Goal: Task Accomplishment & Management: Complete application form

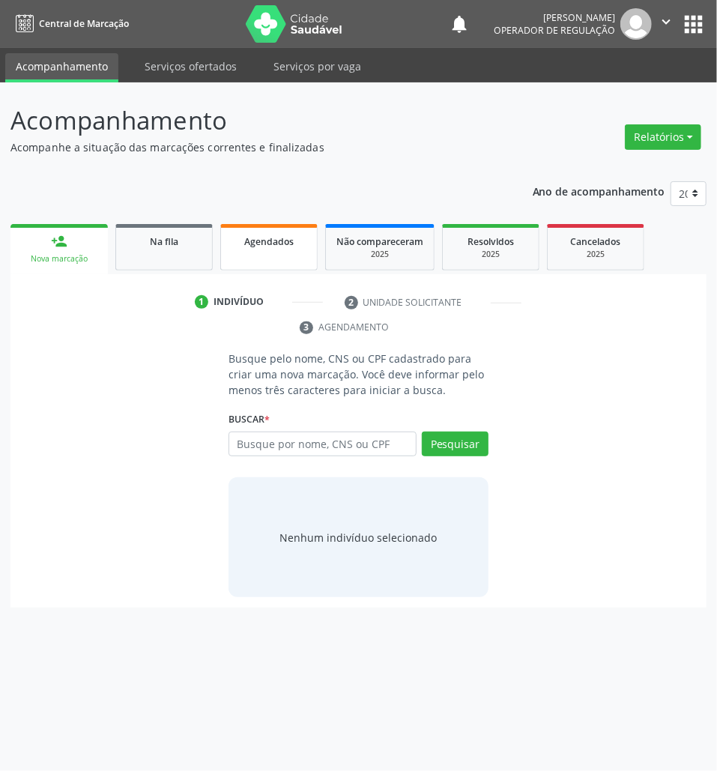
click at [157, 252] on link "Na fila" at bounding box center [163, 247] width 97 height 46
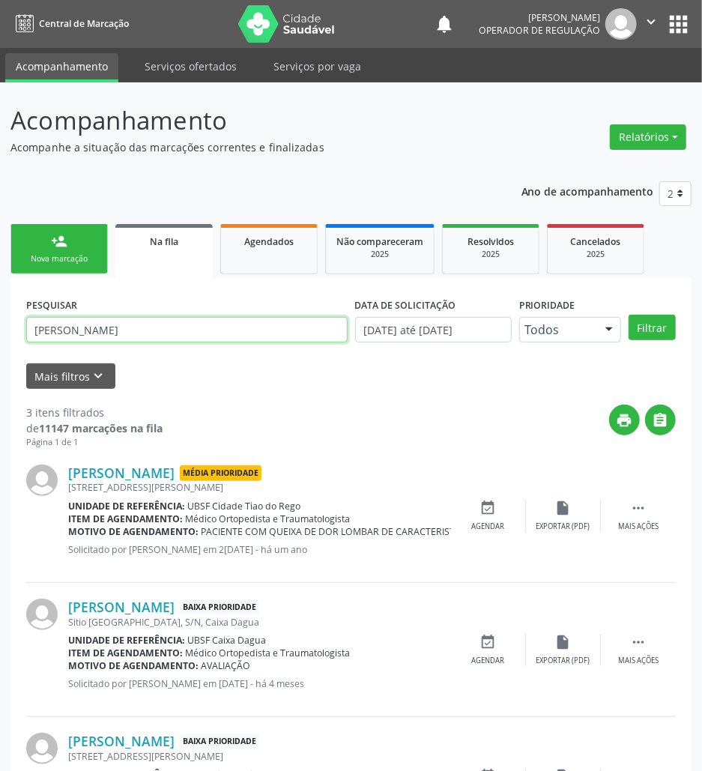
click at [241, 337] on input "[PERSON_NAME]" at bounding box center [187, 329] width 322 height 25
type input "700108976170915"
click at [629, 315] on button "Filtrar" at bounding box center [652, 327] width 47 height 25
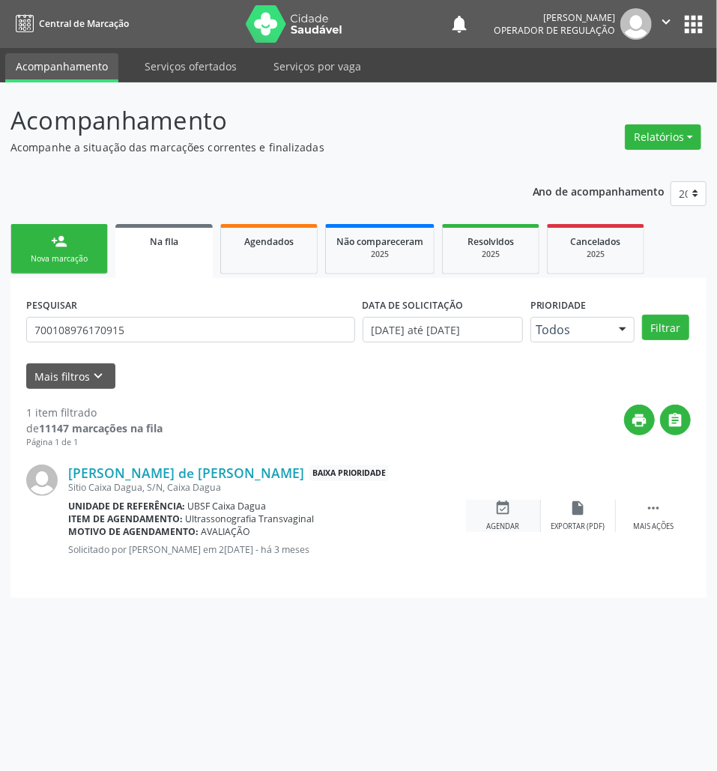
click at [519, 508] on div "event_available Agendar" at bounding box center [503, 516] width 75 height 32
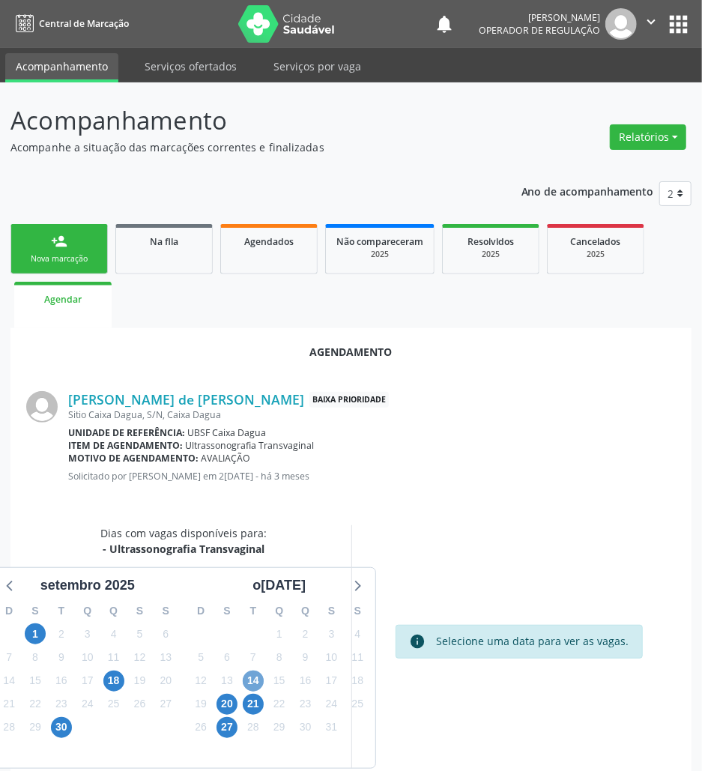
click at [250, 675] on span "14" at bounding box center [253, 681] width 21 height 21
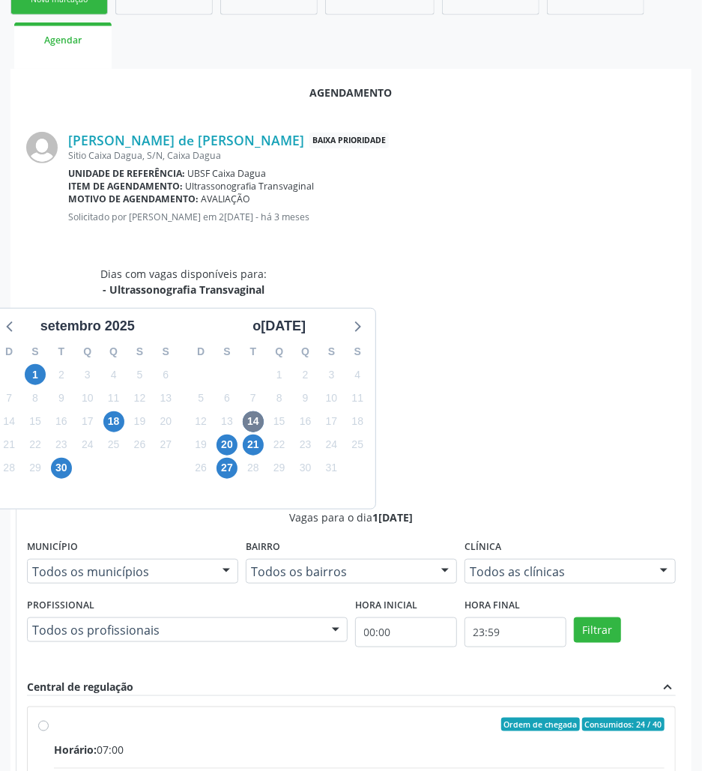
click at [49, 718] on input "Ordem de chegada Consumidos: 24 / 40 Horário: 07:00 Clínica: Policlinica de Que…" at bounding box center [43, 724] width 10 height 13
radio input "true"
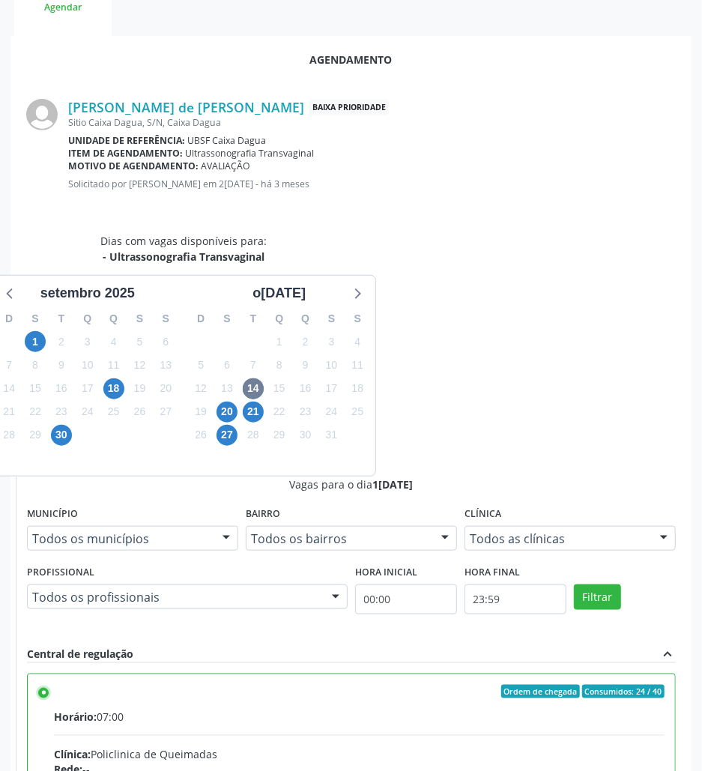
scroll to position [310, 0]
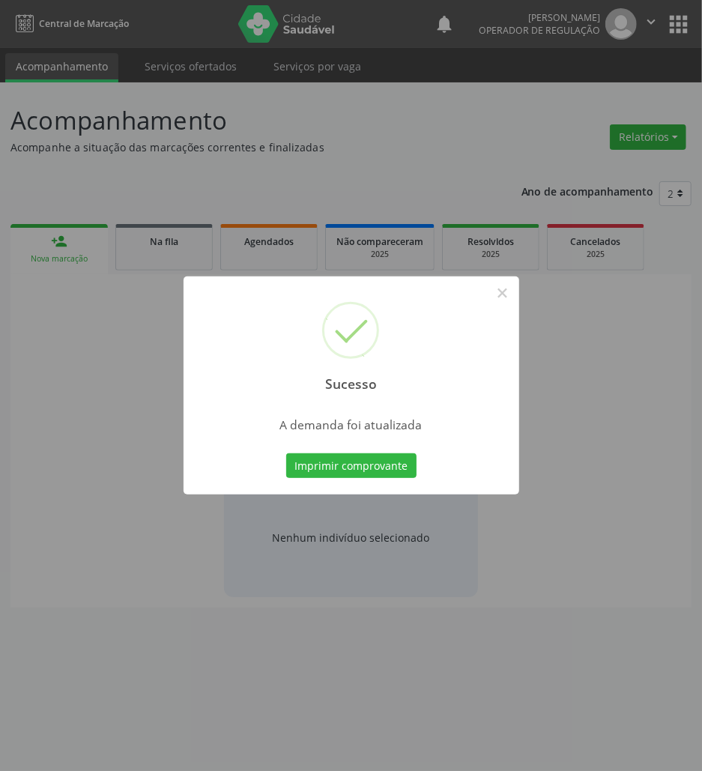
scroll to position [0, 0]
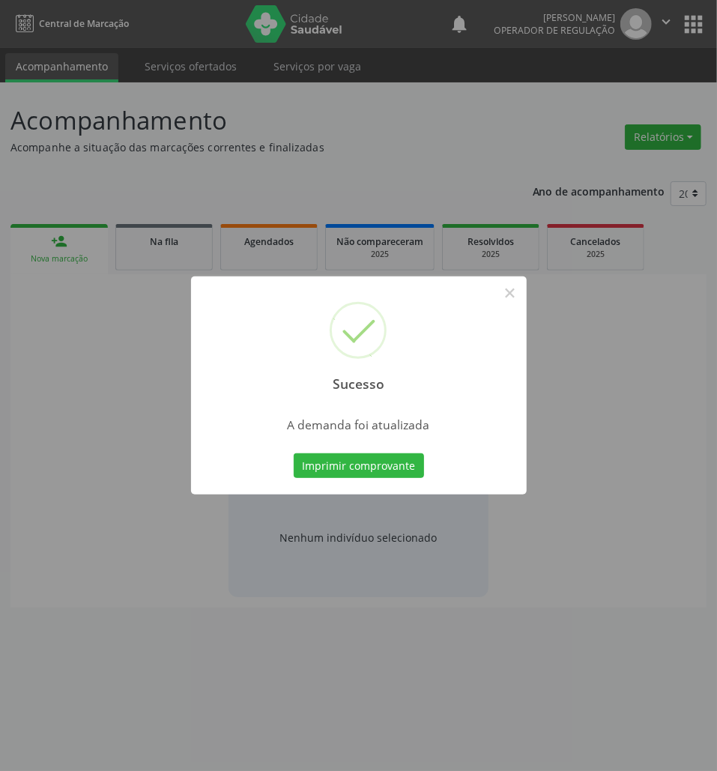
click at [294, 453] on button "Imprimir comprovante" at bounding box center [359, 465] width 130 height 25
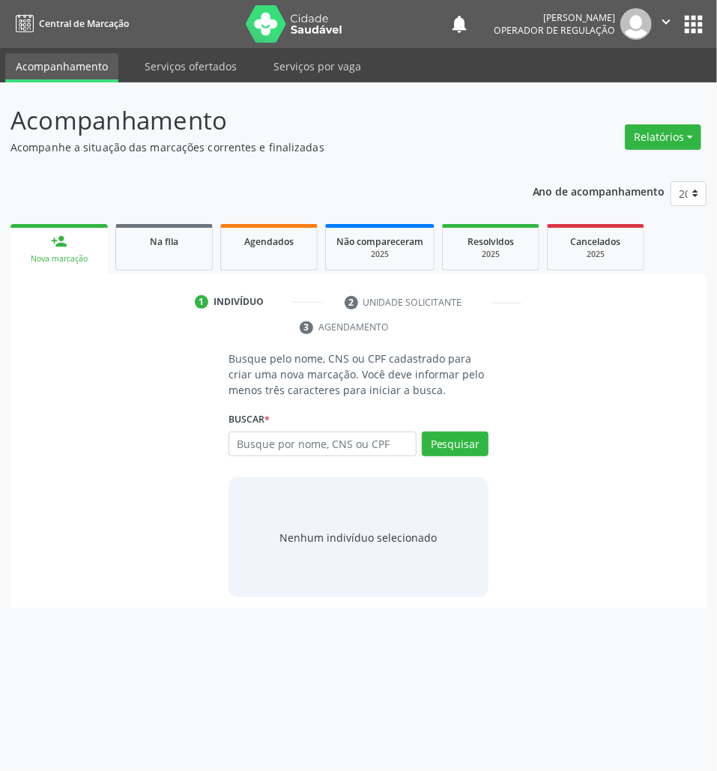
click at [183, 220] on ul "person_add Nova marcação Na fila Agendados Não compareceram 2025 Resolvidos 202…" at bounding box center [358, 247] width 696 height 54
drag, startPoint x: 181, startPoint y: 235, endPoint x: 713, endPoint y: 0, distance: 582.5
click at [181, 235] on div "Na fila" at bounding box center [164, 241] width 75 height 16
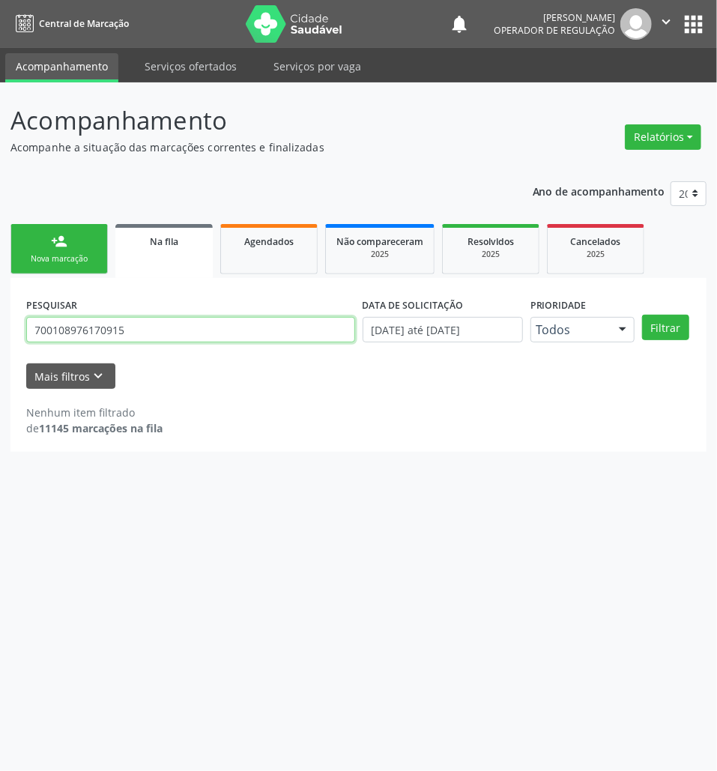
click at [210, 340] on input "700108976170915" at bounding box center [190, 329] width 329 height 25
click at [642, 315] on button "Filtrar" at bounding box center [665, 327] width 47 height 25
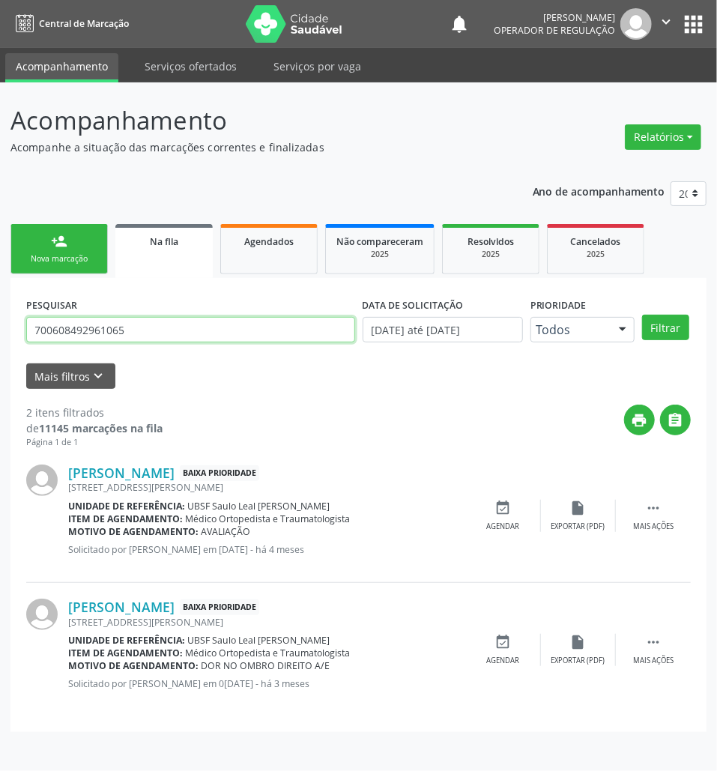
click at [169, 322] on input "700608492961065" at bounding box center [190, 329] width 329 height 25
click at [202, 328] on input "700608492961065" at bounding box center [190, 329] width 329 height 25
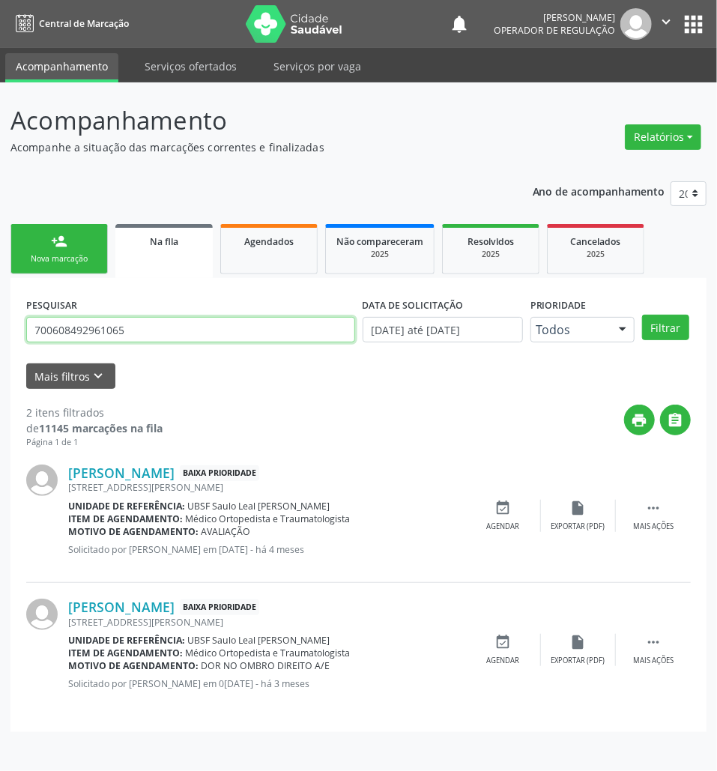
click at [178, 325] on input "700608492961065" at bounding box center [190, 329] width 329 height 25
type input "702808182357164"
click at [642, 315] on button "Filtrar" at bounding box center [665, 327] width 47 height 25
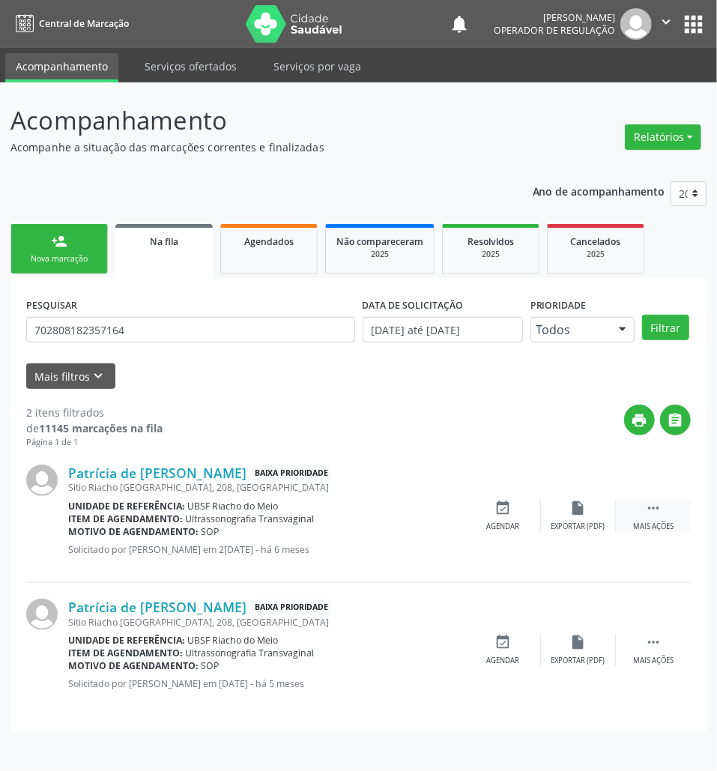
click at [640, 510] on div " Mais ações" at bounding box center [653, 516] width 75 height 32
click at [507, 508] on icon "cancel" at bounding box center [503, 508] width 16 height 16
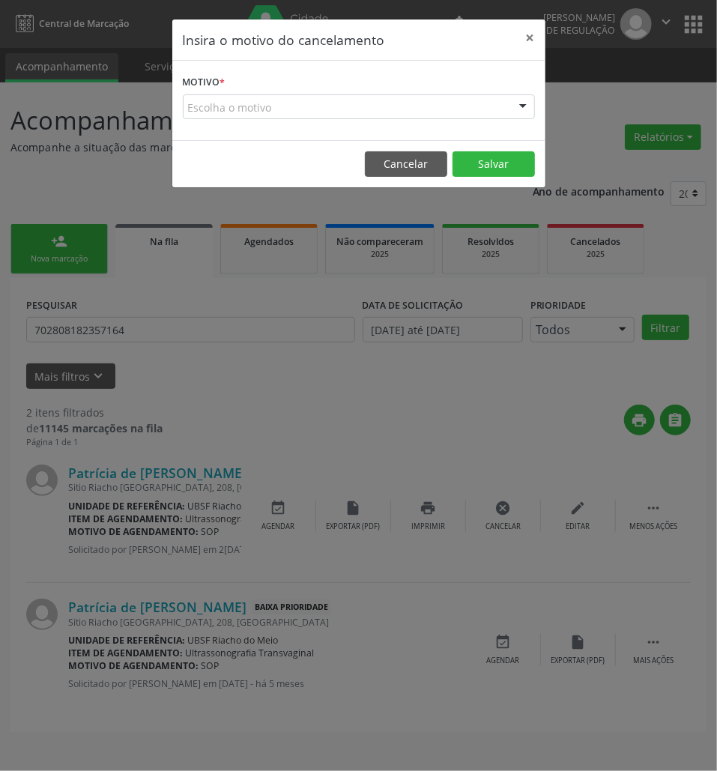
click at [459, 109] on div "Escolha o motivo" at bounding box center [359, 106] width 352 height 25
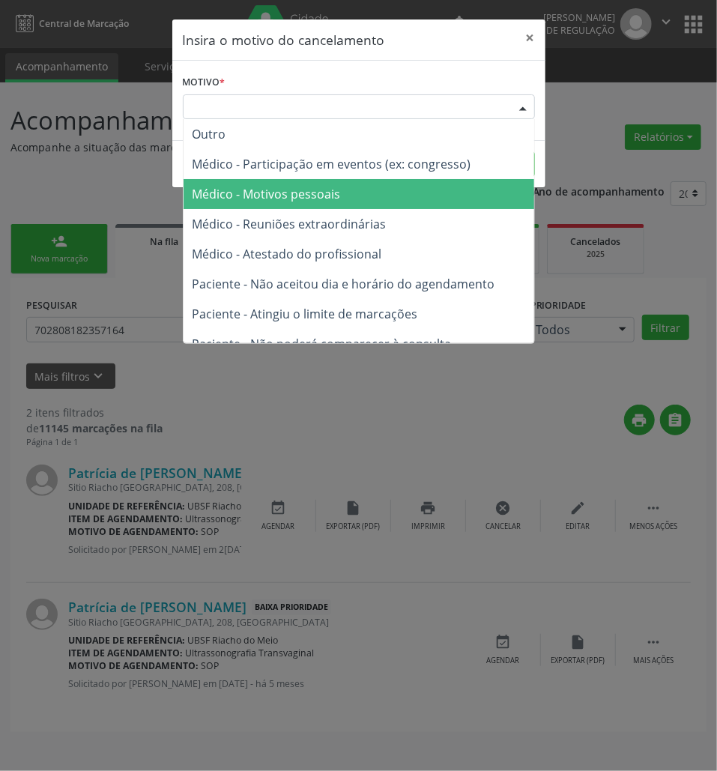
click at [438, 199] on span "Médico - Motivos pessoais" at bounding box center [359, 194] width 351 height 30
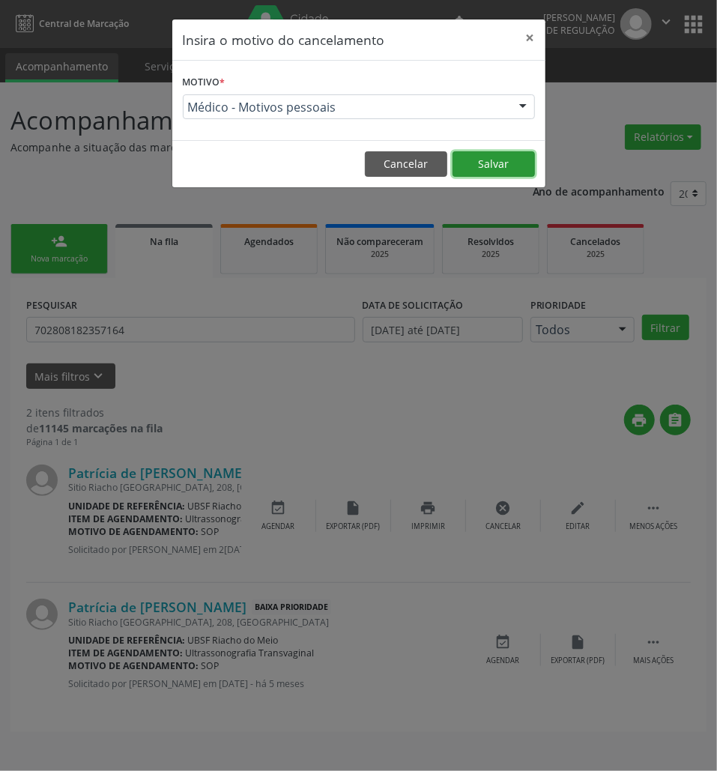
click at [456, 177] on button "Salvar" at bounding box center [494, 163] width 82 height 25
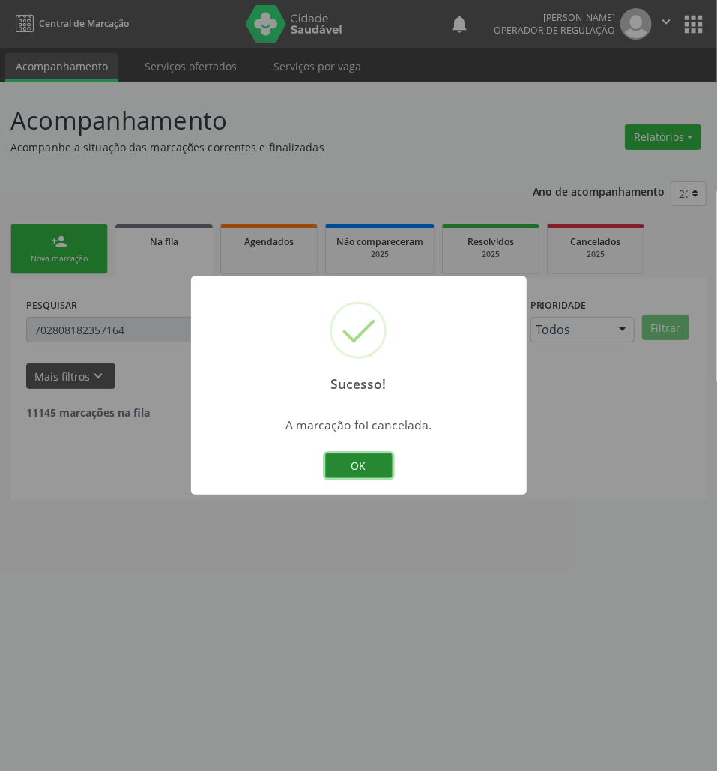
click at [354, 468] on button "OK" at bounding box center [358, 465] width 67 height 25
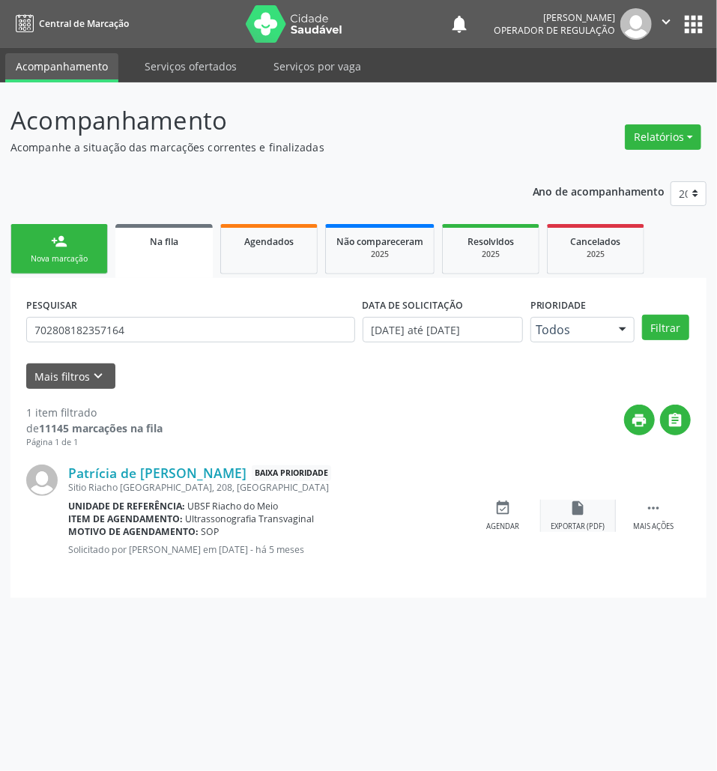
click at [507, 516] on icon "event_available" at bounding box center [503, 508] width 16 height 16
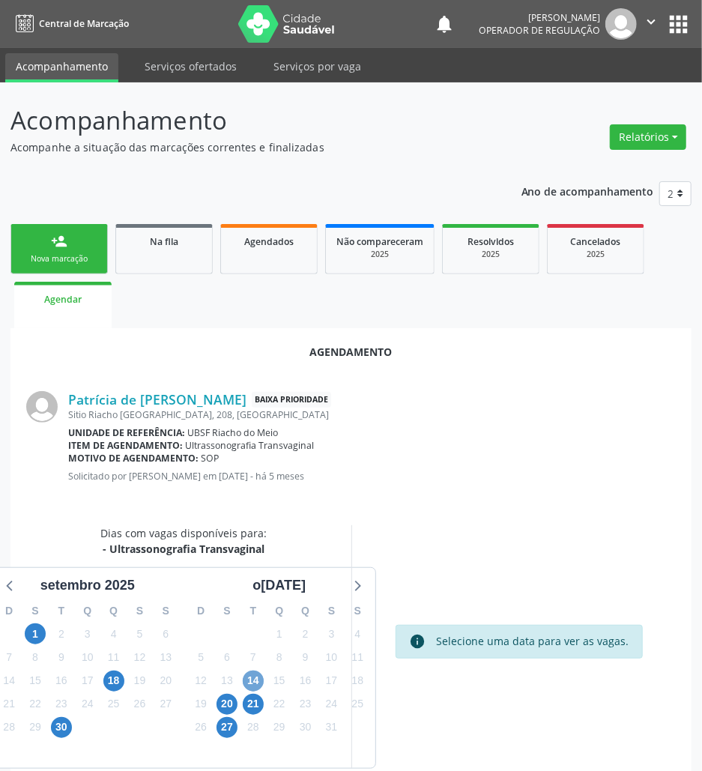
click at [256, 682] on span "14" at bounding box center [253, 681] width 21 height 21
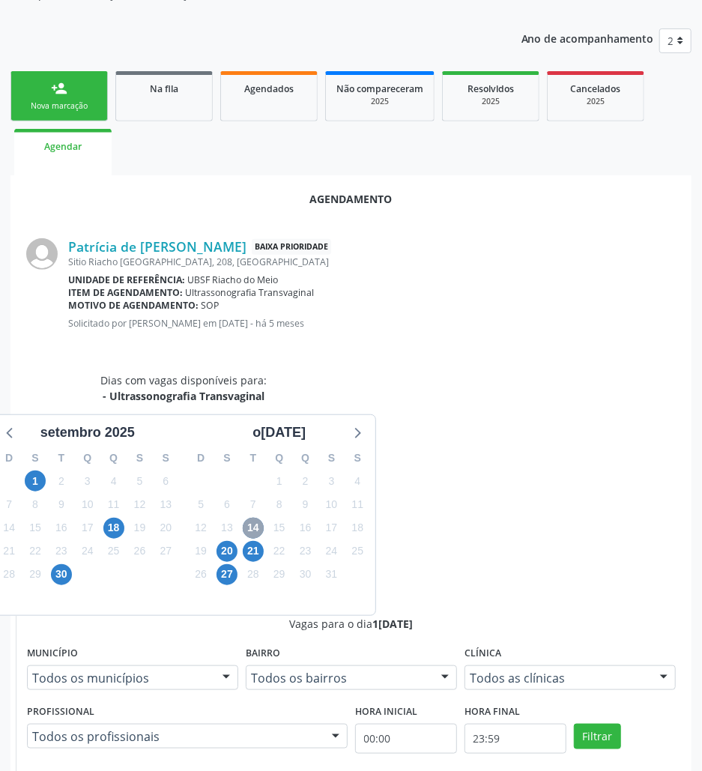
scroll to position [286, 0]
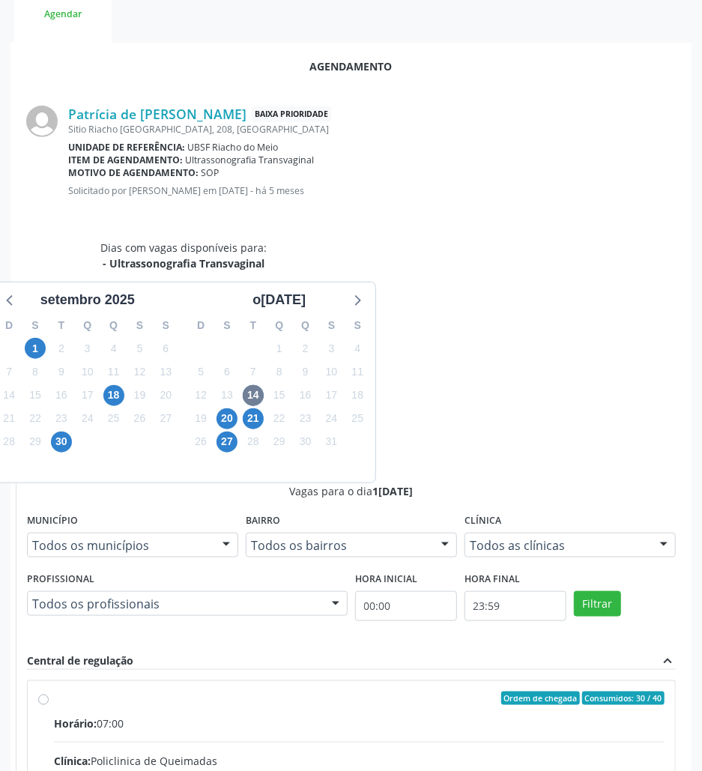
drag, startPoint x: 514, startPoint y: 573, endPoint x: 522, endPoint y: 579, distance: 9.1
click at [49, 692] on input "Ordem de chegada Consumidos: 30 / 40 Horário: 07:00 Clínica: Policlinica de Que…" at bounding box center [43, 698] width 10 height 13
radio input "true"
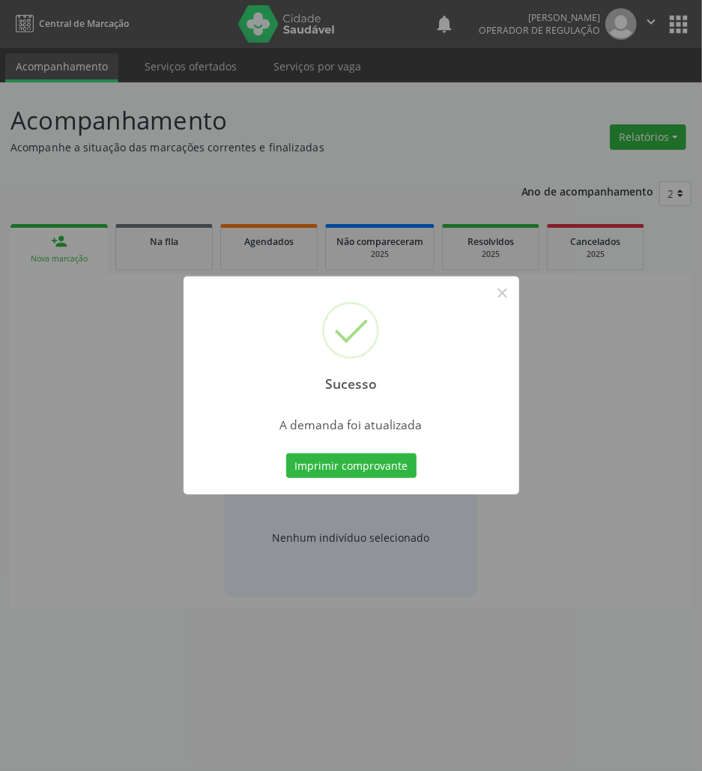
scroll to position [0, 0]
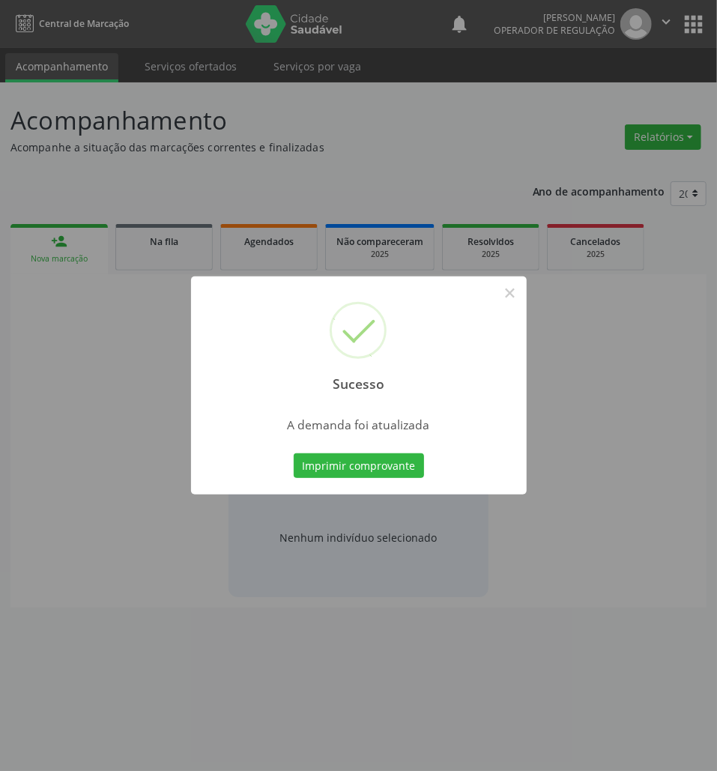
click at [370, 478] on div "Imprimir comprovante Cancel" at bounding box center [358, 465] width 137 height 31
click at [378, 457] on button "Imprimir comprovante" at bounding box center [359, 465] width 130 height 25
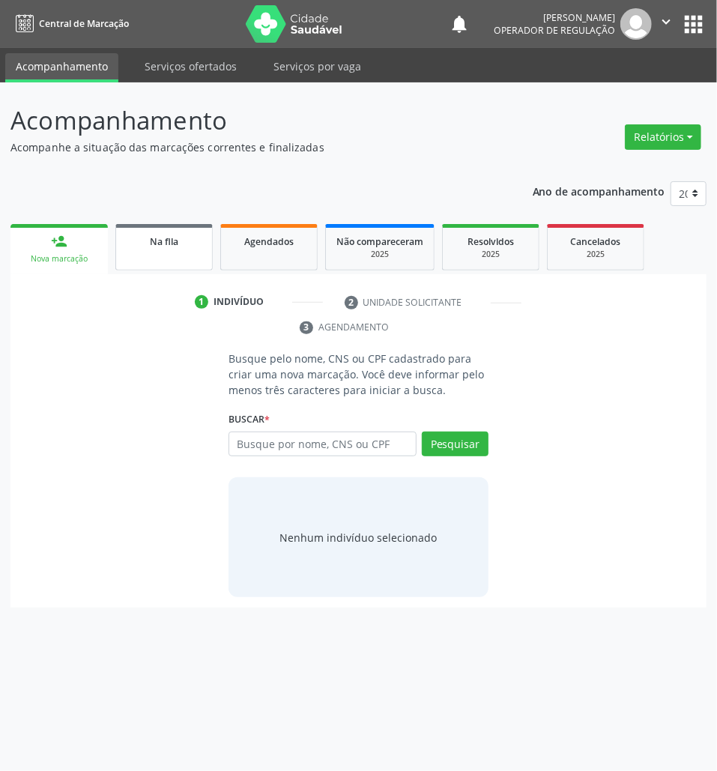
click at [192, 235] on div "Na fila" at bounding box center [164, 241] width 75 height 16
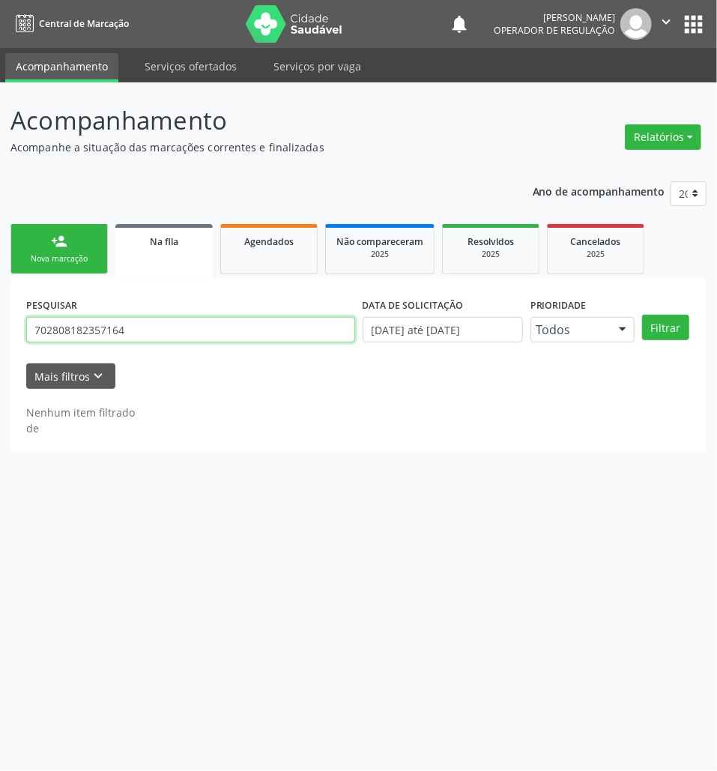
click at [264, 324] on input "702808182357164" at bounding box center [190, 329] width 329 height 25
type input "700500779482352"
click at [642, 315] on button "Filtrar" at bounding box center [665, 327] width 47 height 25
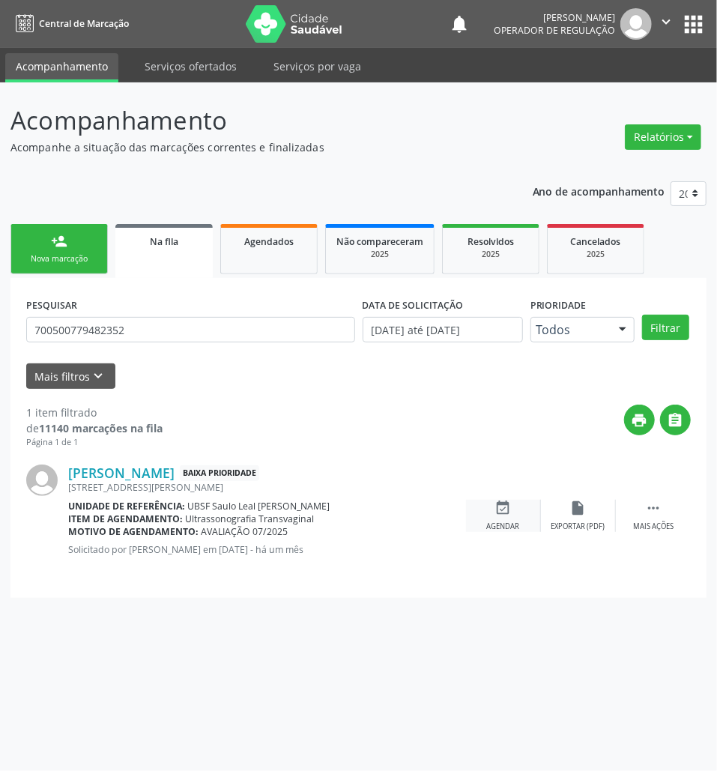
click at [507, 507] on icon "event_available" at bounding box center [503, 508] width 16 height 16
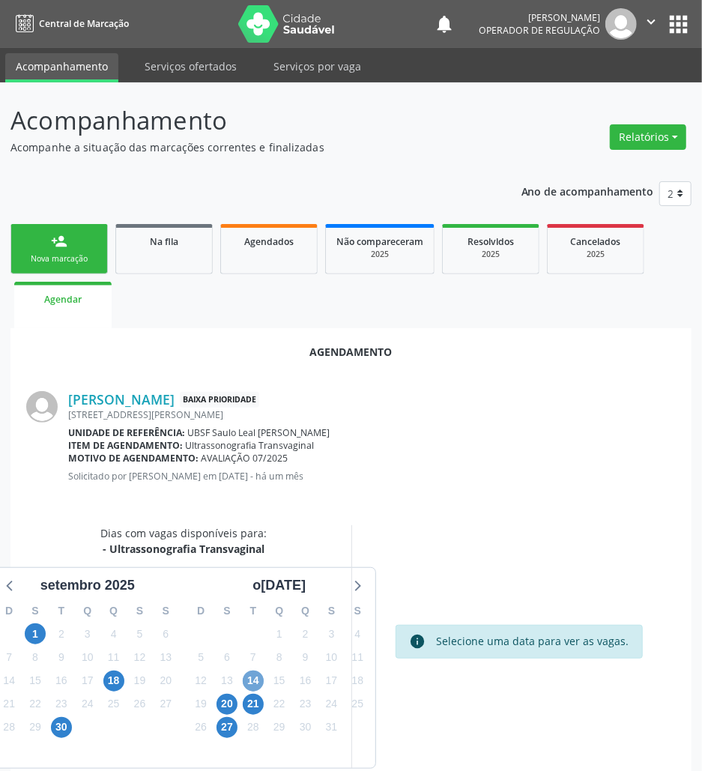
click at [247, 675] on span "14" at bounding box center [253, 681] width 21 height 21
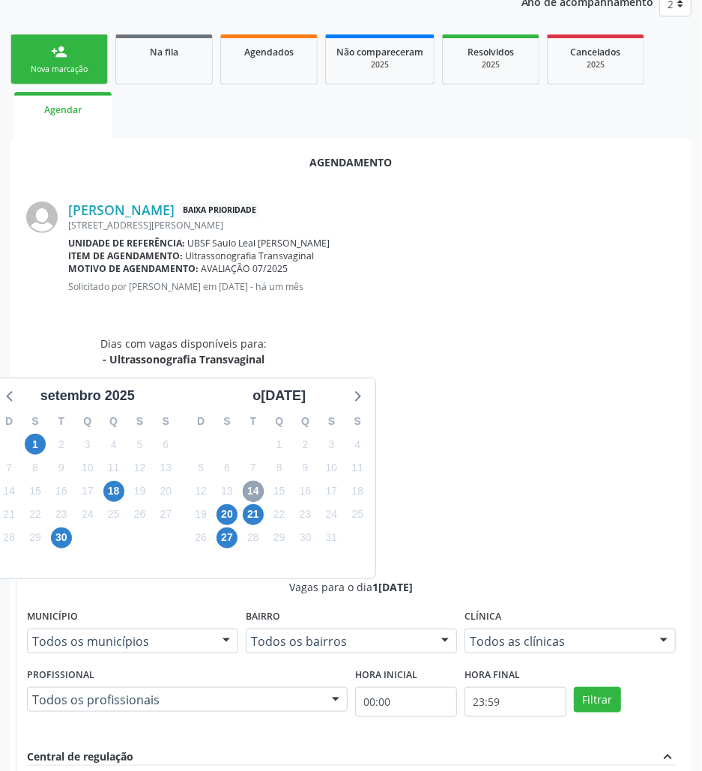
scroll to position [286, 0]
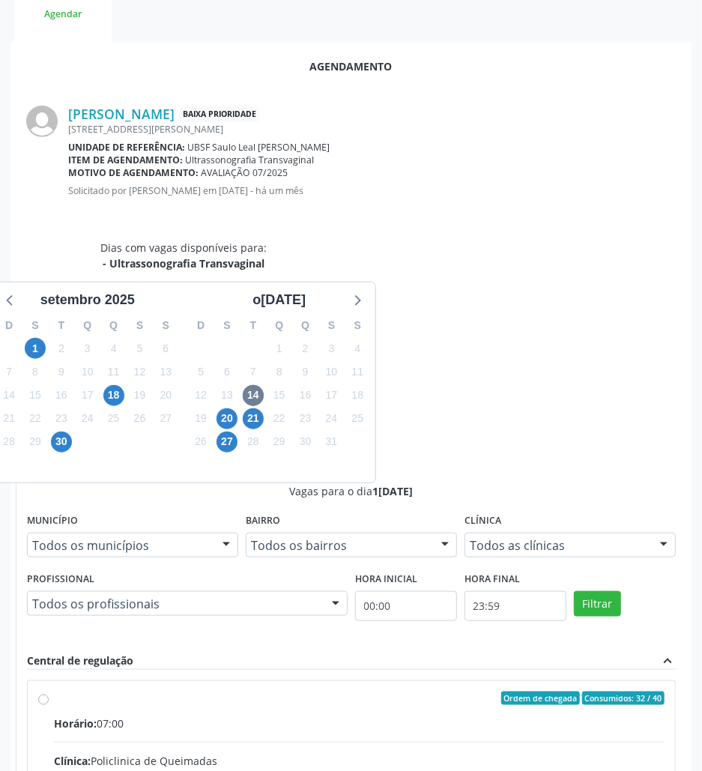
drag, startPoint x: 513, startPoint y: 537, endPoint x: 513, endPoint y: 559, distance: 22.5
click at [513, 769] on div "Rede: --" at bounding box center [359, 777] width 611 height 16
click at [49, 692] on input "Ordem de chegada Consumidos: 32 / 40 Horário: 07:00 Clínica: Policlinica de Que…" at bounding box center [43, 698] width 10 height 13
radio input "true"
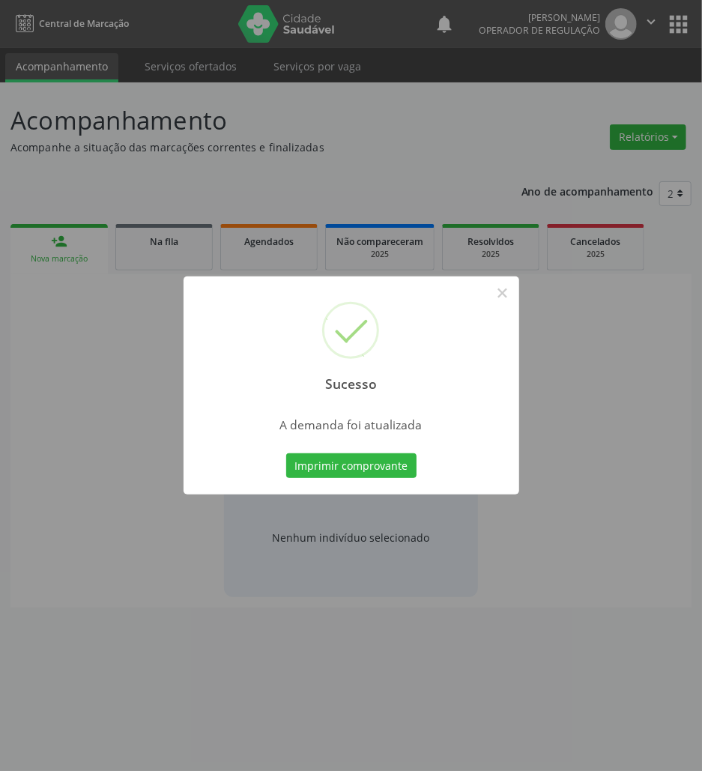
scroll to position [0, 0]
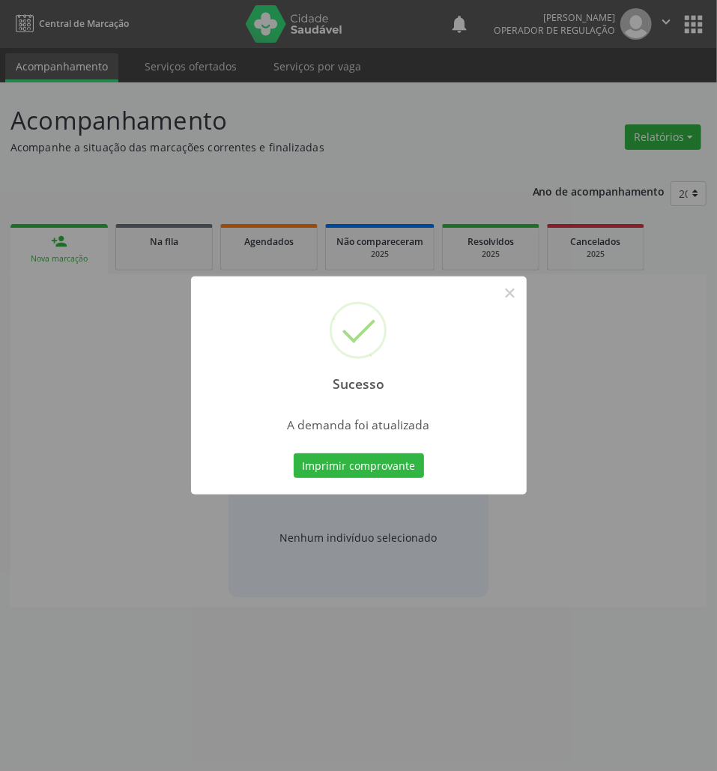
click at [294, 453] on button "Imprimir comprovante" at bounding box center [359, 465] width 130 height 25
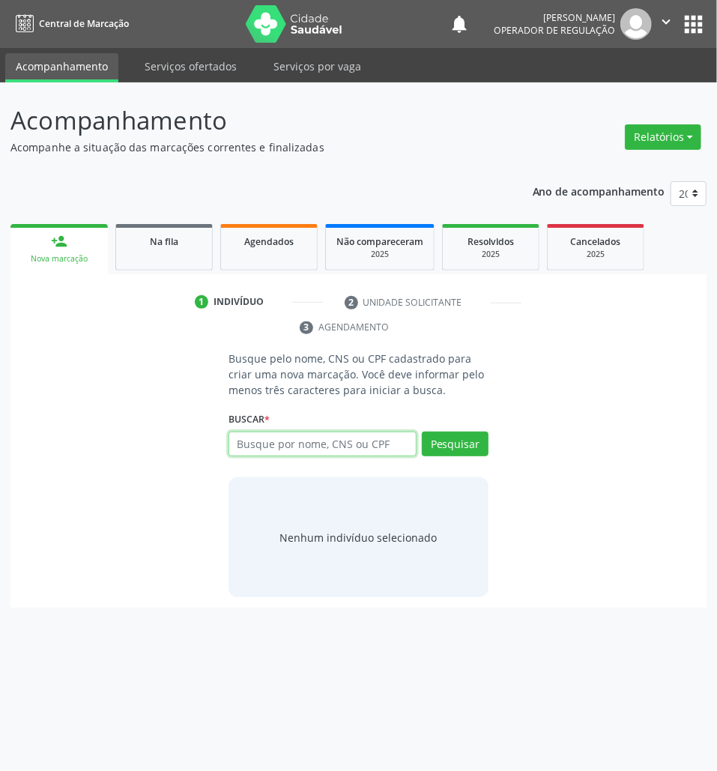
click at [274, 442] on input "text" at bounding box center [323, 444] width 188 height 25
paste input "700608492961065"
type input "700608492961065"
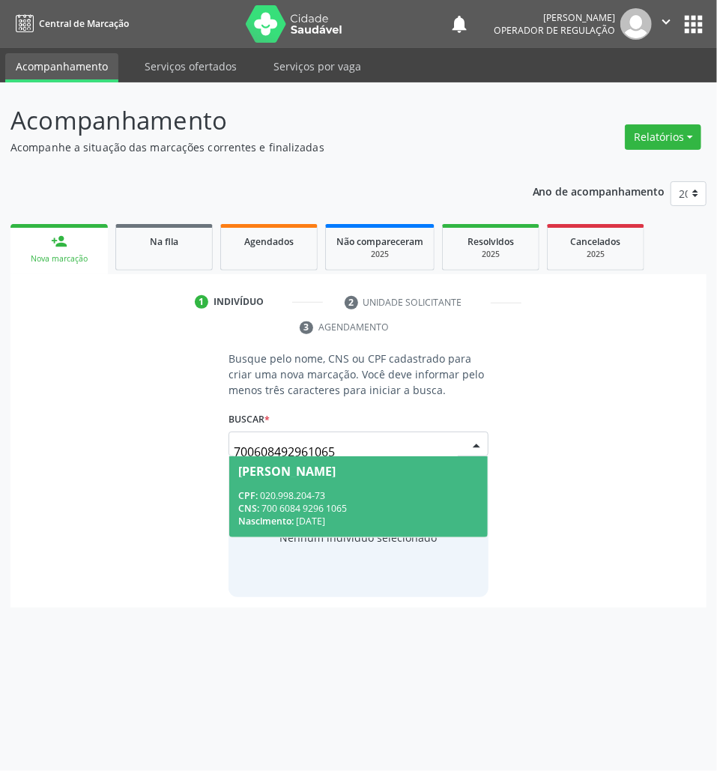
click at [453, 480] on span "[PERSON_NAME] CPF: 020.998.204-73 CNS: 700 6084 9296 1065 Nascimento: [DATE]" at bounding box center [358, 496] width 259 height 80
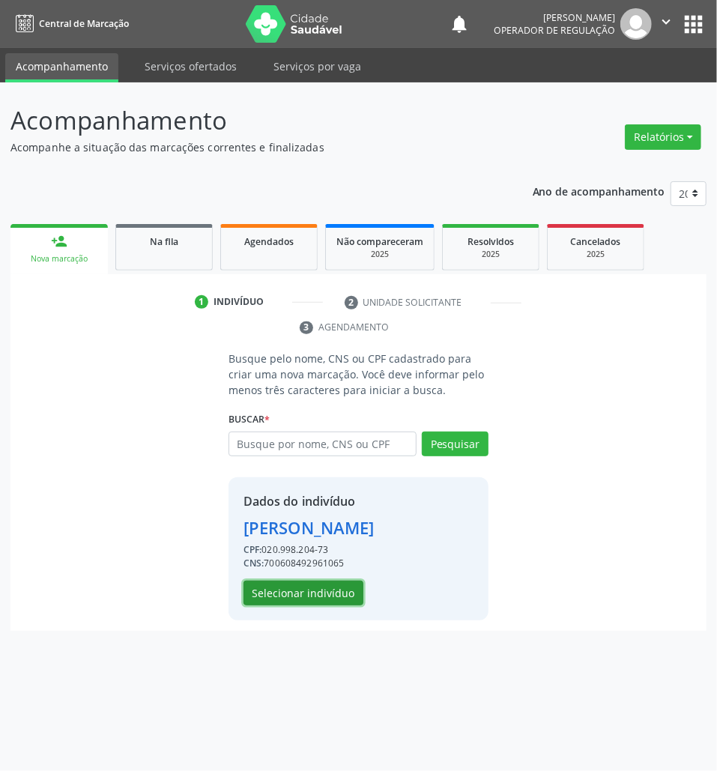
click at [331, 606] on button "Selecionar indivíduo" at bounding box center [304, 593] width 120 height 25
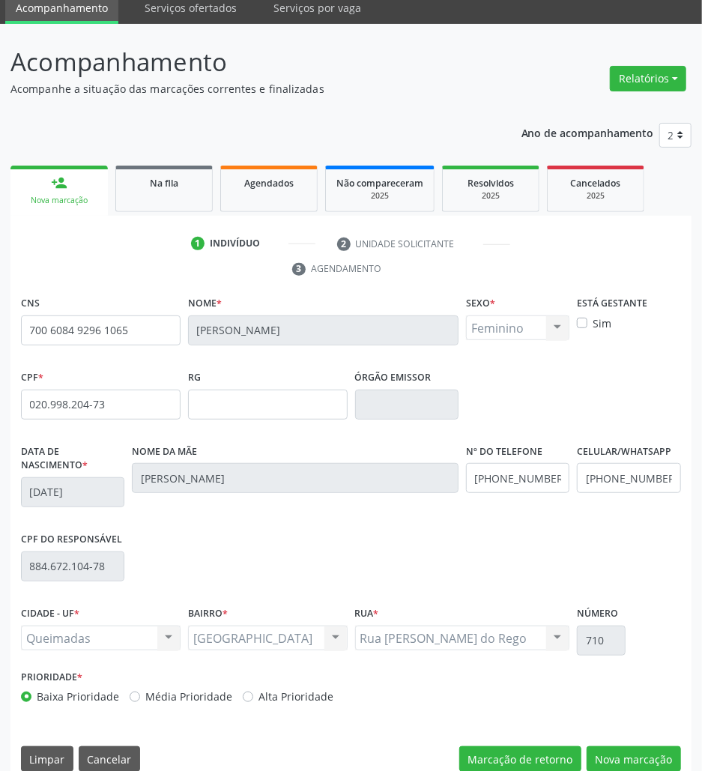
scroll to position [81, 0]
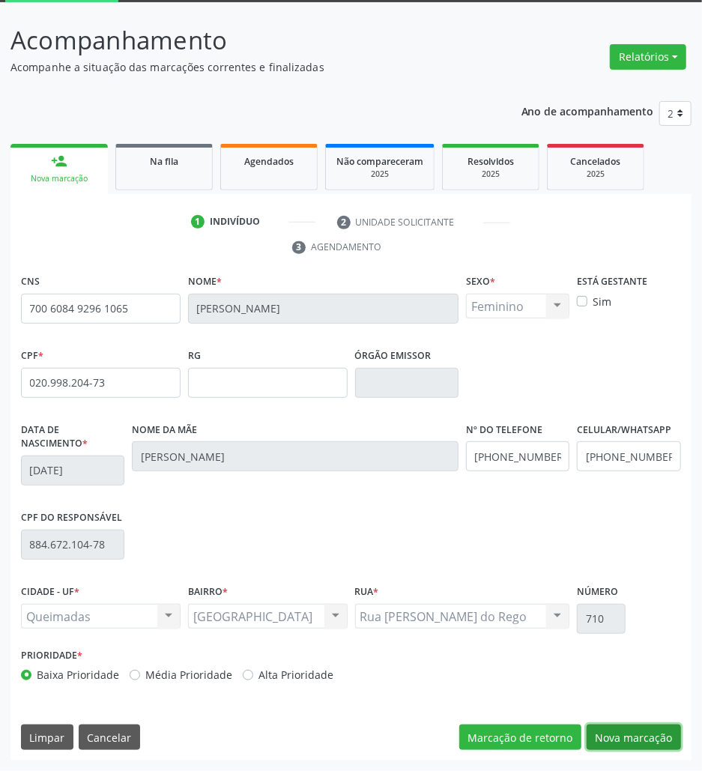
click at [642, 741] on button "Nova marcação" at bounding box center [634, 737] width 94 height 25
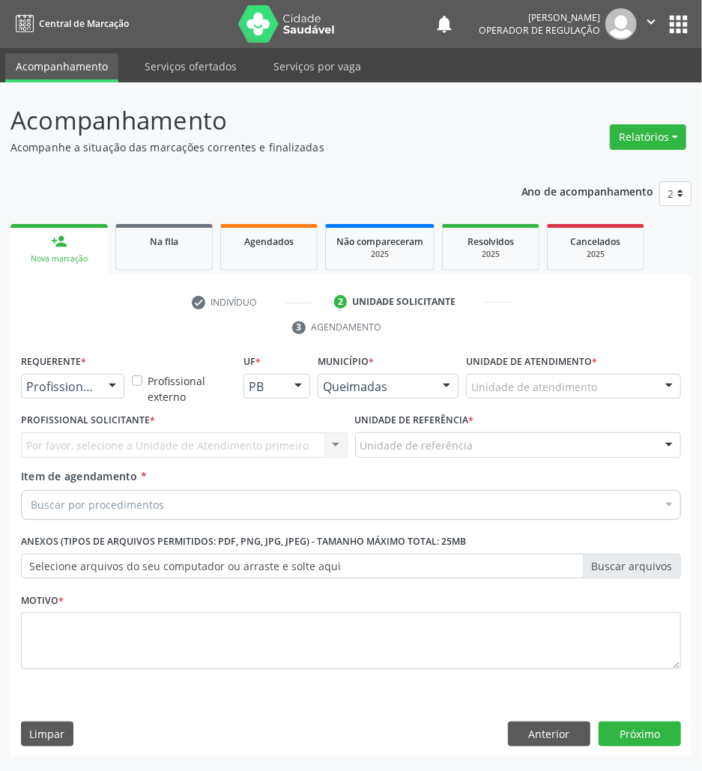
scroll to position [0, 0]
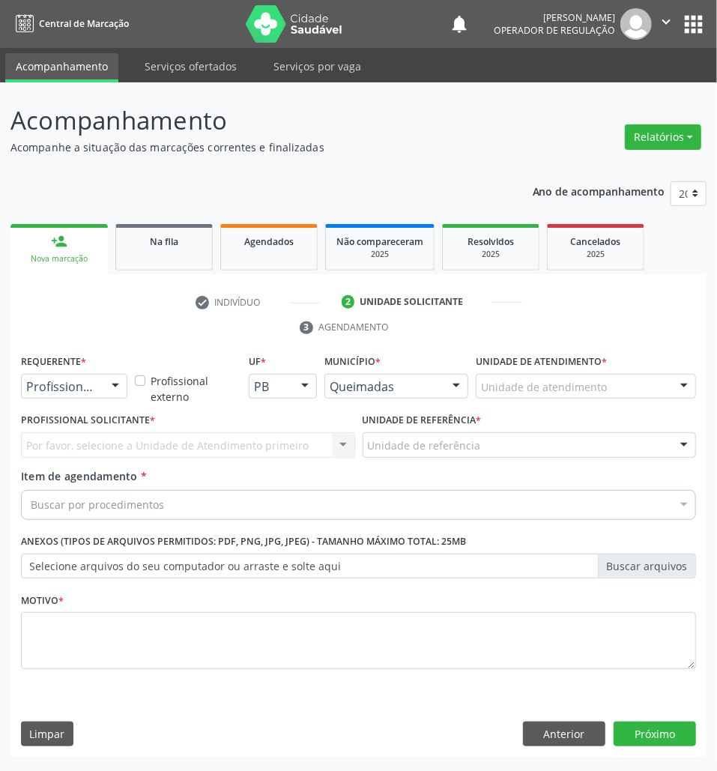
drag, startPoint x: 93, startPoint y: 366, endPoint x: 93, endPoint y: 379, distance: 13.5
click at [93, 367] on div "Requerente * Profissional de Saúde Profissional de Saúde Paciente Nenhum result…" at bounding box center [74, 375] width 106 height 48
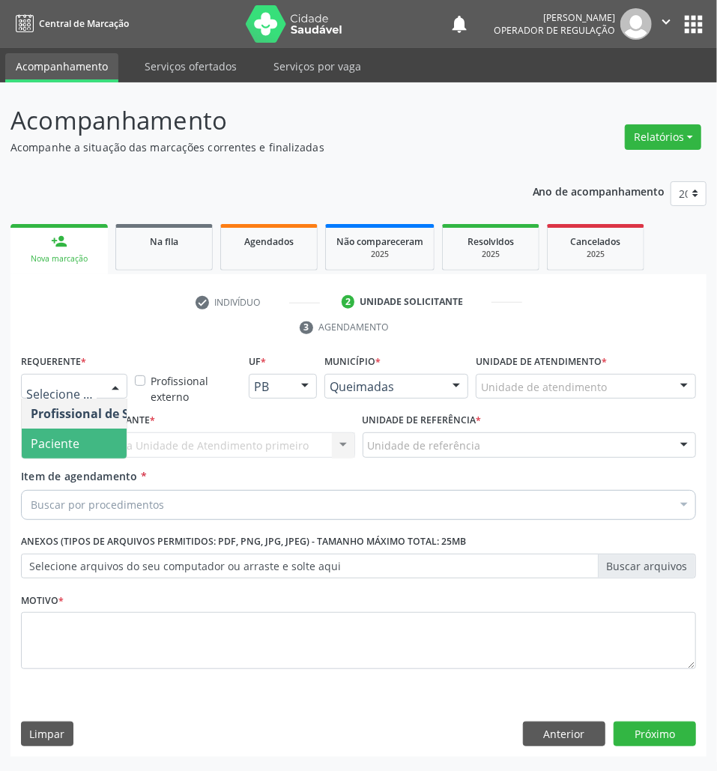
click at [97, 453] on span "Paciente" at bounding box center [95, 444] width 146 height 30
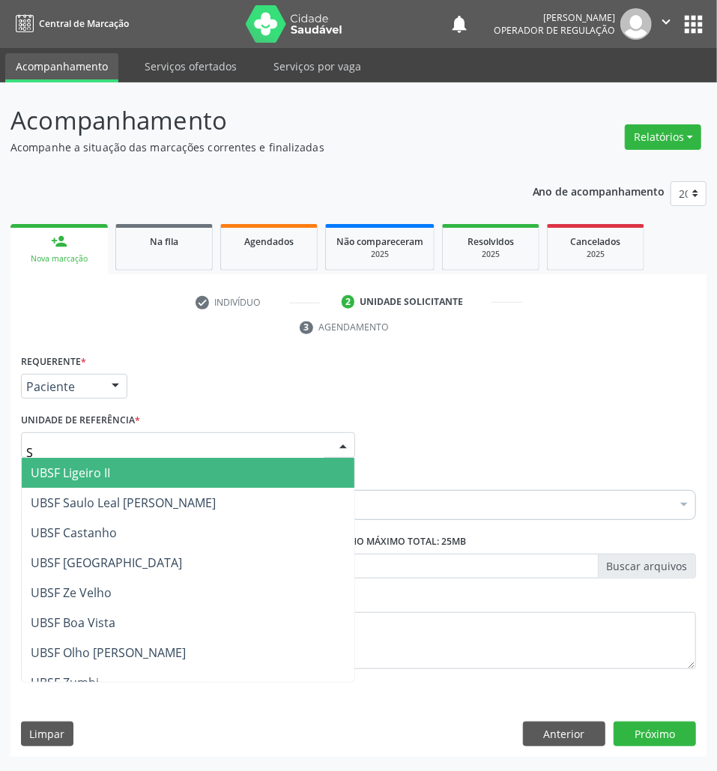
type input "SA"
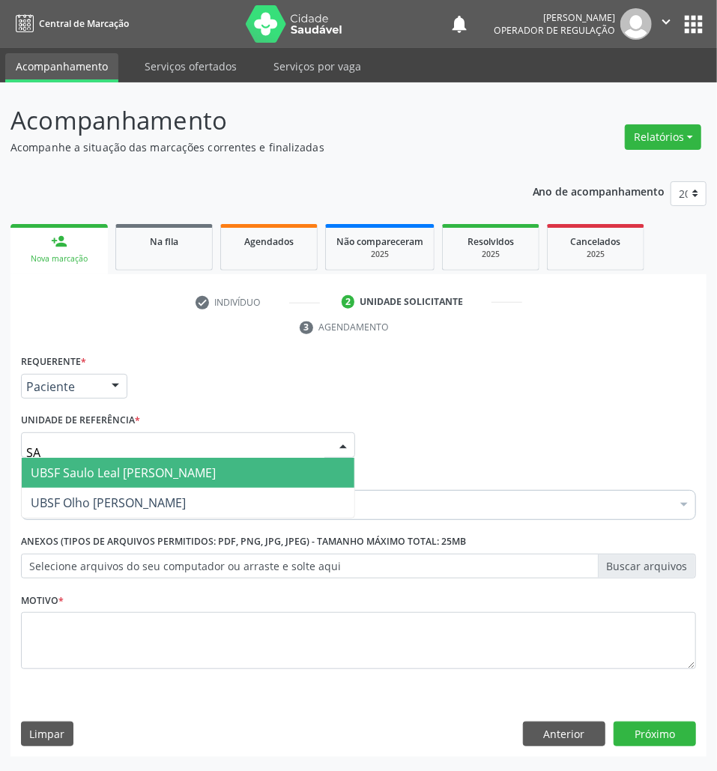
click at [127, 474] on span "UBSF Saulo Leal [PERSON_NAME]" at bounding box center [123, 473] width 185 height 16
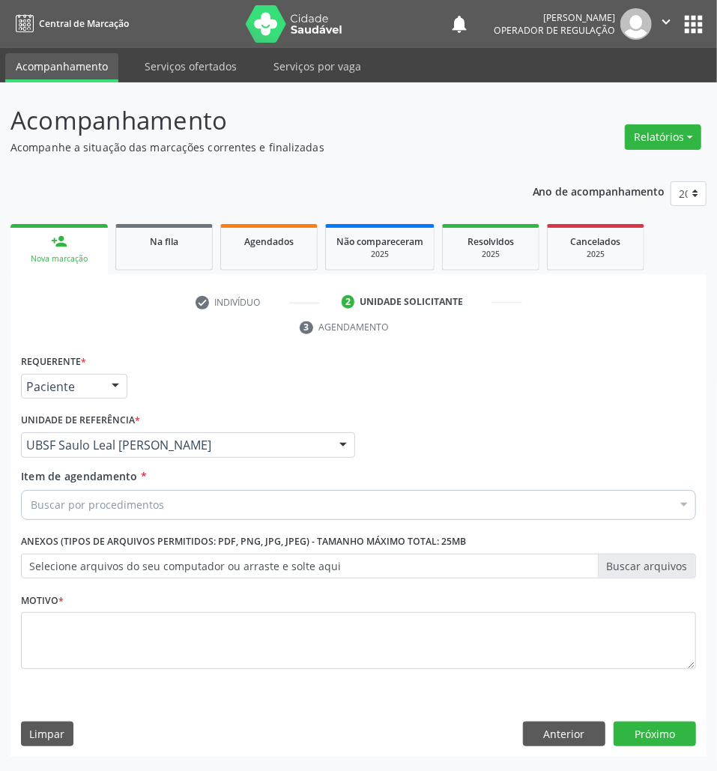
click at [174, 501] on div "Buscar por procedimentos" at bounding box center [358, 505] width 675 height 30
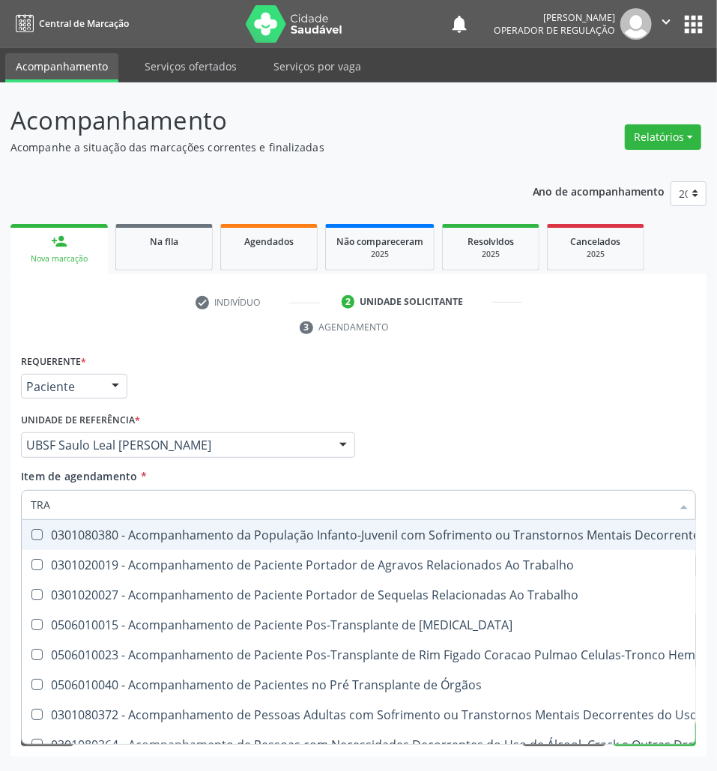
type input "TRANSVAGINAL"
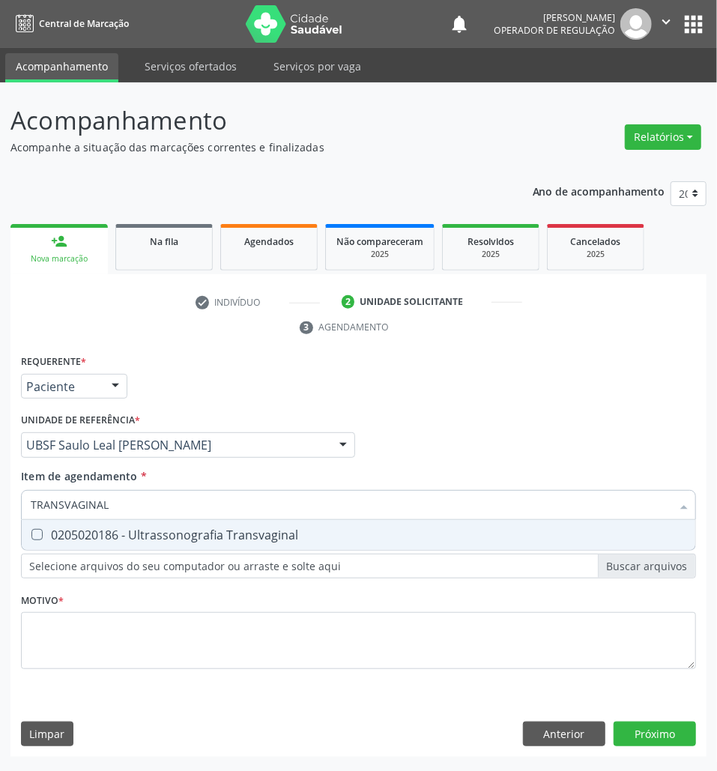
click at [121, 541] on div "0205020186 - Ultrassonografia Transvaginal" at bounding box center [359, 535] width 656 height 12
checkbox Transvaginal "true"
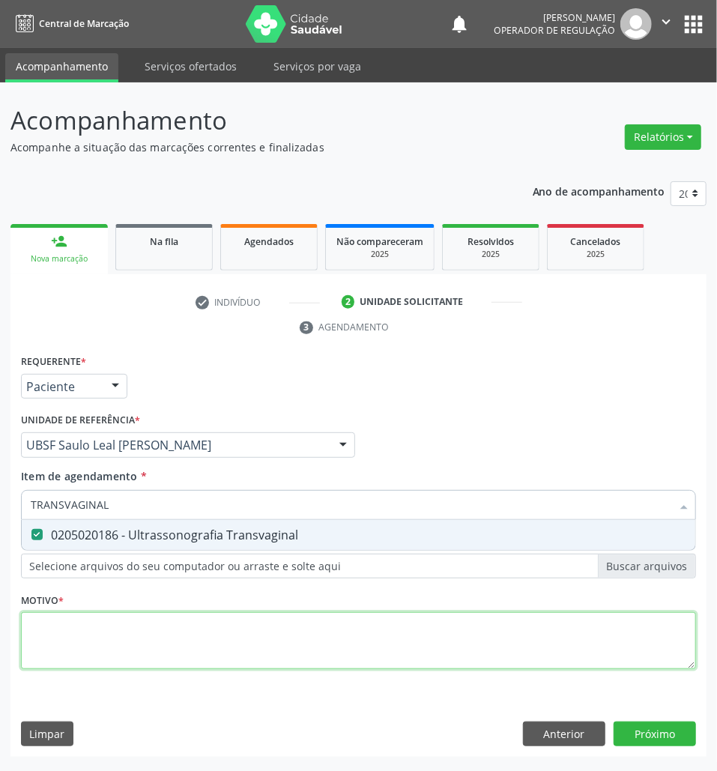
click at [93, 655] on div "Requerente * Paciente Profissional de Saúde Paciente Nenhum resultado encontrad…" at bounding box center [358, 521] width 675 height 340
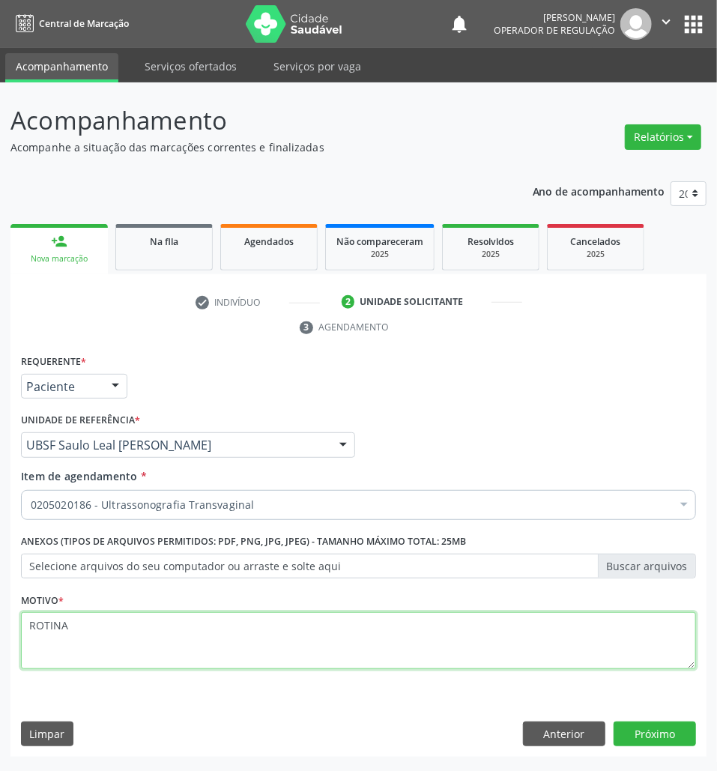
type textarea "ROTINA"
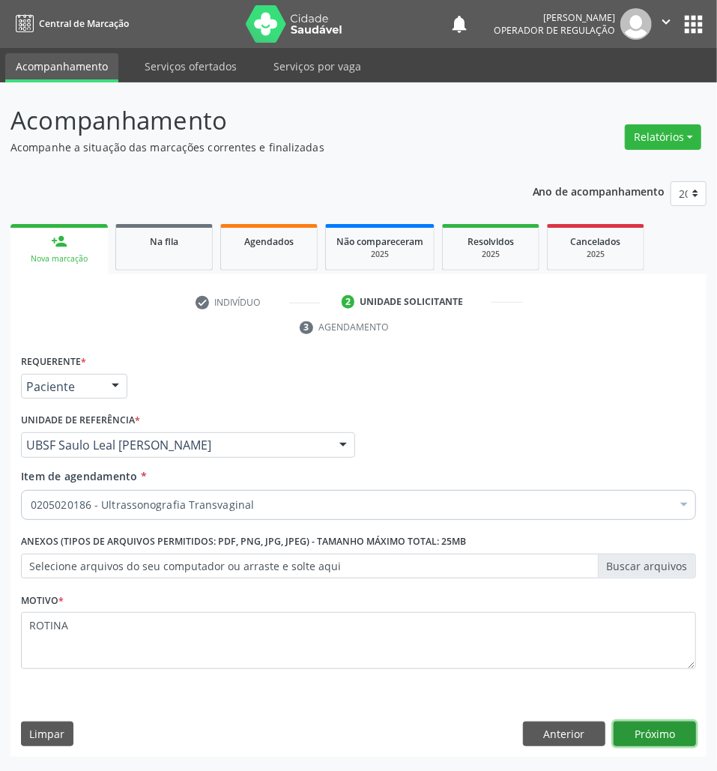
click button "Próximo" at bounding box center [655, 734] width 82 height 25
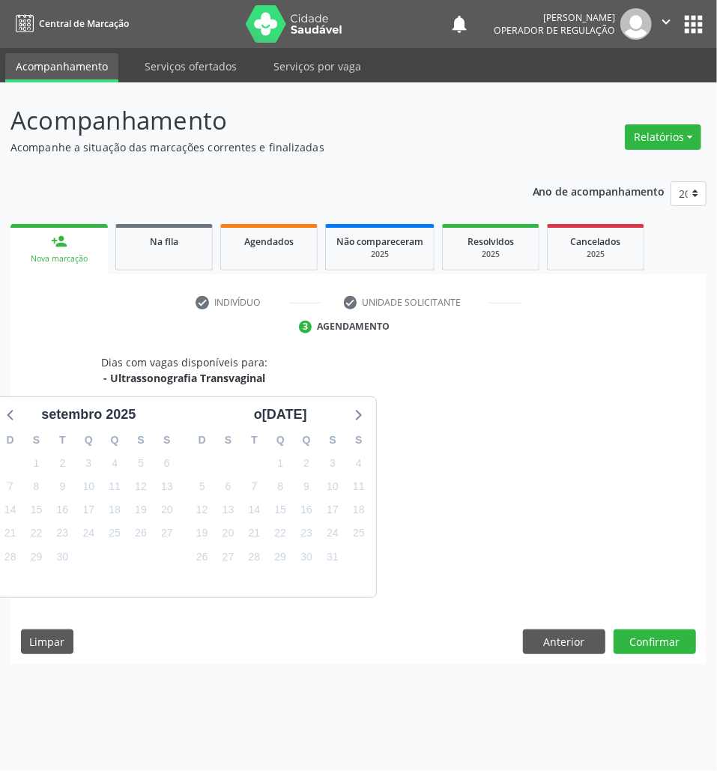
click at [606, 642] on div "Anterior Confirmar" at bounding box center [609, 642] width 173 height 25
click at [597, 640] on button "Anterior" at bounding box center [564, 642] width 82 height 25
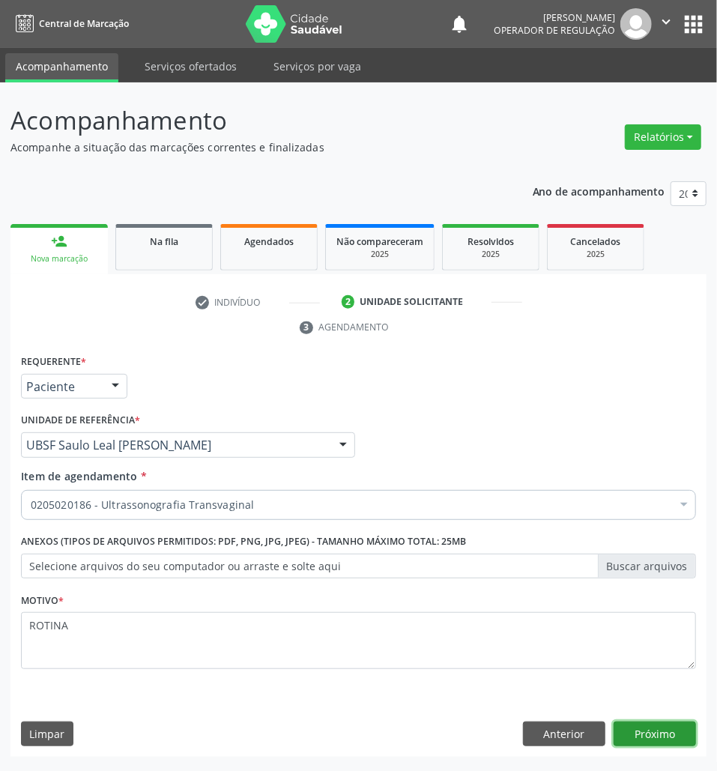
click at [631, 723] on button "Próximo" at bounding box center [655, 734] width 82 height 25
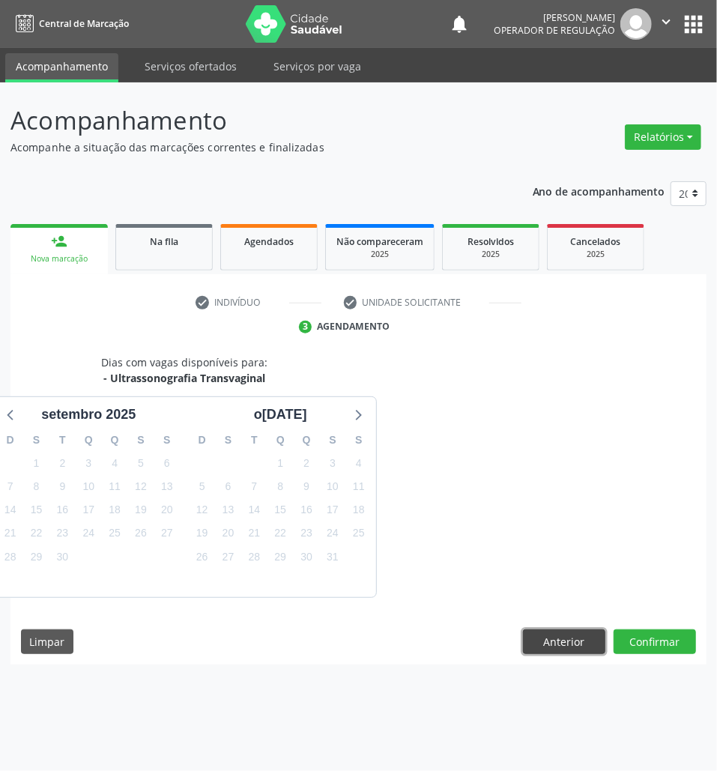
click at [586, 648] on button "Anterior" at bounding box center [564, 642] width 82 height 25
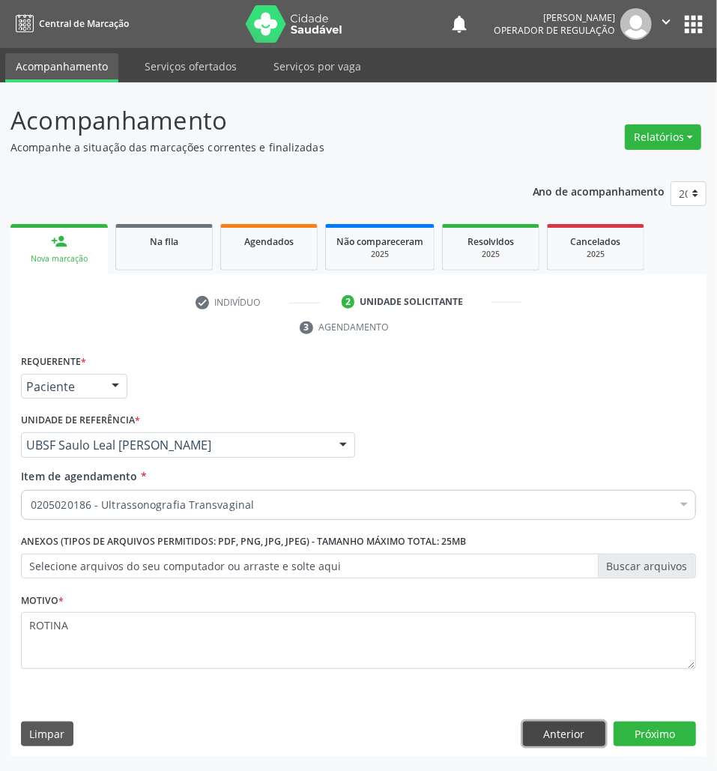
click at [573, 725] on button "Anterior" at bounding box center [564, 734] width 82 height 25
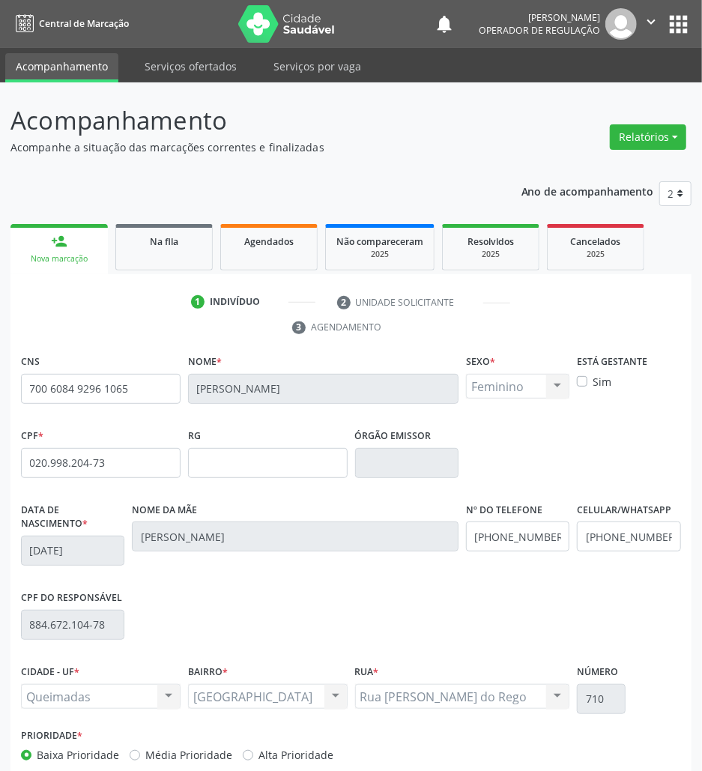
scroll to position [81, 0]
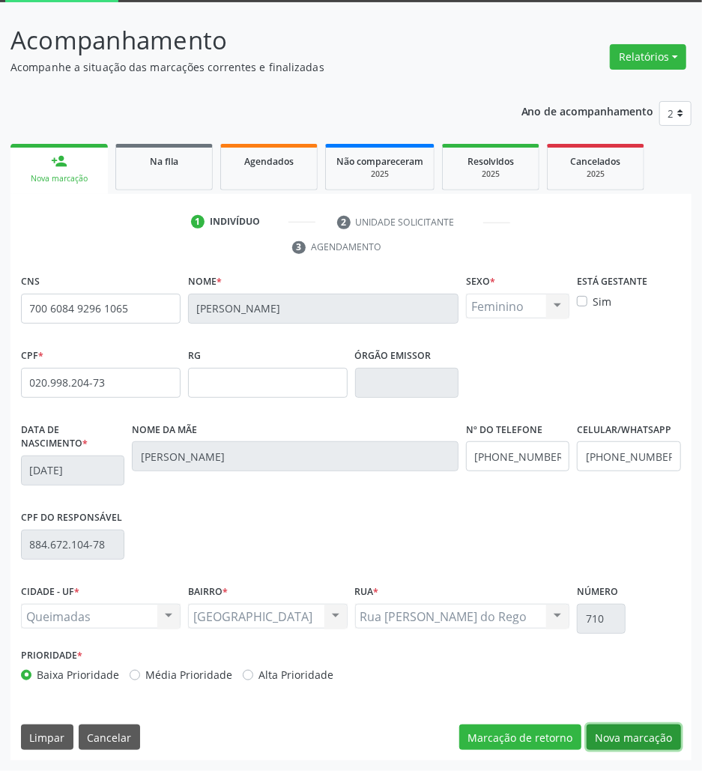
click at [652, 746] on button "Nova marcação" at bounding box center [634, 737] width 94 height 25
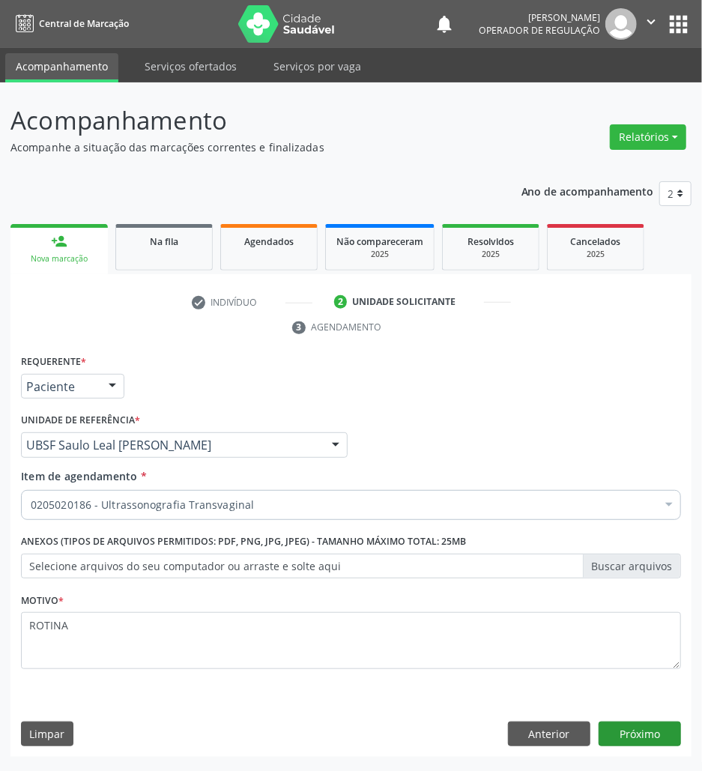
scroll to position [0, 0]
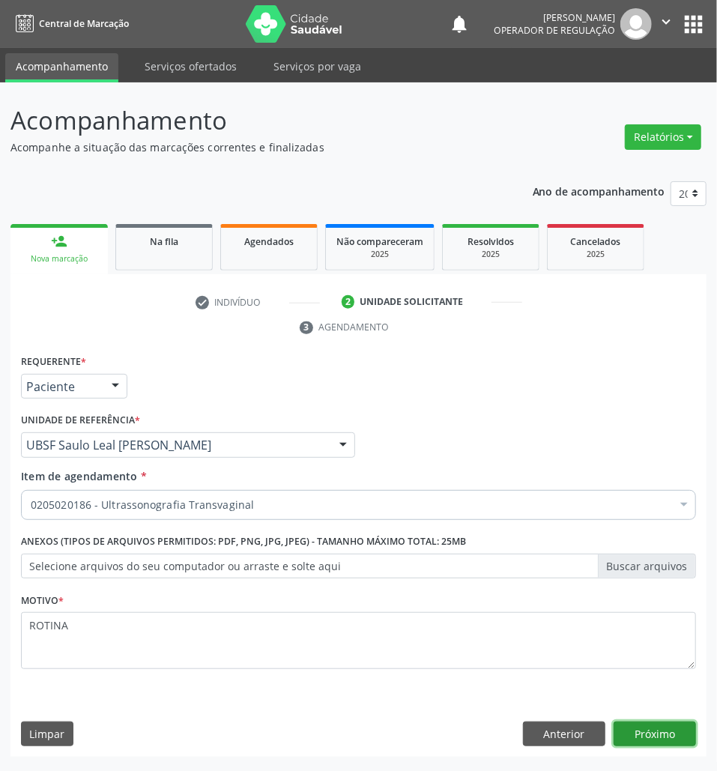
click at [645, 740] on button "Próximo" at bounding box center [655, 734] width 82 height 25
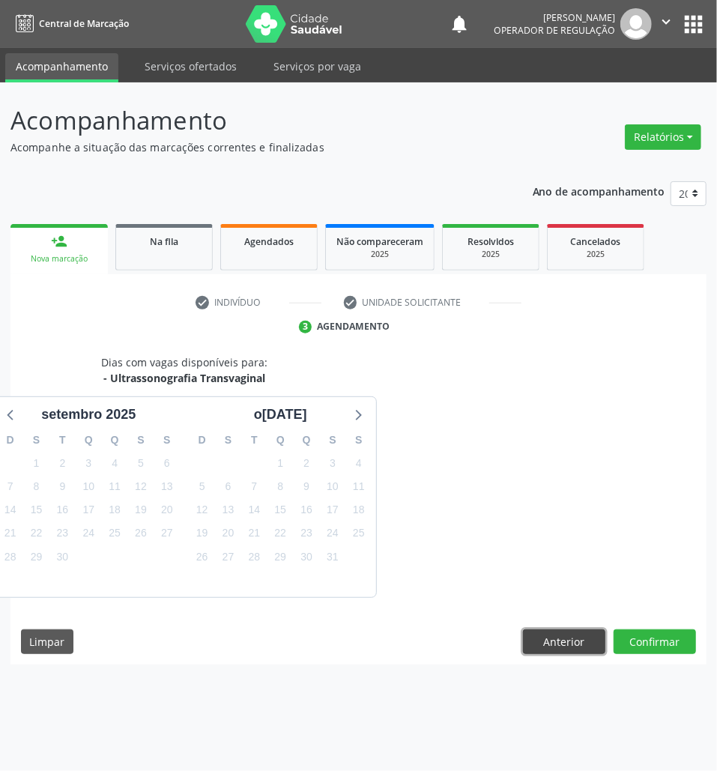
click at [565, 639] on button "Anterior" at bounding box center [564, 642] width 82 height 25
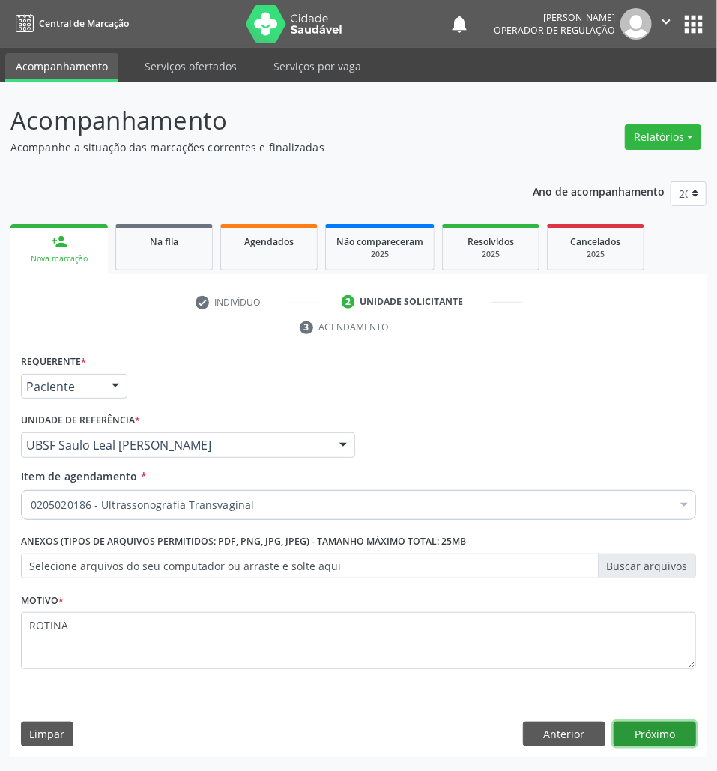
click at [672, 736] on button "Próximo" at bounding box center [655, 734] width 82 height 25
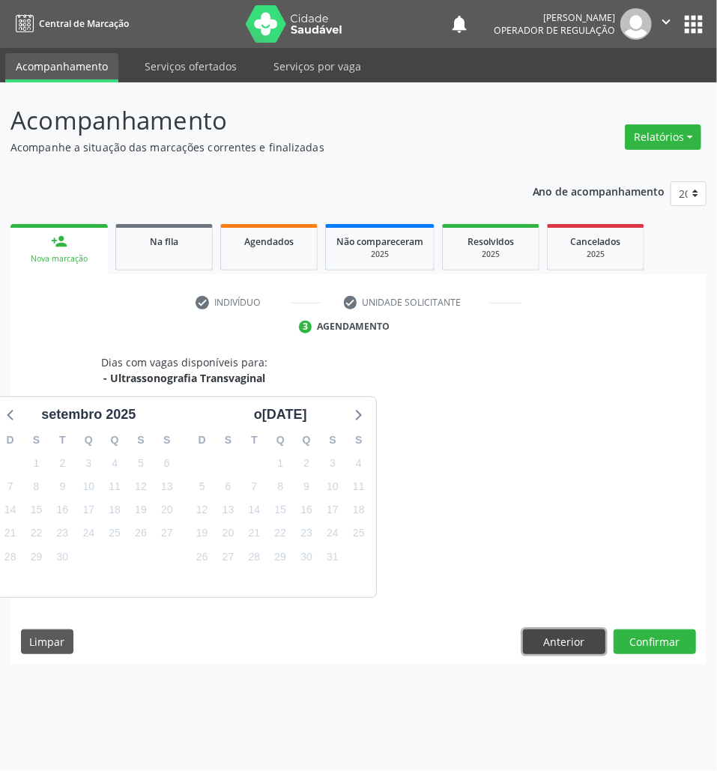
click at [528, 642] on button "Anterior" at bounding box center [564, 642] width 82 height 25
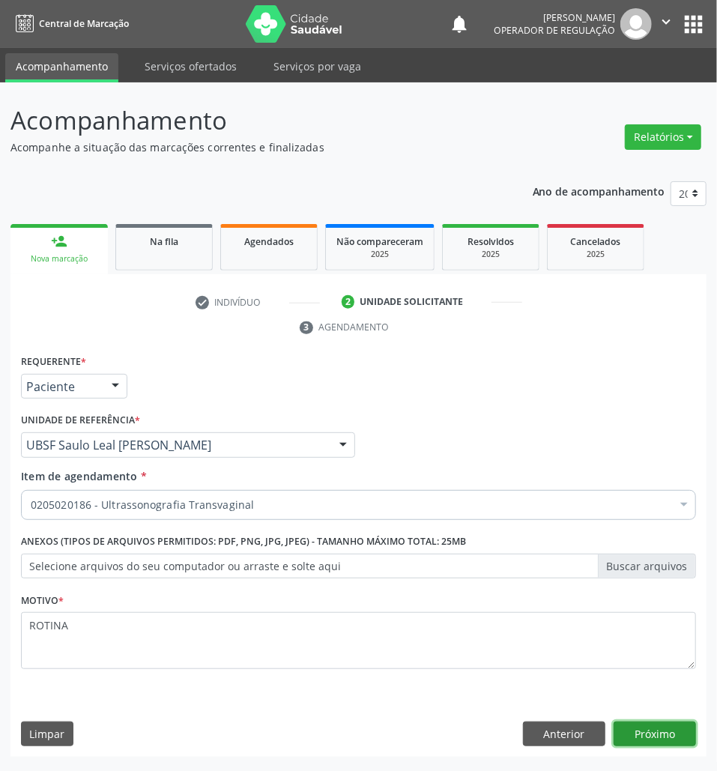
click at [634, 726] on button "Próximo" at bounding box center [655, 734] width 82 height 25
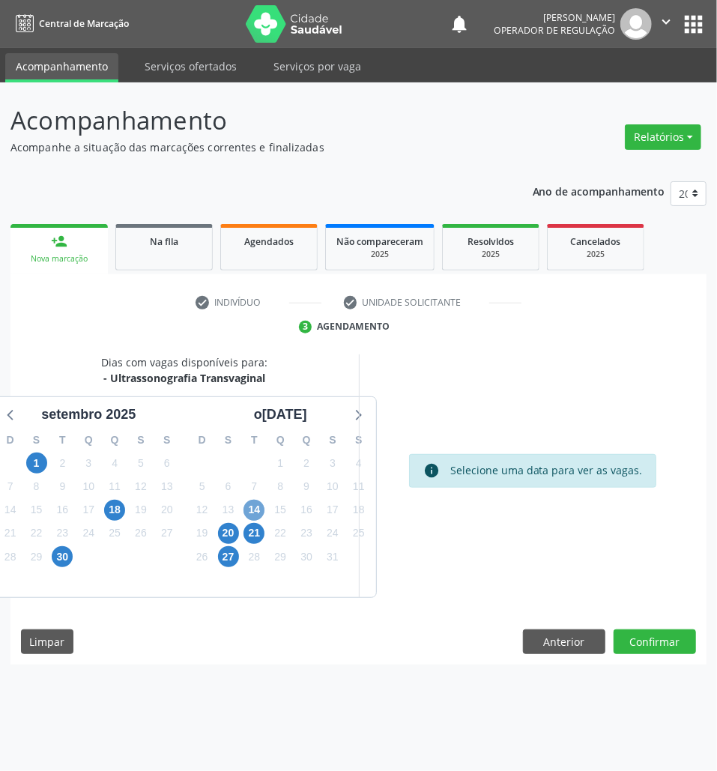
click at [247, 510] on span "14" at bounding box center [254, 510] width 21 height 21
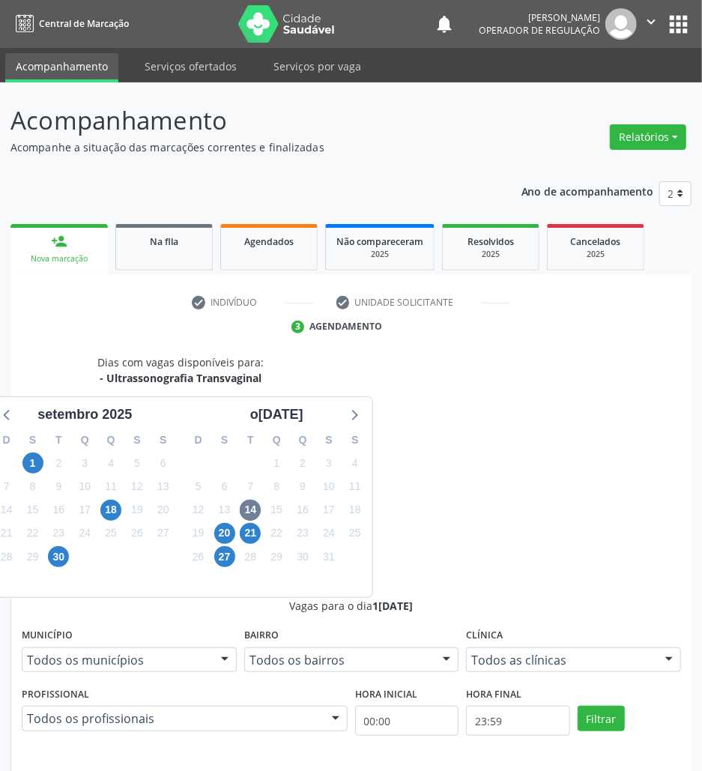
radio input "true"
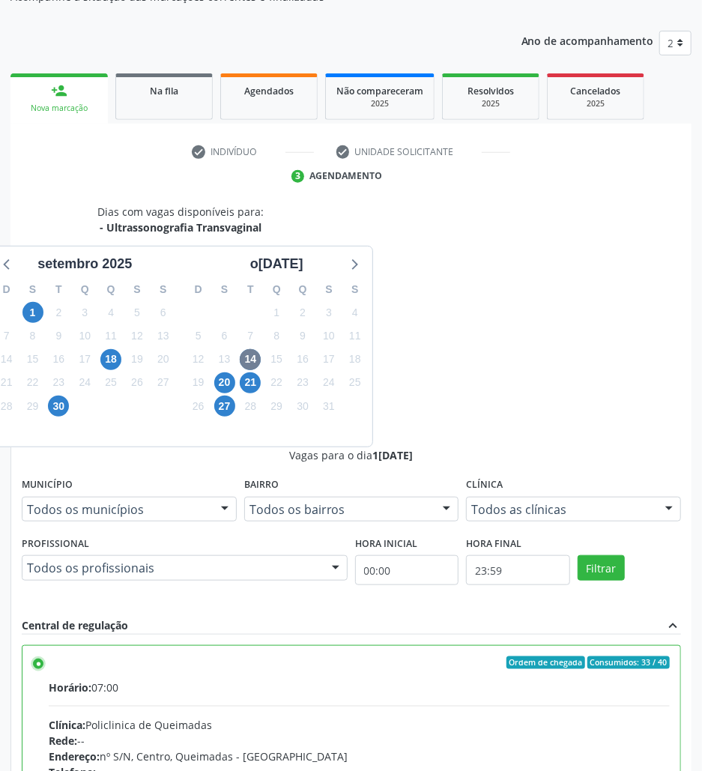
scroll to position [157, 0]
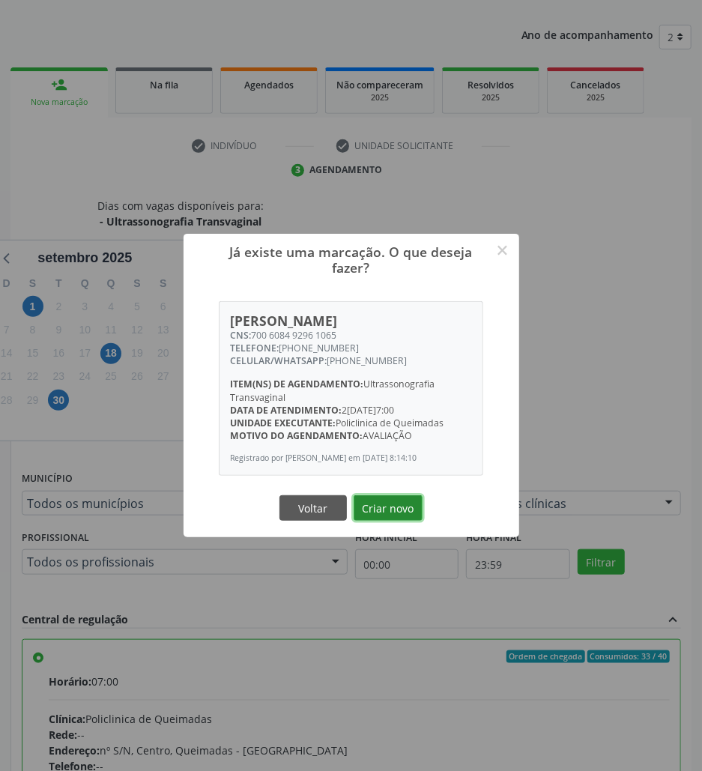
click at [417, 507] on button "Criar novo" at bounding box center [388, 507] width 69 height 25
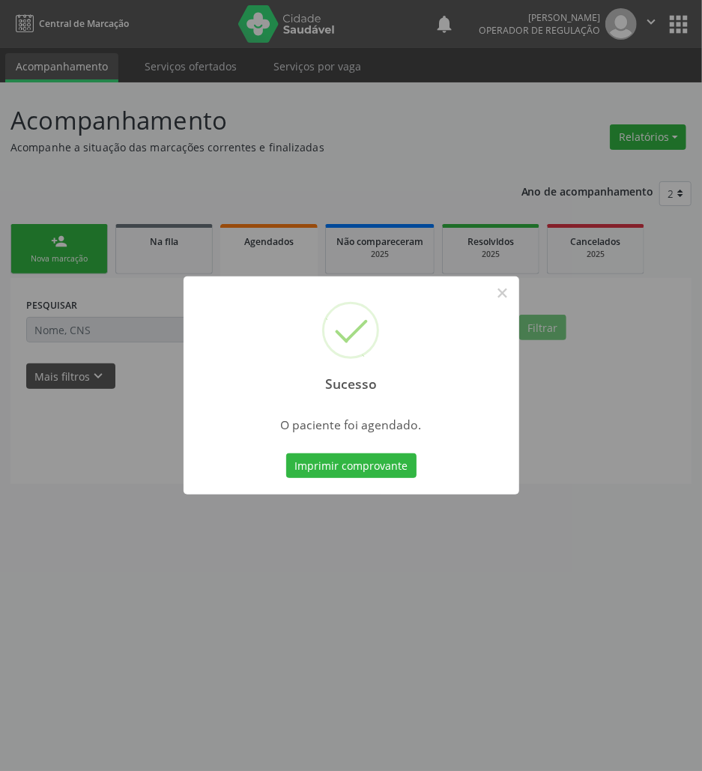
scroll to position [0, 0]
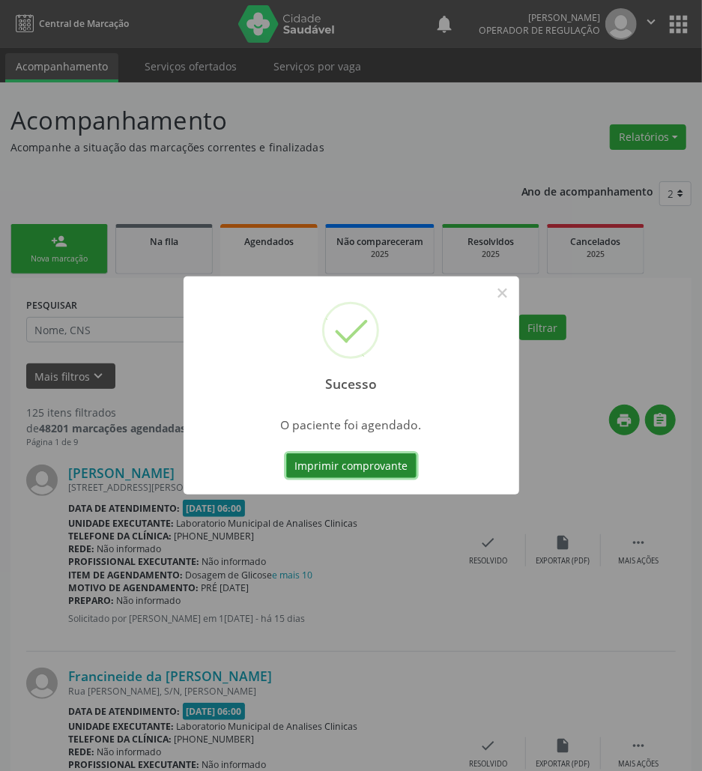
click at [360, 468] on button "Imprimir comprovante" at bounding box center [351, 465] width 130 height 25
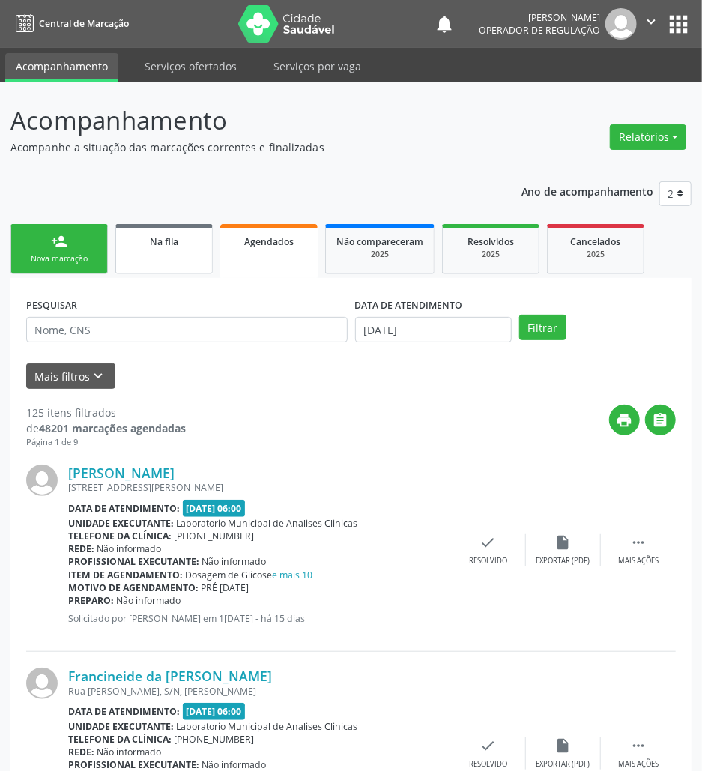
click at [144, 256] on link "Na fila" at bounding box center [163, 249] width 97 height 50
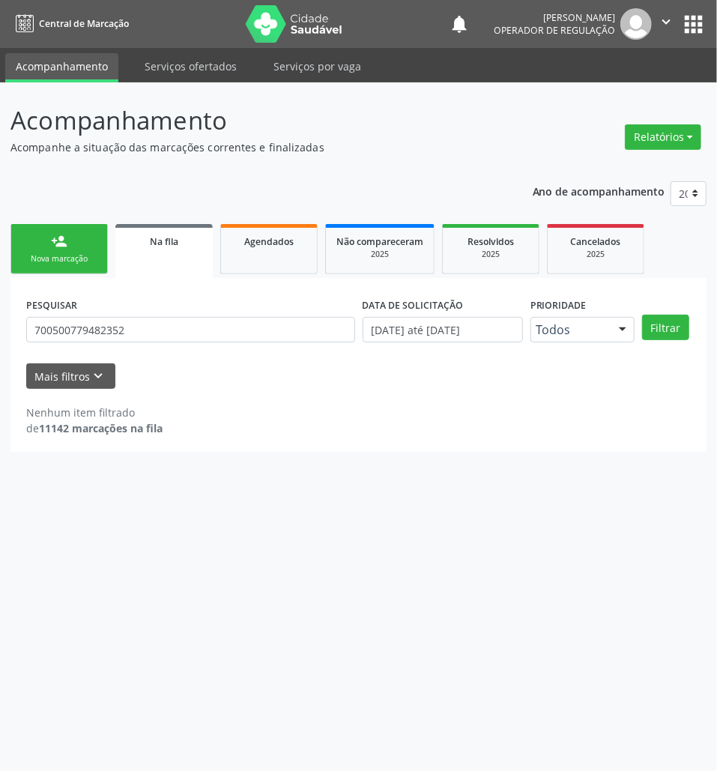
click at [250, 343] on div "PESQUISAR 700500779482352" at bounding box center [190, 323] width 337 height 58
click at [247, 334] on input "700500779482352" at bounding box center [190, 329] width 329 height 25
type input "700806953323490"
click at [642, 315] on button "Filtrar" at bounding box center [665, 327] width 47 height 25
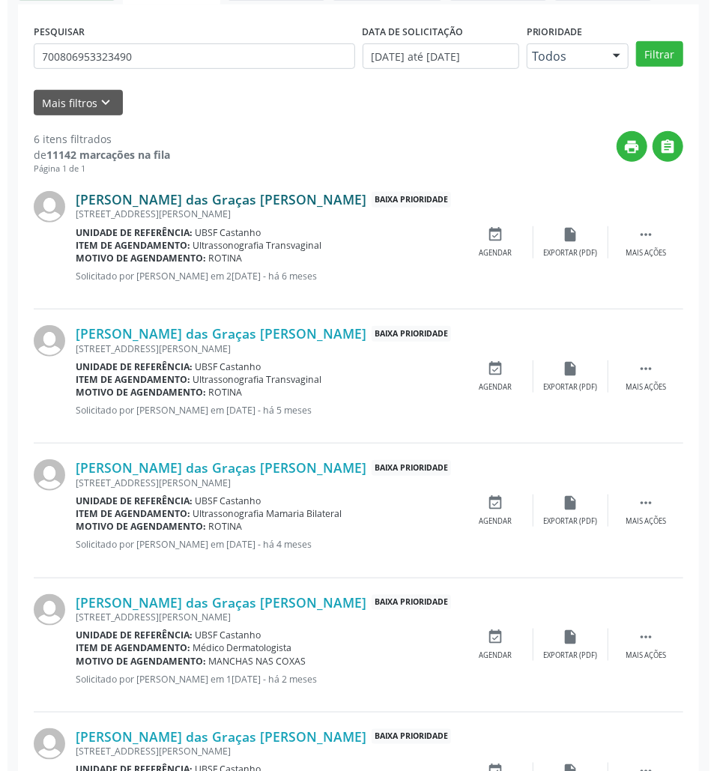
scroll to position [510, 0]
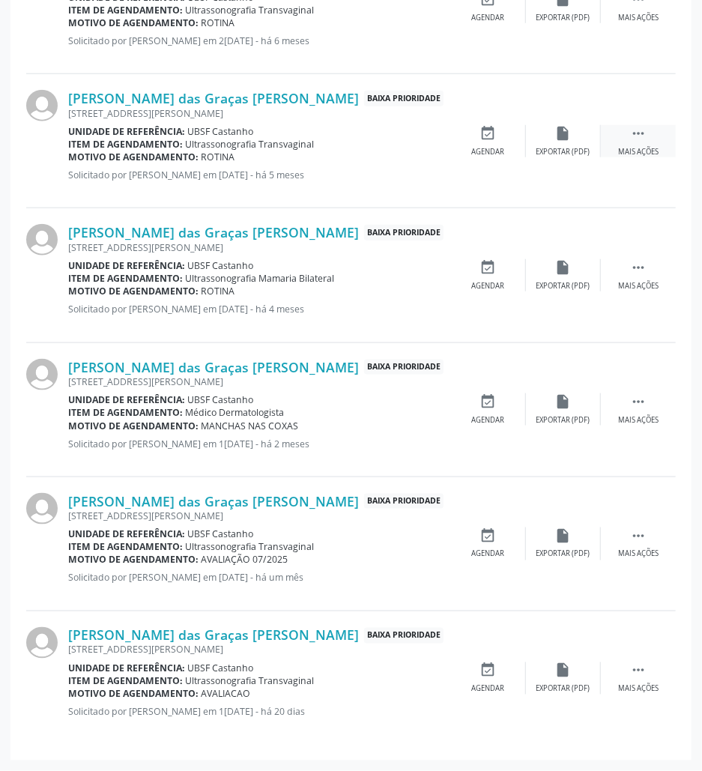
click at [636, 136] on icon "" at bounding box center [638, 133] width 16 height 16
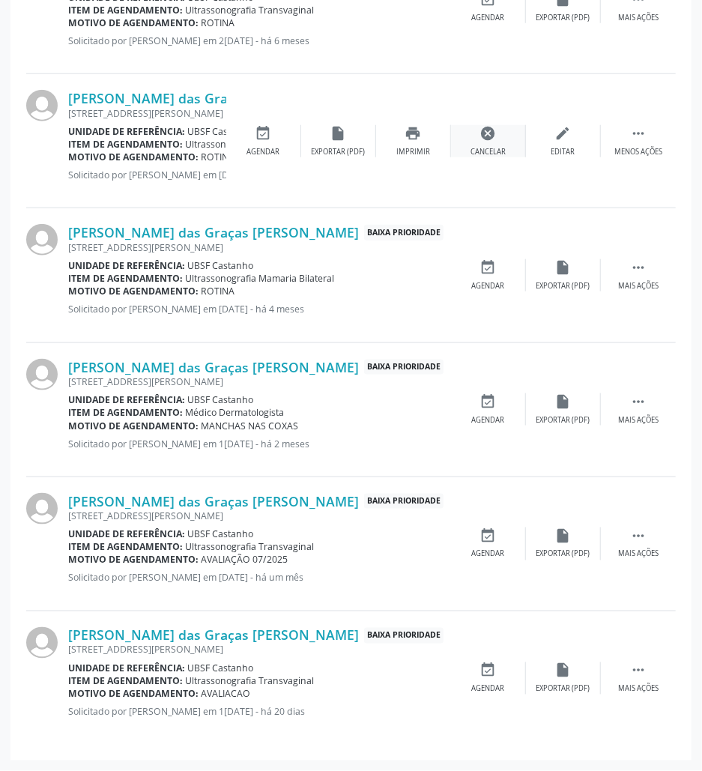
click at [502, 139] on div "cancel Cancelar" at bounding box center [488, 141] width 75 height 32
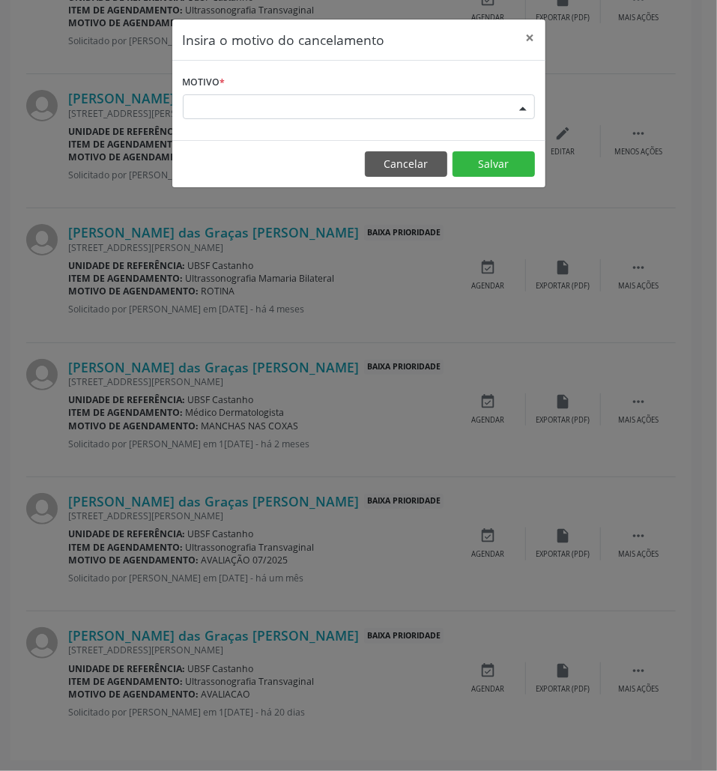
drag, startPoint x: 447, startPoint y: 118, endPoint x: 424, endPoint y: 151, distance: 40.5
click at [447, 118] on div "Escolha o motivo Outro Médico - Participação em eventos (ex: congresso) Médico …" at bounding box center [359, 106] width 352 height 25
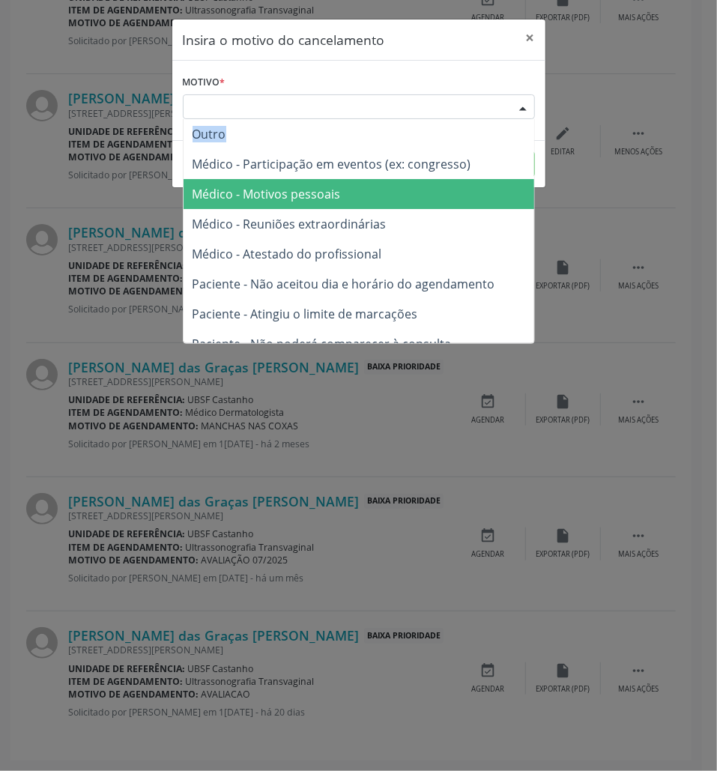
drag, startPoint x: 391, startPoint y: 202, endPoint x: 390, endPoint y: 195, distance: 7.6
click at [390, 202] on span "Médico - Motivos pessoais" at bounding box center [359, 194] width 351 height 30
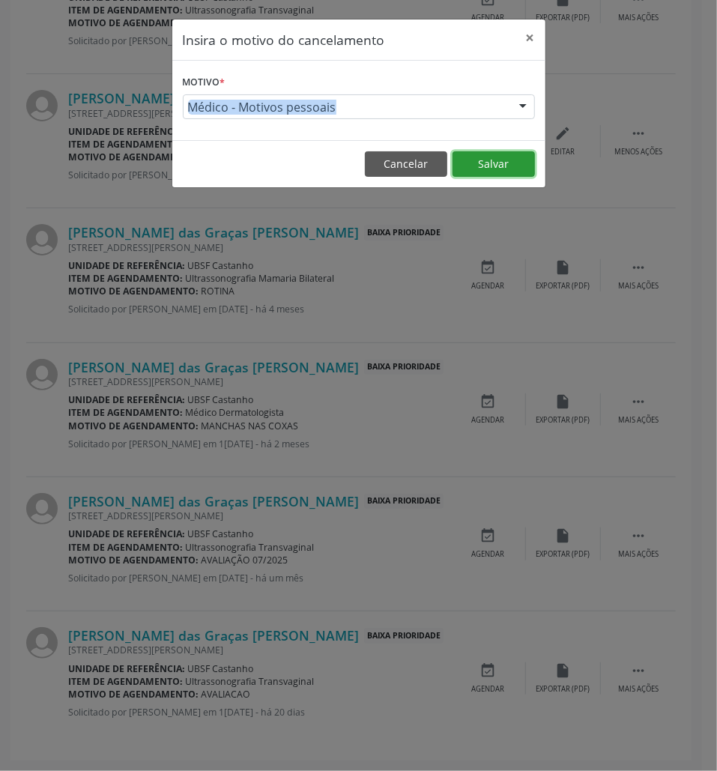
click at [480, 159] on button "Salvar" at bounding box center [494, 163] width 82 height 25
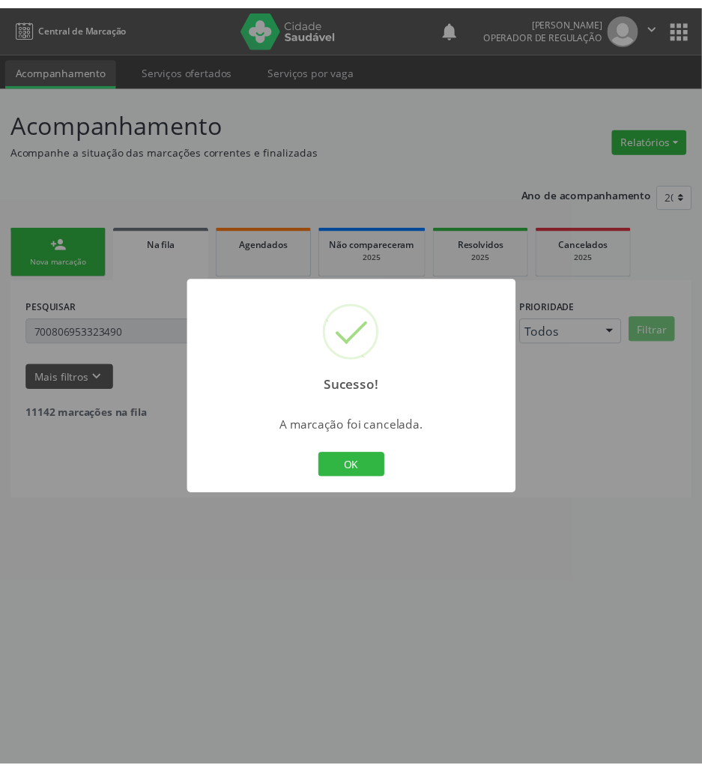
scroll to position [0, 0]
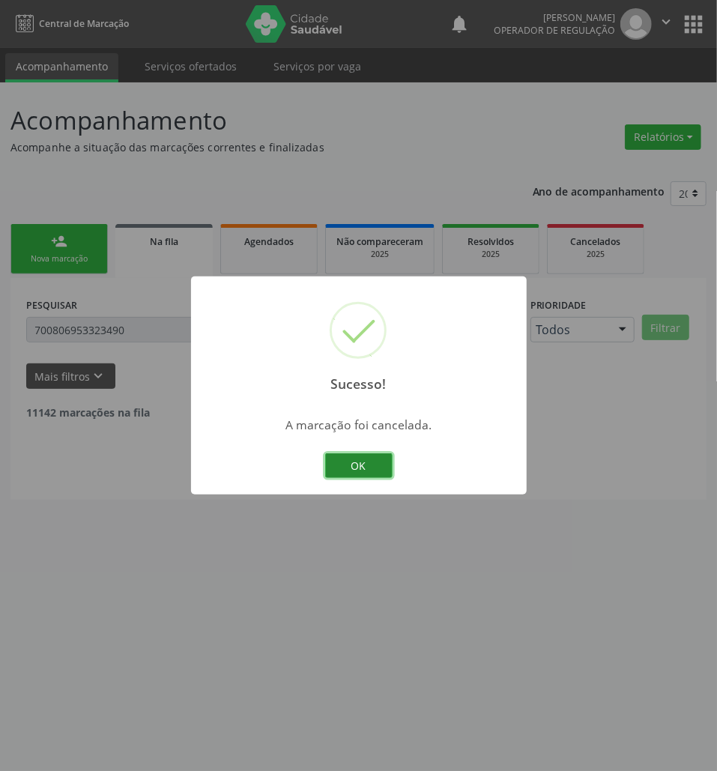
click at [360, 456] on button "OK" at bounding box center [358, 465] width 67 height 25
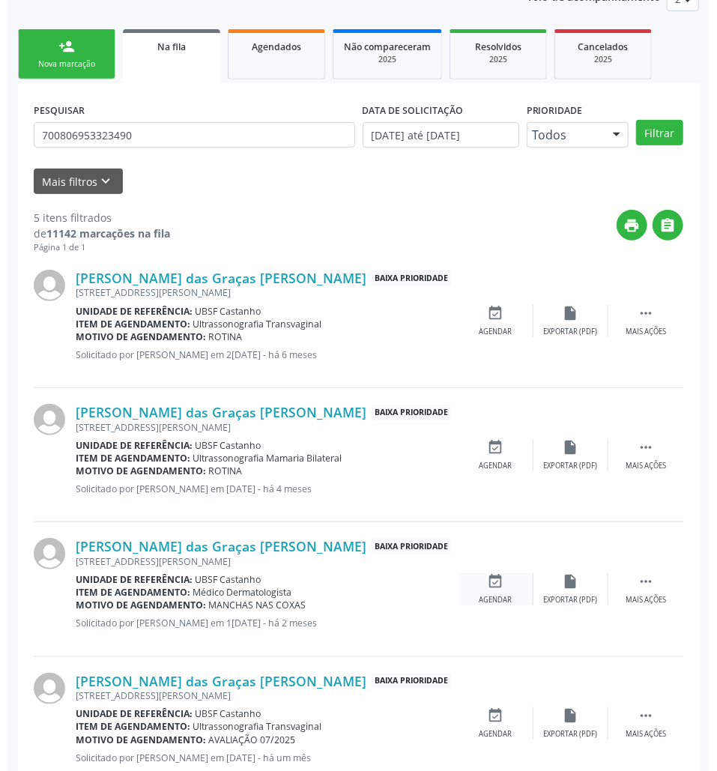
scroll to position [375, 0]
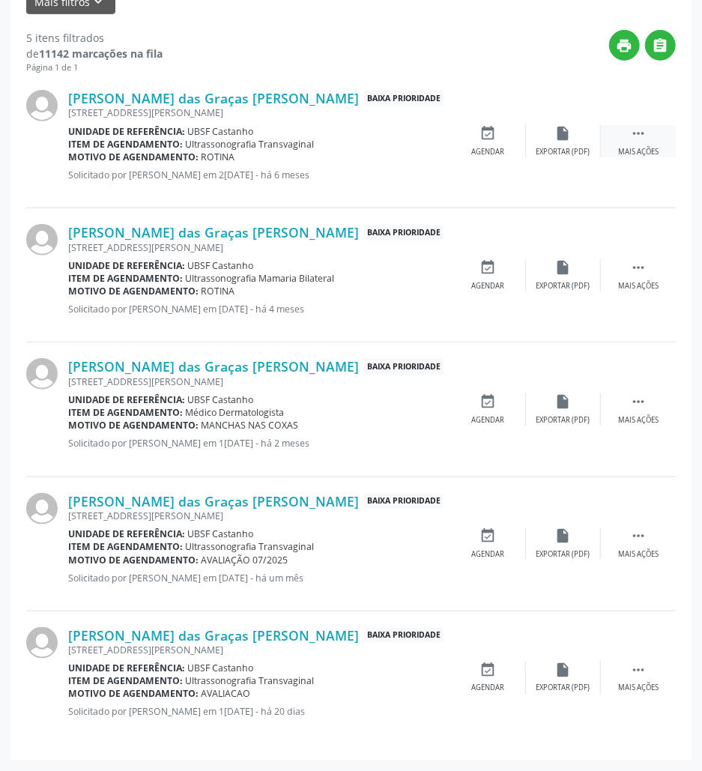
click at [630, 135] on div " Mais ações" at bounding box center [638, 141] width 75 height 32
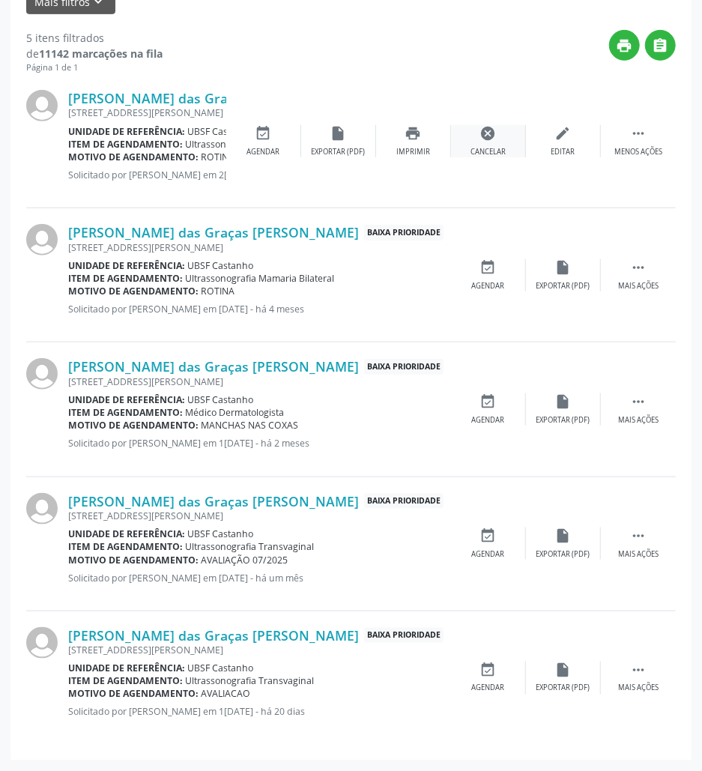
click at [490, 125] on icon "cancel" at bounding box center [488, 133] width 16 height 16
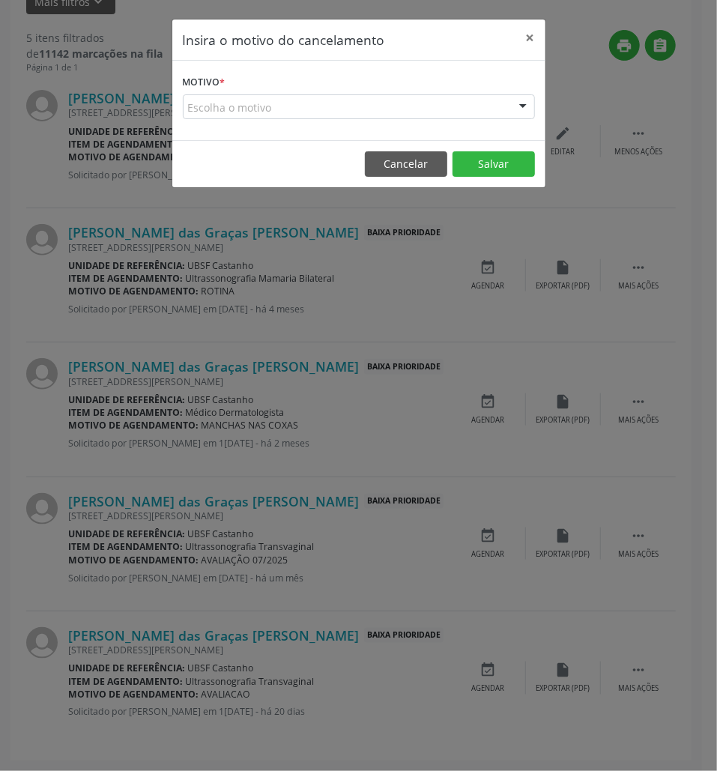
click at [393, 100] on div "Escolha o motivo" at bounding box center [359, 106] width 352 height 25
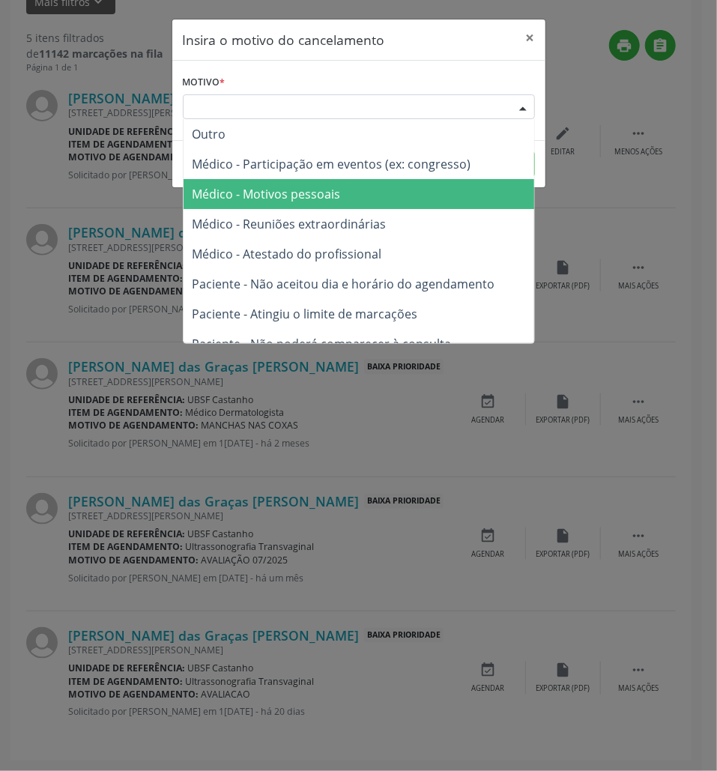
click at [351, 183] on span "Médico - Motivos pessoais" at bounding box center [359, 194] width 351 height 30
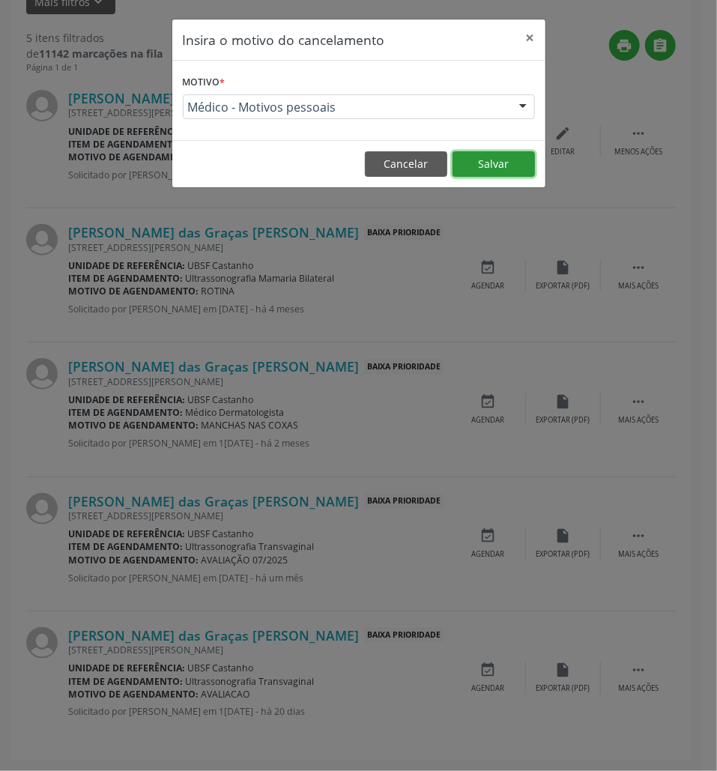
click at [525, 159] on button "Salvar" at bounding box center [494, 163] width 82 height 25
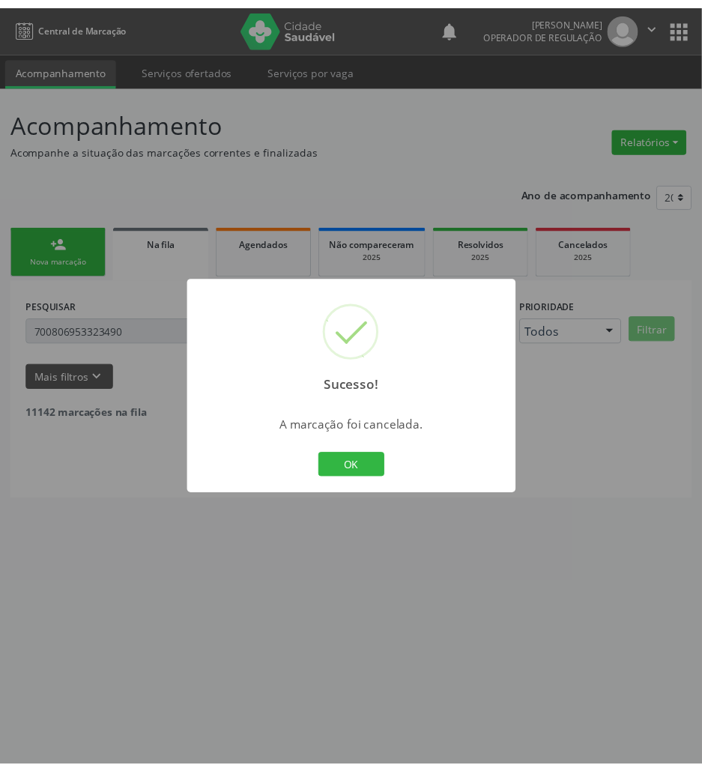
scroll to position [0, 0]
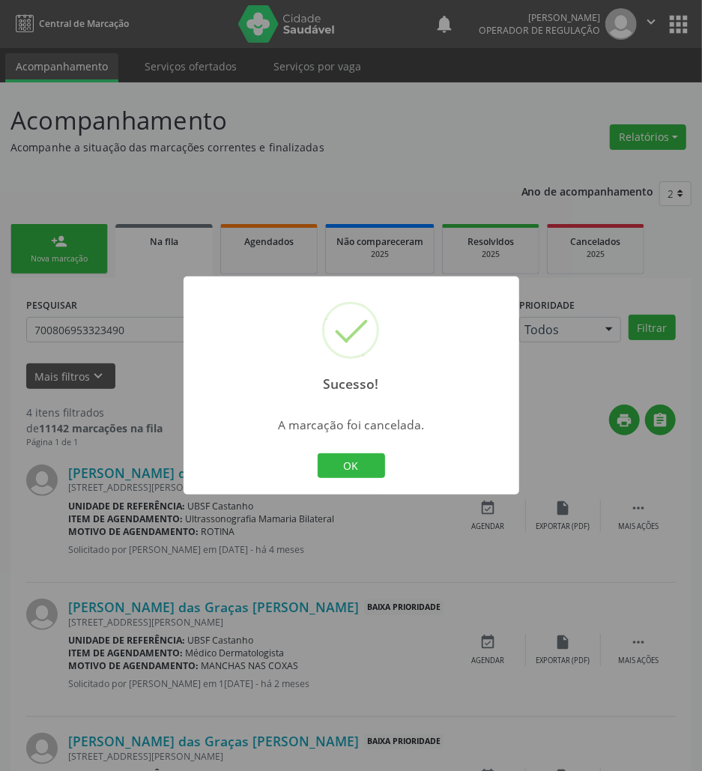
click at [325, 478] on div "OK Cancel" at bounding box center [351, 465] width 74 height 31
click at [333, 468] on button "OK" at bounding box center [351, 465] width 67 height 25
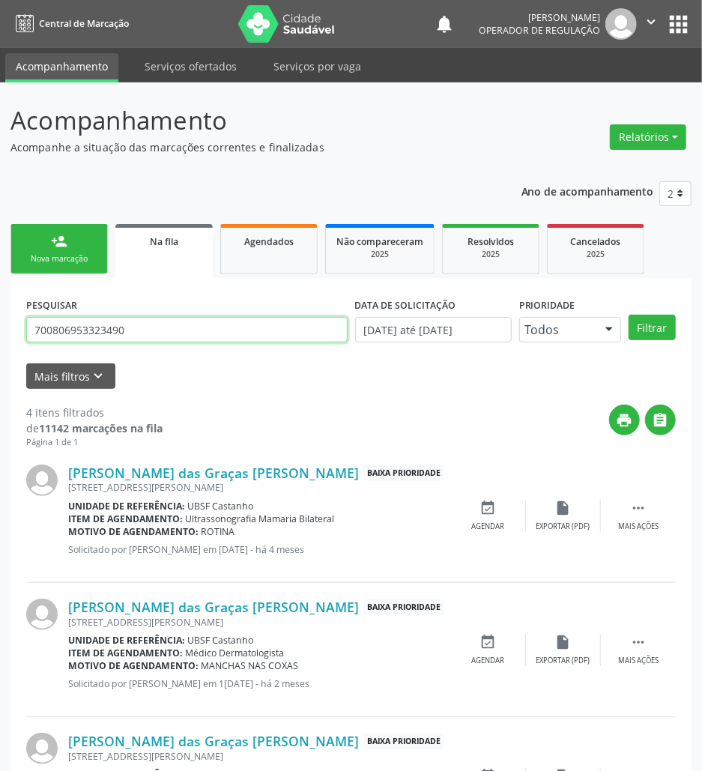
click at [157, 325] on input "700806953323490" at bounding box center [187, 329] width 322 height 25
click at [184, 330] on input "700806953323490" at bounding box center [187, 329] width 322 height 25
click at [106, 334] on input "700806953323490" at bounding box center [187, 329] width 322 height 25
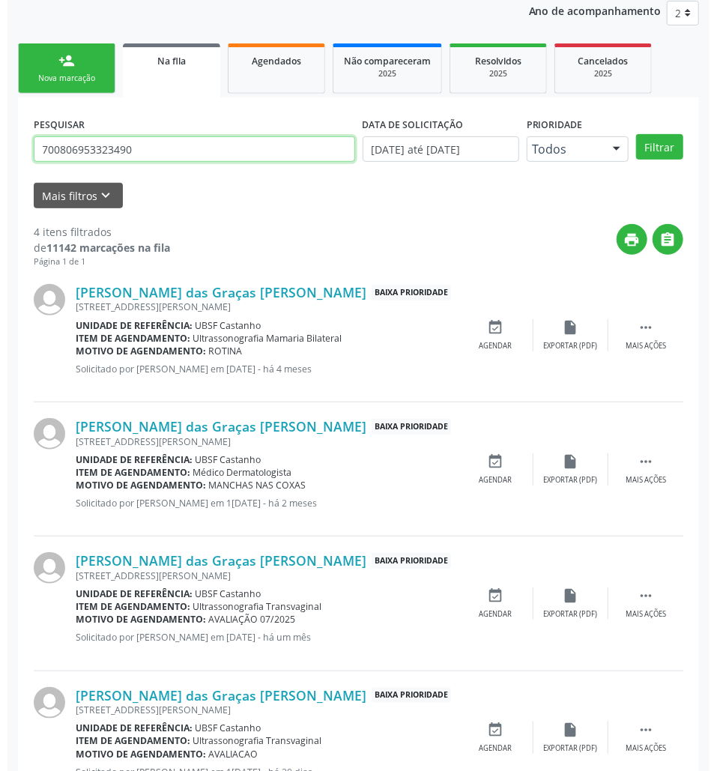
scroll to position [241, 0]
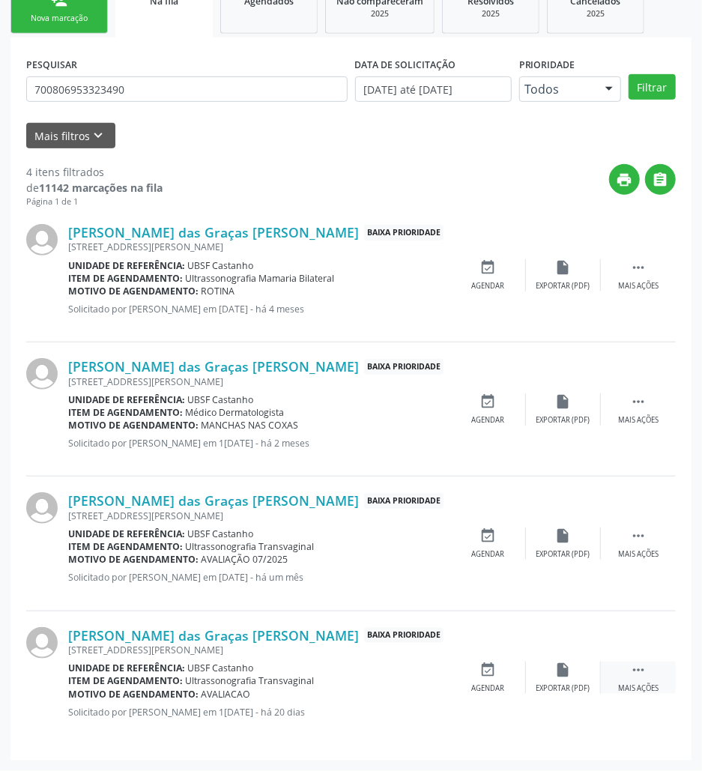
click at [624, 675] on div " Mais ações" at bounding box center [638, 678] width 75 height 32
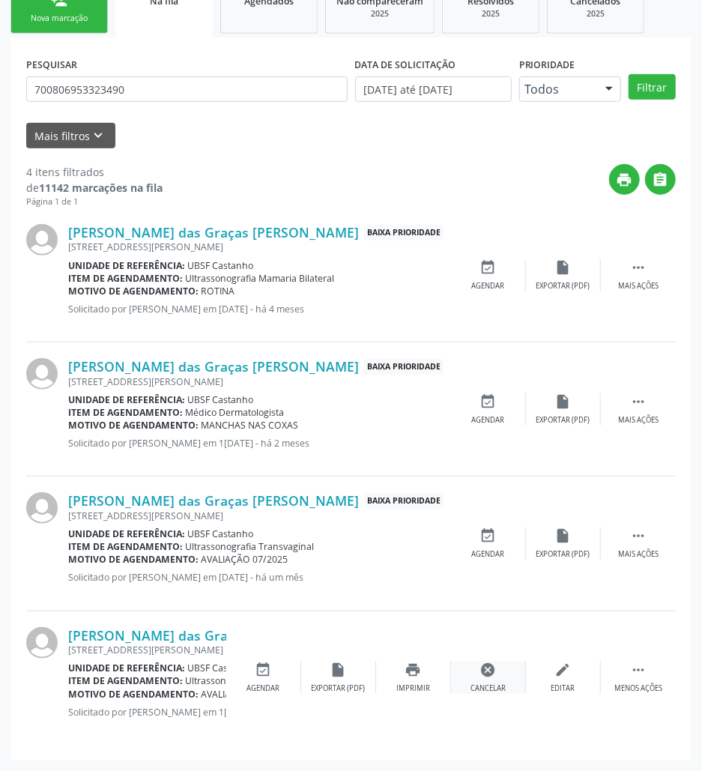
click at [484, 684] on div "Cancelar" at bounding box center [488, 689] width 35 height 10
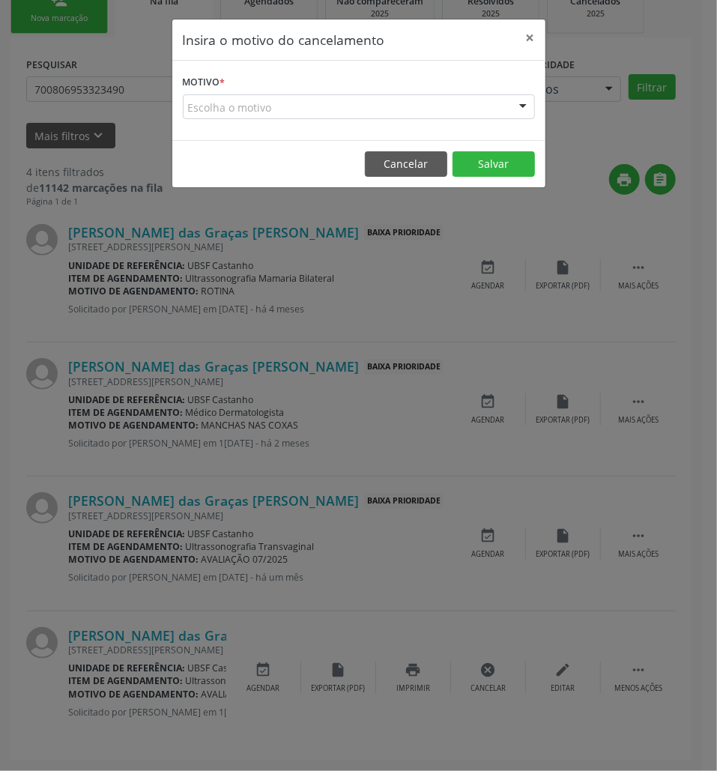
click at [361, 111] on div "Escolha o motivo" at bounding box center [359, 106] width 352 height 25
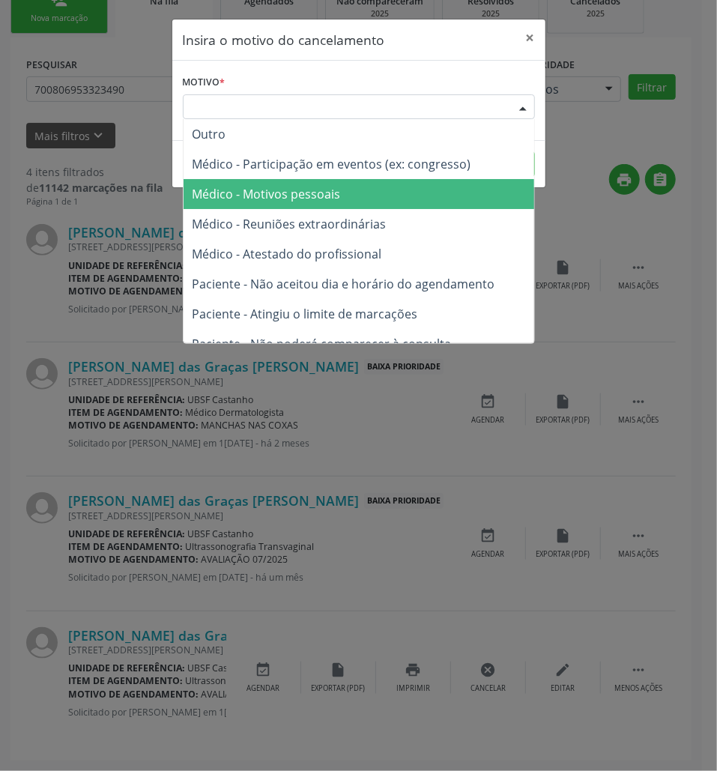
click at [375, 181] on span "Médico - Motivos pessoais" at bounding box center [359, 194] width 351 height 30
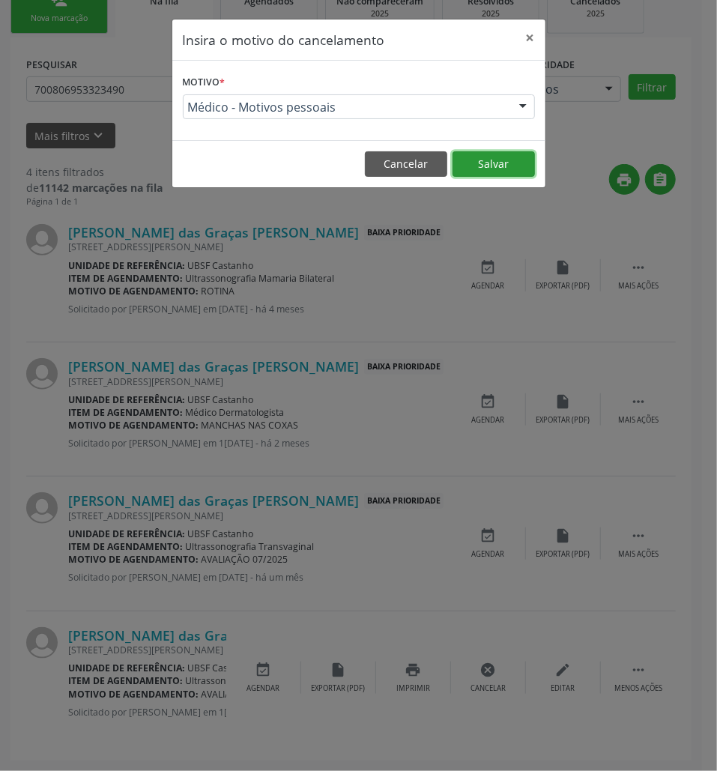
click at [489, 157] on button "Salvar" at bounding box center [494, 163] width 82 height 25
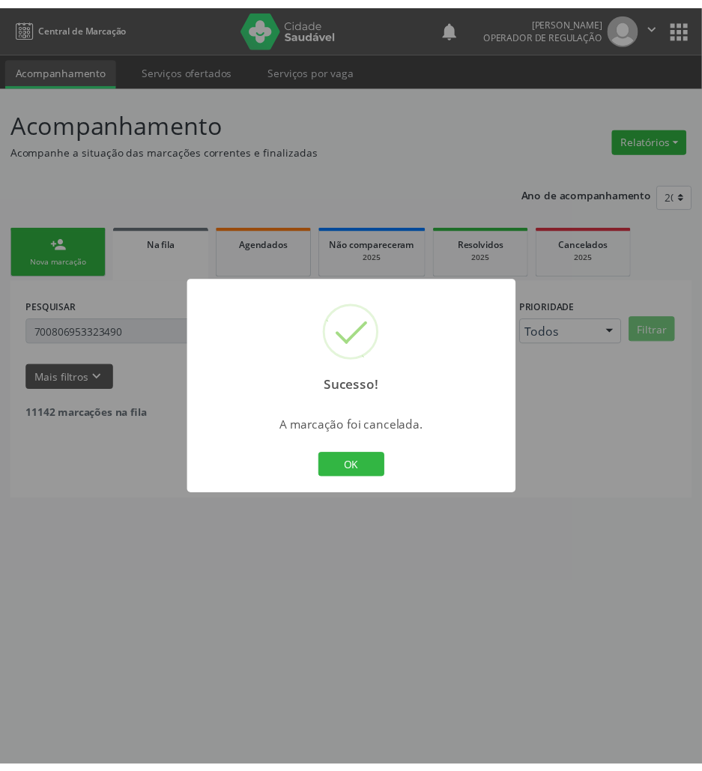
scroll to position [0, 0]
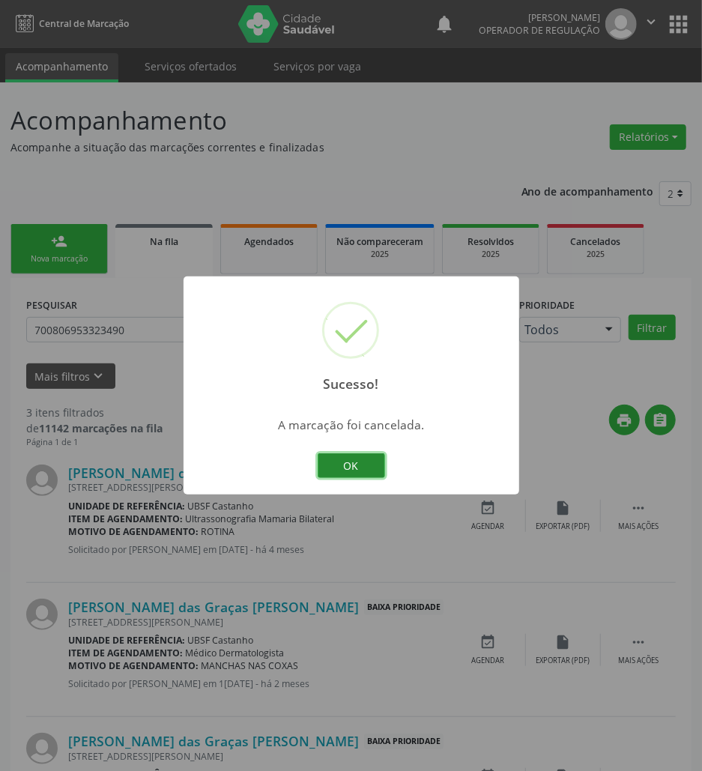
click at [349, 462] on button "OK" at bounding box center [351, 465] width 67 height 25
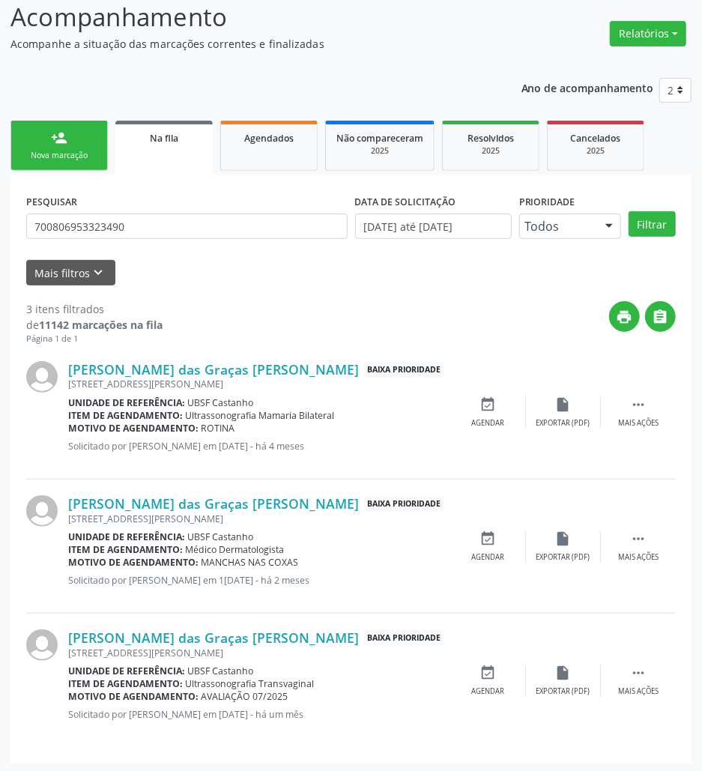
scroll to position [106, 0]
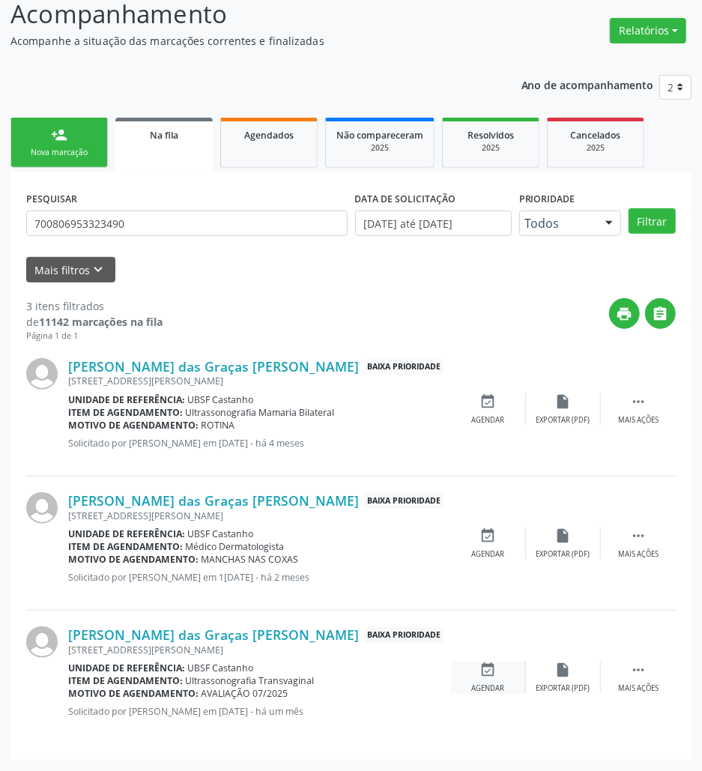
click at [489, 678] on icon "event_available" at bounding box center [488, 670] width 16 height 16
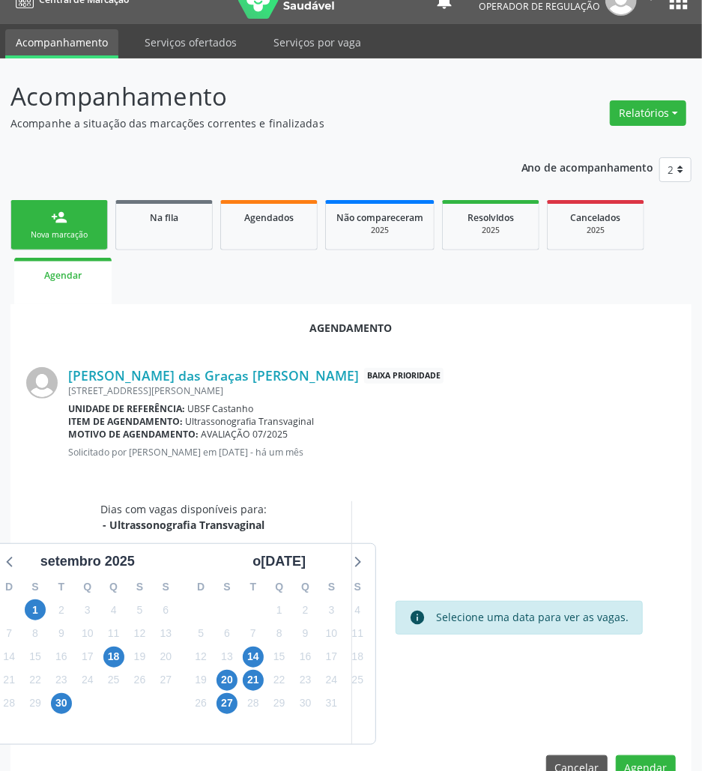
scroll to position [60, 0]
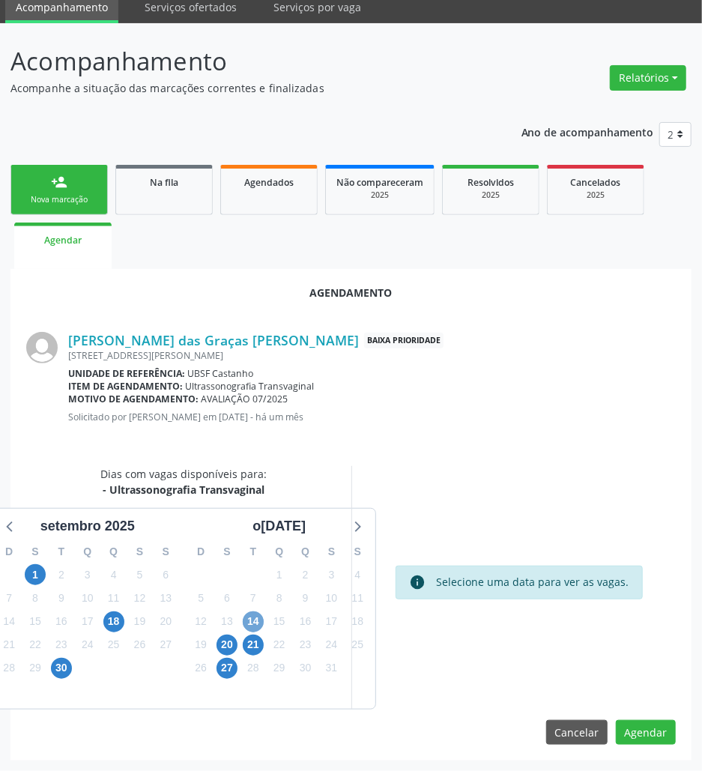
click at [253, 627] on span "14" at bounding box center [253, 622] width 21 height 21
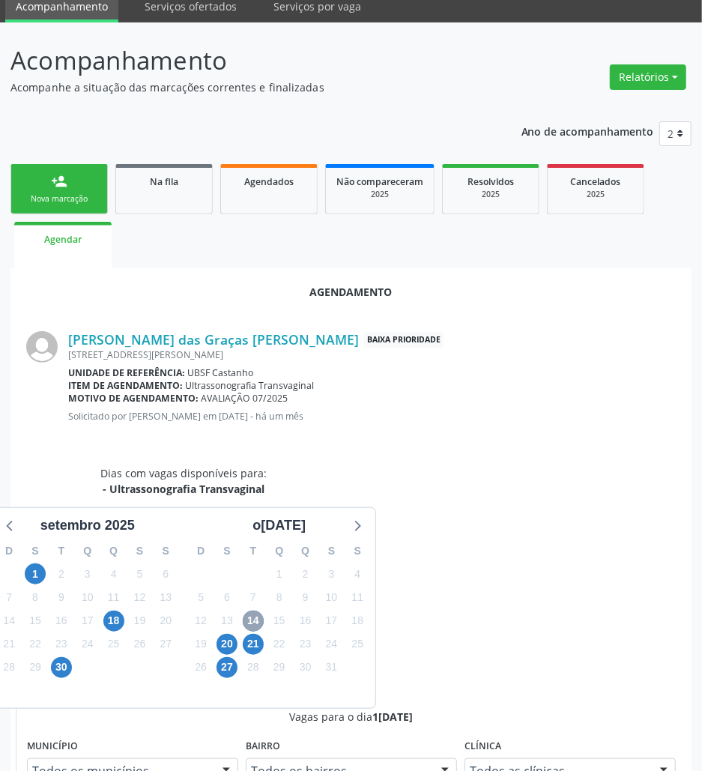
scroll to position [286, 0]
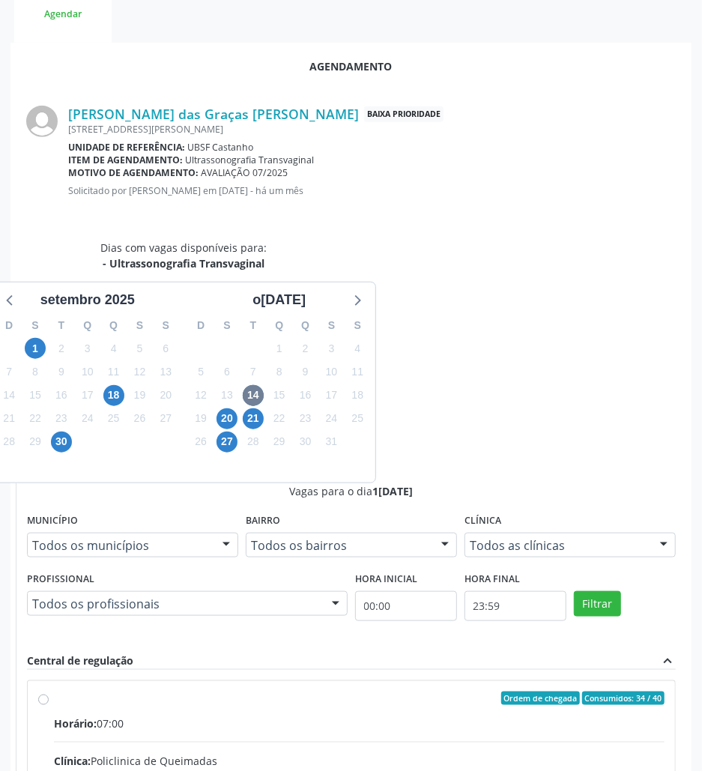
click at [49, 692] on input "Ordem de chegada Consumidos: 34 / 40 Horário: 07:00 Clínica: Policlinica de Que…" at bounding box center [43, 698] width 10 height 13
radio input "true"
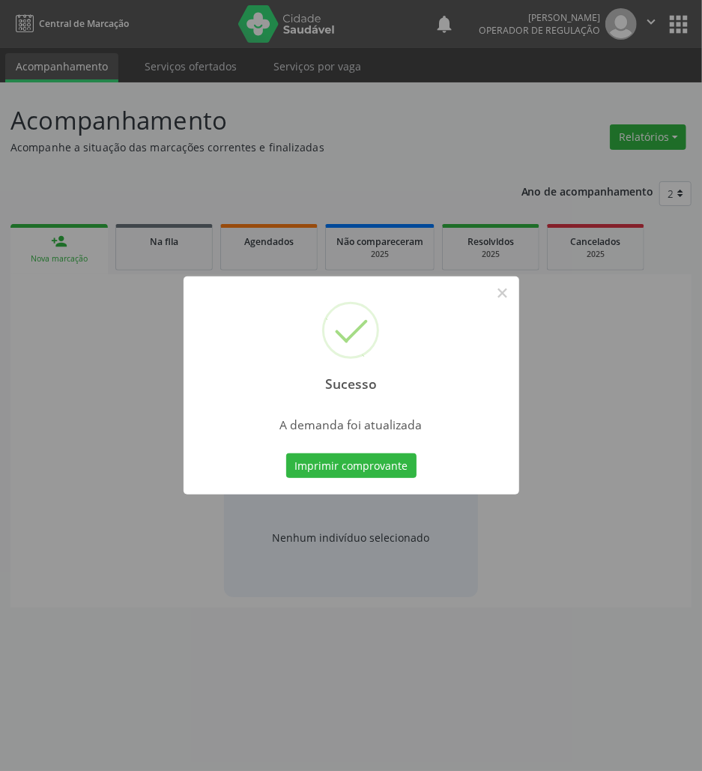
scroll to position [0, 0]
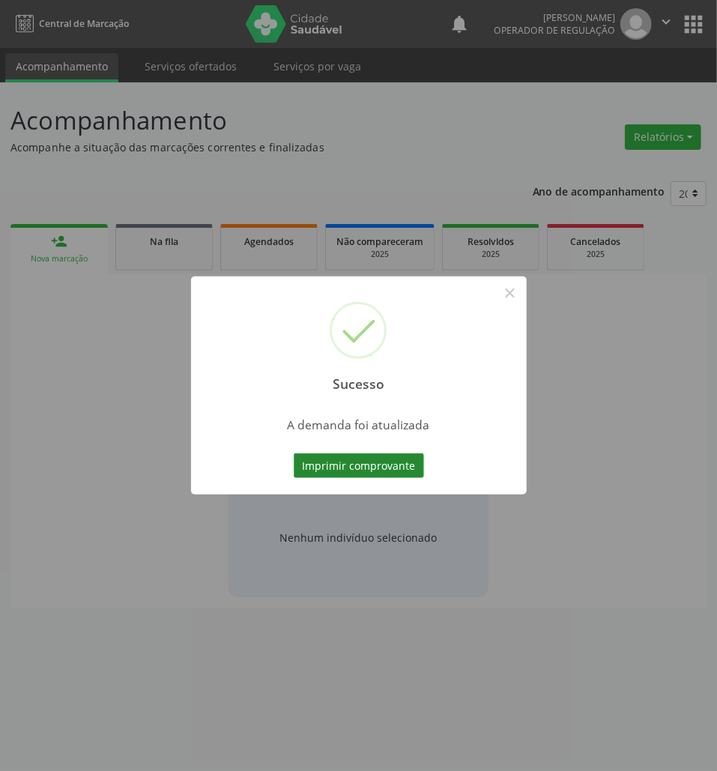
click at [417, 468] on button "Imprimir comprovante" at bounding box center [359, 465] width 130 height 25
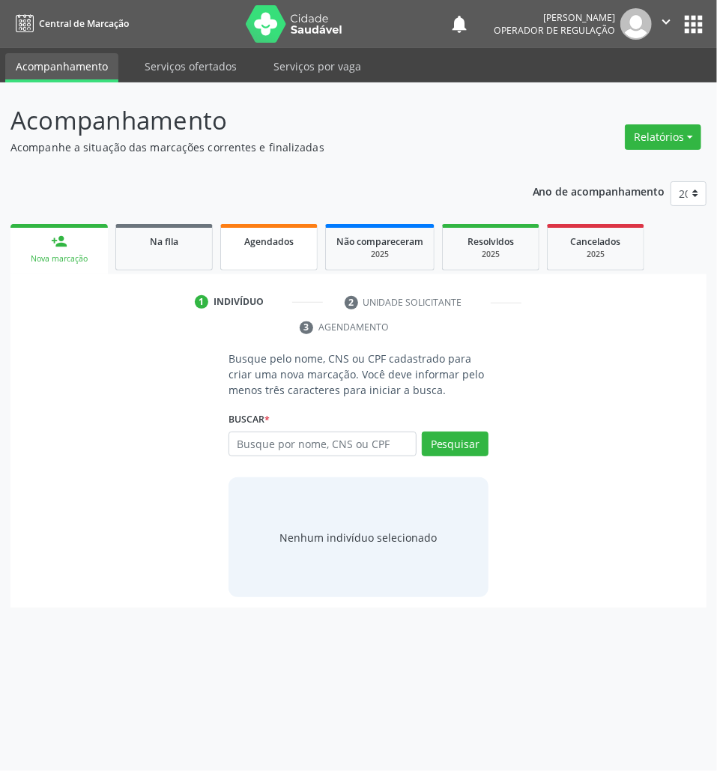
drag, startPoint x: 165, startPoint y: 237, endPoint x: 235, endPoint y: 232, distance: 69.8
click at [166, 237] on span "Na fila" at bounding box center [164, 241] width 28 height 13
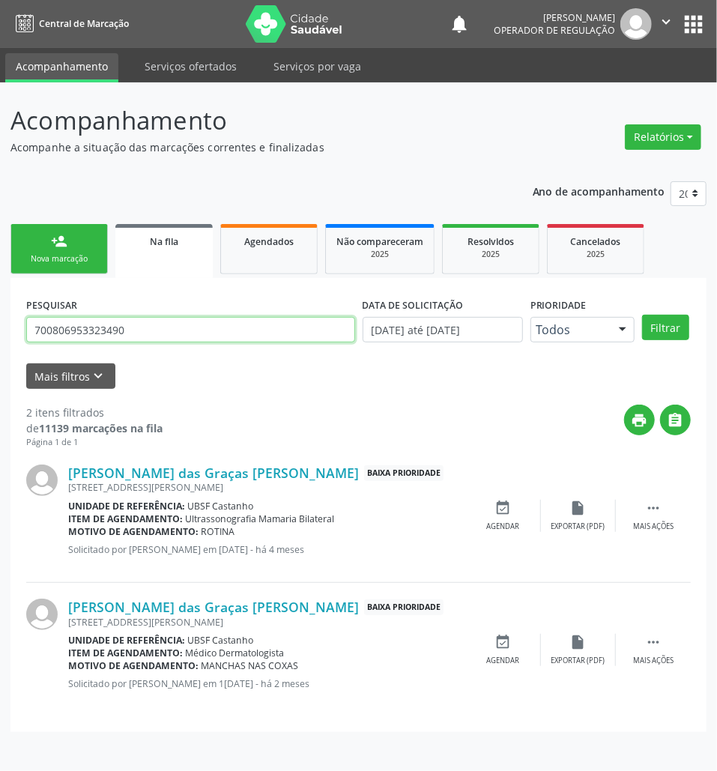
click at [163, 331] on input "700806953323490" at bounding box center [190, 329] width 329 height 25
type input "706703583542018"
click at [642, 315] on button "Filtrar" at bounding box center [665, 327] width 47 height 25
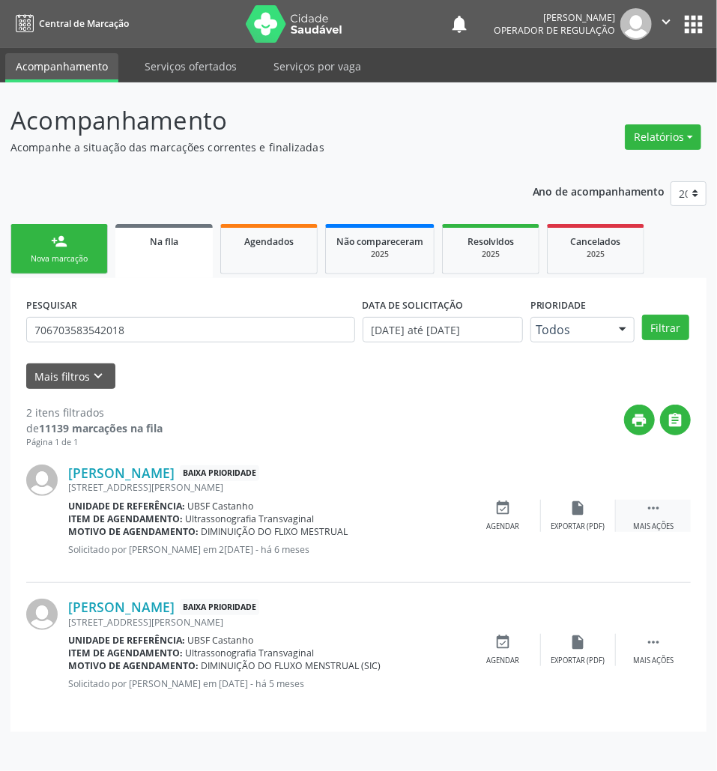
drag, startPoint x: 642, startPoint y: 519, endPoint x: 630, endPoint y: 520, distance: 12.0
click at [640, 519] on div " Mais ações" at bounding box center [653, 516] width 75 height 32
click at [507, 519] on div "cancel Cancelar" at bounding box center [503, 516] width 75 height 32
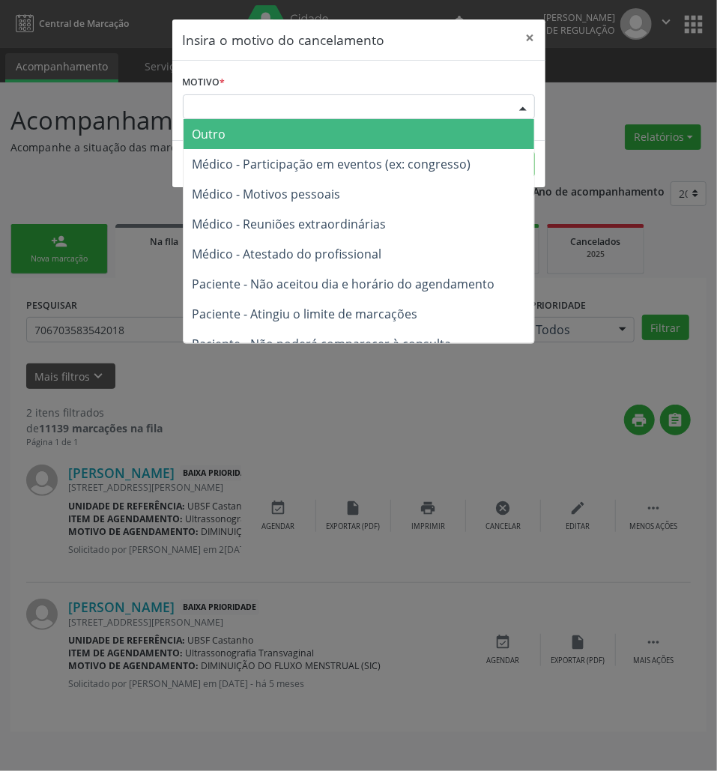
click at [406, 105] on div "Escolha o motivo" at bounding box center [359, 106] width 352 height 25
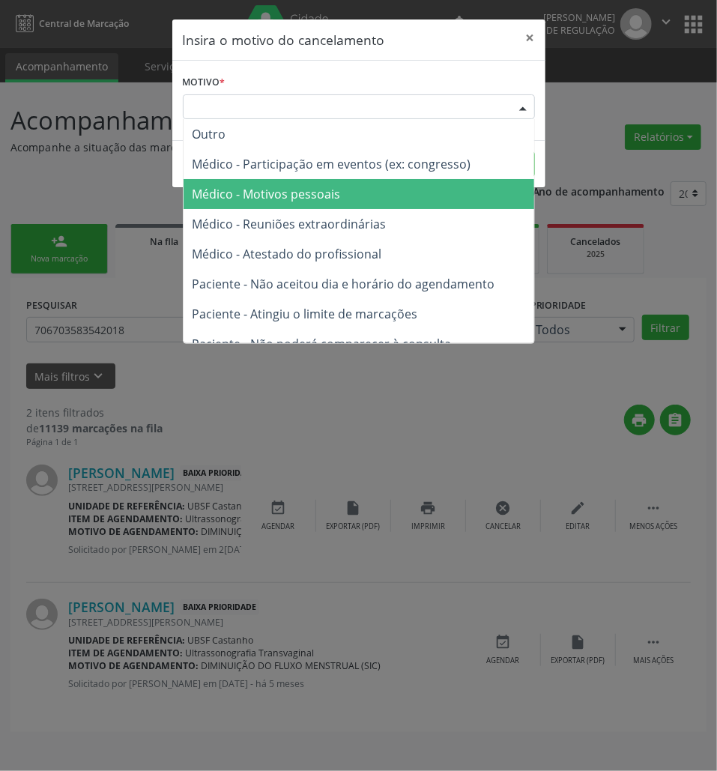
click at [400, 184] on span "Médico - Motivos pessoais" at bounding box center [359, 194] width 351 height 30
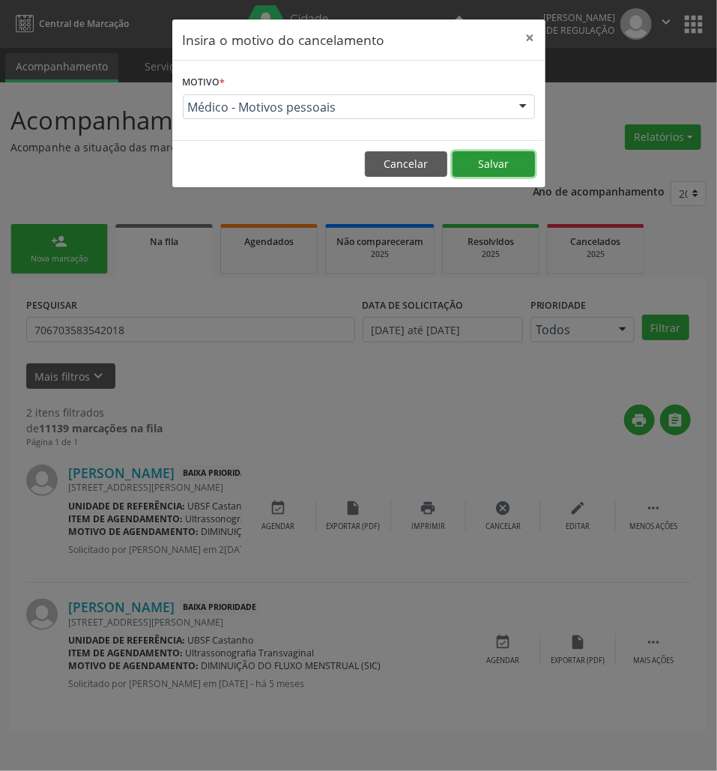
click at [484, 162] on button "Salvar" at bounding box center [494, 163] width 82 height 25
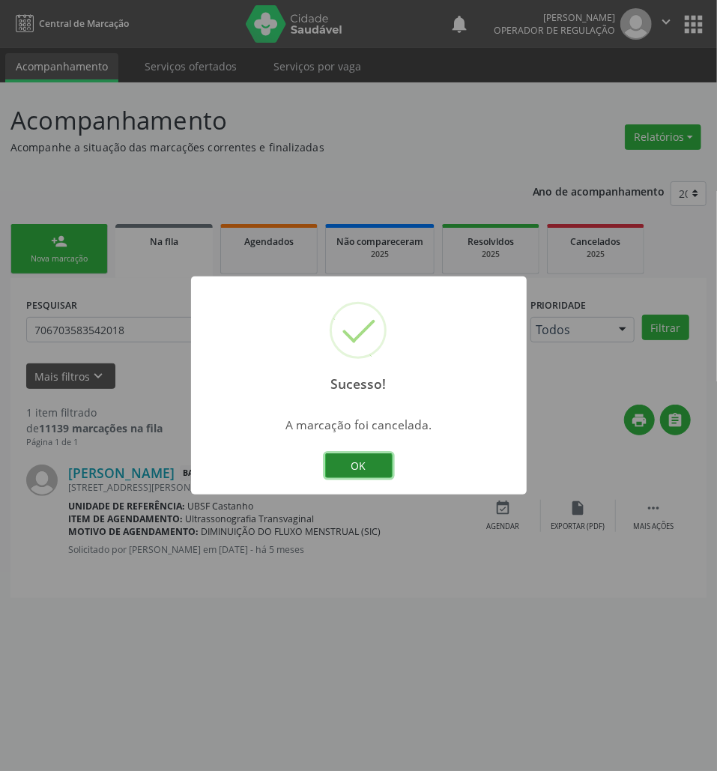
click at [373, 465] on button "OK" at bounding box center [358, 465] width 67 height 25
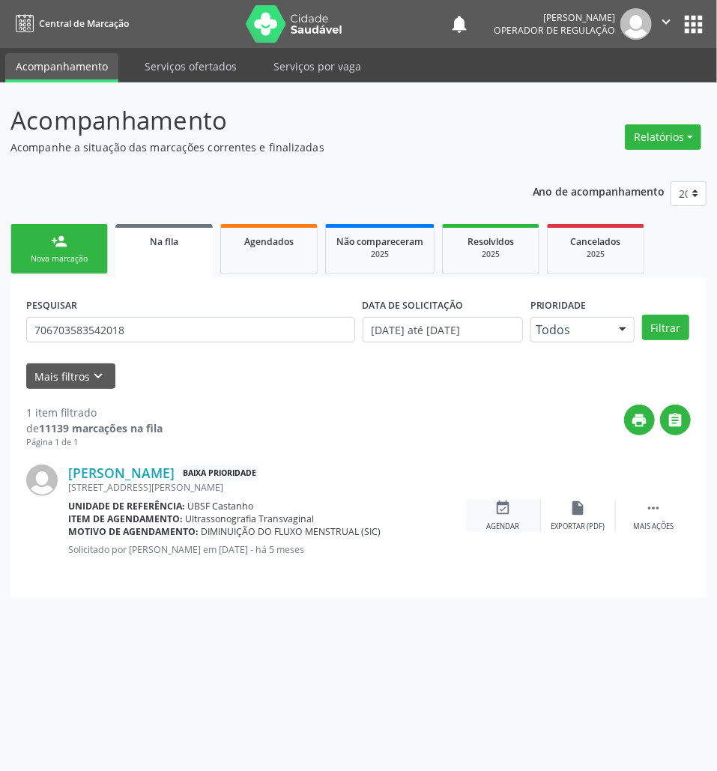
drag, startPoint x: 516, startPoint y: 496, endPoint x: 516, endPoint y: 516, distance: 19.5
click at [516, 498] on div "[PERSON_NAME] Baixa Prioridade [STREET_ADDRESS][PERSON_NAME] Unidade de referên…" at bounding box center [358, 515] width 665 height 133
click at [517, 522] on div "Agendar" at bounding box center [503, 527] width 33 height 10
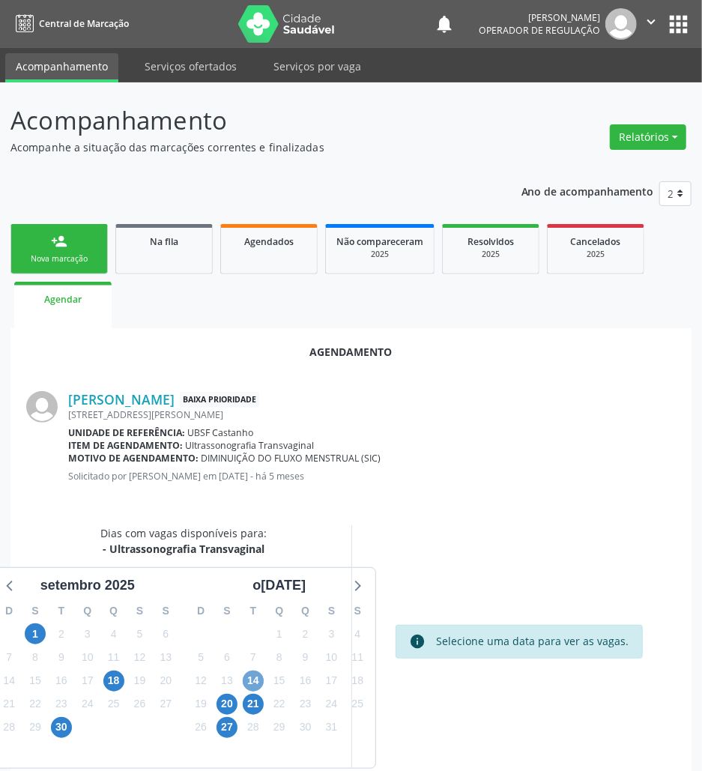
click at [253, 672] on span "14" at bounding box center [253, 681] width 21 height 21
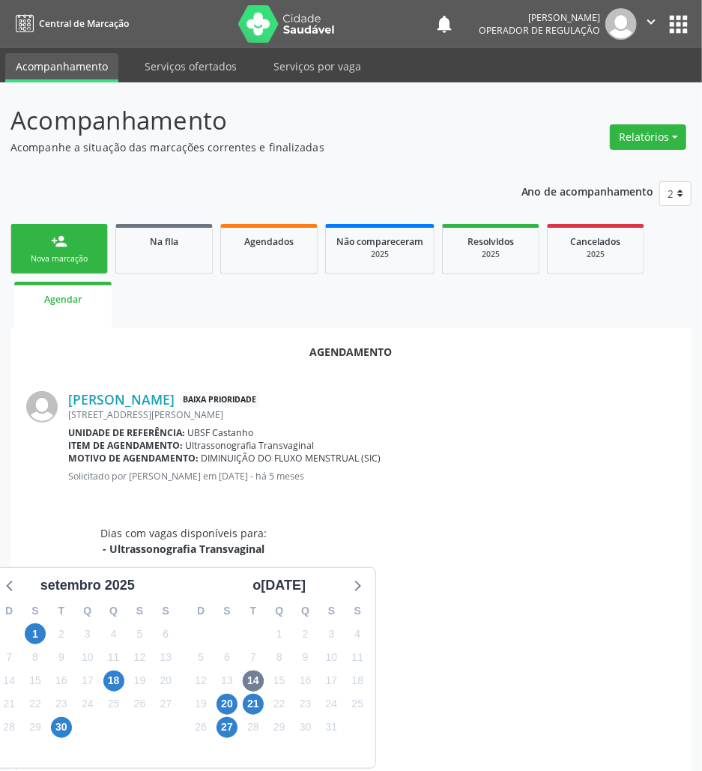
radio input "true"
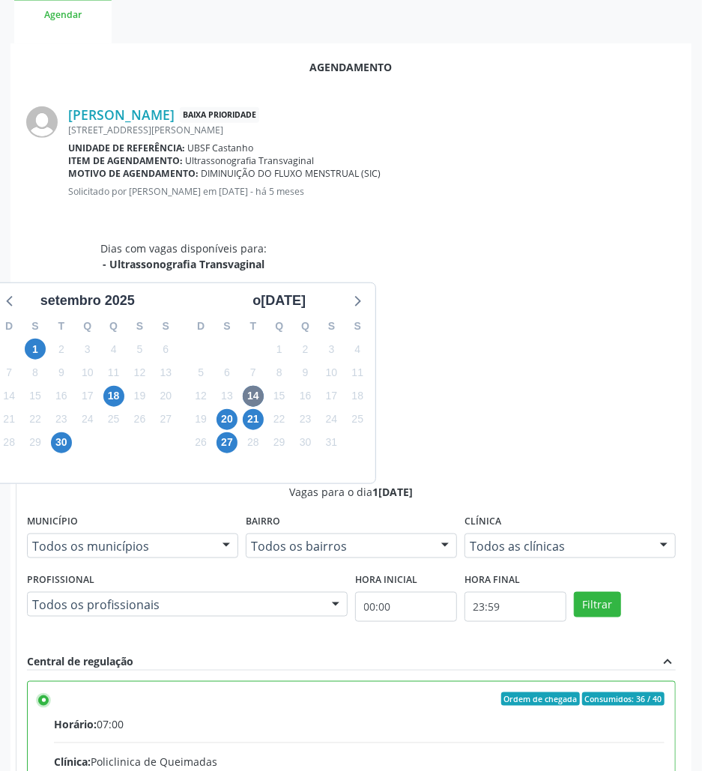
scroll to position [310, 0]
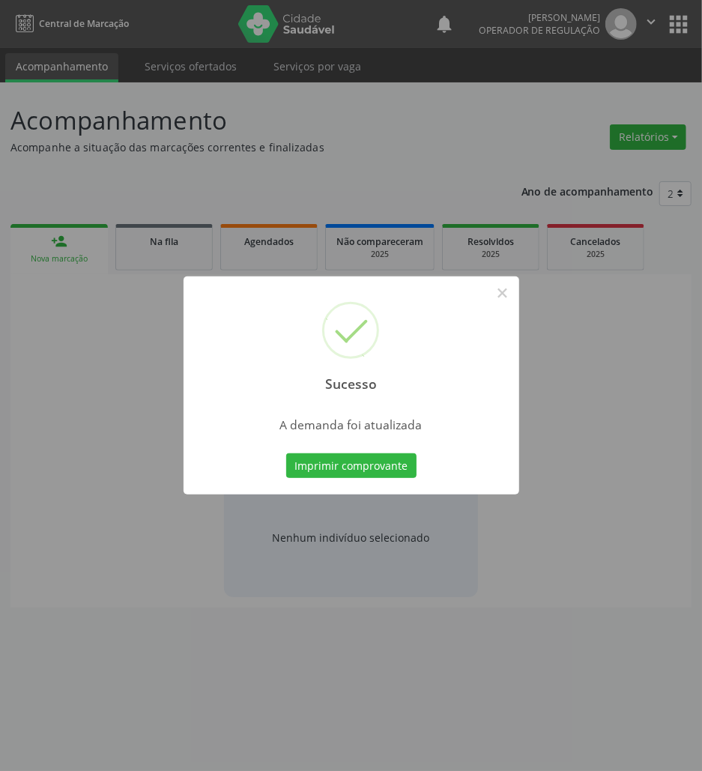
scroll to position [0, 0]
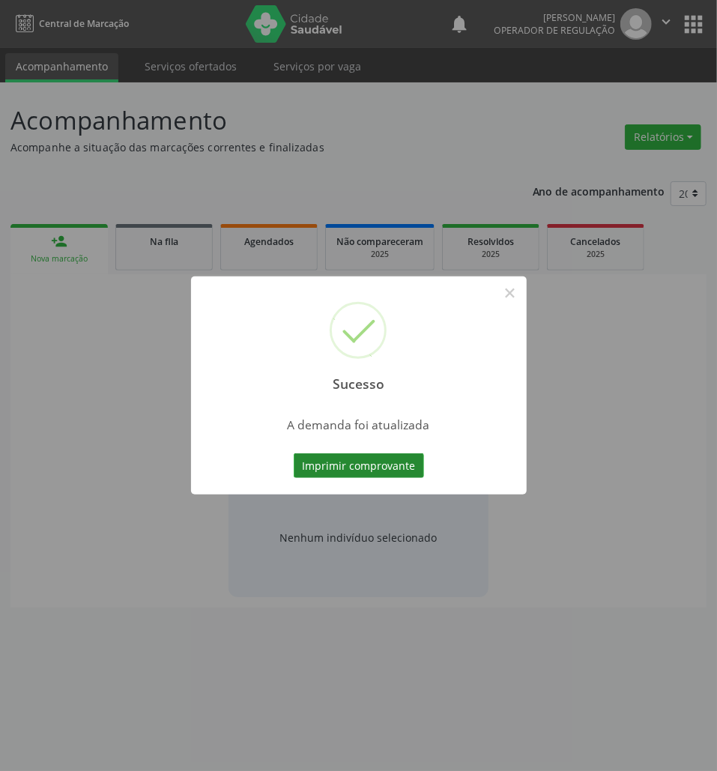
click at [333, 459] on button "Imprimir comprovante" at bounding box center [359, 465] width 130 height 25
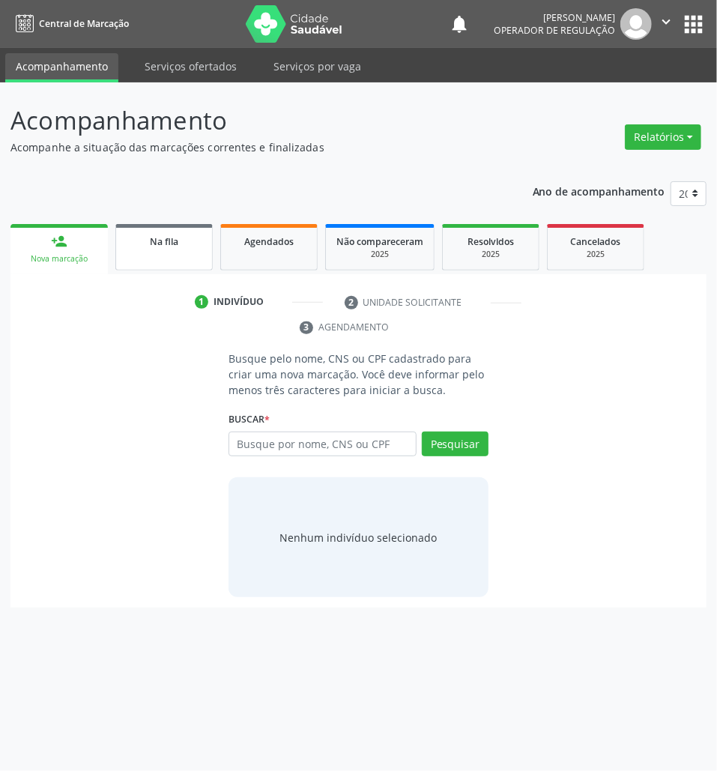
click at [132, 243] on div "Na fila" at bounding box center [164, 241] width 75 height 16
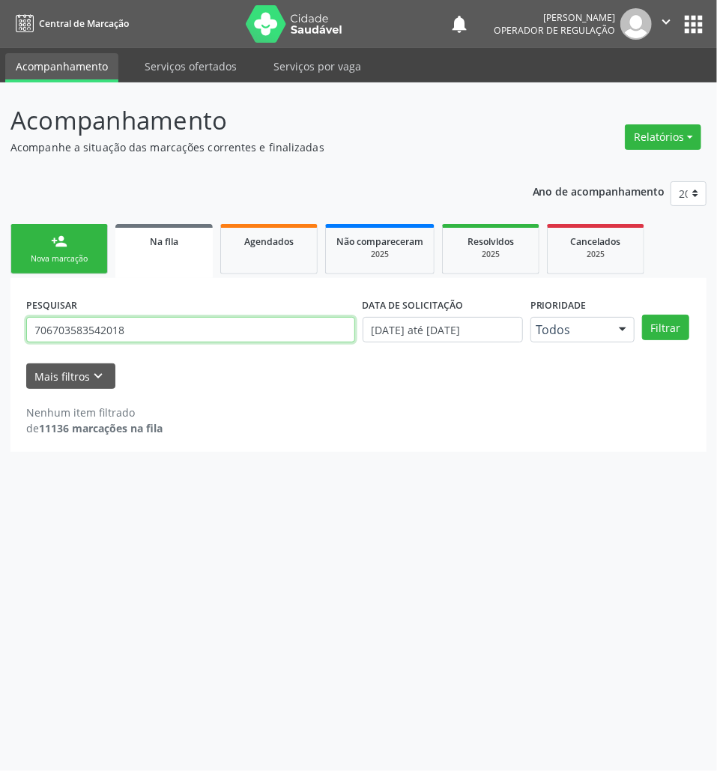
click at [205, 328] on input "706703583542018" at bounding box center [190, 329] width 329 height 25
paste input "1001824330996"
type input "701001824330996"
click at [642, 315] on button "Filtrar" at bounding box center [665, 327] width 47 height 25
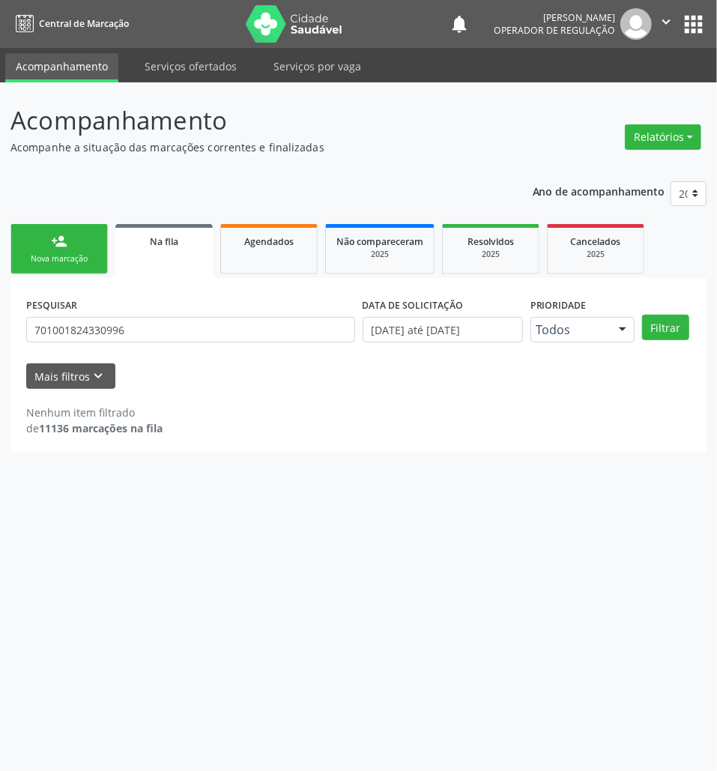
click at [66, 241] on div "person_add" at bounding box center [59, 241] width 16 height 16
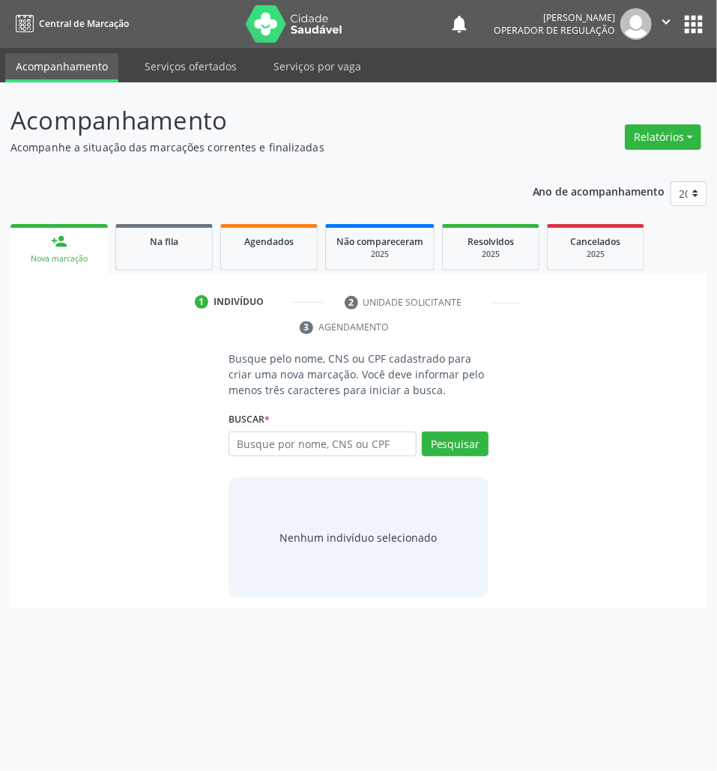
drag, startPoint x: 307, startPoint y: 430, endPoint x: 309, endPoint y: 438, distance: 7.8
click at [307, 433] on div "Buscar * Busque por nome, CNS ou CPF Nenhum resultado encontrado para: " " Digi…" at bounding box center [359, 437] width 260 height 58
click at [312, 438] on input "text" at bounding box center [323, 444] width 188 height 25
paste input "701001824330996"
type input "701001824330996"
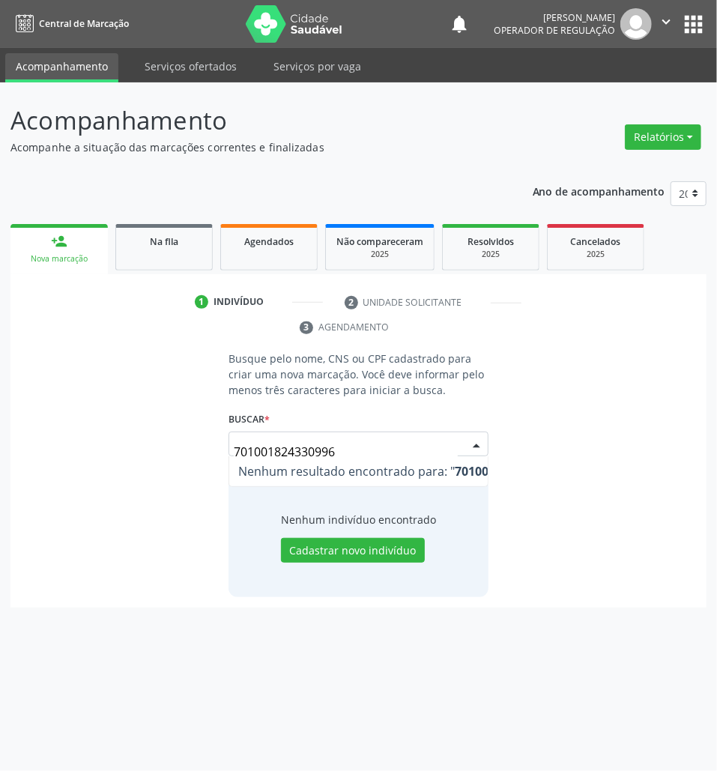
drag, startPoint x: 280, startPoint y: 454, endPoint x: 256, endPoint y: 454, distance: 24.7
click at [256, 454] on input "701001824330996" at bounding box center [346, 452] width 224 height 30
drag, startPoint x: 313, startPoint y: 454, endPoint x: 324, endPoint y: 456, distance: 10.6
click at [324, 456] on input "701001824330996" at bounding box center [346, 452] width 224 height 30
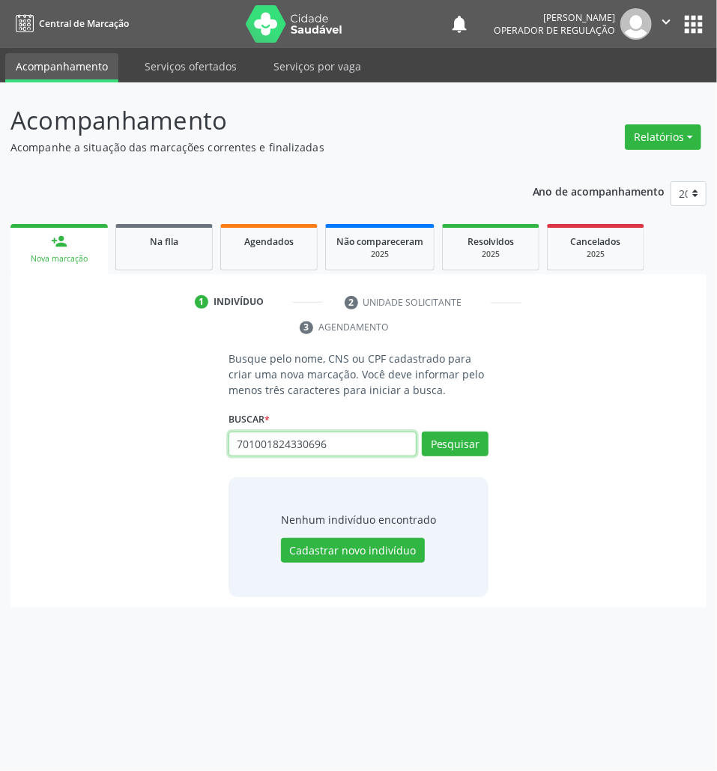
click at [277, 444] on input "701001824330696" at bounding box center [323, 444] width 188 height 25
paste input "0404477695445"
type input "700404477695445"
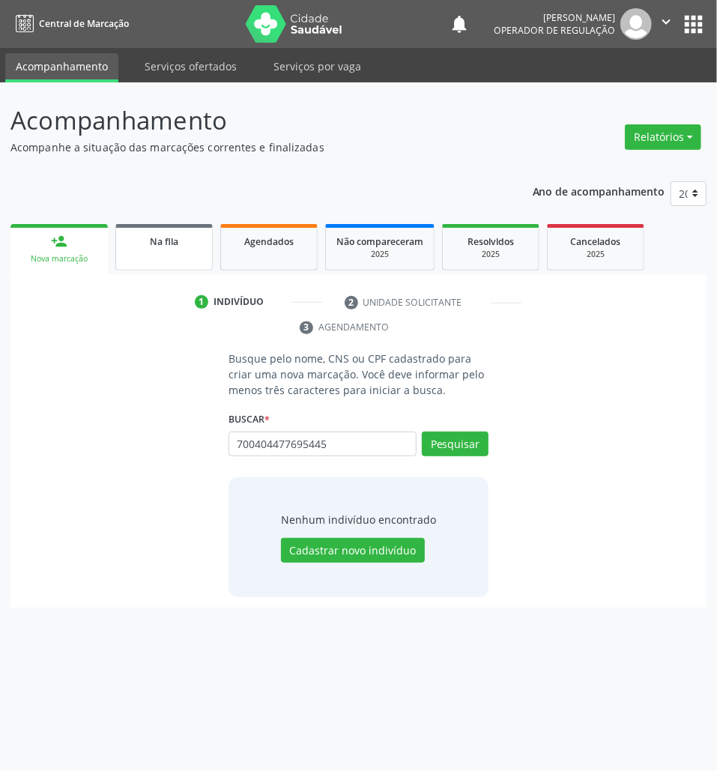
click at [187, 253] on link "Na fila" at bounding box center [163, 247] width 97 height 46
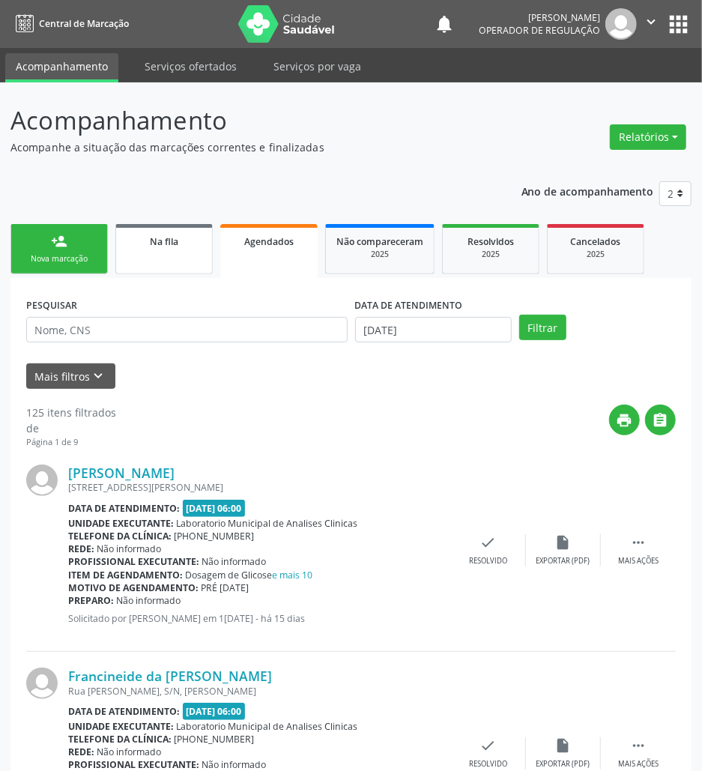
click at [156, 259] on link "Na fila" at bounding box center [163, 249] width 97 height 50
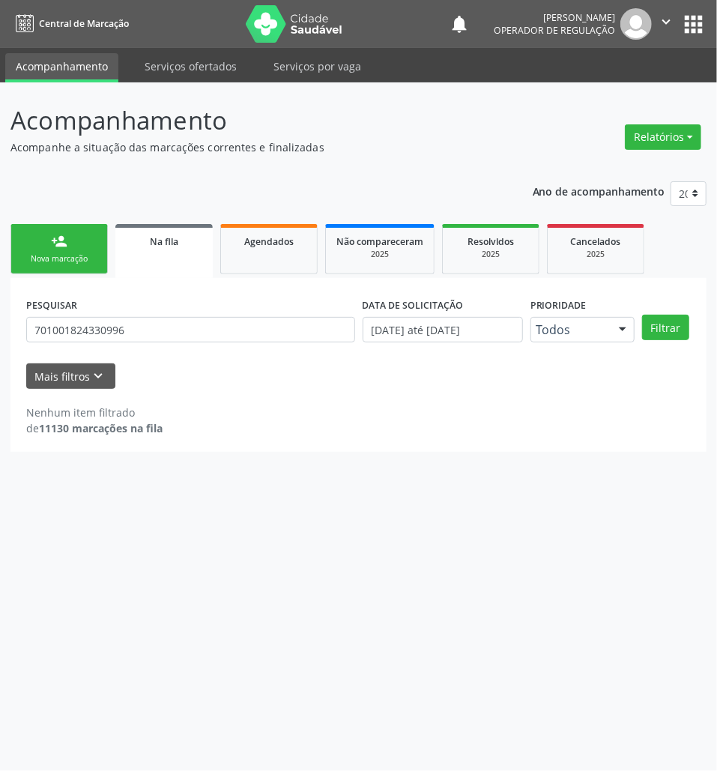
click at [54, 243] on div "person_add" at bounding box center [59, 241] width 16 height 16
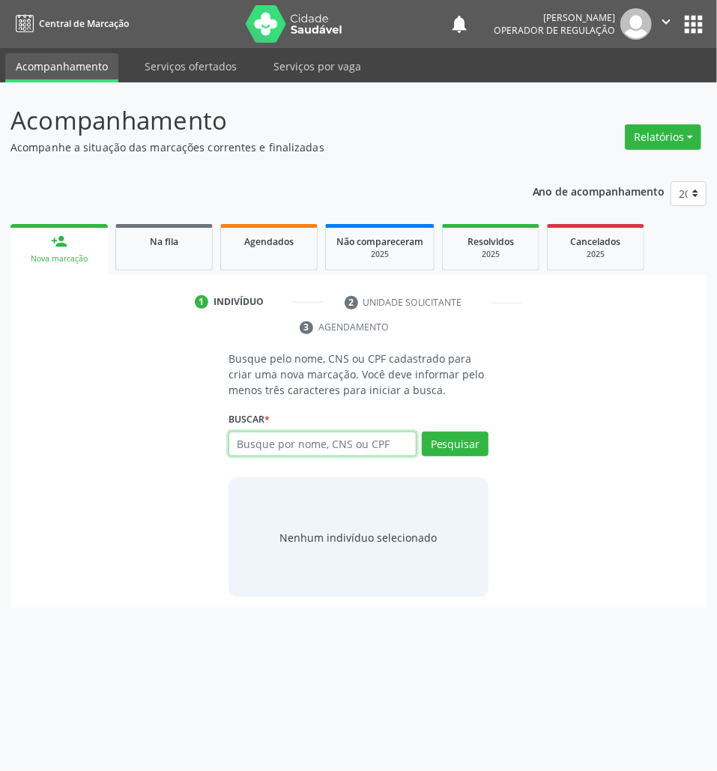
click at [265, 441] on input "text" at bounding box center [323, 444] width 188 height 25
paste input "702600296956541"
type input "702600296956541"
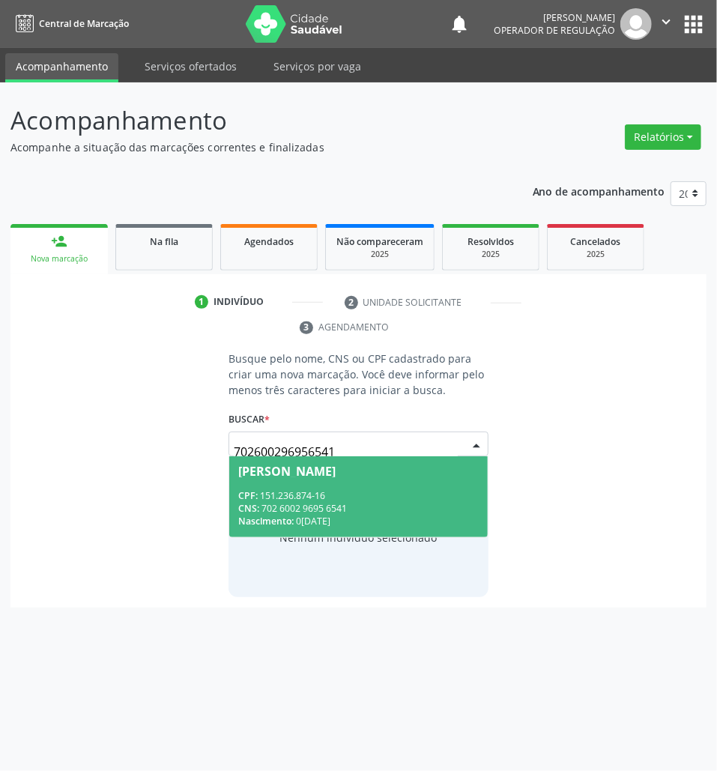
click at [271, 463] on span "[PERSON_NAME] CPF: 151.236.874-16 CNS: 702 6002 9695 6541 Nascimento: 0[DATE]" at bounding box center [358, 496] width 259 height 80
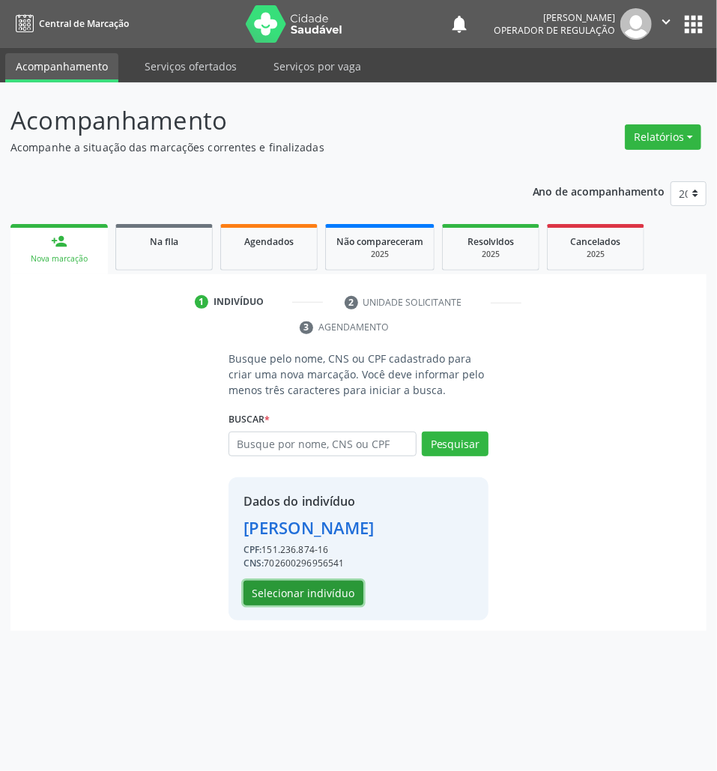
click at [313, 606] on button "Selecionar indivíduo" at bounding box center [304, 593] width 120 height 25
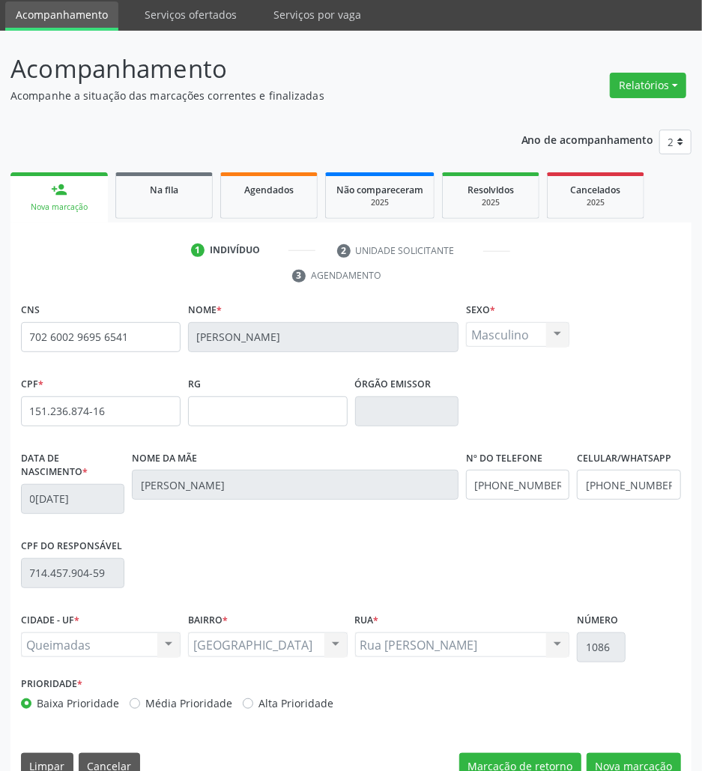
scroll to position [81, 0]
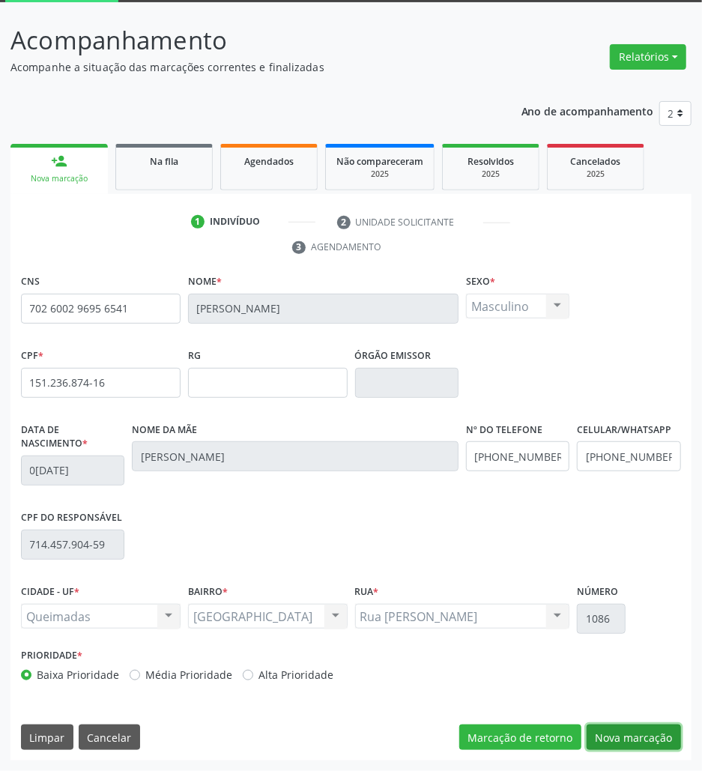
click at [621, 740] on button "Nova marcação" at bounding box center [634, 737] width 94 height 25
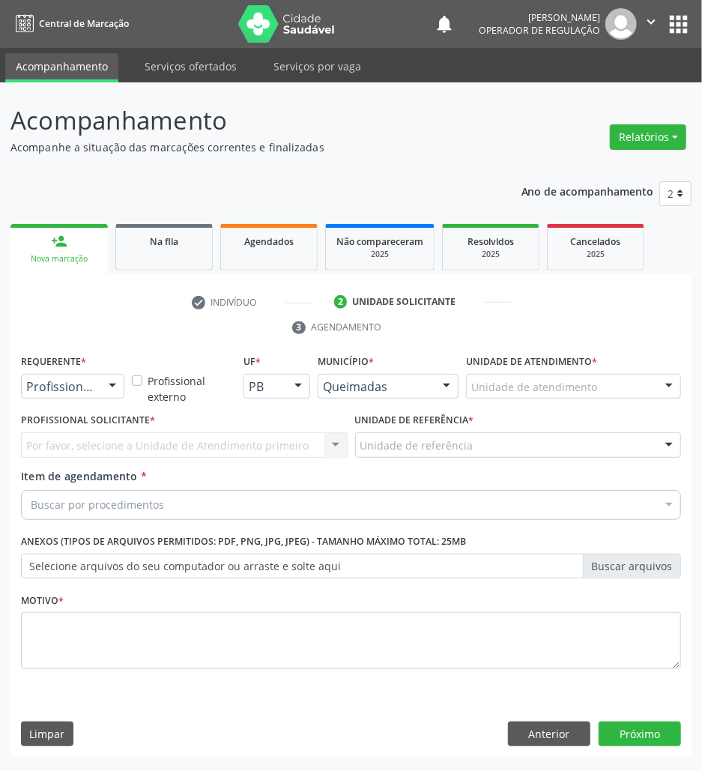
scroll to position [0, 0]
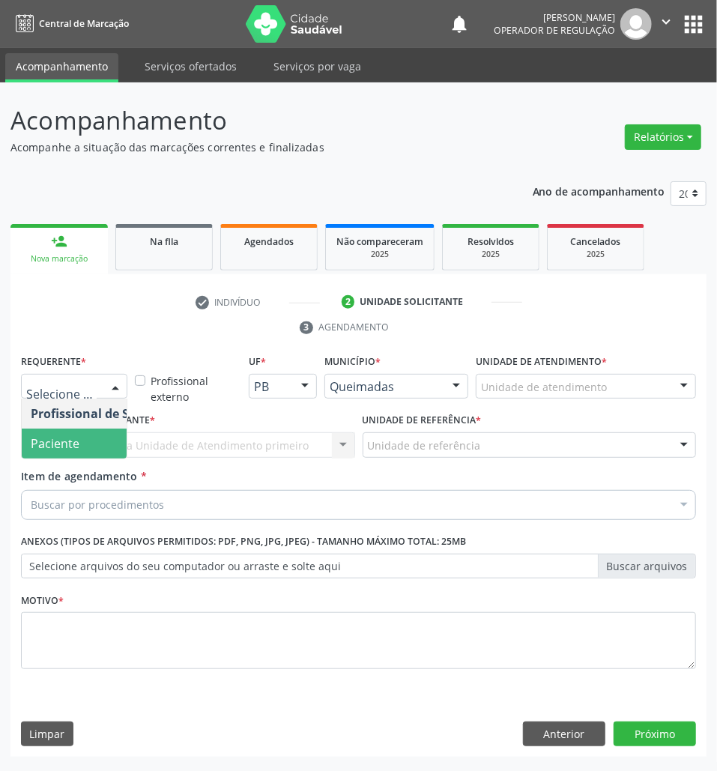
click at [87, 447] on span "Paciente" at bounding box center [95, 444] width 146 height 30
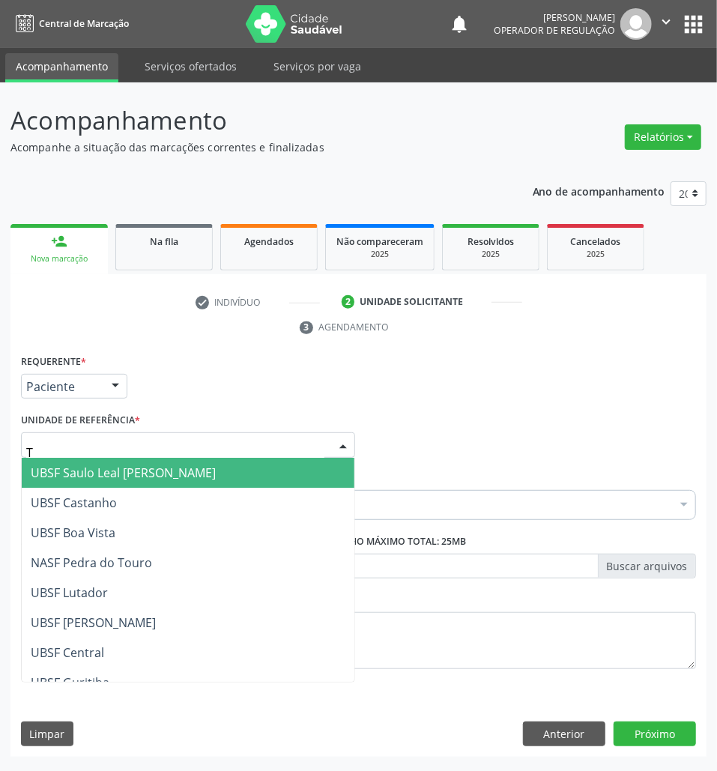
type input "TI"
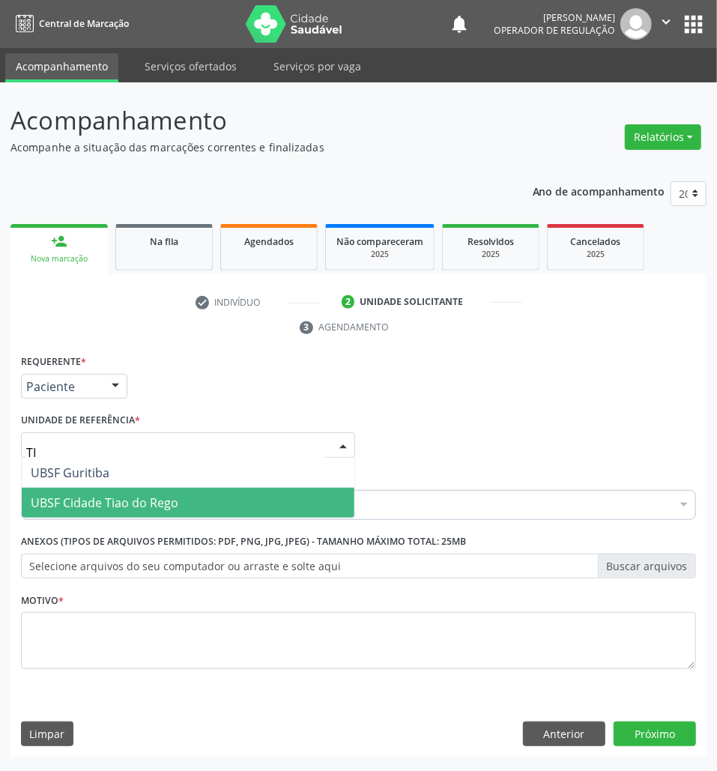
click at [112, 505] on span "UBSF Cidade Tiao do Rego" at bounding box center [105, 503] width 148 height 16
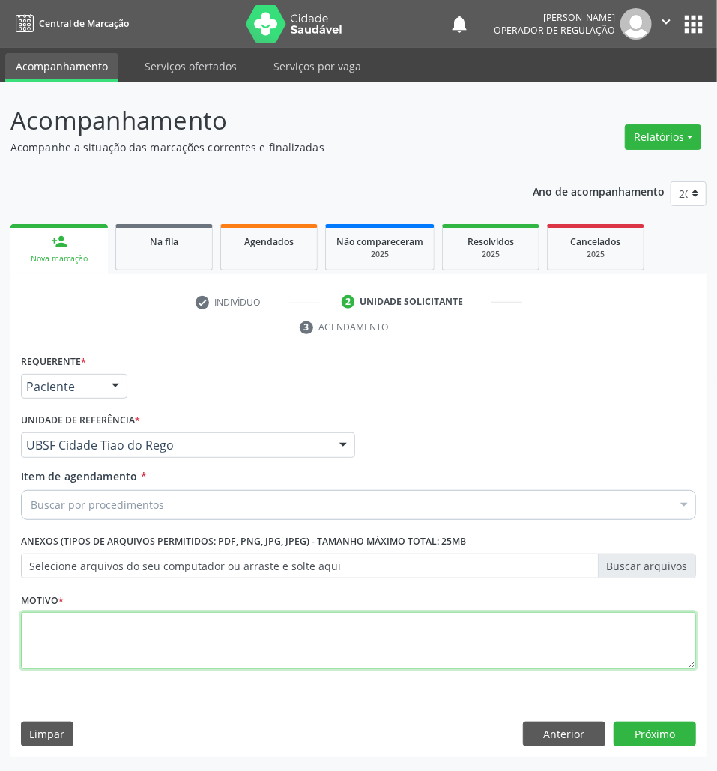
click at [192, 630] on textarea at bounding box center [358, 640] width 675 height 57
click at [198, 645] on textarea at bounding box center [358, 640] width 675 height 57
type textarea "DERMATITE TÓPICA"
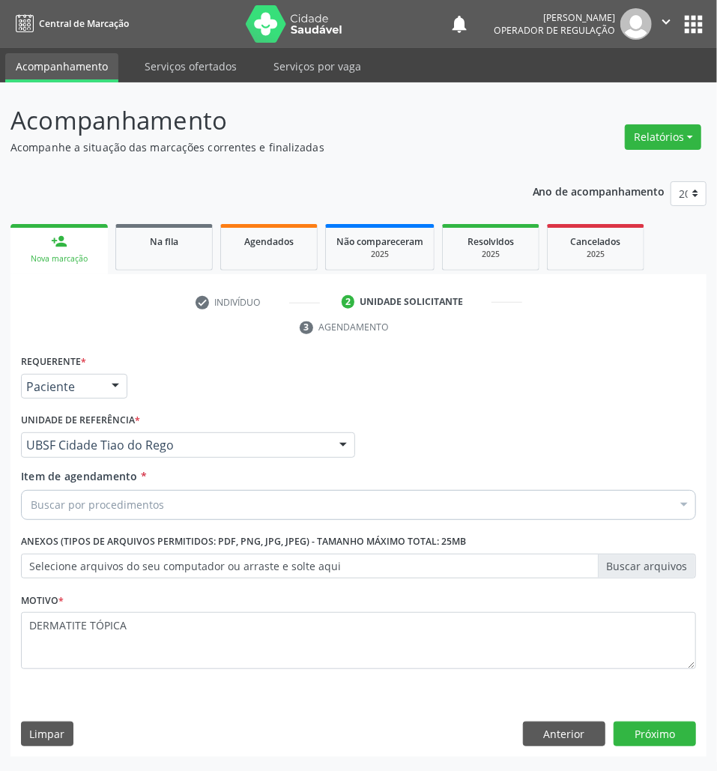
click at [279, 501] on div "Buscar por procedimentos" at bounding box center [358, 505] width 675 height 30
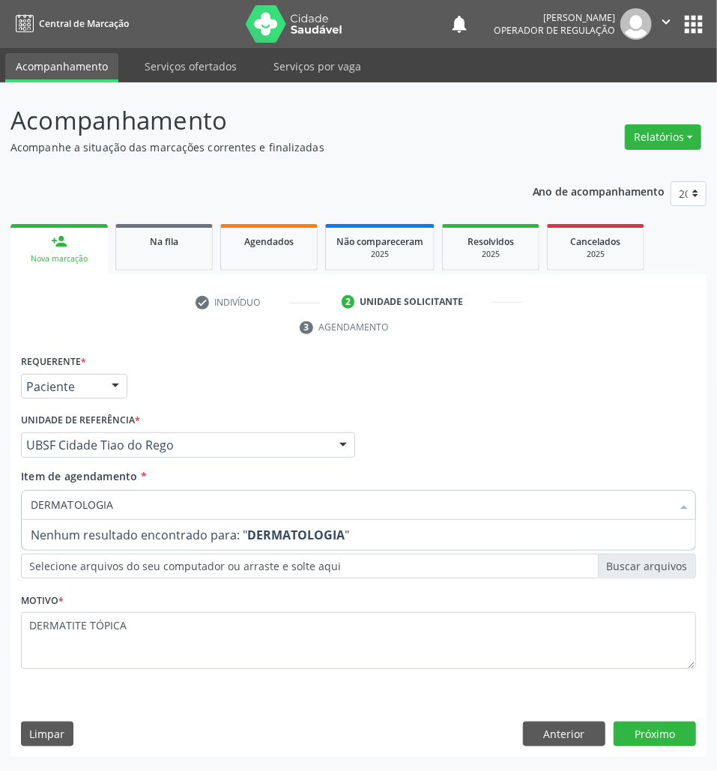
type input "DERMATOLOGI"
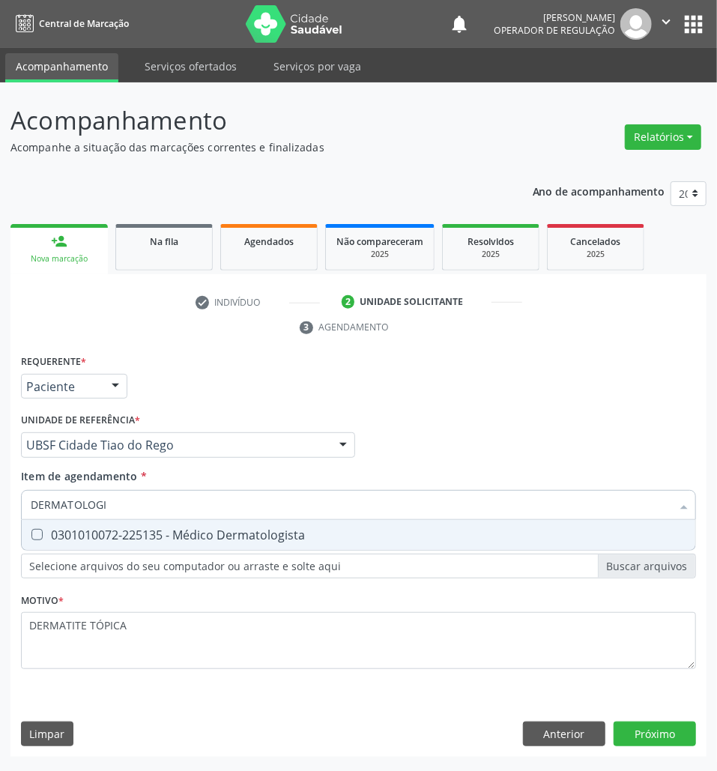
click at [223, 532] on div "0301010072-225135 - Médico Dermatologista" at bounding box center [359, 535] width 656 height 12
checkbox Dermatologista "true"
click at [621, 732] on div "Requerente * Paciente Profissional de Saúde Paciente Nenhum resultado encontrad…" at bounding box center [358, 554] width 696 height 407
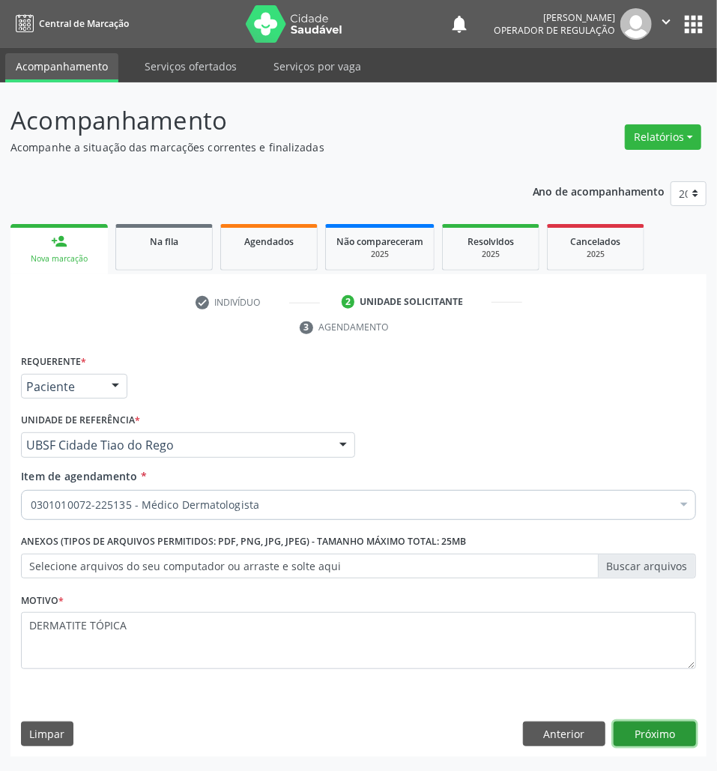
click at [636, 732] on button "Próximo" at bounding box center [655, 734] width 82 height 25
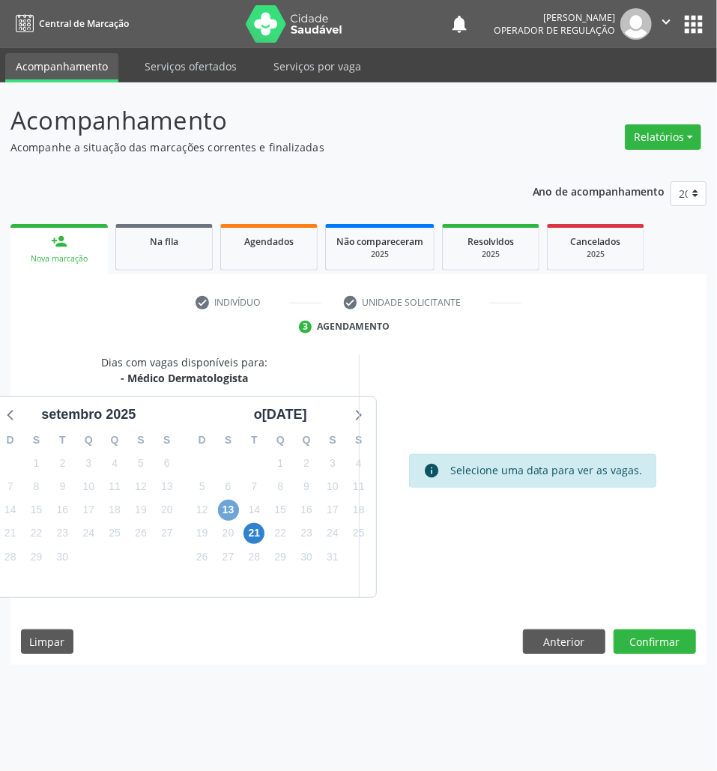
click at [234, 519] on span "13" at bounding box center [228, 510] width 21 height 21
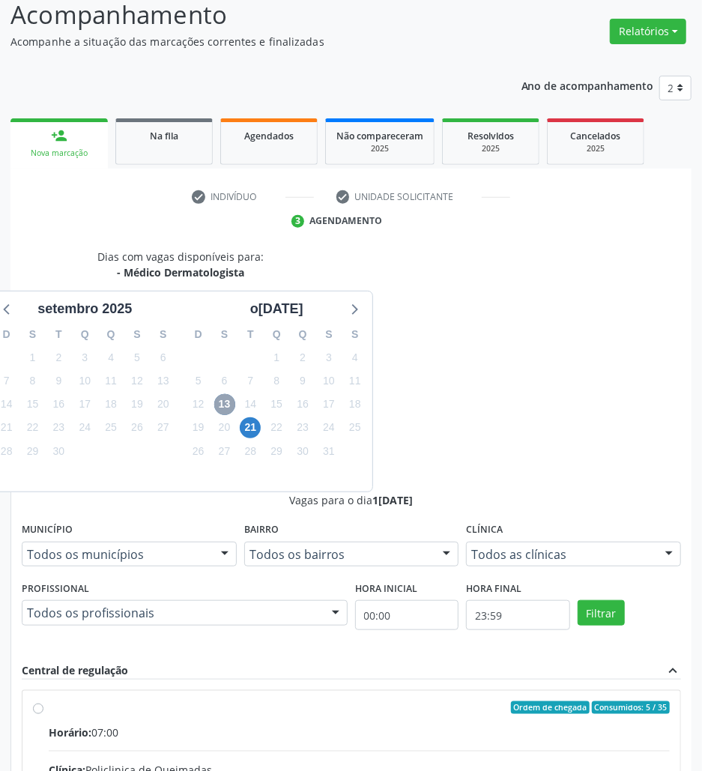
scroll to position [130, 0]
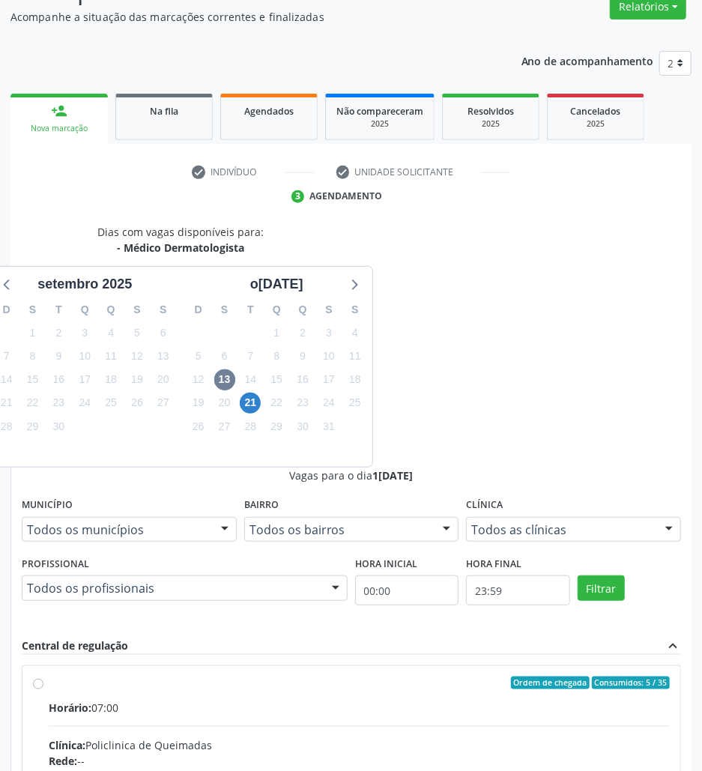
drag, startPoint x: 463, startPoint y: 603, endPoint x: 624, endPoint y: 724, distance: 200.7
radio input "true"
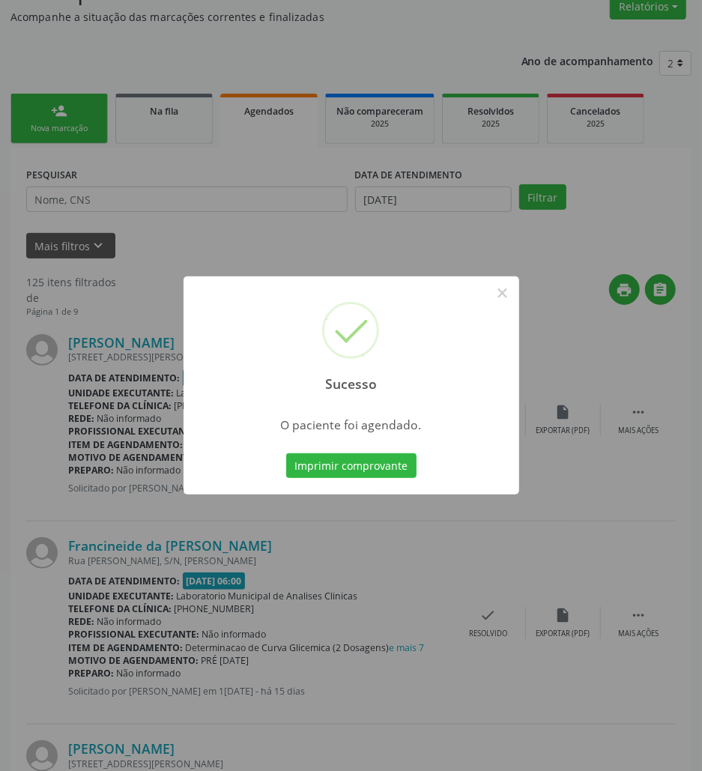
scroll to position [0, 0]
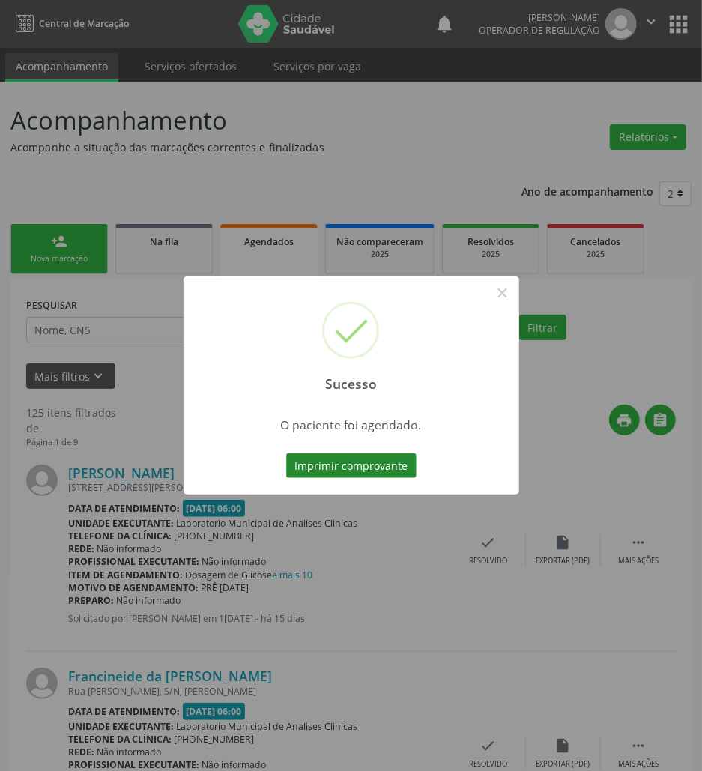
click at [364, 475] on button "Imprimir comprovante" at bounding box center [351, 465] width 130 height 25
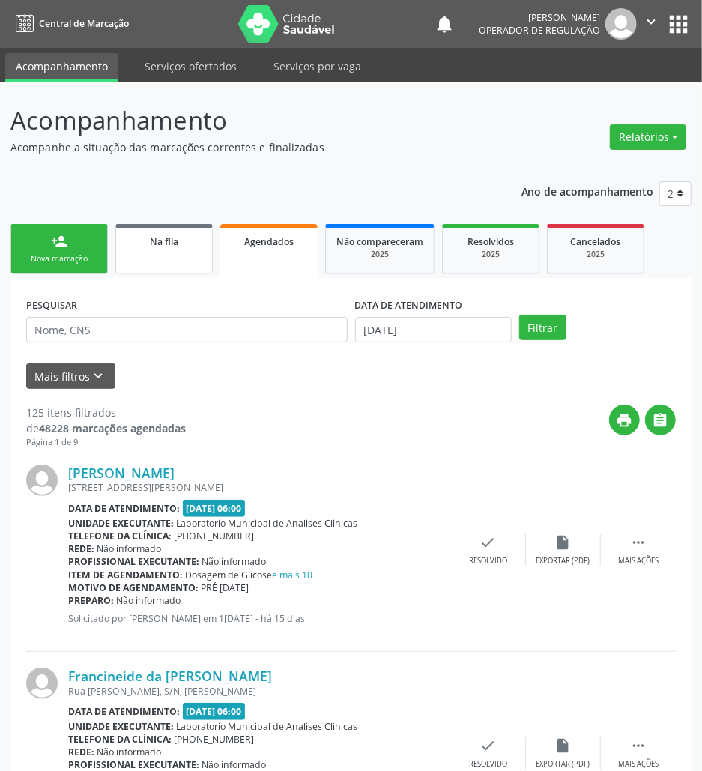
click at [166, 270] on link "Na fila" at bounding box center [163, 249] width 97 height 50
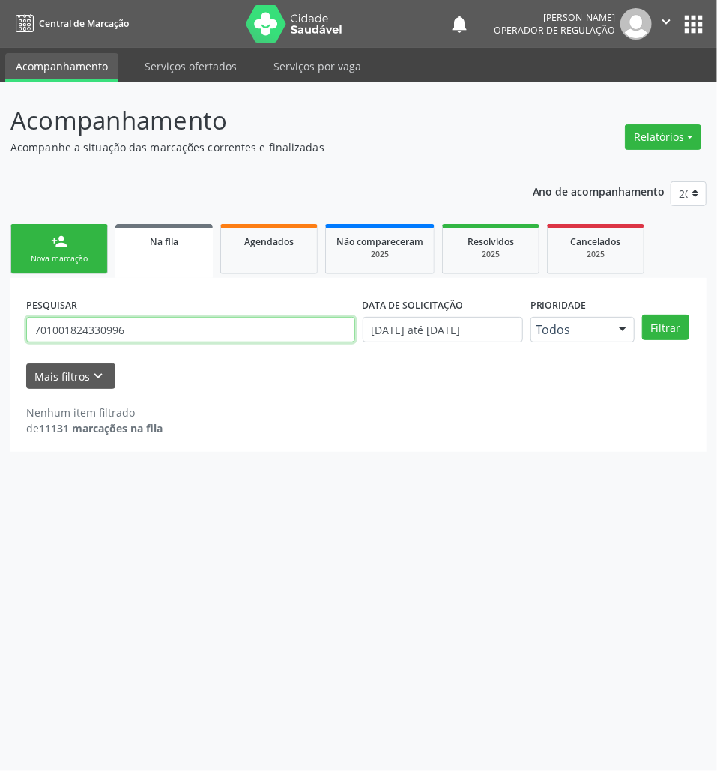
click at [171, 319] on input "701001824330996" at bounding box center [190, 329] width 329 height 25
click at [169, 325] on input "701001824330996" at bounding box center [190, 329] width 329 height 25
type input "700200441743725"
click at [642, 315] on button "Filtrar" at bounding box center [665, 327] width 47 height 25
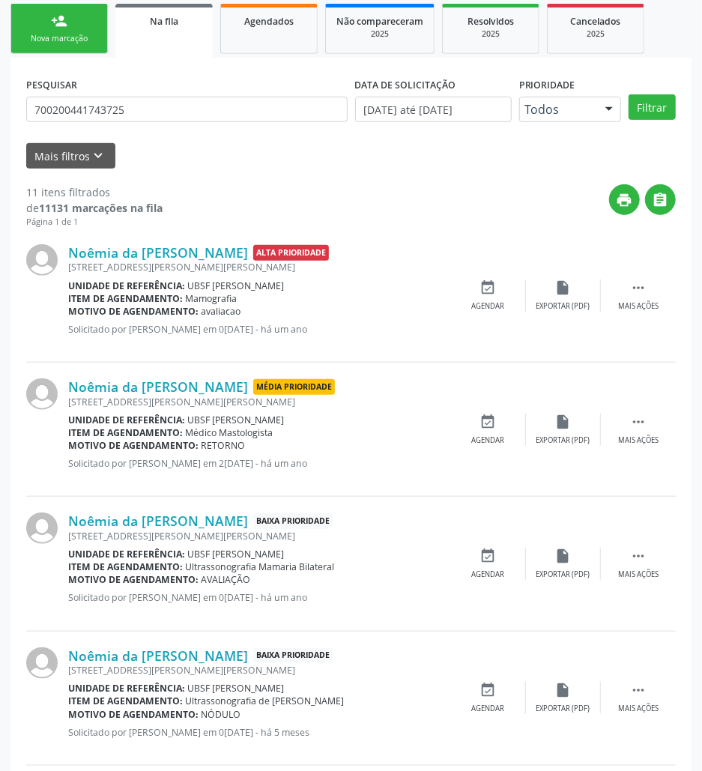
scroll to position [699, 0]
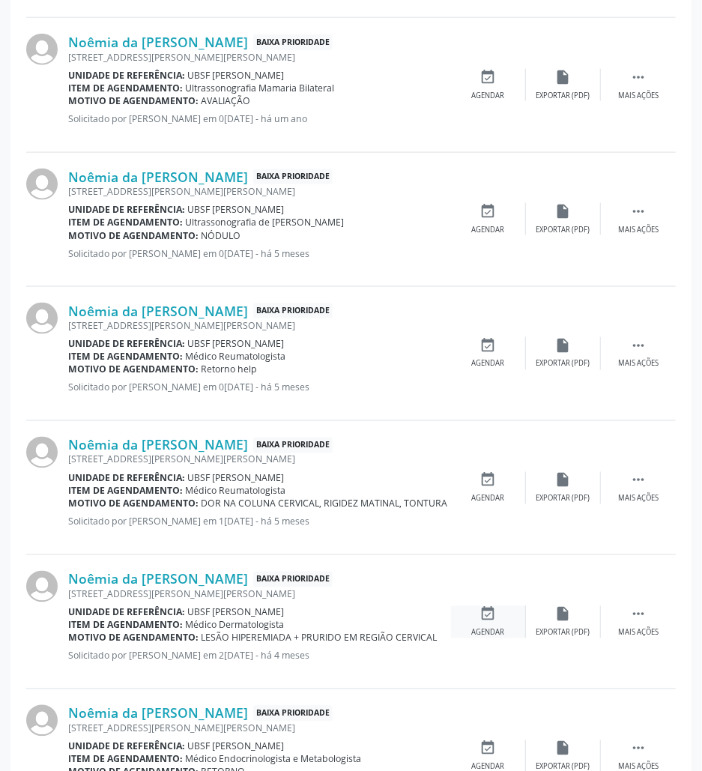
click at [484, 627] on div "event_available Agendar" at bounding box center [488, 622] width 75 height 32
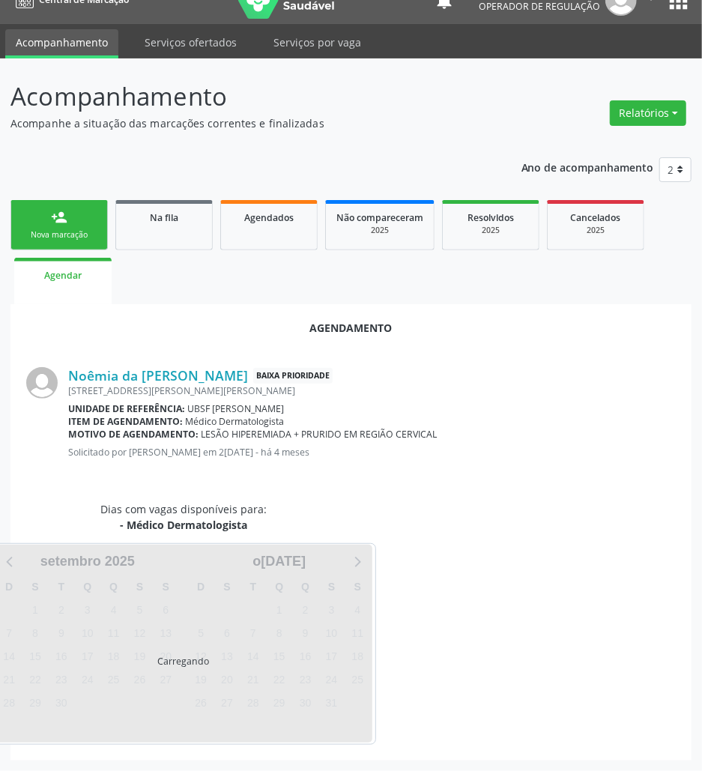
scroll to position [60, 0]
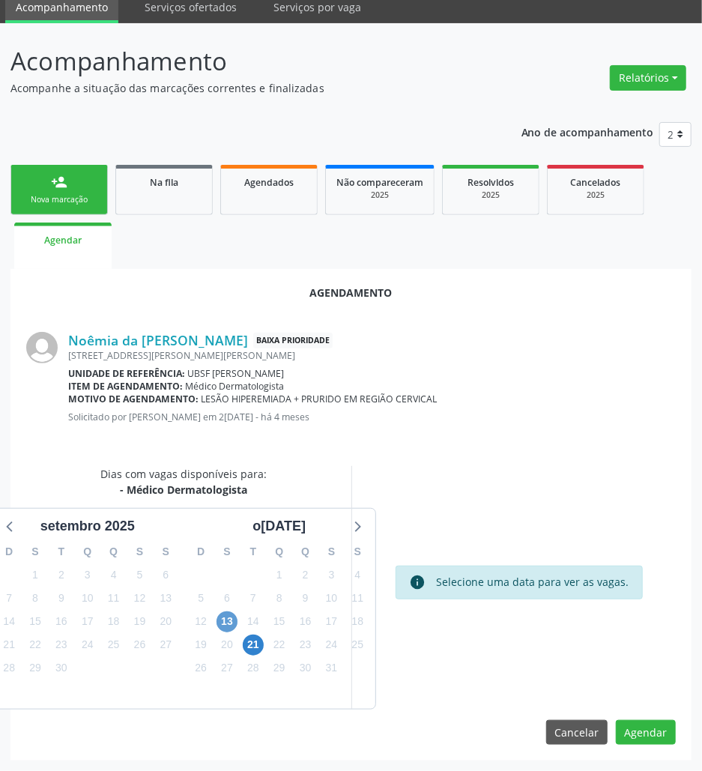
click at [235, 613] on div "13" at bounding box center [227, 621] width 21 height 23
click at [226, 619] on span "13" at bounding box center [227, 622] width 21 height 21
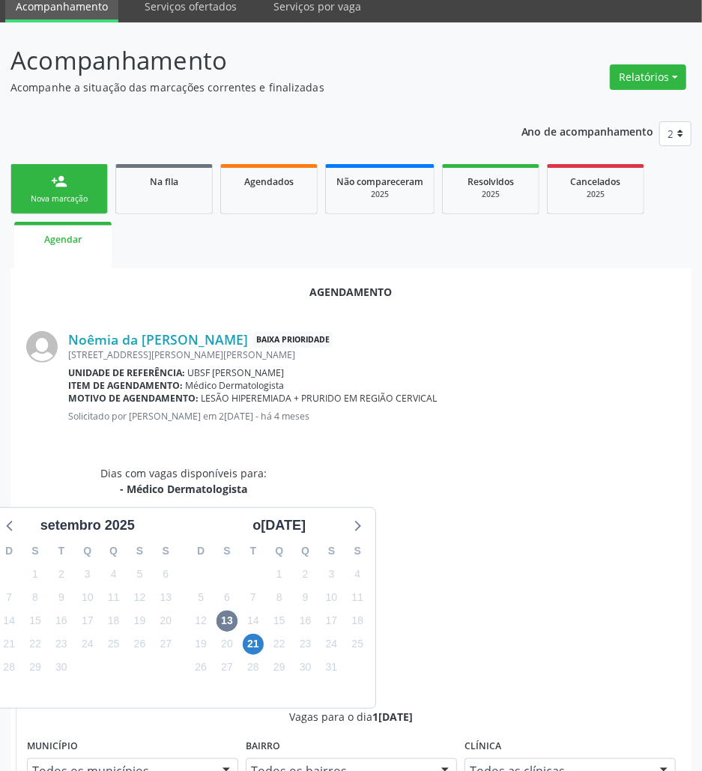
radio input "true"
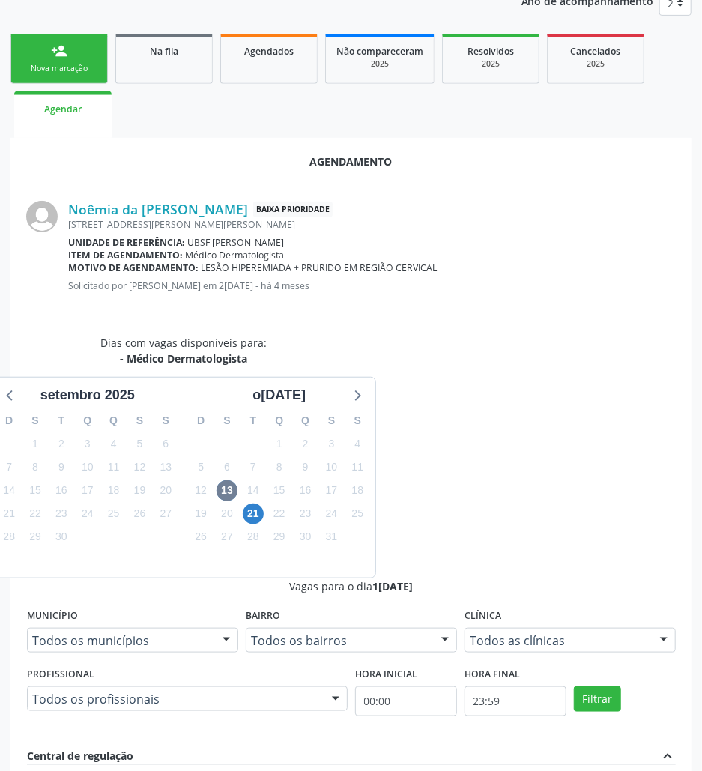
scroll to position [310, 0]
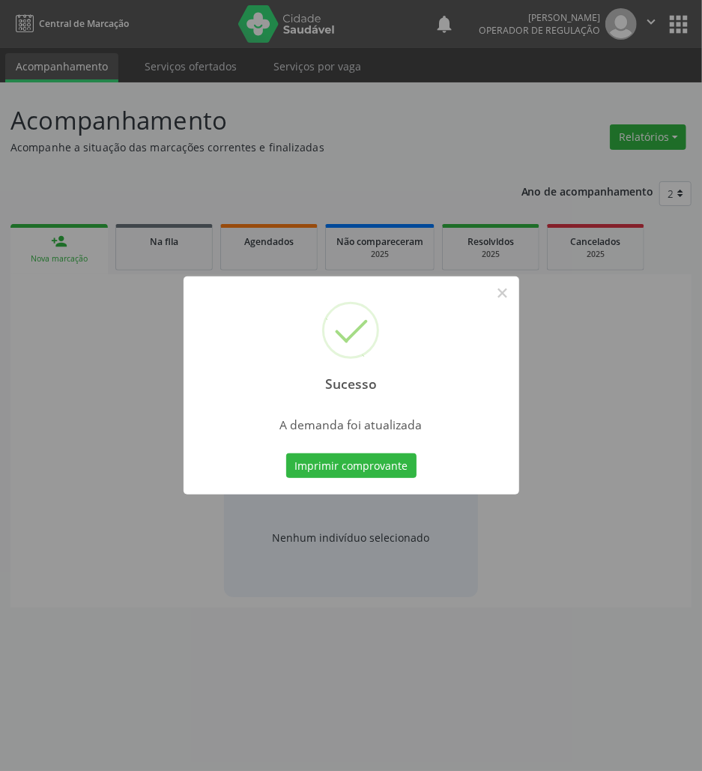
scroll to position [0, 0]
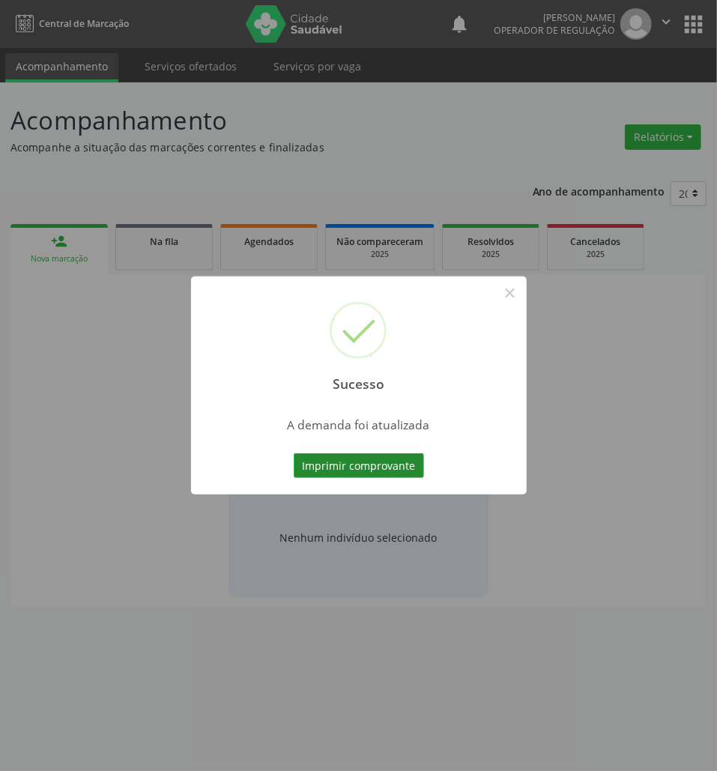
click at [366, 459] on button "Imprimir comprovante" at bounding box center [359, 465] width 130 height 25
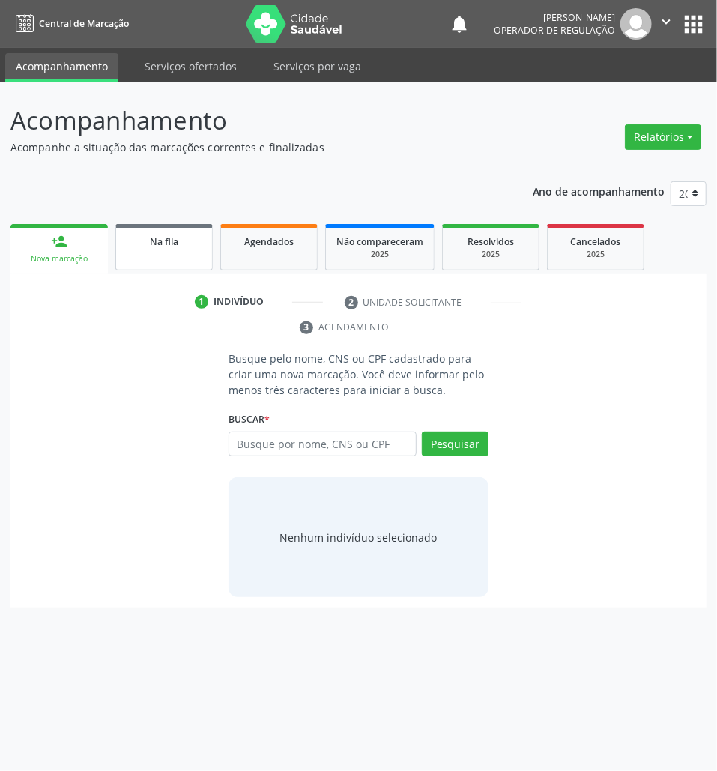
click at [163, 243] on span "Na fila" at bounding box center [164, 241] width 28 height 13
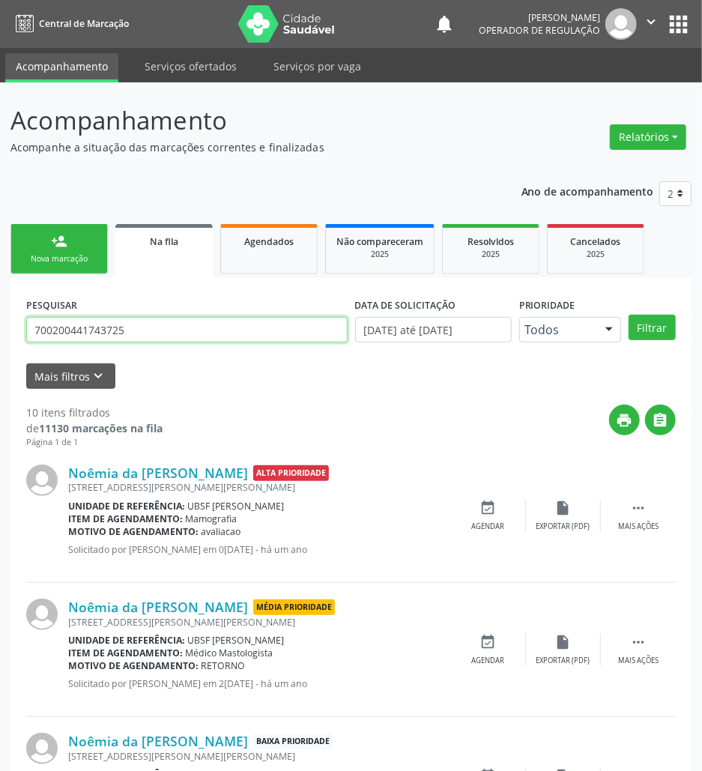
click at [184, 325] on input "700200441743725" at bounding box center [187, 329] width 322 height 25
type input "705400444548299"
click at [629, 315] on button "Filtrar" at bounding box center [652, 327] width 47 height 25
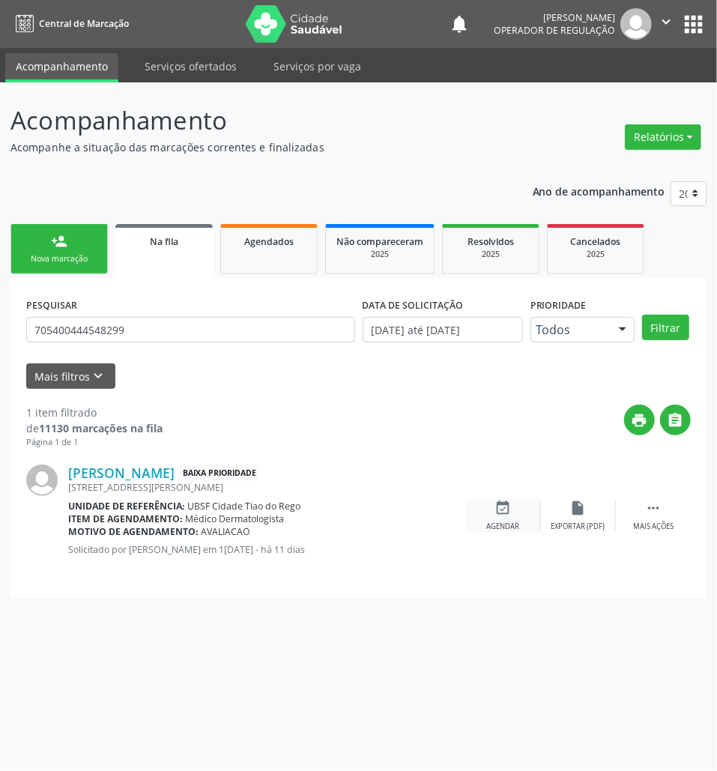
click at [504, 501] on icon "event_available" at bounding box center [503, 508] width 16 height 16
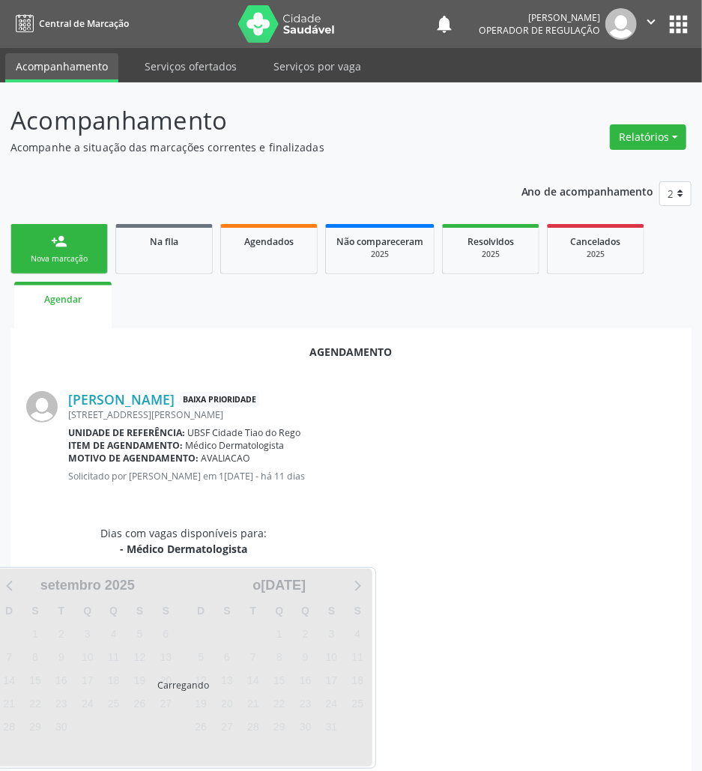
scroll to position [24, 0]
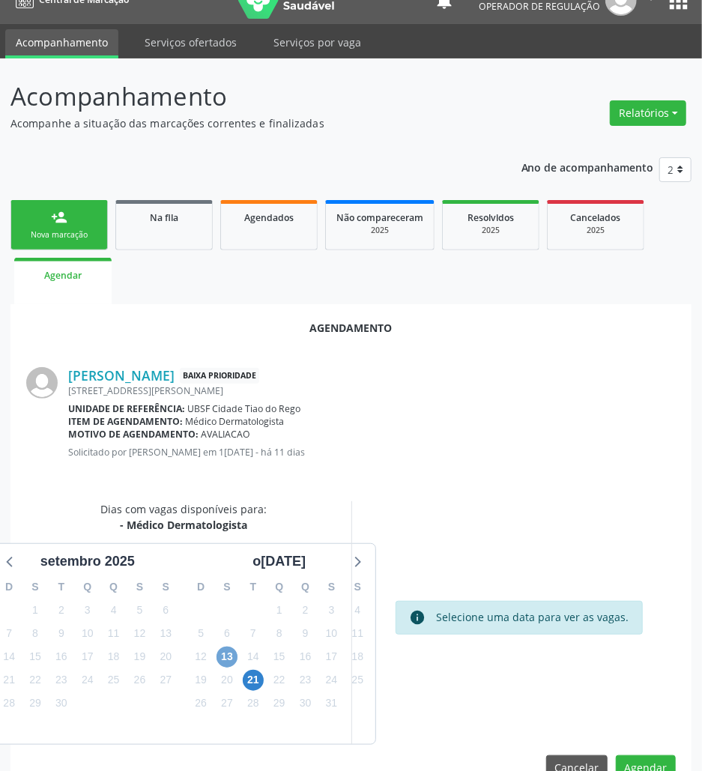
click at [229, 652] on span "13" at bounding box center [227, 657] width 21 height 21
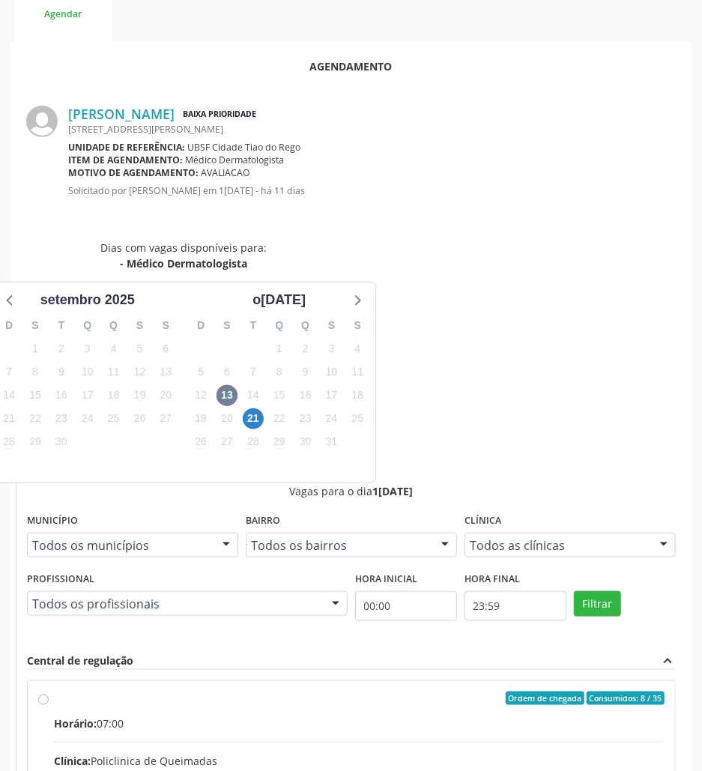
drag, startPoint x: 477, startPoint y: 576, endPoint x: 438, endPoint y: 591, distance: 41.8
click at [49, 692] on input "Ordem de chegada Consumidos: 8 / 35 Horário: 07:00 Clínica: Policlinica de Quei…" at bounding box center [43, 698] width 10 height 13
radio input "true"
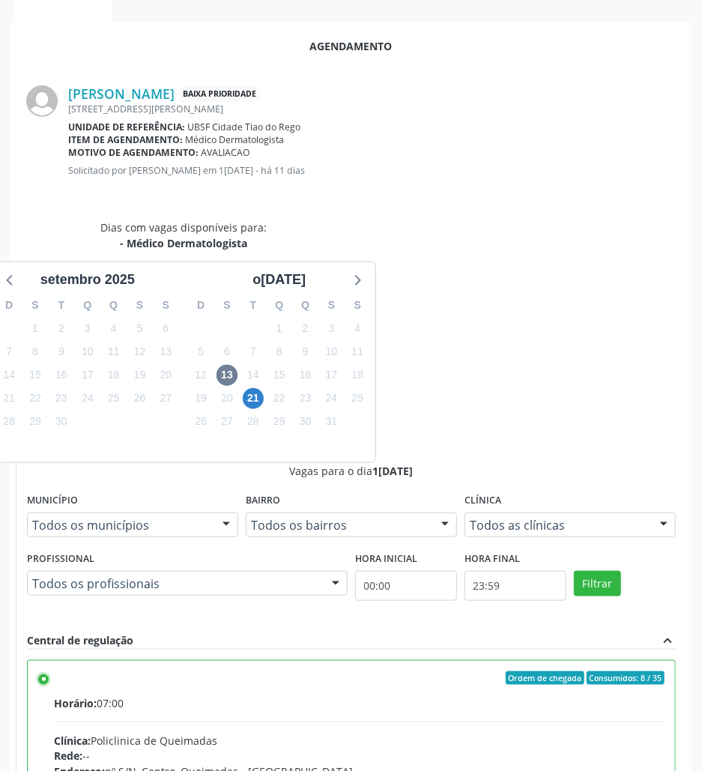
scroll to position [310, 0]
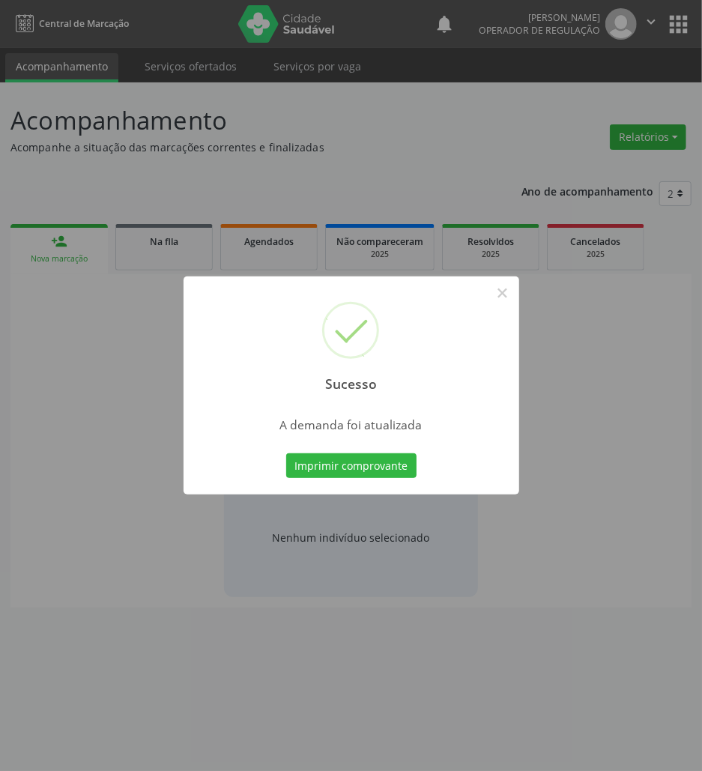
scroll to position [0, 0]
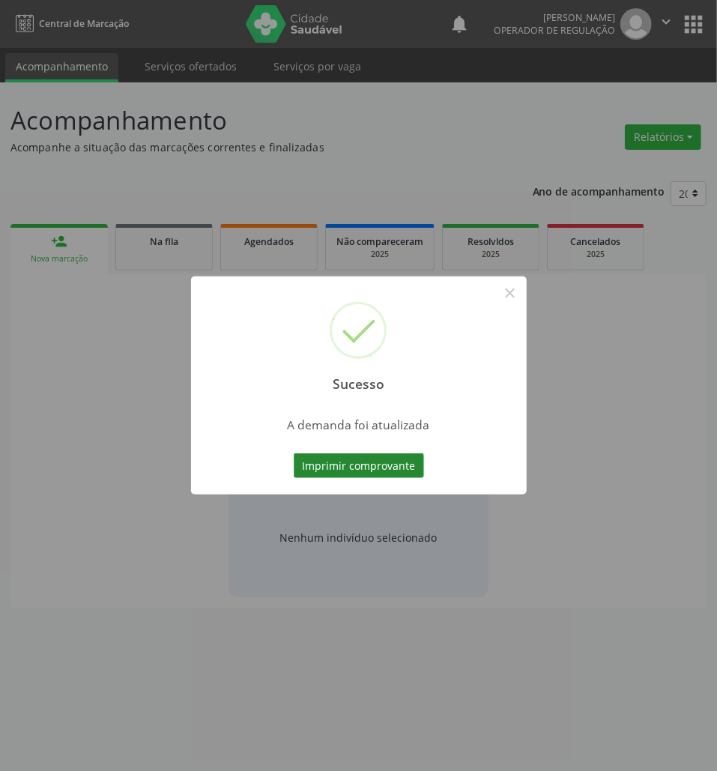
click at [402, 462] on button "Imprimir comprovante" at bounding box center [359, 465] width 130 height 25
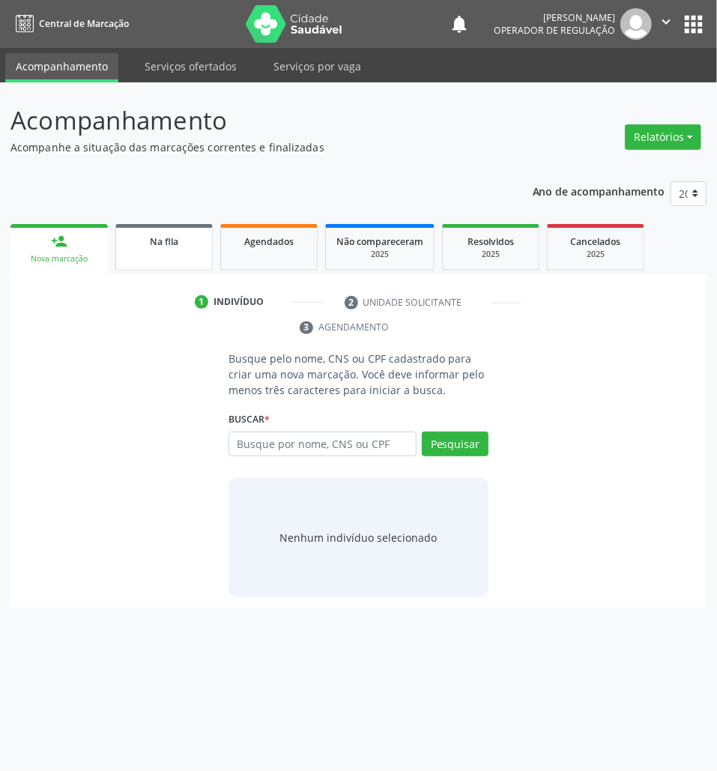
drag, startPoint x: 184, startPoint y: 243, endPoint x: 703, endPoint y: 226, distance: 518.9
click at [186, 243] on div "Na fila" at bounding box center [164, 241] width 75 height 16
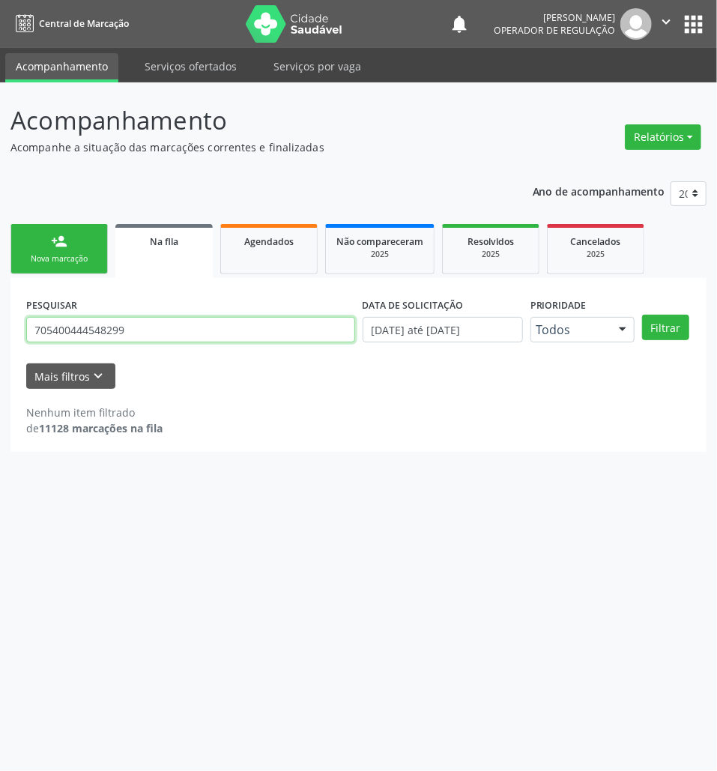
click at [237, 322] on input "705400444548299" at bounding box center [190, 329] width 329 height 25
drag, startPoint x: 237, startPoint y: 322, endPoint x: 229, endPoint y: 313, distance: 11.1
click at [235, 321] on input "705400444548299" at bounding box center [190, 329] width 329 height 25
type input "708605540142084"
click at [642, 315] on button "Filtrar" at bounding box center [665, 327] width 47 height 25
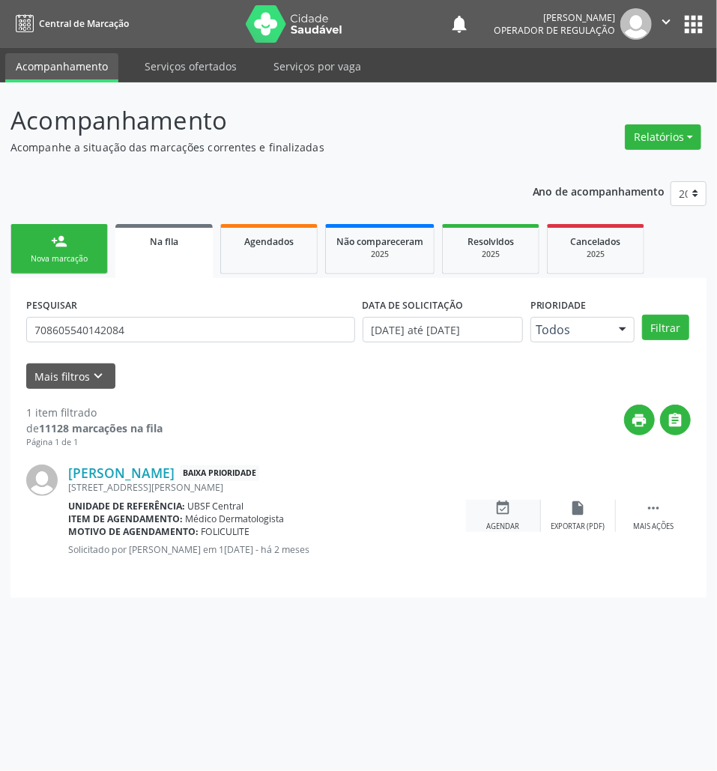
click at [493, 522] on div "Agendar" at bounding box center [503, 527] width 33 height 10
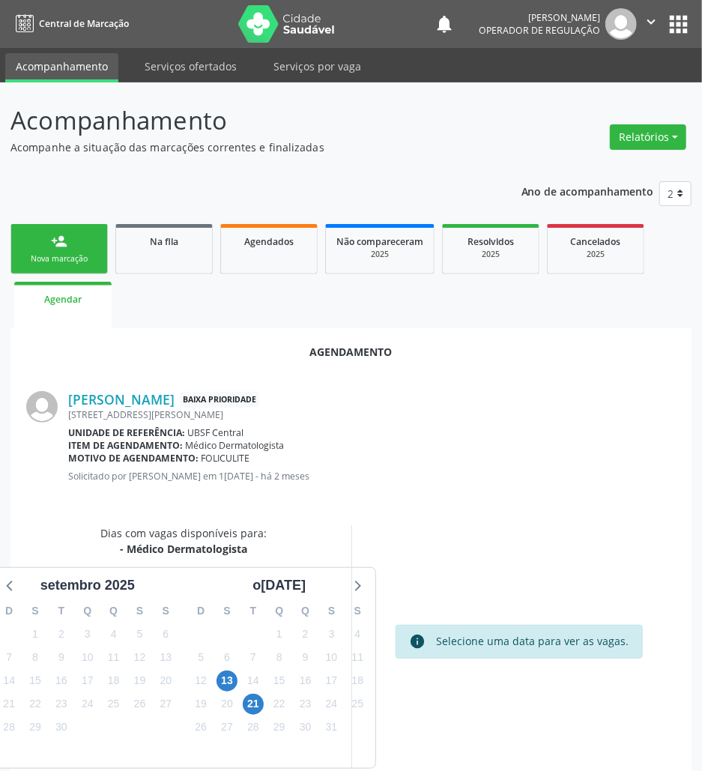
click at [231, 691] on div "13" at bounding box center [227, 680] width 21 height 23
click at [223, 681] on span "13" at bounding box center [227, 681] width 21 height 21
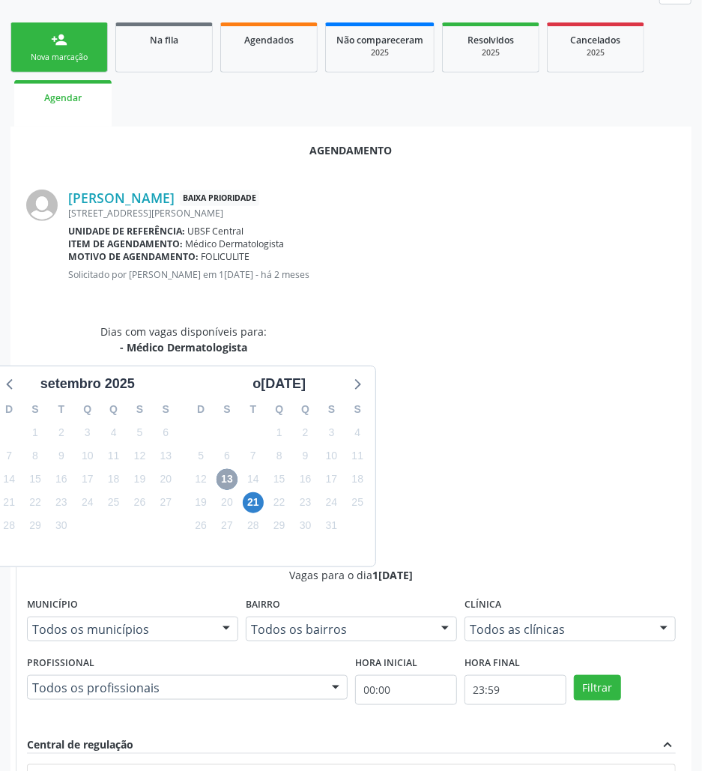
scroll to position [286, 0]
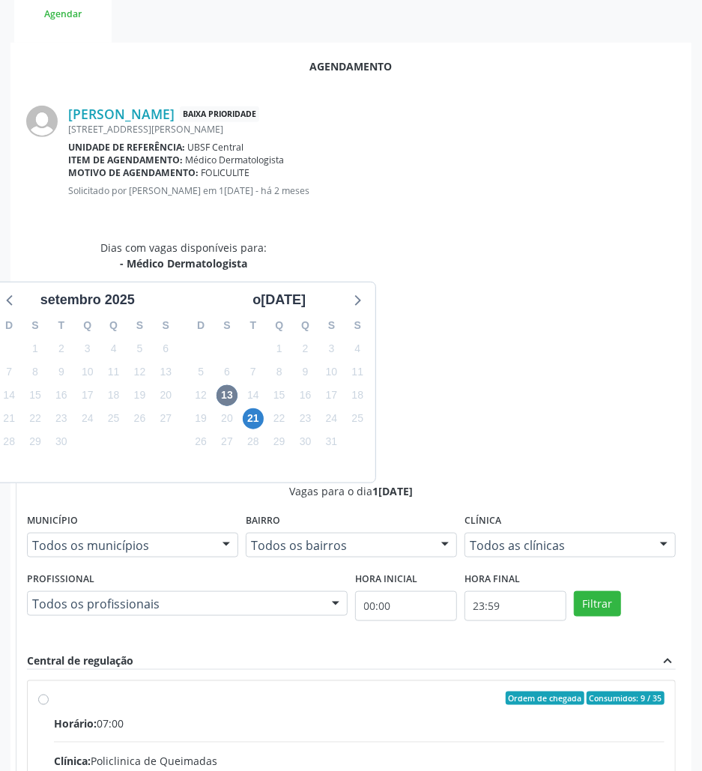
click at [49, 692] on input "Ordem de chegada Consumidos: 9 / 35 Horário: 07:00 Clínica: Policlinica de Quei…" at bounding box center [43, 698] width 10 height 13
radio input "true"
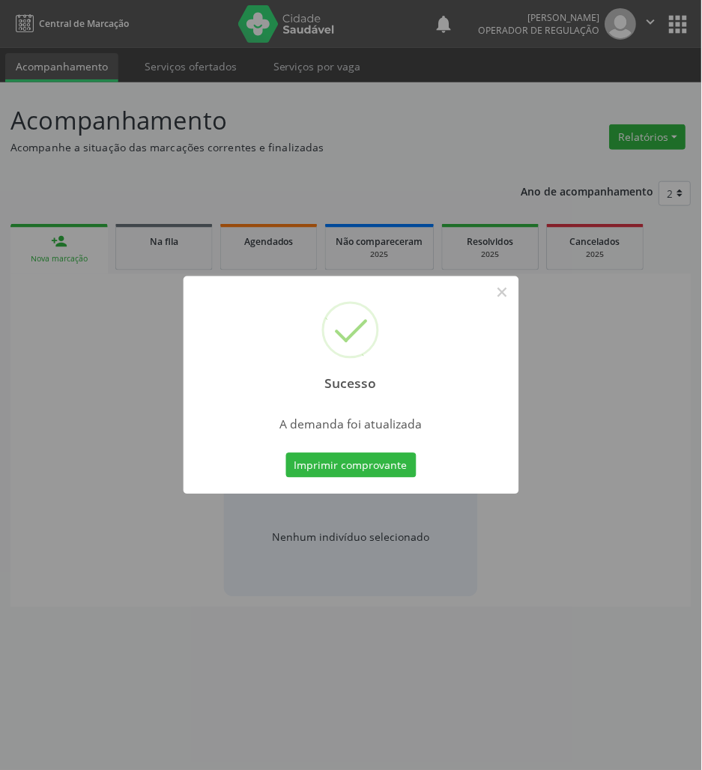
scroll to position [0, 0]
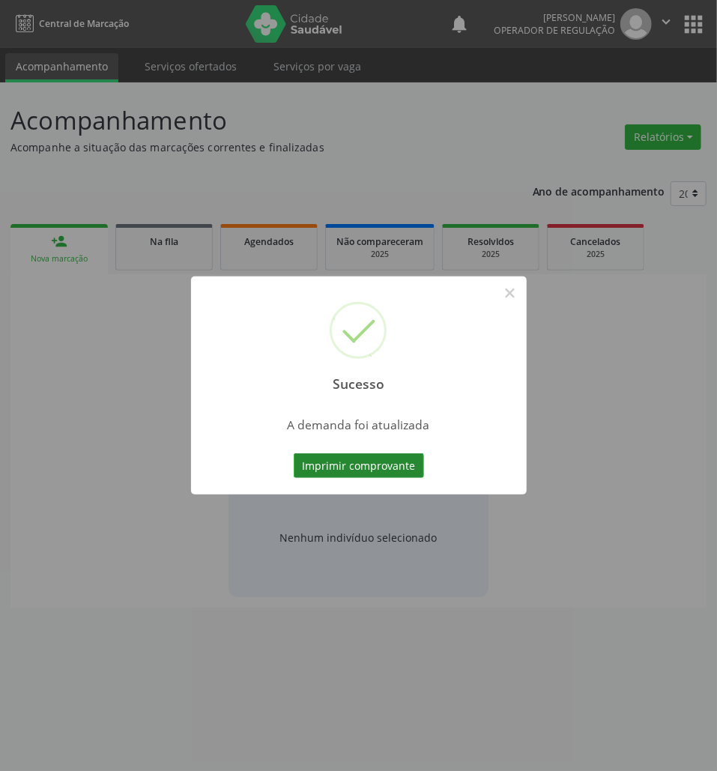
click at [349, 466] on button "Imprimir comprovante" at bounding box center [359, 465] width 130 height 25
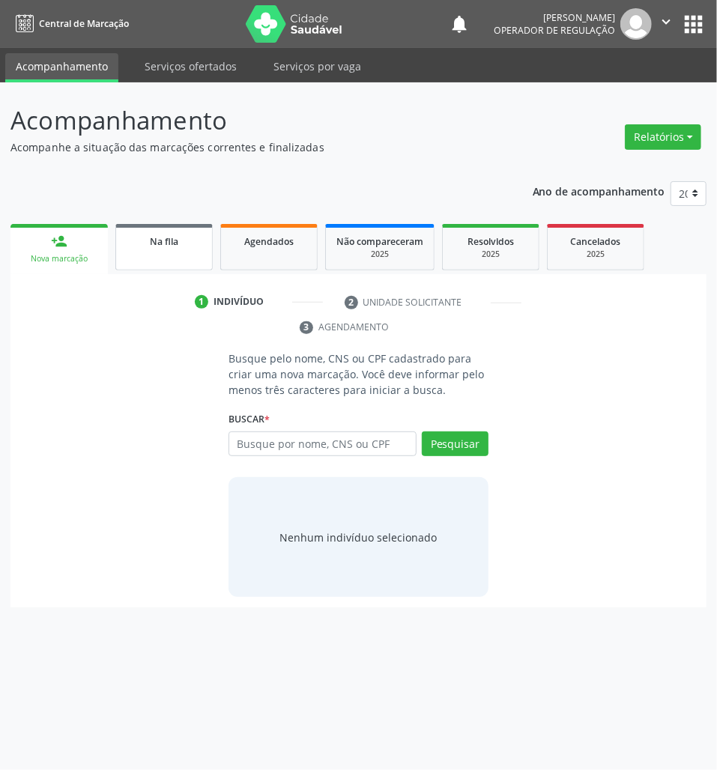
click at [139, 250] on link "Na fila" at bounding box center [163, 247] width 97 height 46
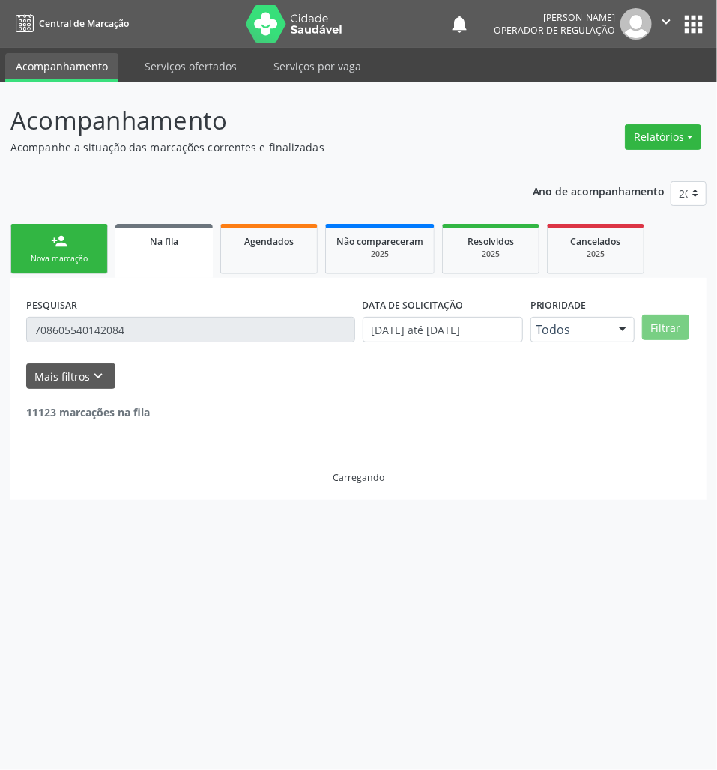
click at [70, 319] on div "PESQUISAR 708605540142084" at bounding box center [190, 323] width 337 height 58
click at [115, 313] on div "PESQUISAR 708605540142084" at bounding box center [190, 323] width 337 height 58
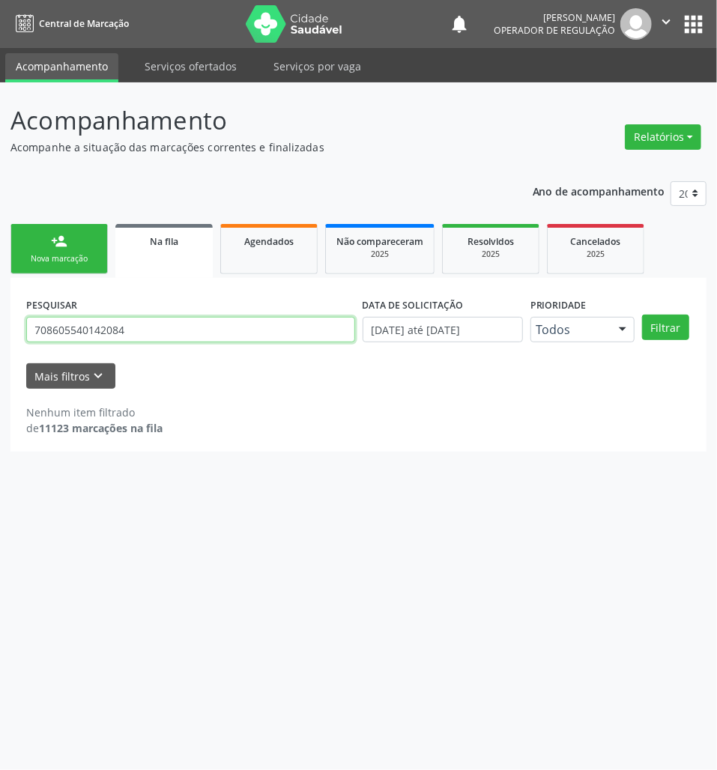
click at [121, 324] on input "708605540142084" at bounding box center [190, 329] width 329 height 25
type input "704001858844468"
click at [642, 315] on button "Filtrar" at bounding box center [665, 327] width 47 height 25
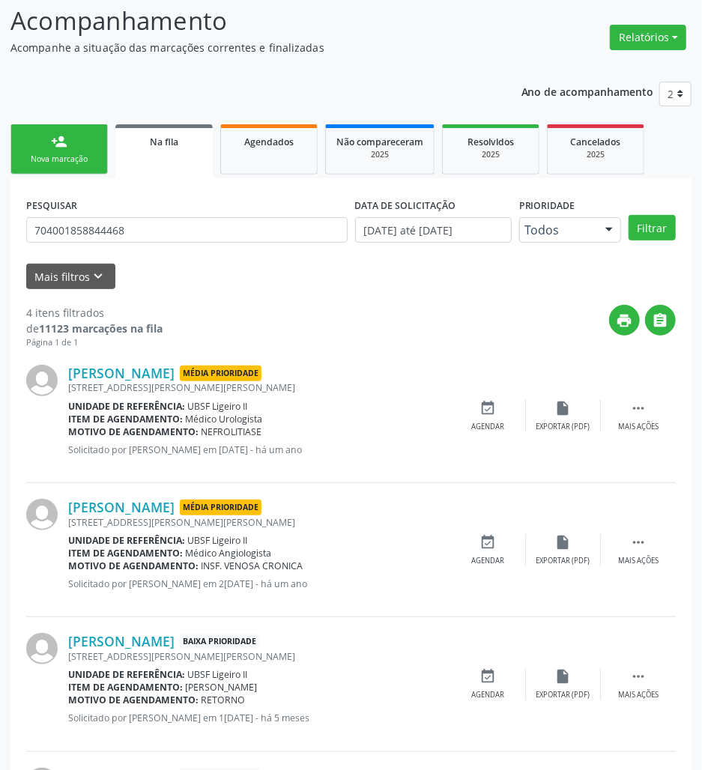
scroll to position [241, 0]
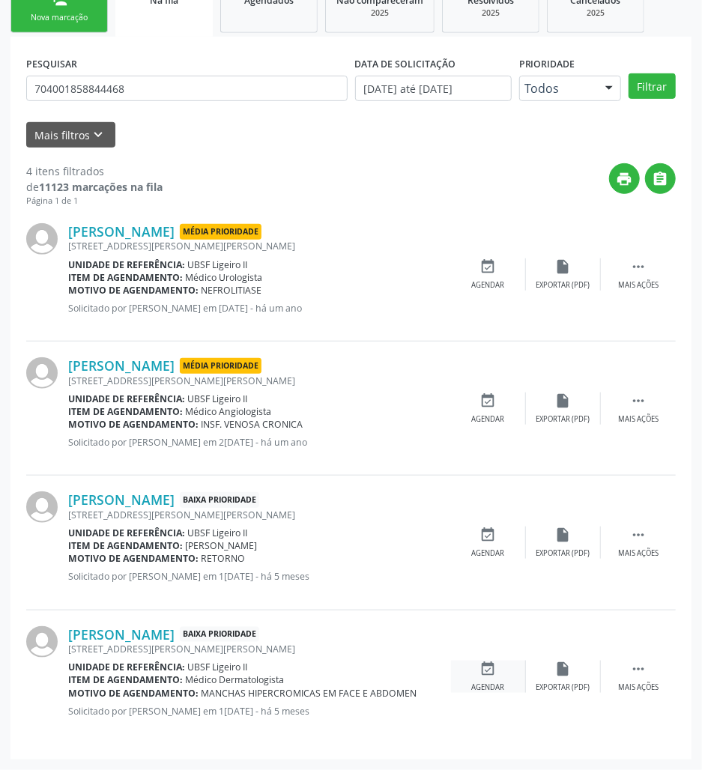
click at [498, 684] on div "Agendar" at bounding box center [488, 688] width 33 height 10
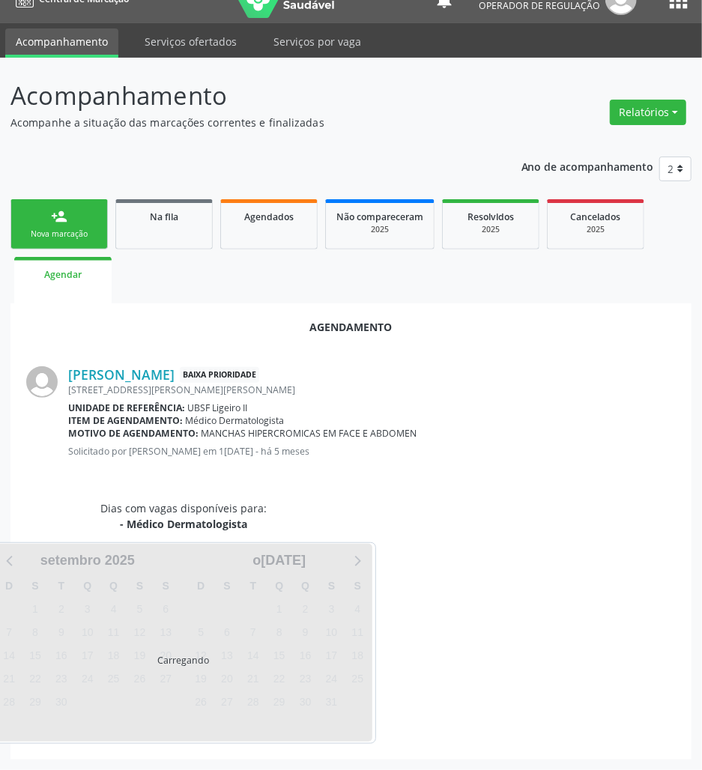
scroll to position [61, 0]
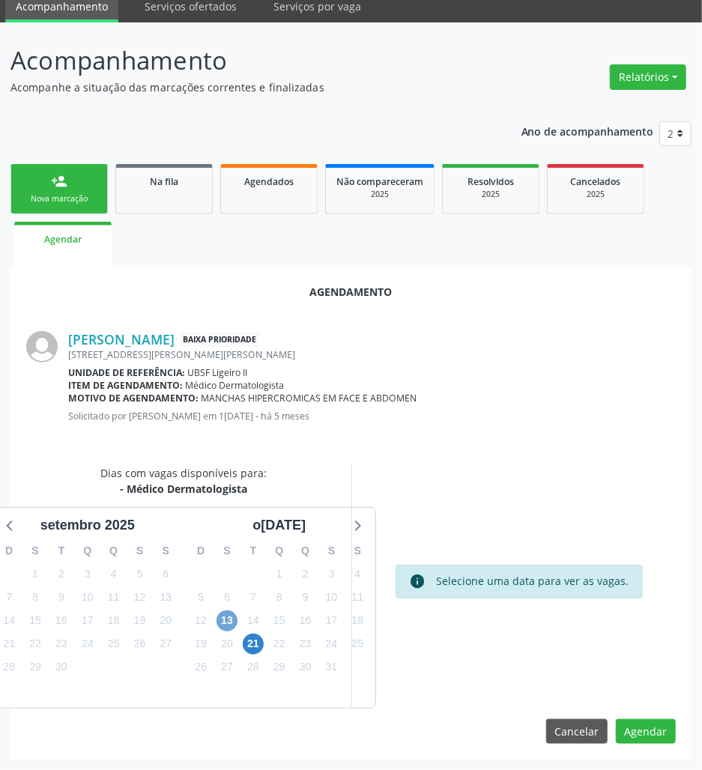
click at [235, 625] on span "13" at bounding box center [227, 621] width 21 height 21
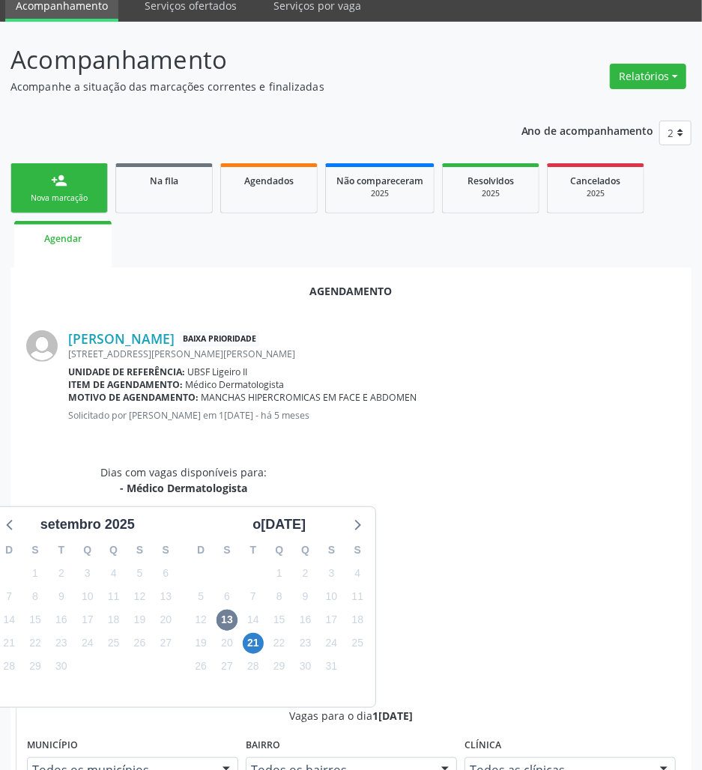
radio input "true"
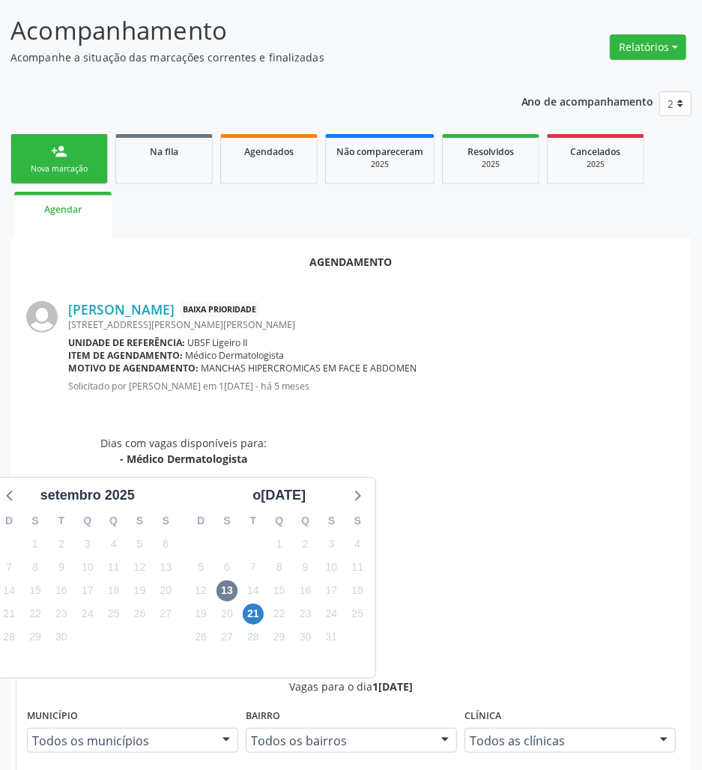
scroll to position [312, 0]
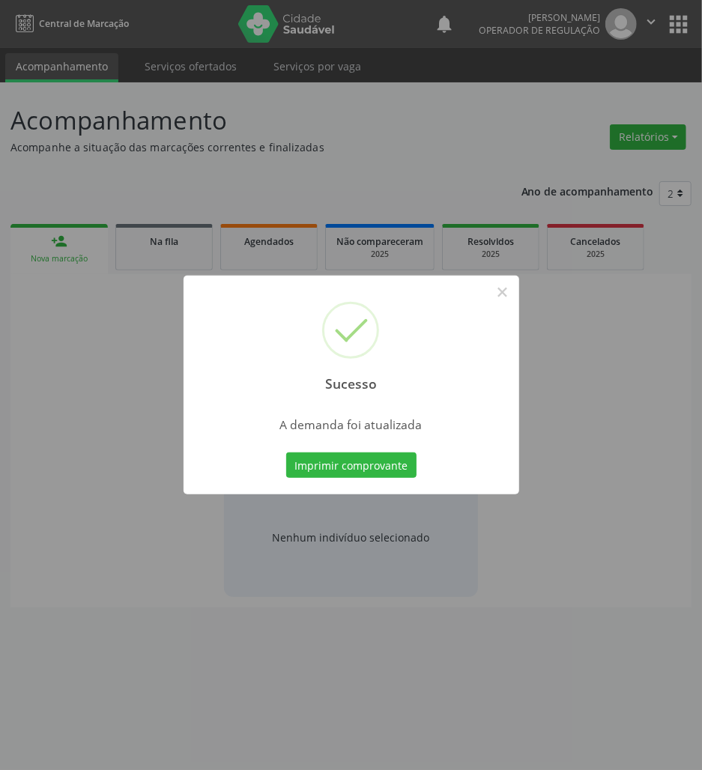
scroll to position [0, 0]
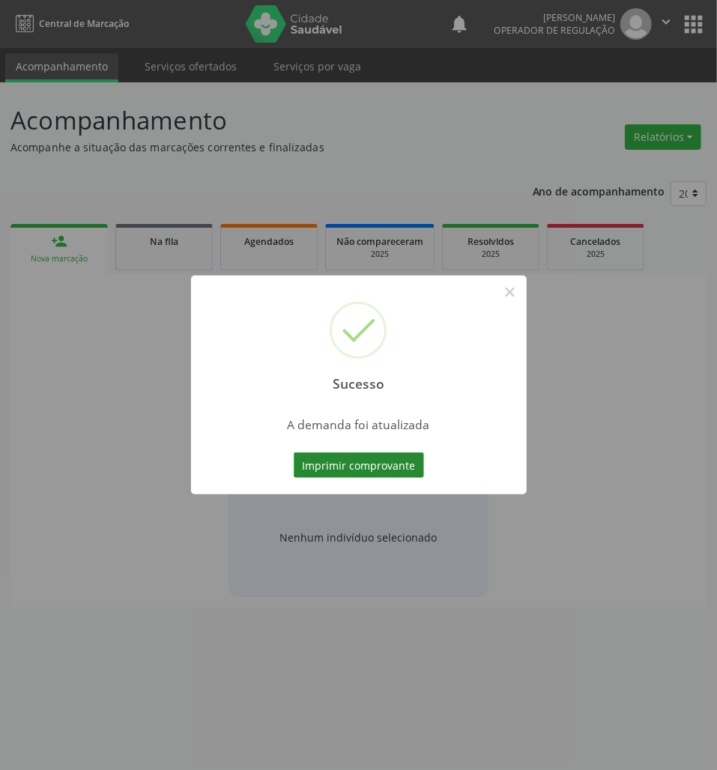
click at [378, 475] on div "Imprimir comprovante Cancel" at bounding box center [358, 465] width 137 height 31
click at [372, 465] on button "Imprimir comprovante" at bounding box center [359, 465] width 130 height 25
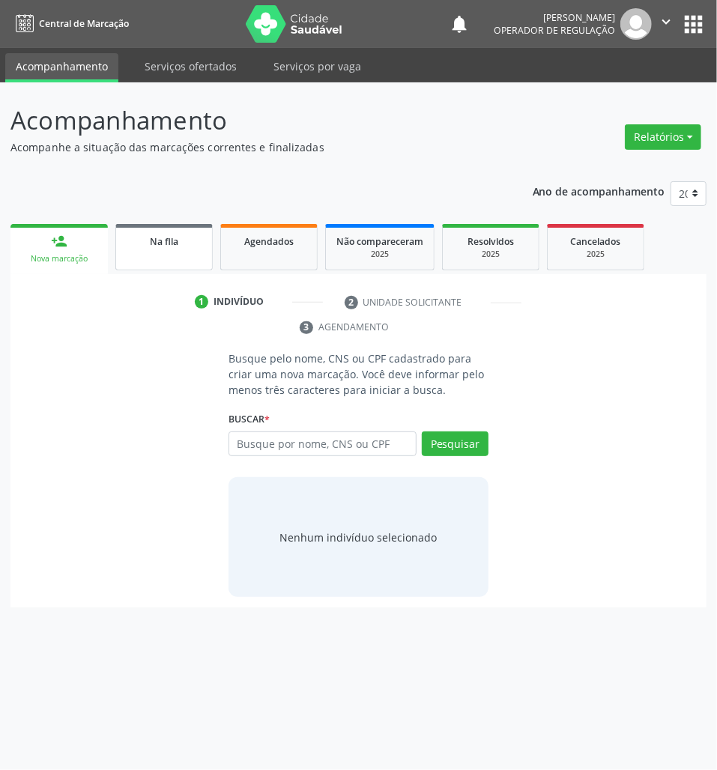
click at [141, 240] on div "Na fila" at bounding box center [164, 241] width 75 height 16
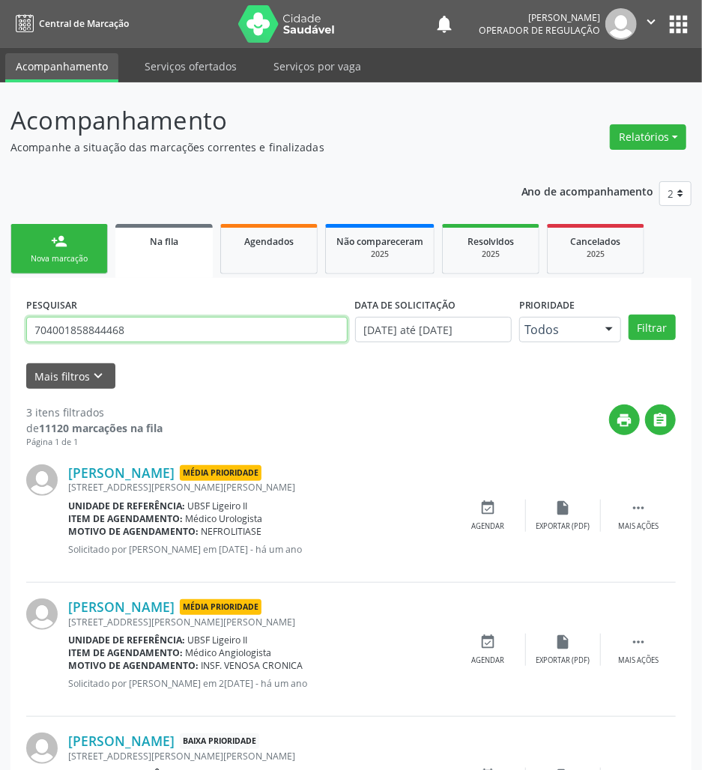
click at [112, 331] on input "704001858844468" at bounding box center [187, 329] width 322 height 25
click at [151, 315] on div "PESQUISAR 704001858844468" at bounding box center [186, 323] width 329 height 58
click at [163, 325] on input "704001858844468" at bounding box center [187, 329] width 322 height 25
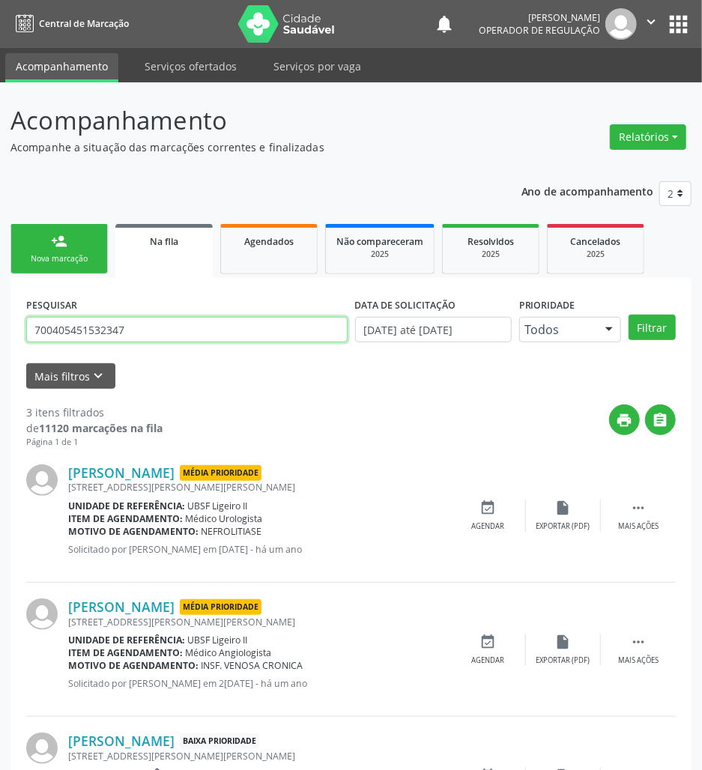
type input "700405451532347"
click at [629, 315] on button "Filtrar" at bounding box center [652, 327] width 47 height 25
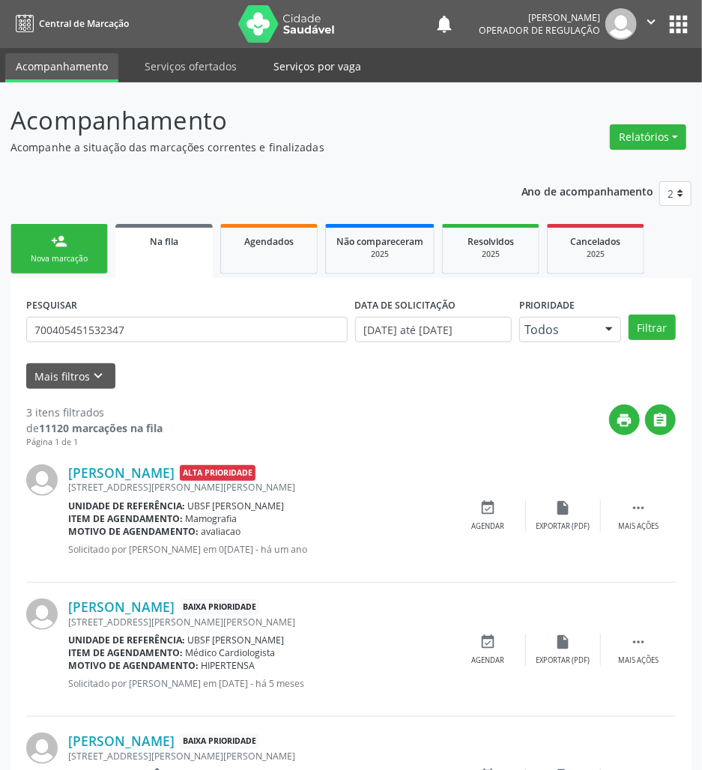
scroll to position [108, 0]
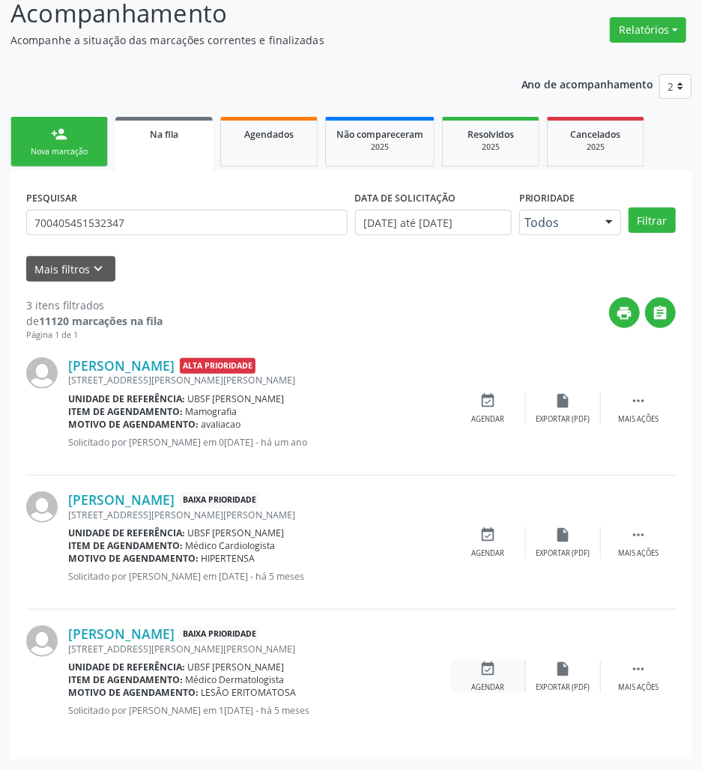
click at [496, 678] on div "event_available Agendar" at bounding box center [488, 677] width 75 height 32
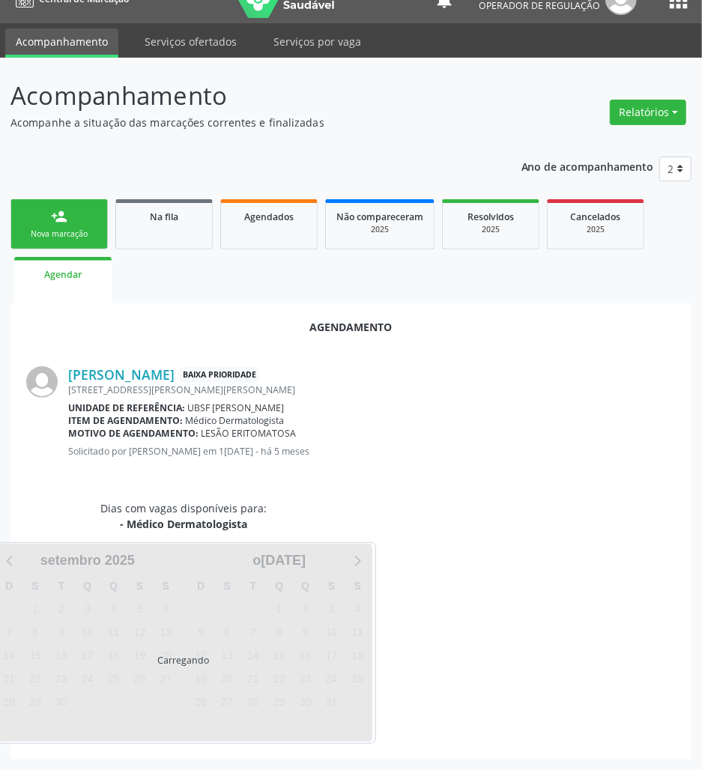
scroll to position [61, 0]
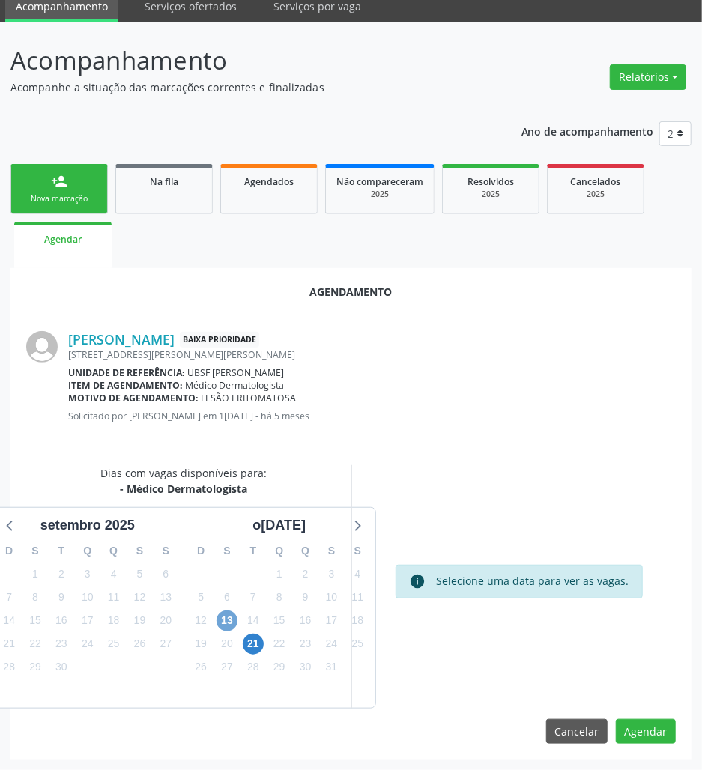
click at [235, 618] on span "13" at bounding box center [227, 621] width 21 height 21
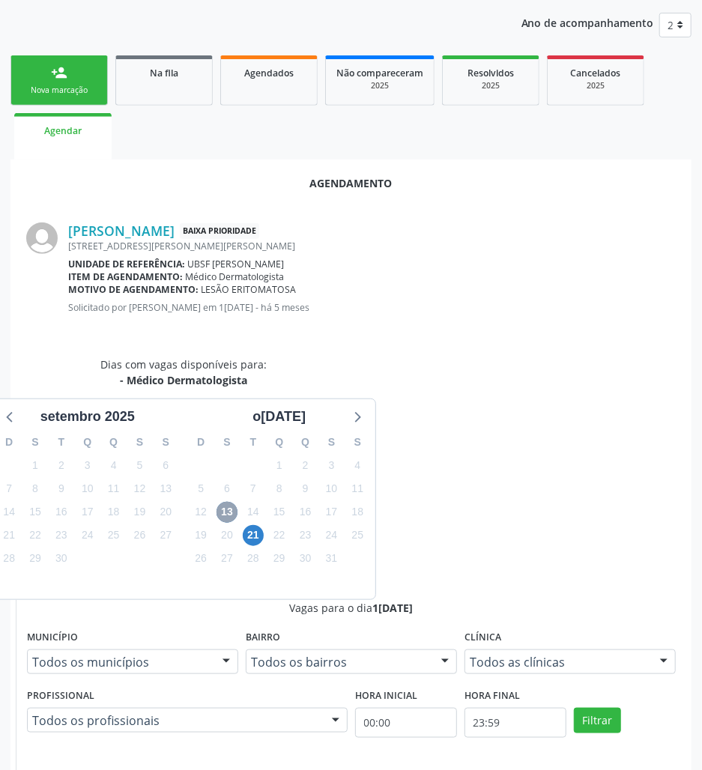
scroll to position [286, 0]
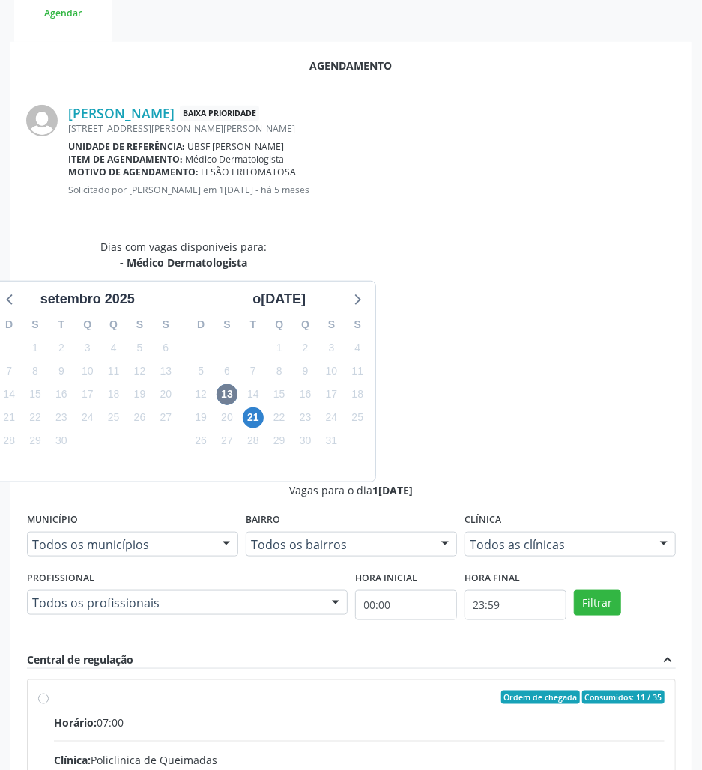
click at [49, 691] on input "Ordem de chegada Consumidos: 11 / 35 Horário: 07:00 Clínica: Policlinica de Que…" at bounding box center [43, 697] width 10 height 13
radio input "true"
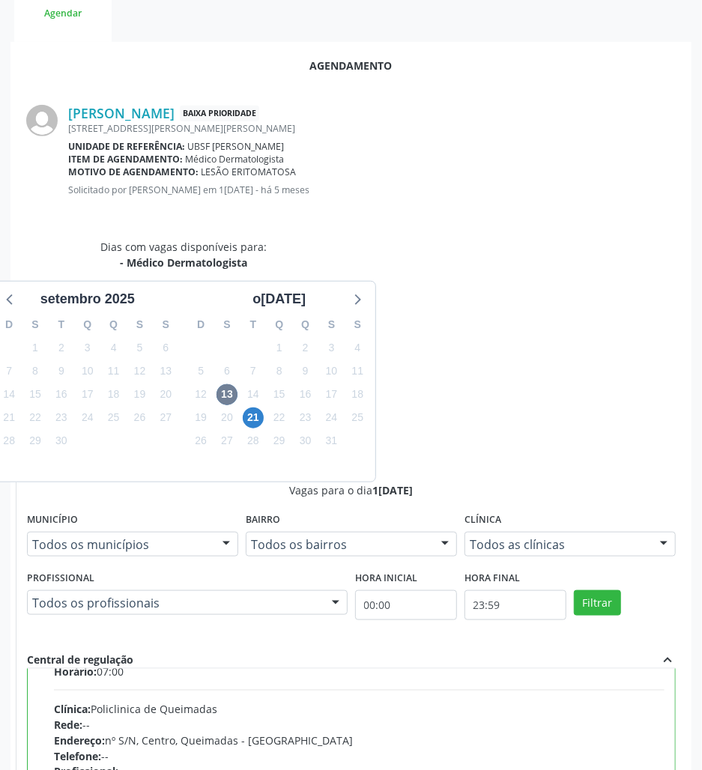
scroll to position [76, 0]
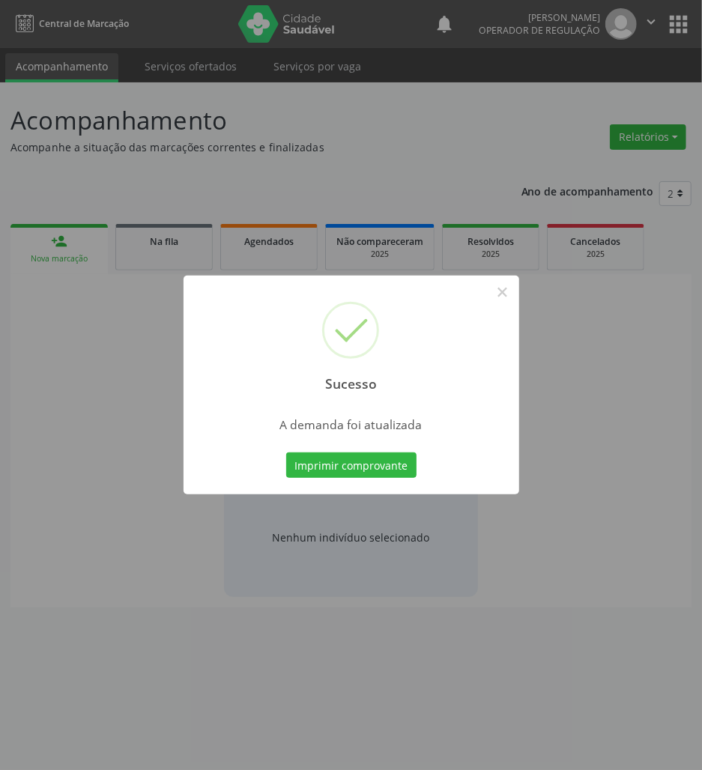
scroll to position [0, 0]
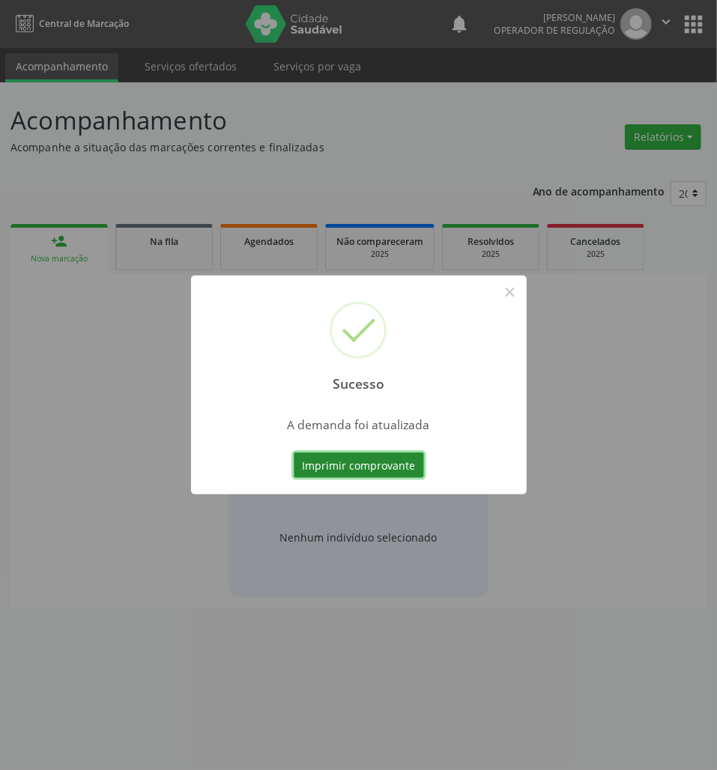
click at [324, 462] on button "Imprimir comprovante" at bounding box center [359, 465] width 130 height 25
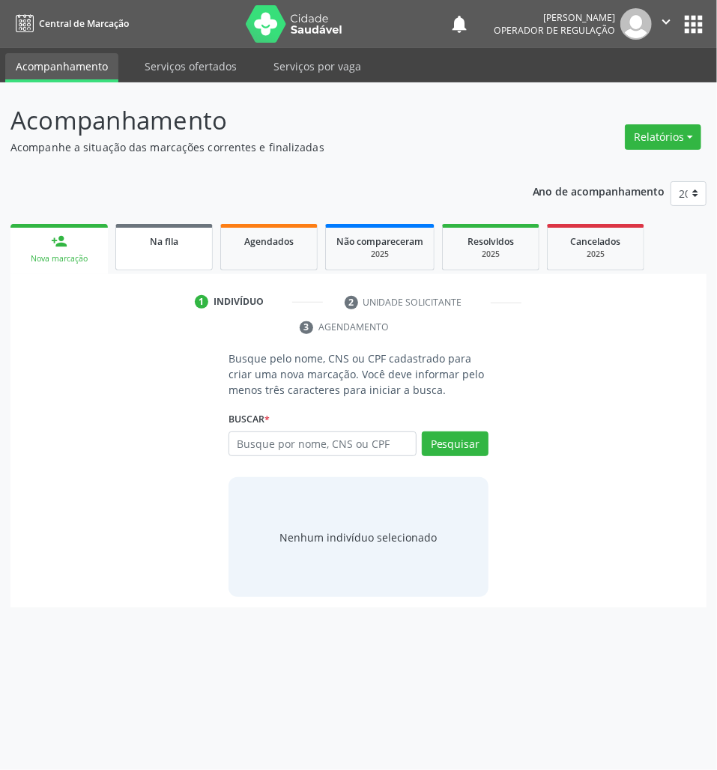
click at [162, 229] on link "Na fila" at bounding box center [163, 247] width 97 height 46
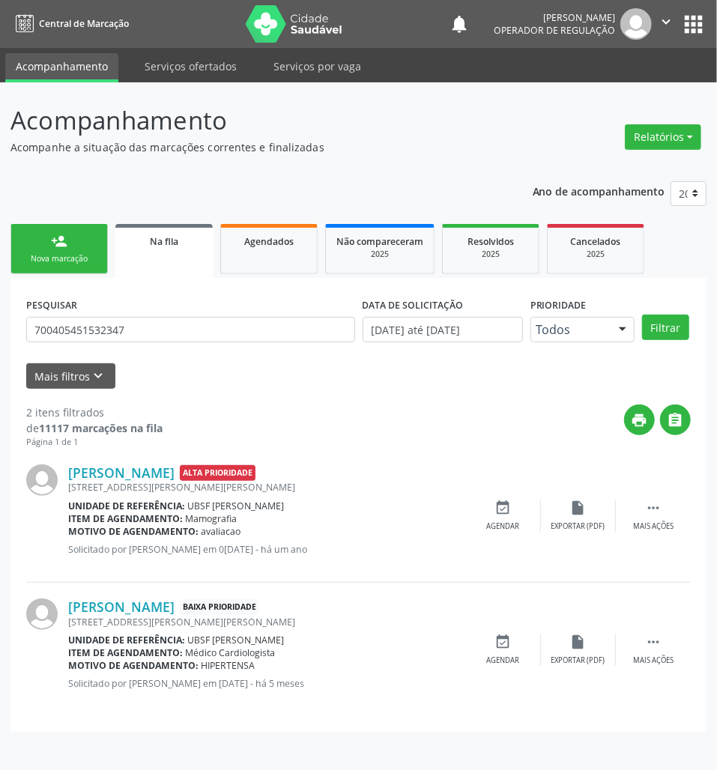
click at [183, 310] on div "PESQUISAR 700405451532347" at bounding box center [190, 323] width 337 height 58
click at [184, 328] on input "700405451532347" at bounding box center [190, 329] width 329 height 25
click at [163, 322] on input "700405451532347" at bounding box center [190, 329] width 329 height 25
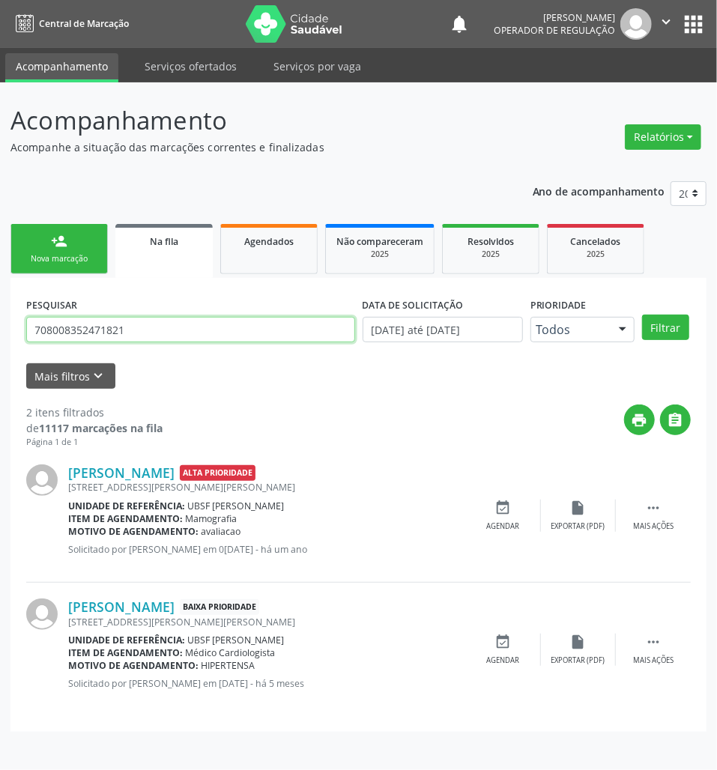
click at [642, 315] on button "Filtrar" at bounding box center [665, 327] width 47 height 25
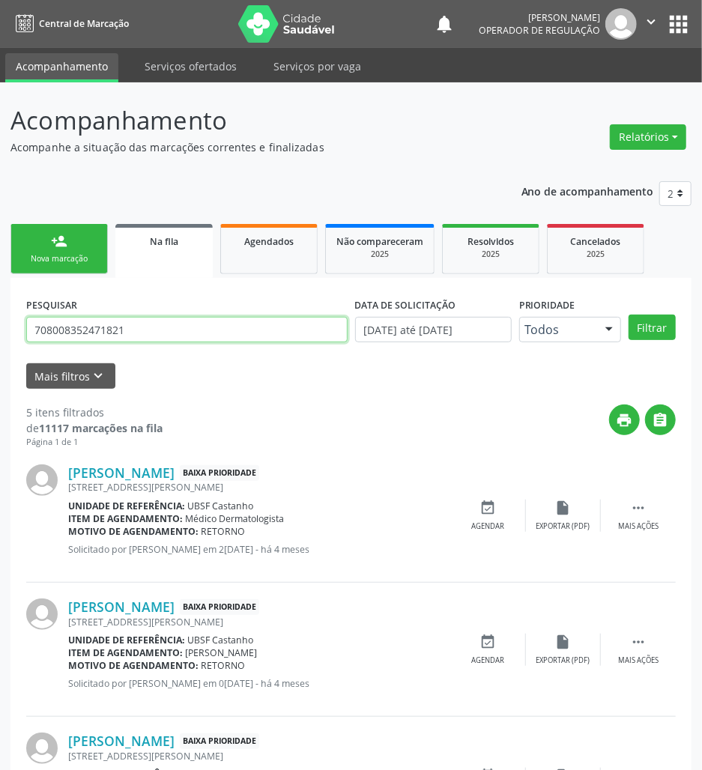
click at [181, 339] on input "708008352471821" at bounding box center [187, 329] width 322 height 25
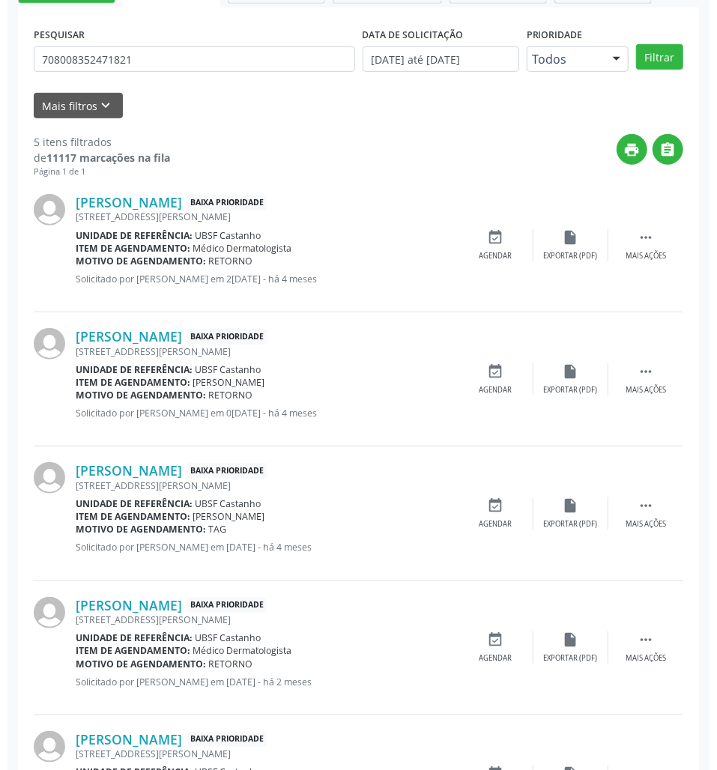
scroll to position [376, 0]
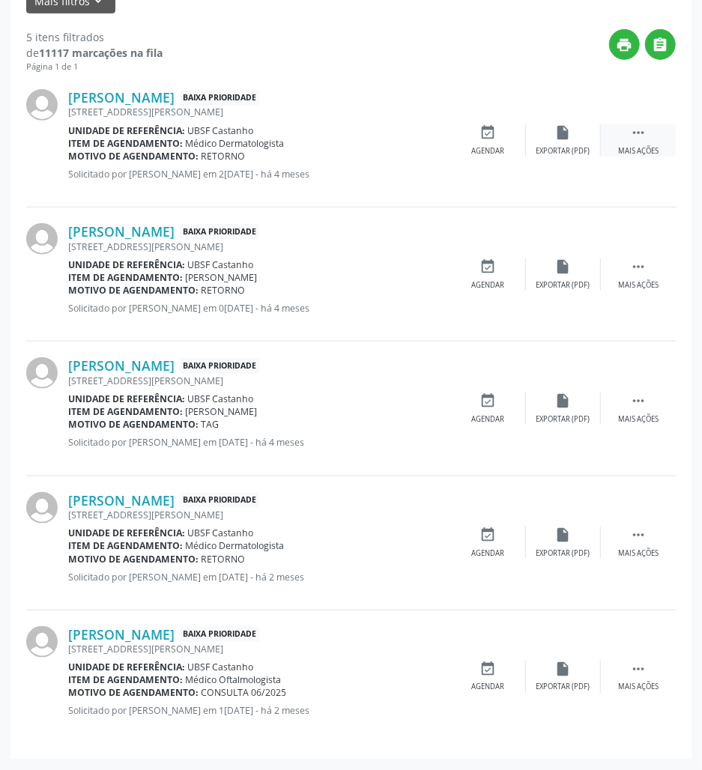
click at [645, 142] on div " Mais ações" at bounding box center [638, 140] width 75 height 32
click at [480, 144] on div "cancel Cancelar" at bounding box center [488, 140] width 75 height 32
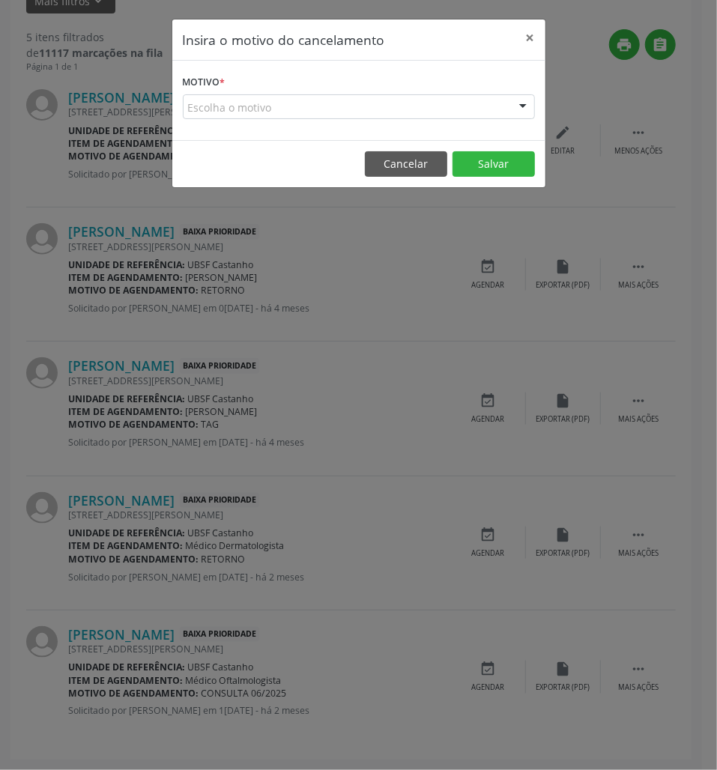
drag, startPoint x: 460, startPoint y: 106, endPoint x: 454, endPoint y: 120, distance: 15.5
click at [462, 106] on div "Escolha o motivo" at bounding box center [359, 106] width 352 height 25
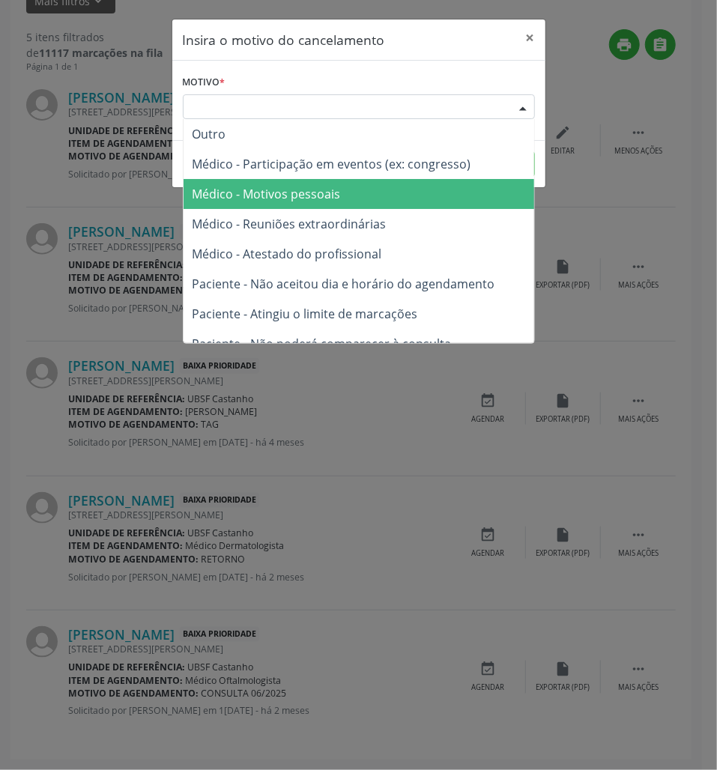
click at [438, 193] on span "Médico - Motivos pessoais" at bounding box center [359, 194] width 351 height 30
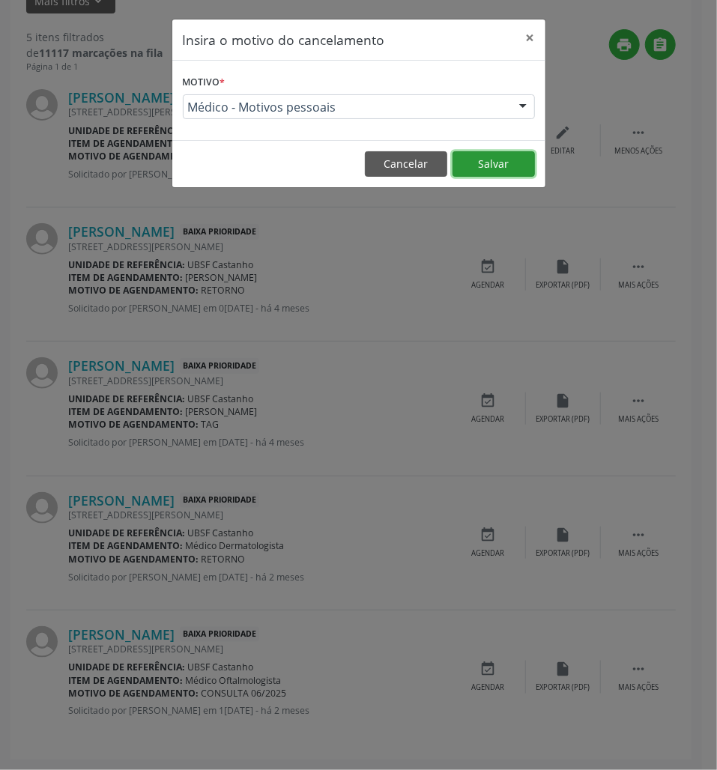
click at [495, 160] on button "Salvar" at bounding box center [494, 163] width 82 height 25
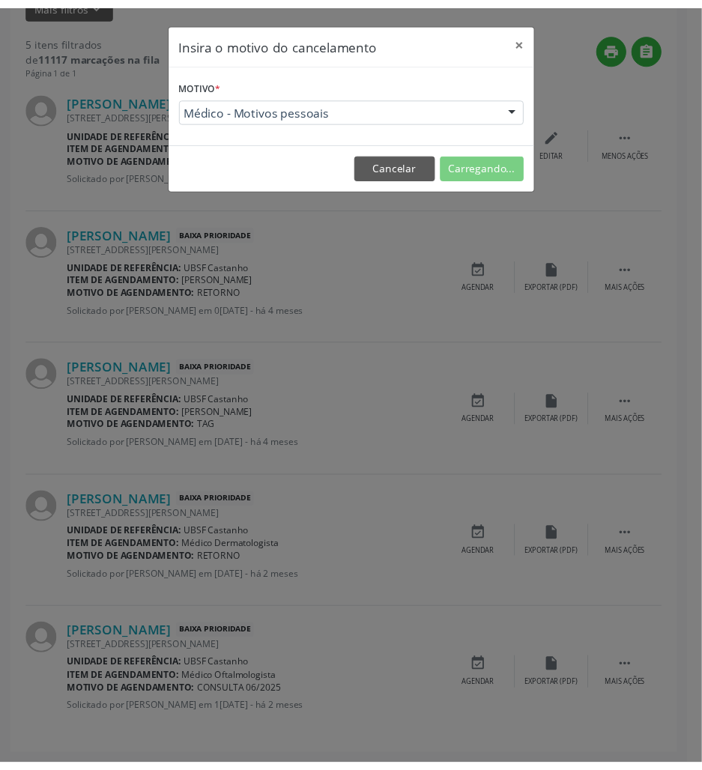
scroll to position [0, 0]
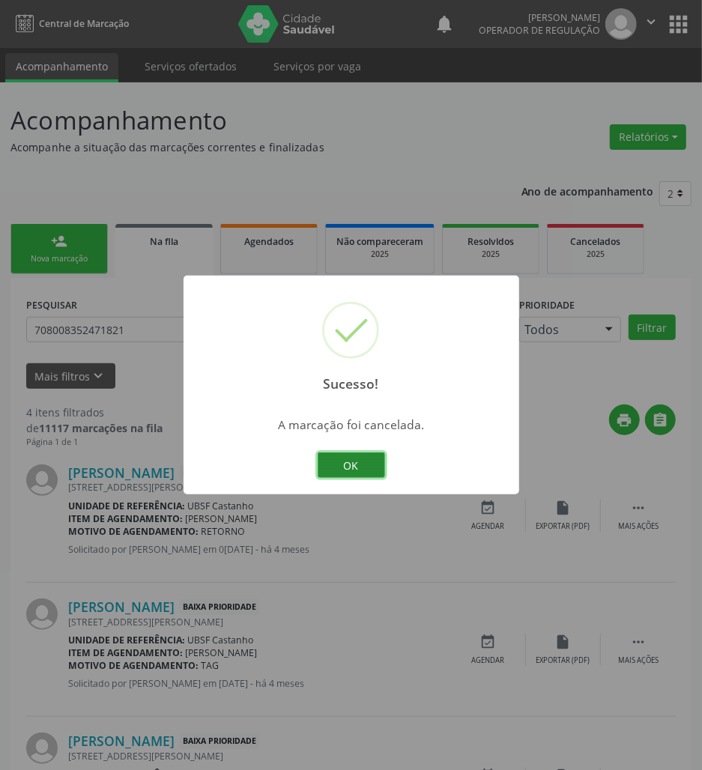
click at [375, 468] on button "OK" at bounding box center [351, 465] width 67 height 25
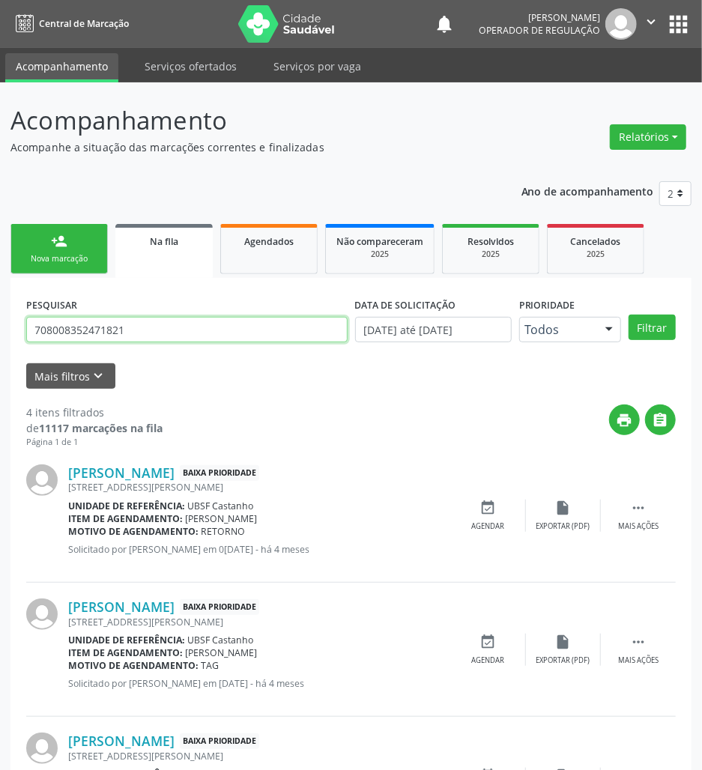
click at [178, 331] on input "708008352471821" at bounding box center [187, 329] width 322 height 25
type input "701802239307272"
click at [629, 315] on button "Filtrar" at bounding box center [652, 327] width 47 height 25
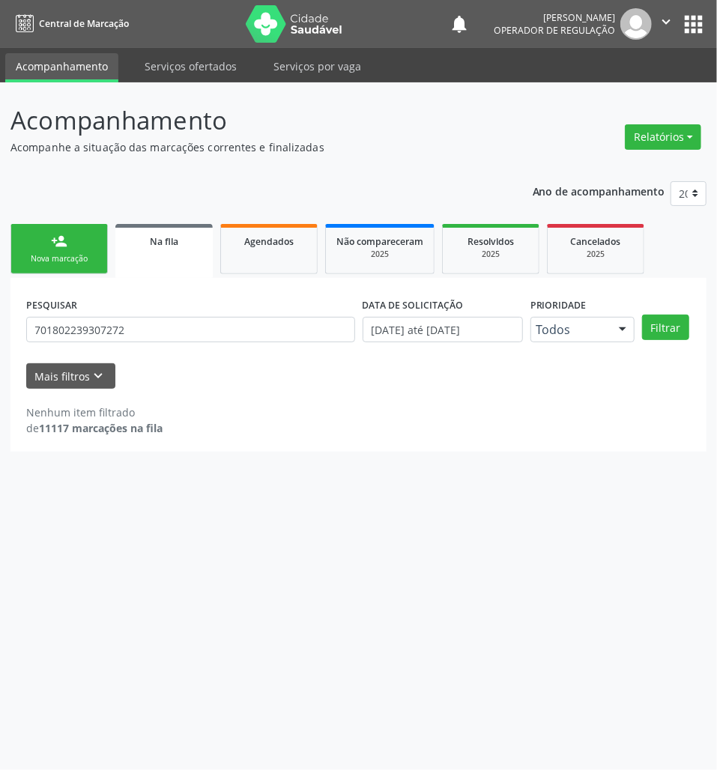
click at [163, 315] on div "PESQUISAR 701802239307272" at bounding box center [190, 323] width 337 height 58
click at [168, 319] on input "701802239307272" at bounding box center [190, 329] width 329 height 25
click at [169, 319] on input "701802239307272" at bounding box center [190, 329] width 329 height 25
click at [97, 247] on link "person_add Nova marcação" at bounding box center [58, 249] width 97 height 50
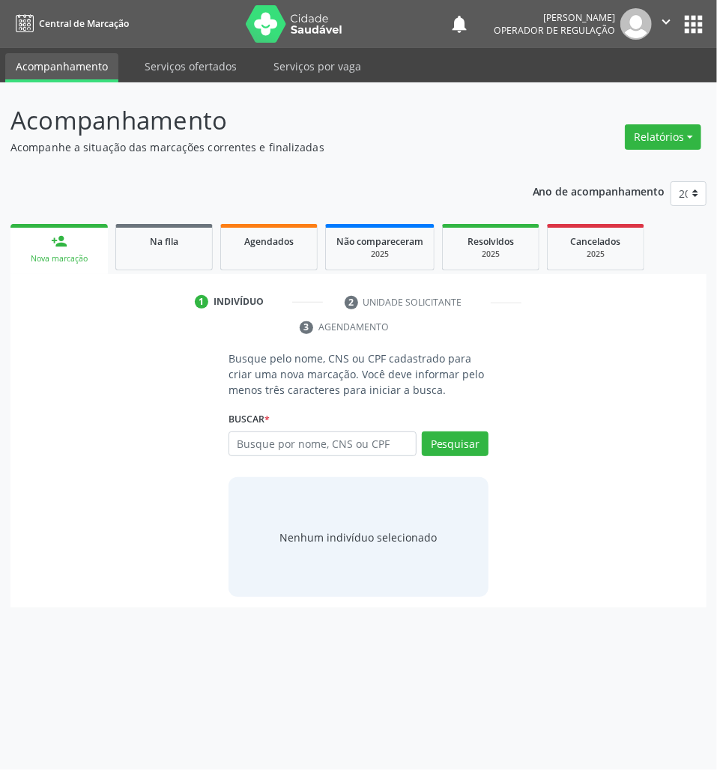
drag, startPoint x: 321, startPoint y: 474, endPoint x: 340, endPoint y: 432, distance: 46.0
click at [319, 474] on div "Busque pelo nome, CNS ou CPF cadastrado para criar uma nova marcação. Você deve…" at bounding box center [358, 474] width 281 height 247
click at [340, 432] on input "text" at bounding box center [323, 444] width 188 height 25
paste input "701802239307272"
type input "701802239307272"
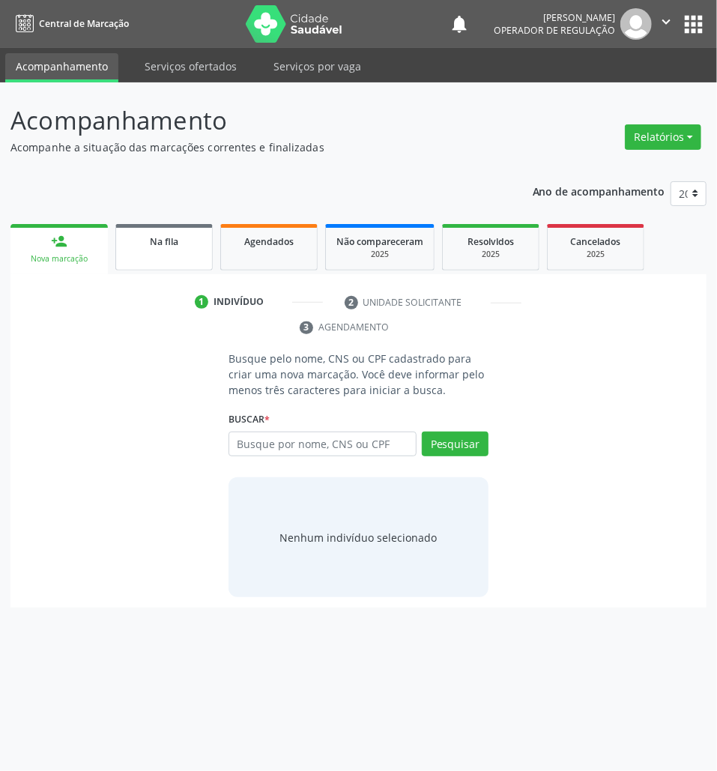
click at [186, 244] on div "Na fila" at bounding box center [164, 241] width 75 height 16
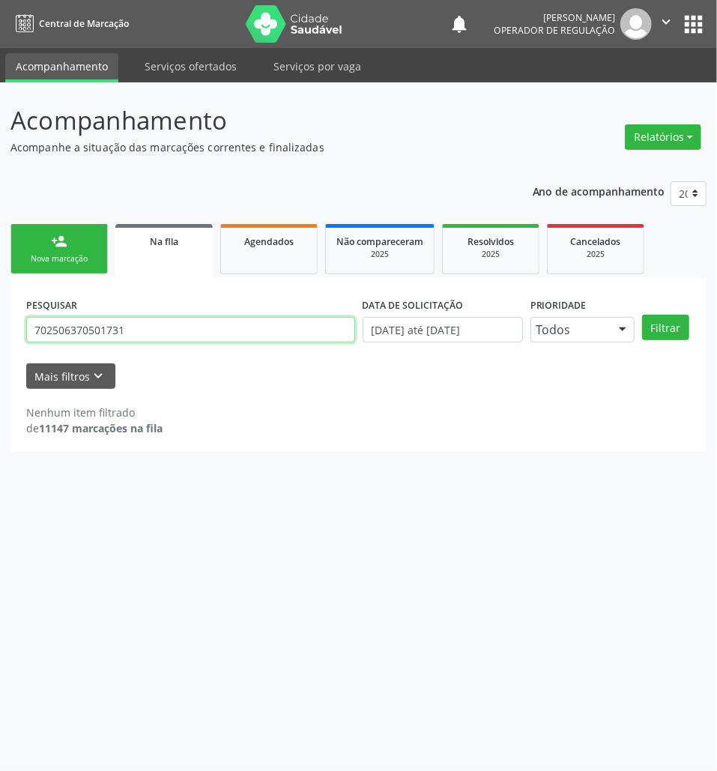
click at [67, 327] on input "702506370501731" at bounding box center [190, 329] width 329 height 25
type input "700001381979208"
click at [642, 315] on button "Filtrar" at bounding box center [665, 327] width 47 height 25
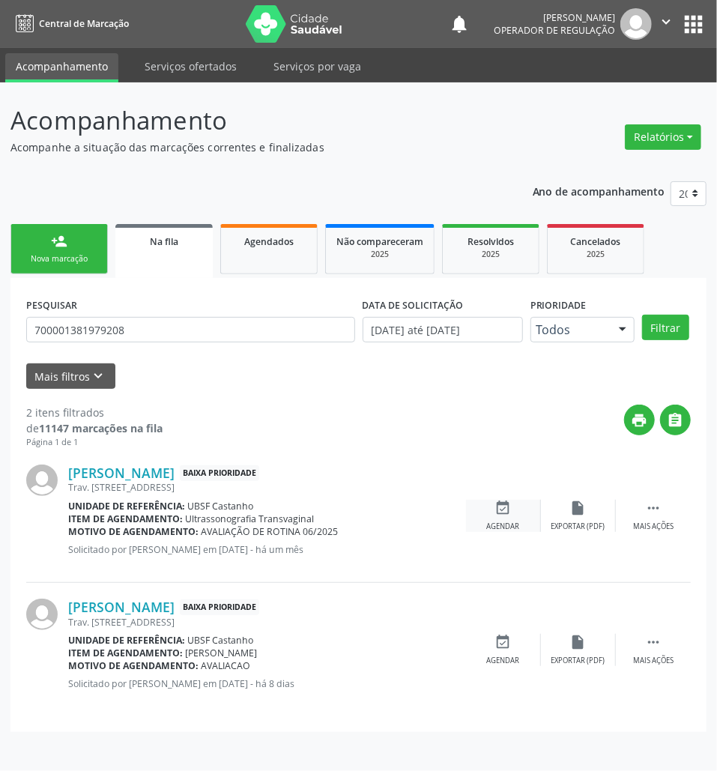
click at [490, 523] on div "Agendar" at bounding box center [503, 527] width 33 height 10
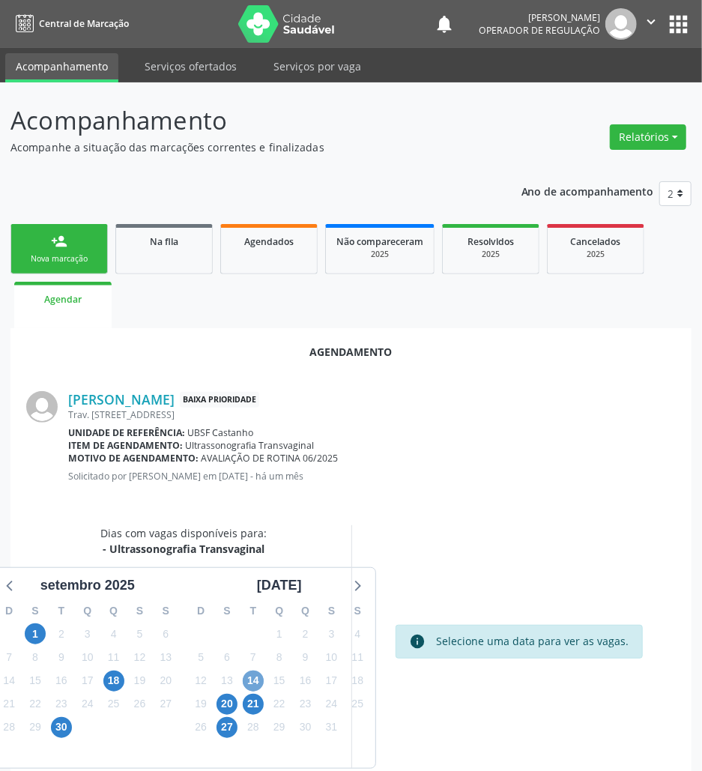
click at [258, 681] on span "14" at bounding box center [253, 681] width 21 height 21
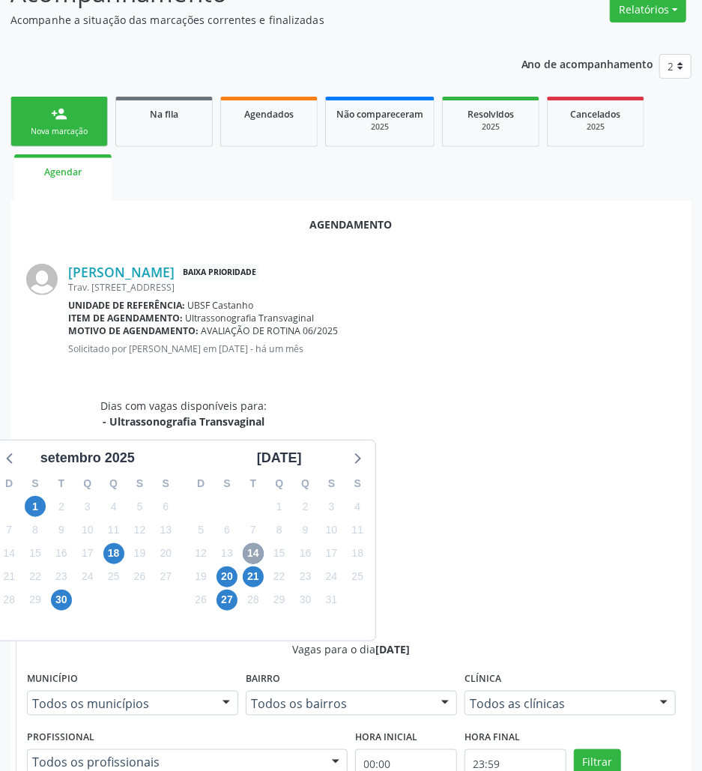
scroll to position [286, 0]
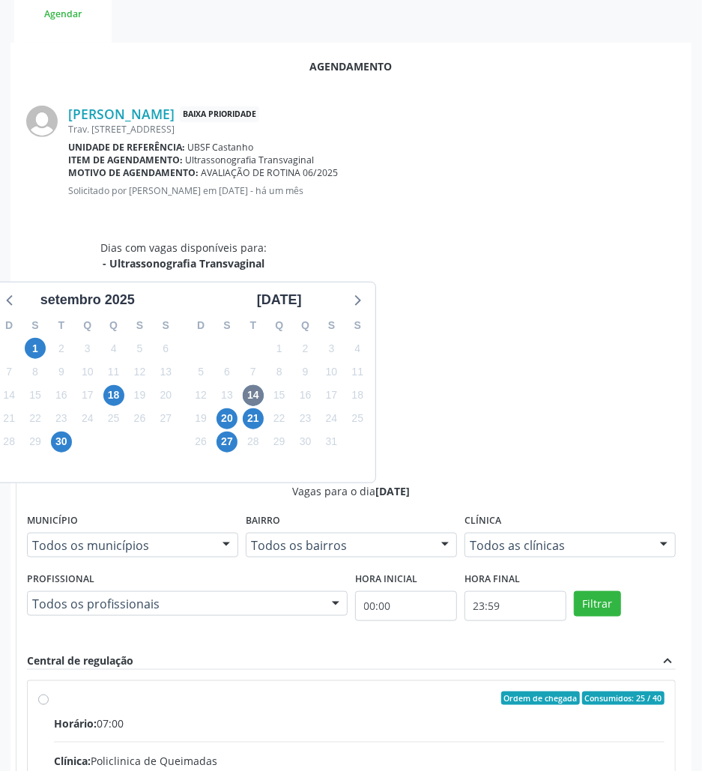
click at [49, 692] on input "Ordem de chegada Consumidos: 25 / 40 Horário: 07:00 Clínica: Policlinica de Que…" at bounding box center [43, 698] width 10 height 13
radio input "true"
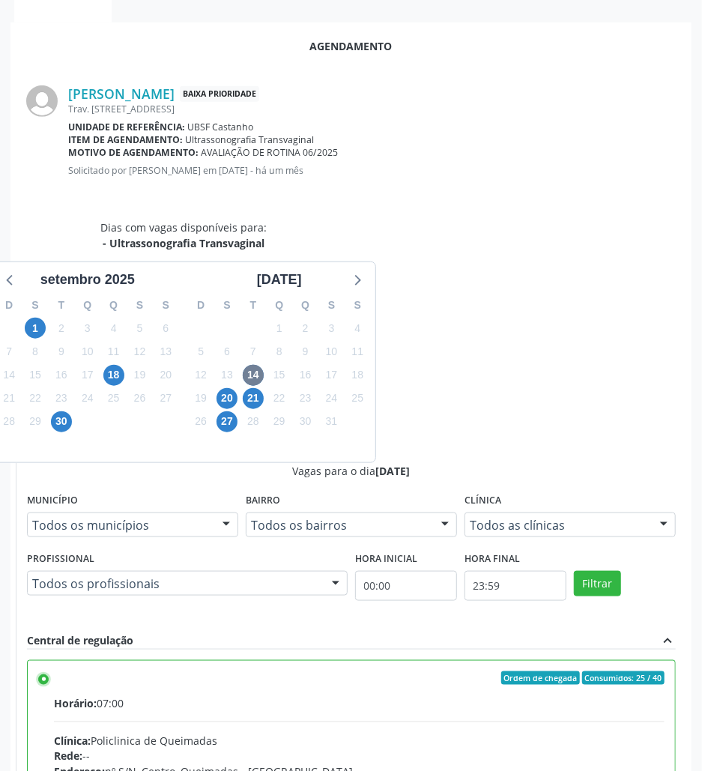
scroll to position [310, 0]
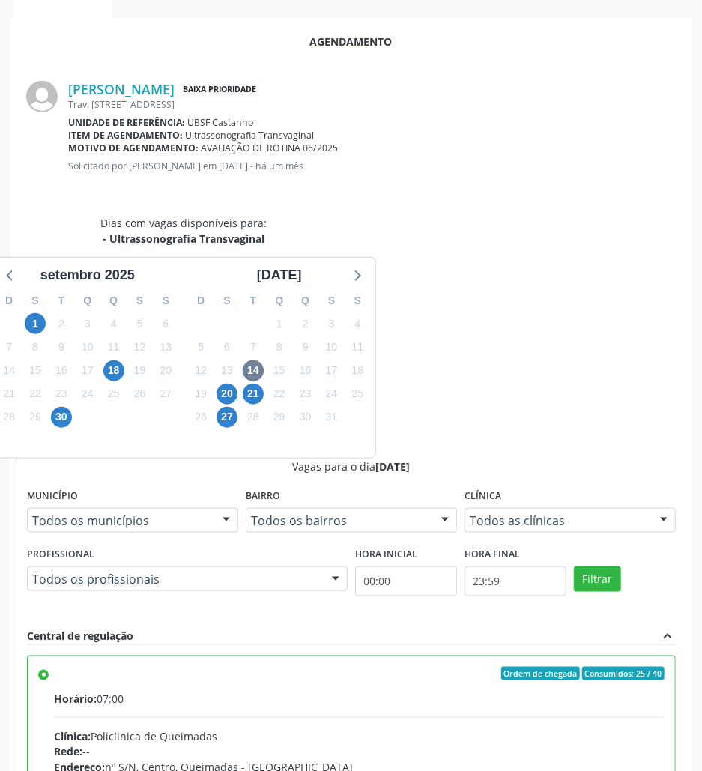
click at [663, 744] on div "Agendamento Josenilda Silva Baixa Prioridade Trav. Bela Vista, 12, Castanho Uni…" at bounding box center [350, 507] width 681 height 979
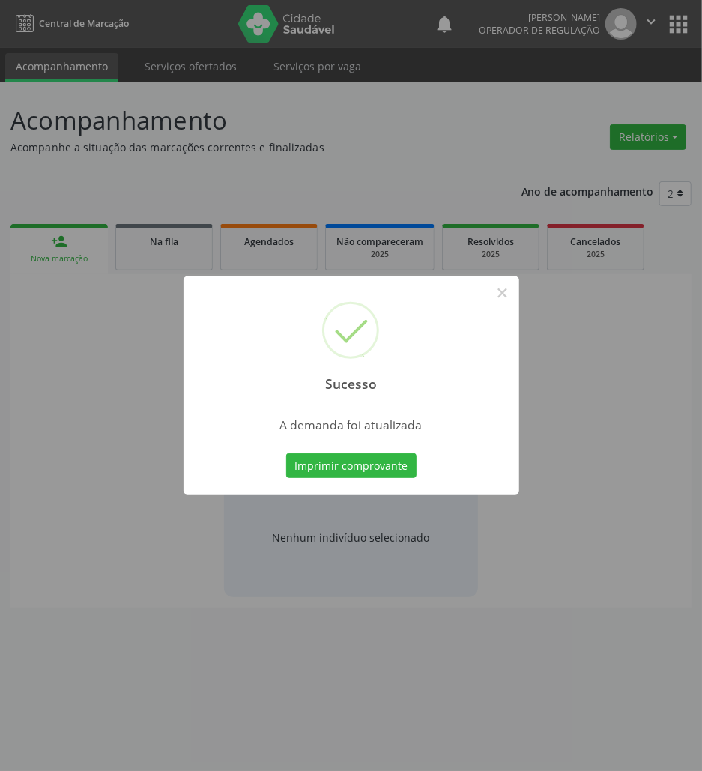
scroll to position [0, 0]
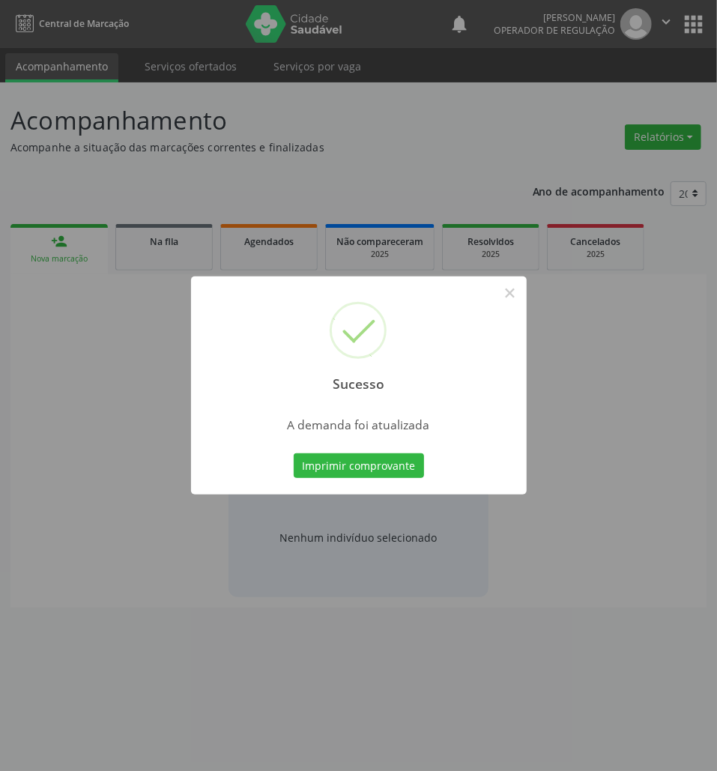
click at [381, 444] on div "Sucesso × A demanda foi atualizada Imprimir comprovante Cancel" at bounding box center [359, 386] width 336 height 219
click at [381, 459] on button "Imprimir comprovante" at bounding box center [359, 465] width 130 height 25
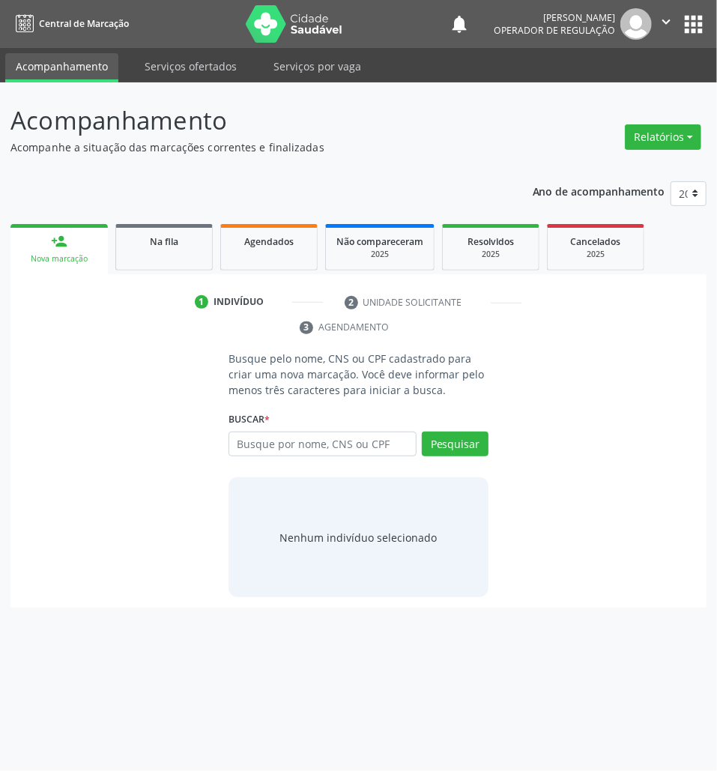
click at [172, 274] on div "1 Indivíduo 2 Unidade solicitante 3 Agendamento Busque pelo nome, CNS ou CPF ca…" at bounding box center [358, 441] width 696 height 334
drag, startPoint x: 208, startPoint y: 229, endPoint x: 9, endPoint y: 421, distance: 276.7
click at [208, 229] on link "Na fila" at bounding box center [163, 247] width 97 height 46
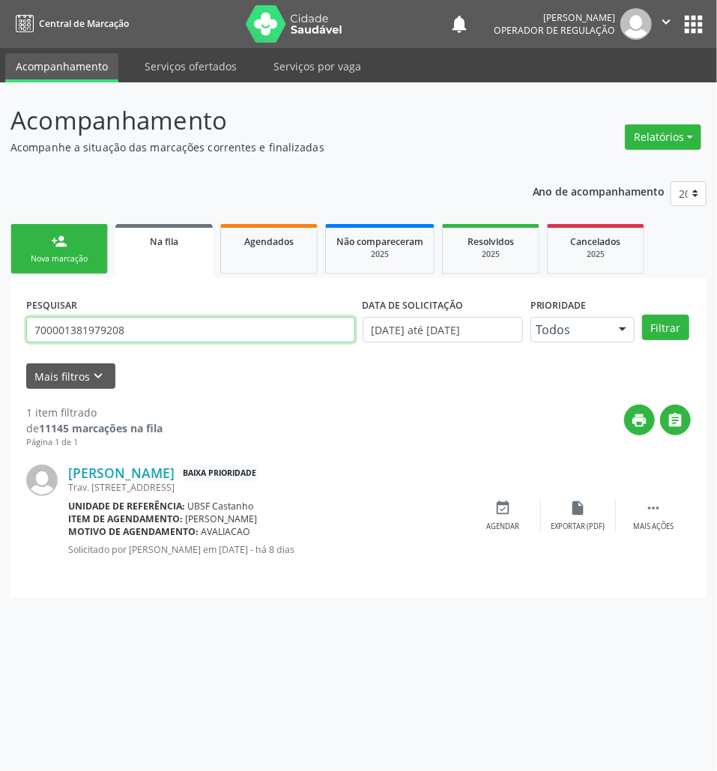
click at [129, 336] on input "700001381979208" at bounding box center [190, 329] width 329 height 25
click at [129, 337] on input "700001381979208" at bounding box center [190, 329] width 329 height 25
type input "700603958367061"
click at [642, 315] on button "Filtrar" at bounding box center [665, 327] width 47 height 25
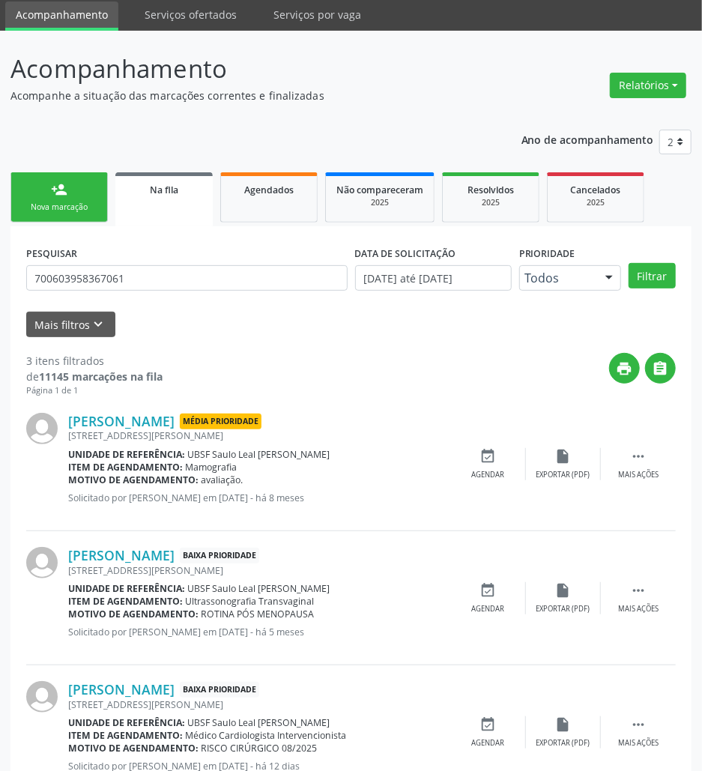
scroll to position [106, 0]
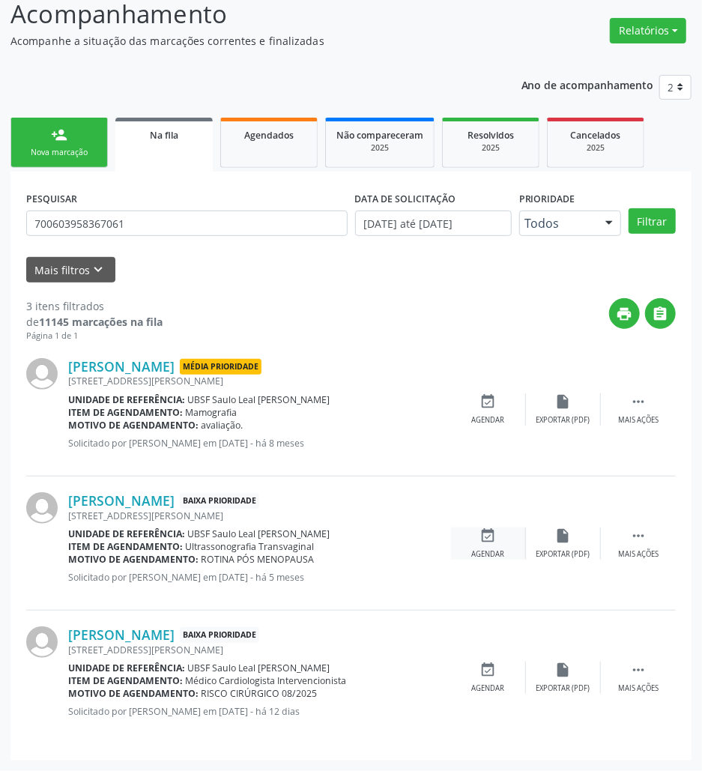
click at [477, 535] on div "event_available Agendar" at bounding box center [488, 544] width 75 height 32
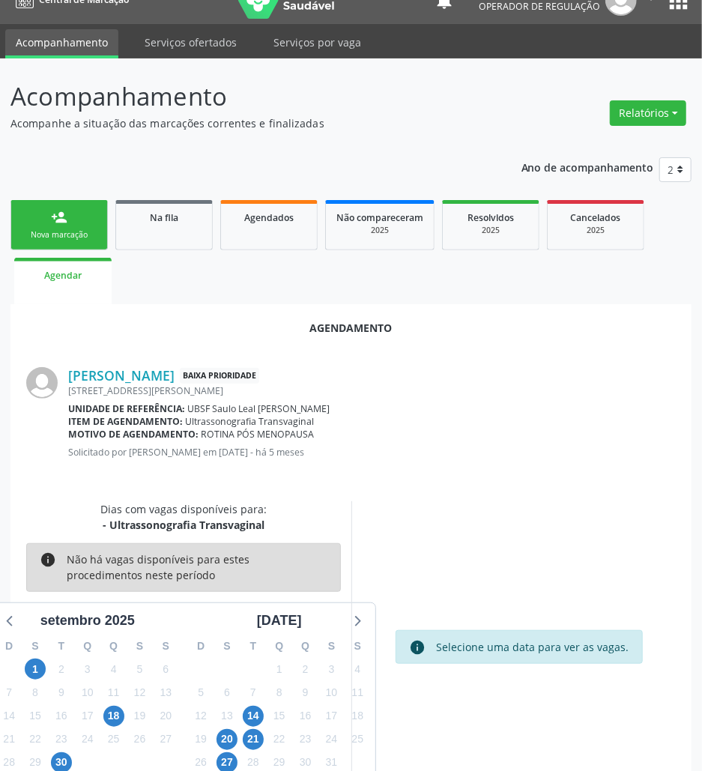
scroll to position [60, 0]
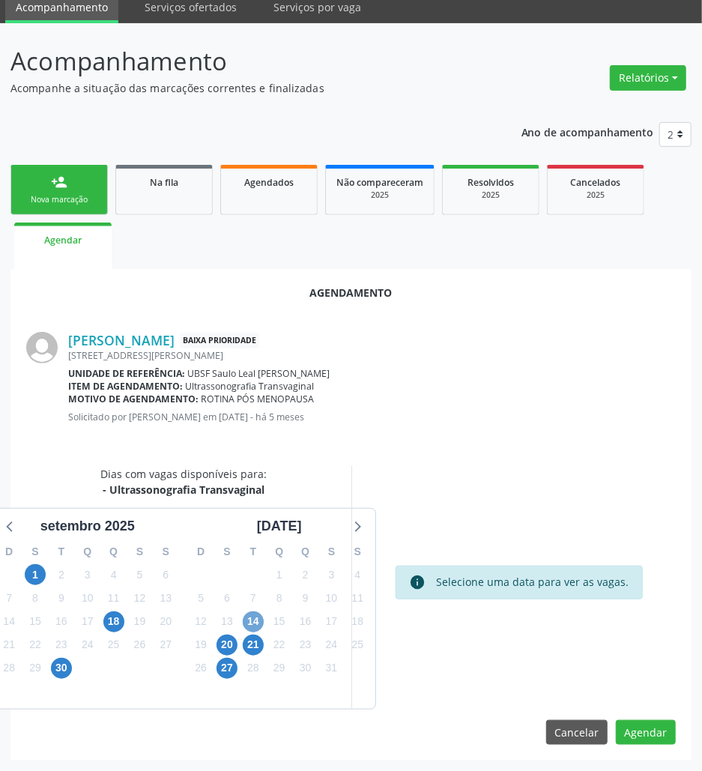
click at [255, 612] on span "14" at bounding box center [253, 622] width 21 height 21
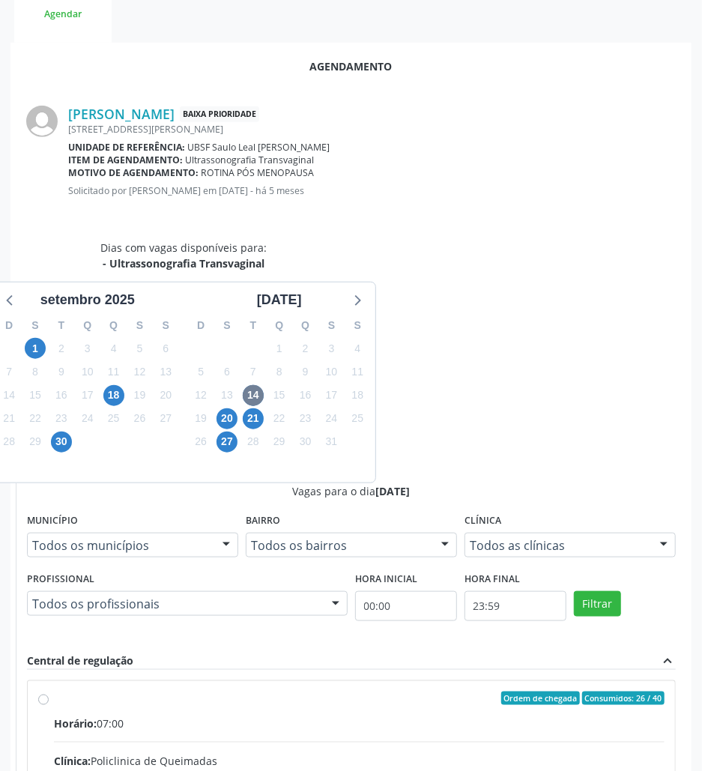
click at [49, 692] on input "Ordem de chegada Consumidos: 26 / 40 Horário: 07:00 Clínica: Policlinica de Que…" at bounding box center [43, 698] width 10 height 13
radio input "true"
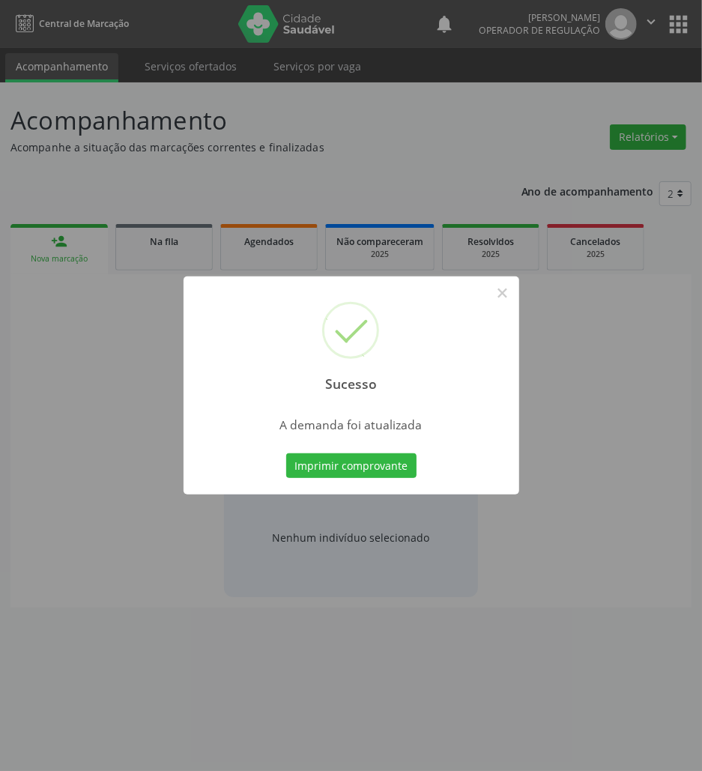
scroll to position [0, 0]
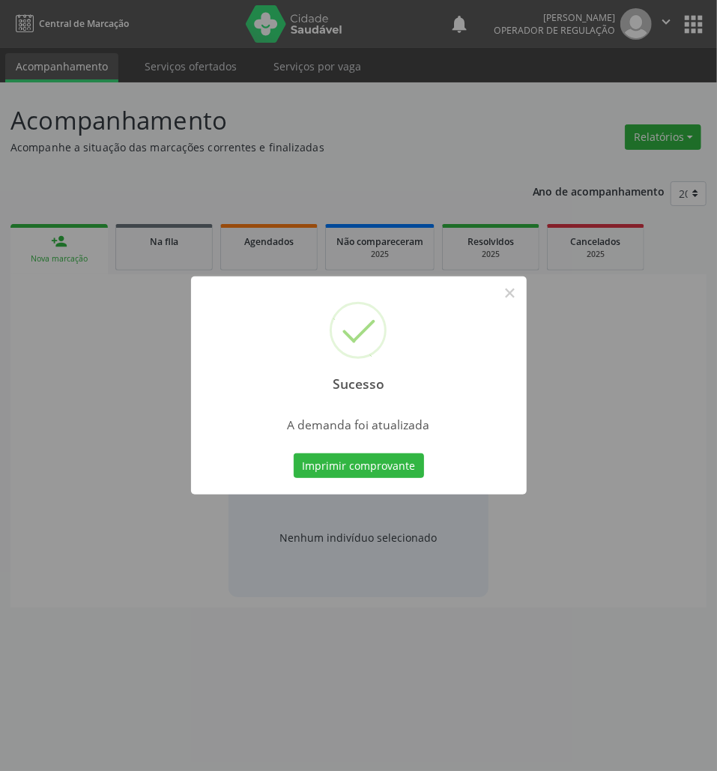
click at [294, 453] on button "Imprimir comprovante" at bounding box center [359, 465] width 130 height 25
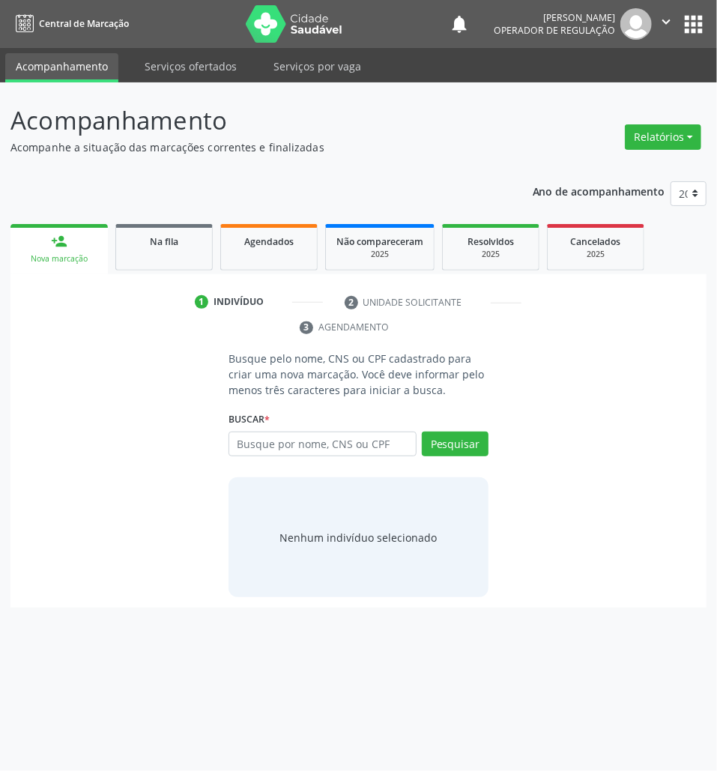
drag, startPoint x: 190, startPoint y: 250, endPoint x: 34, endPoint y: 256, distance: 155.2
click at [189, 250] on link "Na fila" at bounding box center [163, 247] width 97 height 46
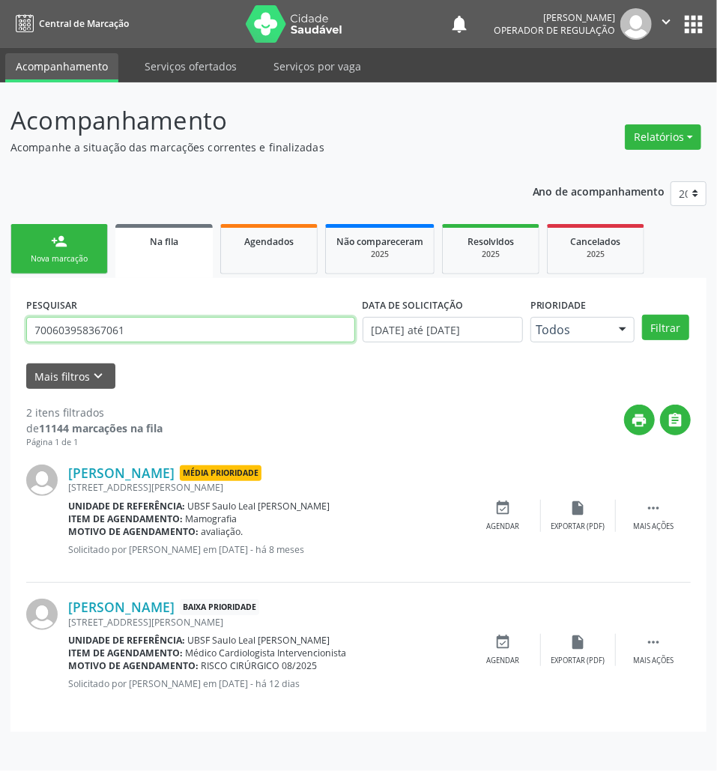
click at [220, 337] on input "700603958367061" at bounding box center [190, 329] width 329 height 25
click at [219, 337] on input "700603958367061" at bounding box center [190, 329] width 329 height 25
type input "703001894245171"
click at [642, 315] on button "Filtrar" at bounding box center [665, 327] width 47 height 25
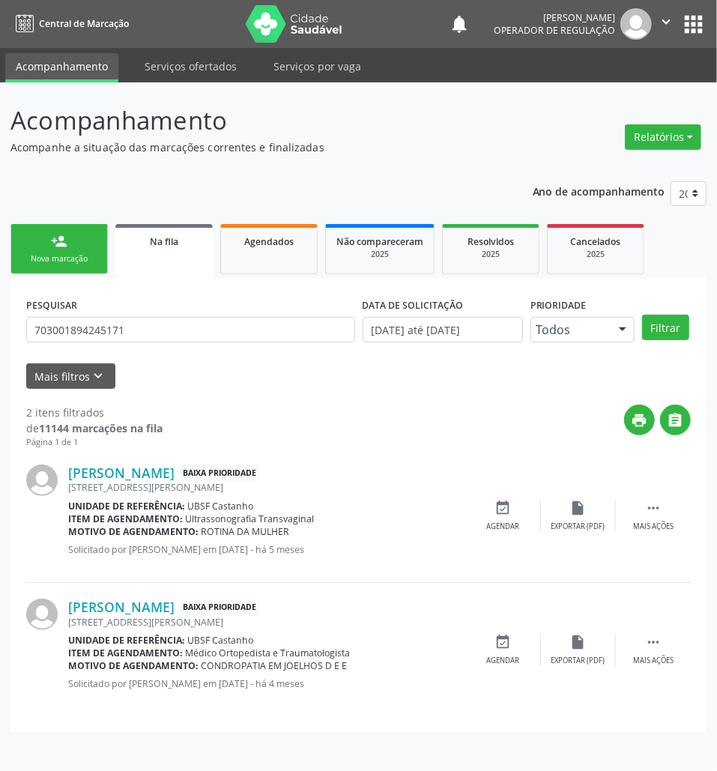
drag, startPoint x: 507, startPoint y: 511, endPoint x: 76, endPoint y: 511, distance: 431.7
click at [489, 511] on div "event_available Agendar" at bounding box center [503, 516] width 75 height 32
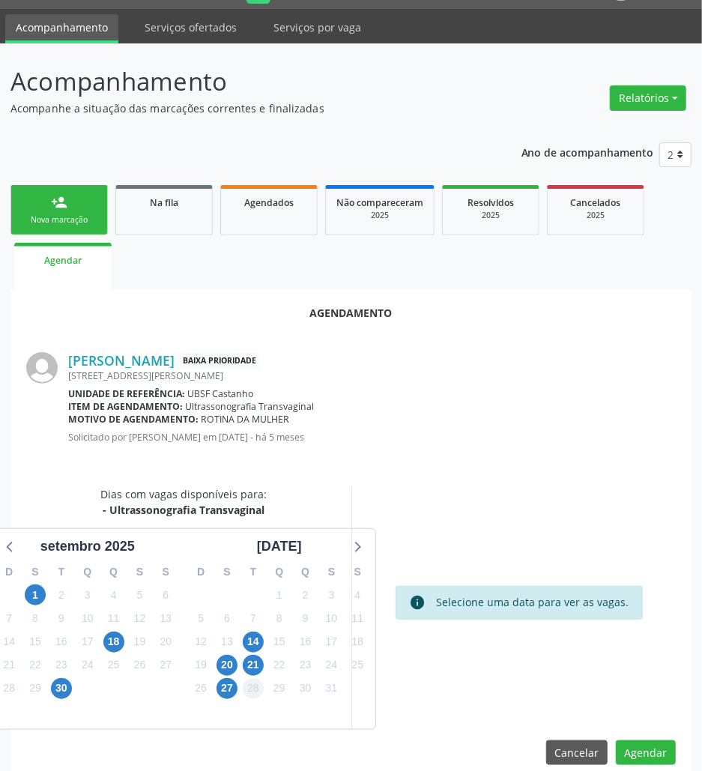
scroll to position [60, 0]
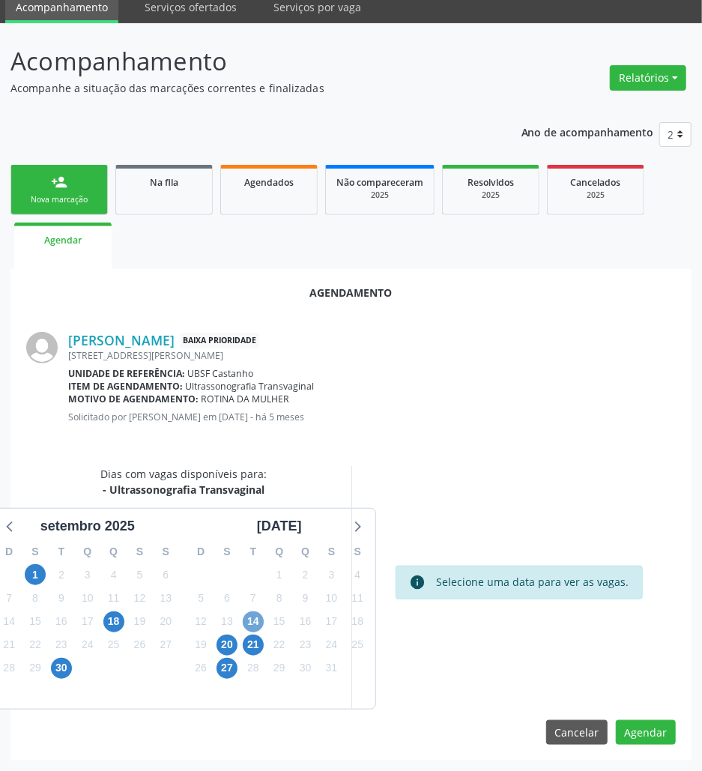
click at [250, 616] on span "14" at bounding box center [253, 622] width 21 height 21
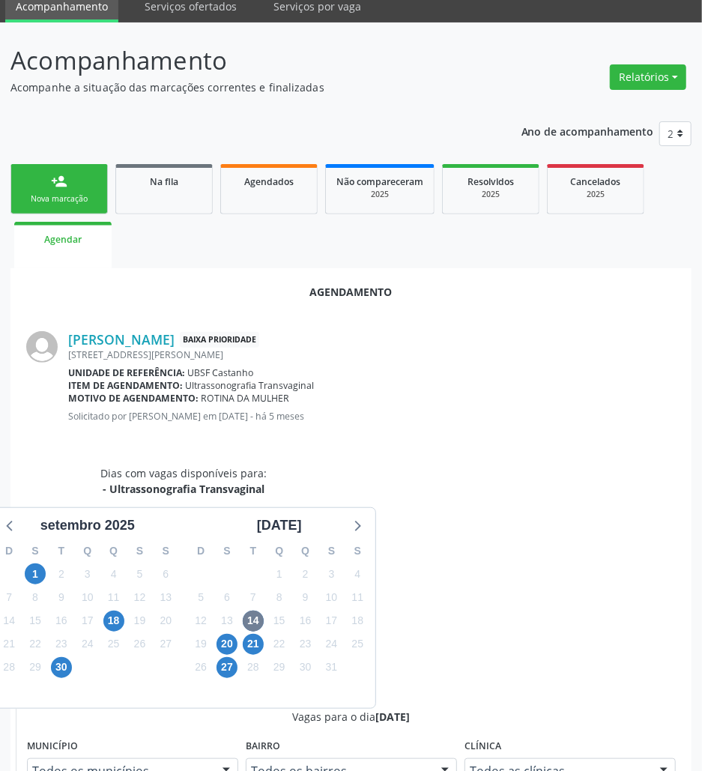
radio input "true"
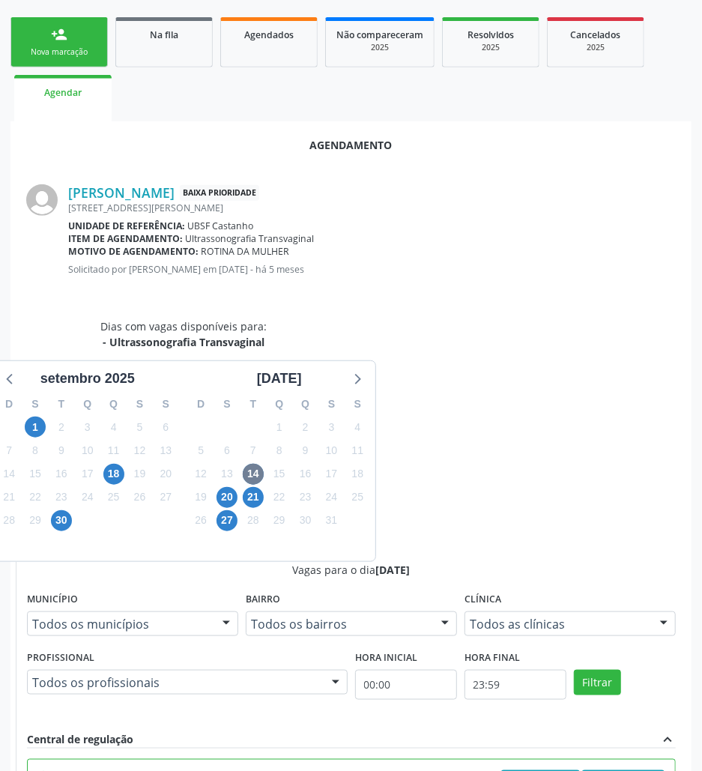
scroll to position [310, 0]
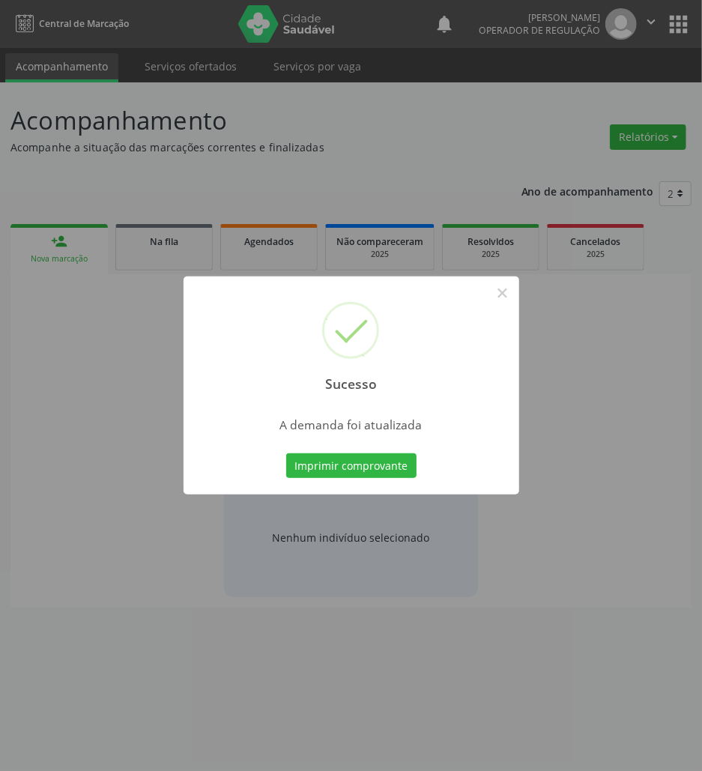
scroll to position [0, 0]
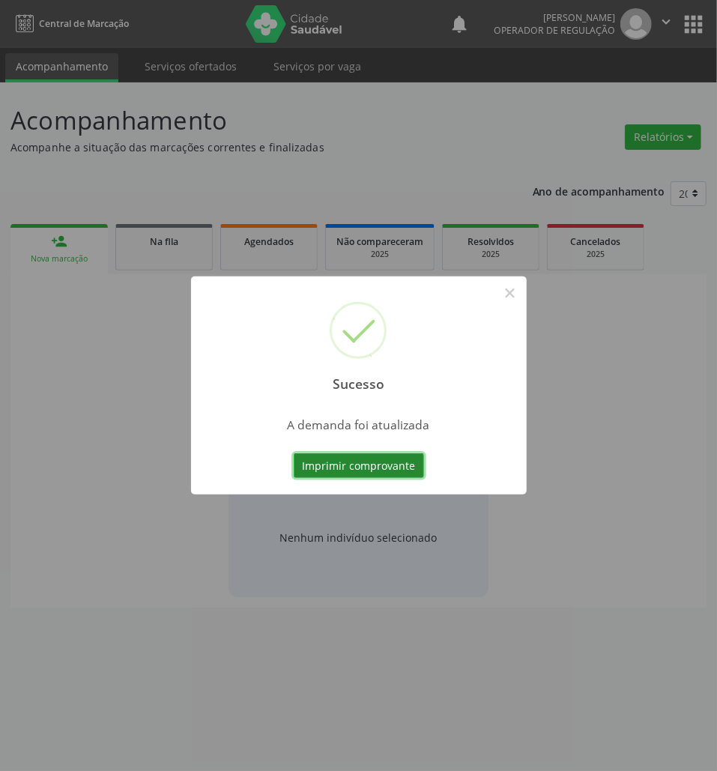
click at [355, 465] on button "Imprimir comprovante" at bounding box center [359, 465] width 130 height 25
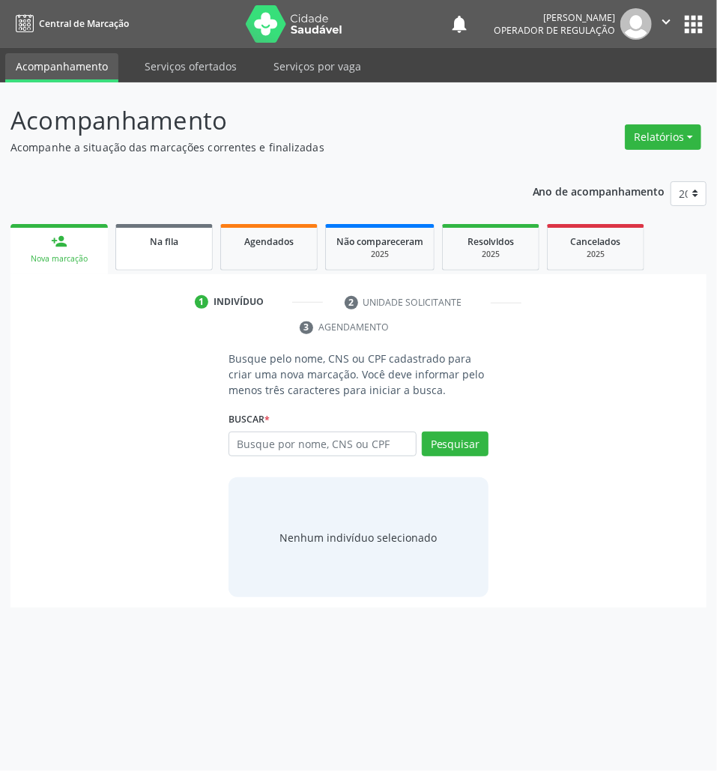
click at [163, 255] on link "Na fila" at bounding box center [163, 247] width 97 height 46
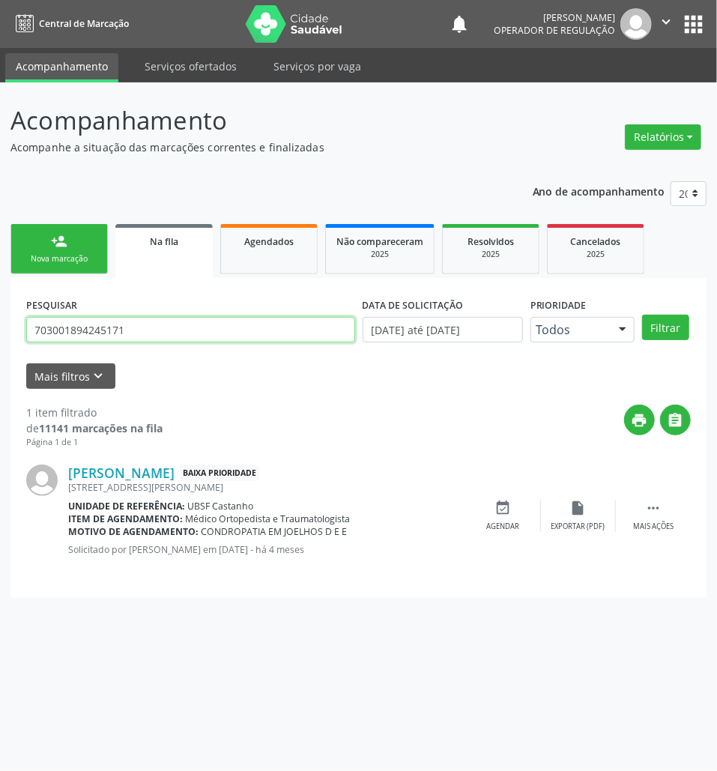
click at [232, 337] on input "703001894245171" at bounding box center [190, 329] width 329 height 25
type input "700005982033310"
click at [642, 315] on button "Filtrar" at bounding box center [665, 327] width 47 height 25
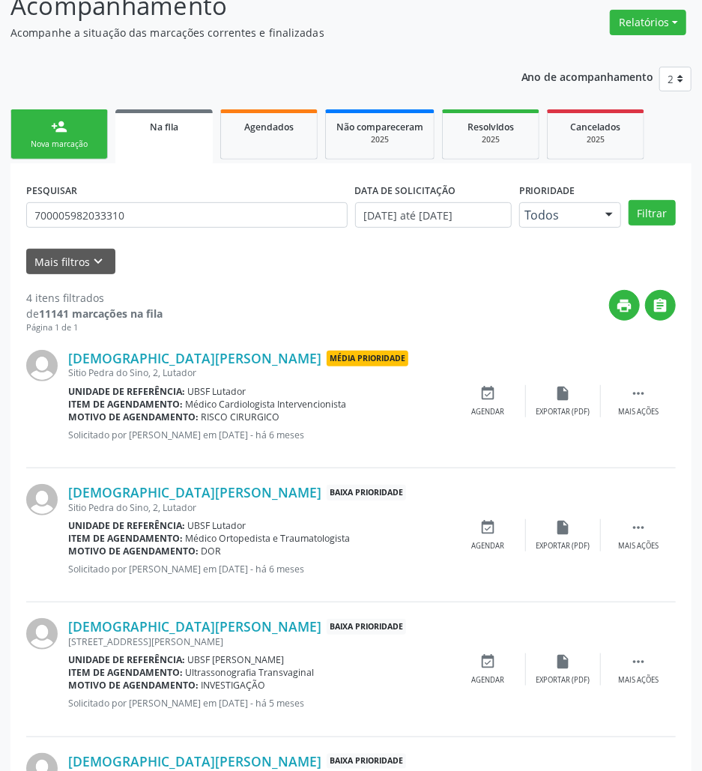
scroll to position [241, 0]
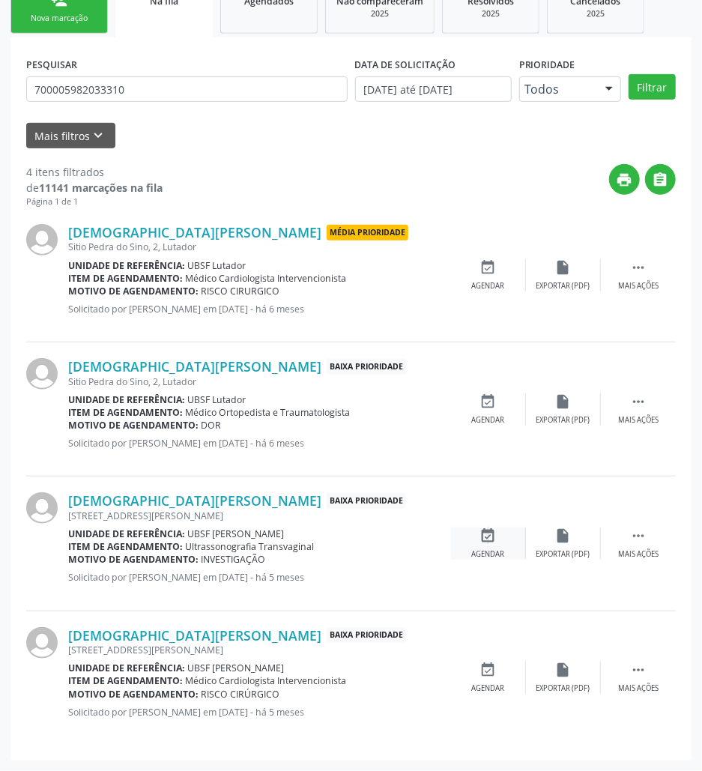
click at [486, 543] on icon "event_available" at bounding box center [488, 536] width 16 height 16
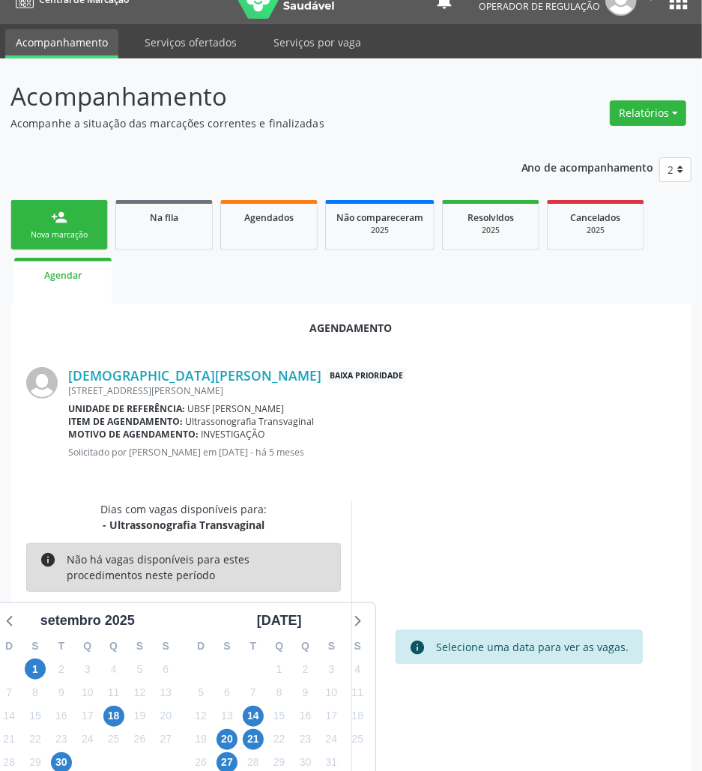
scroll to position [60, 0]
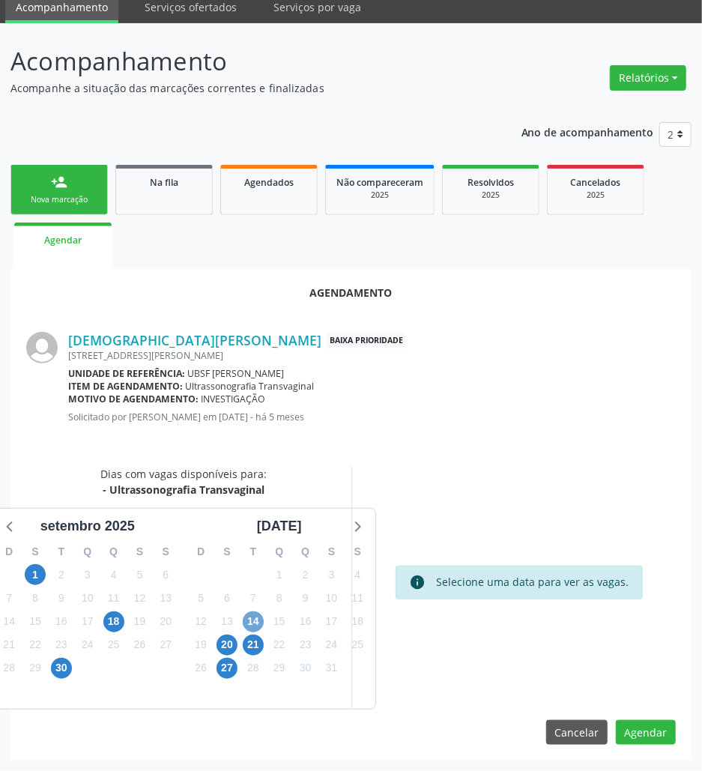
click at [253, 622] on span "14" at bounding box center [253, 622] width 21 height 21
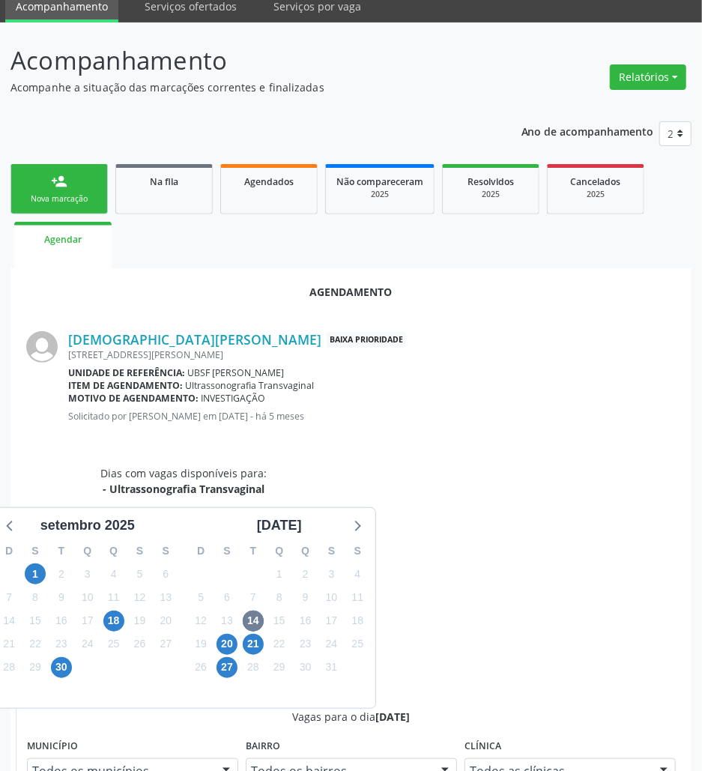
drag, startPoint x: 516, startPoint y: 736, endPoint x: 268, endPoint y: 511, distance: 334.8
radio input "true"
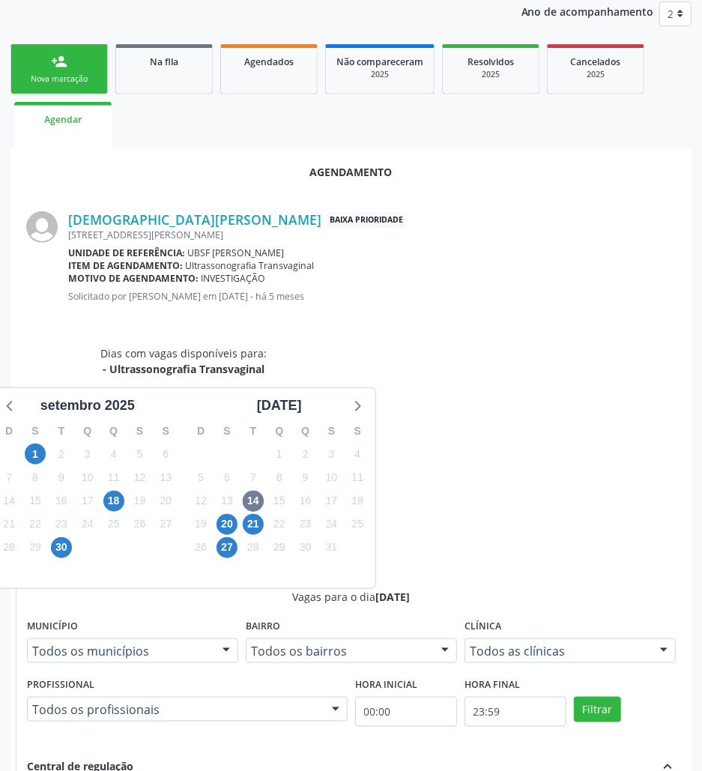
scroll to position [310, 0]
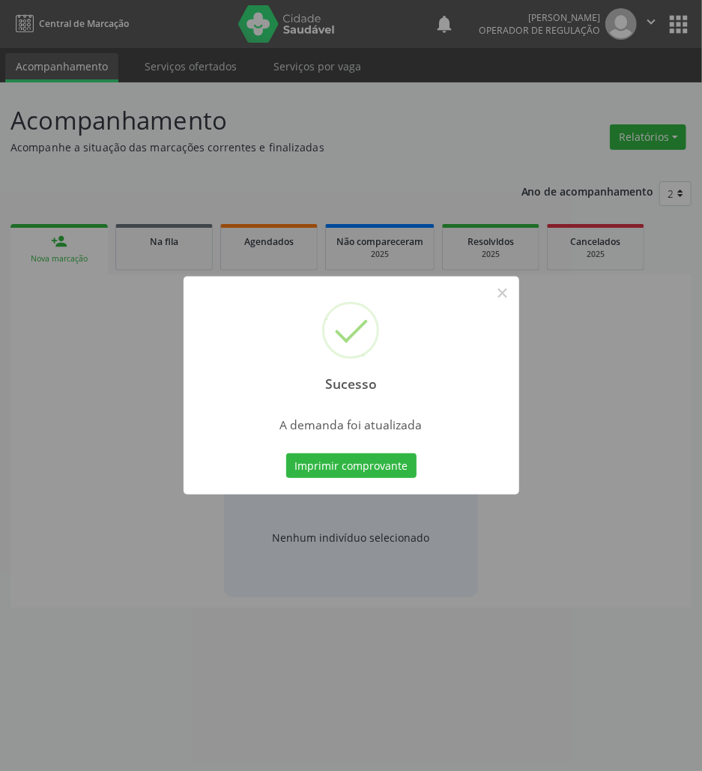
scroll to position [0, 0]
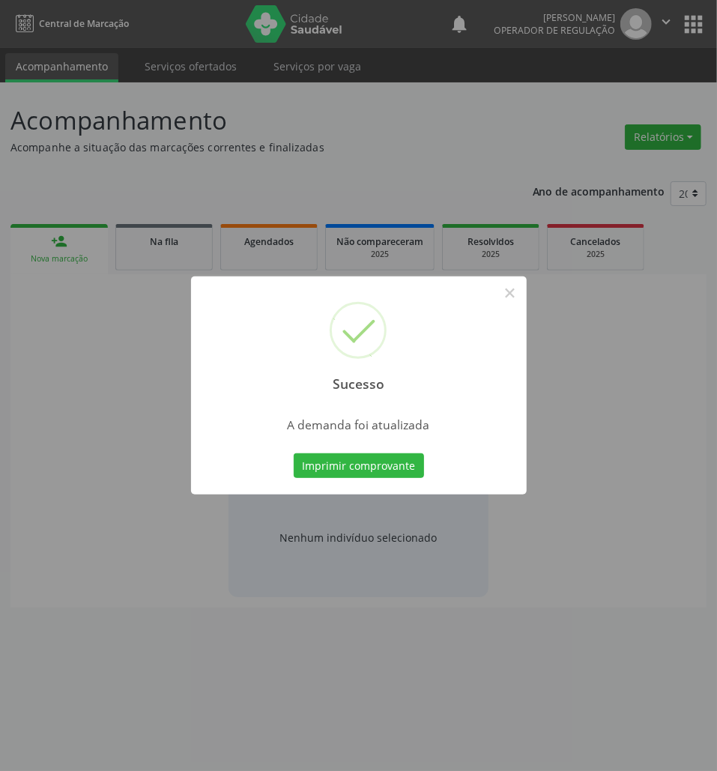
click at [294, 453] on button "Imprimir comprovante" at bounding box center [359, 465] width 130 height 25
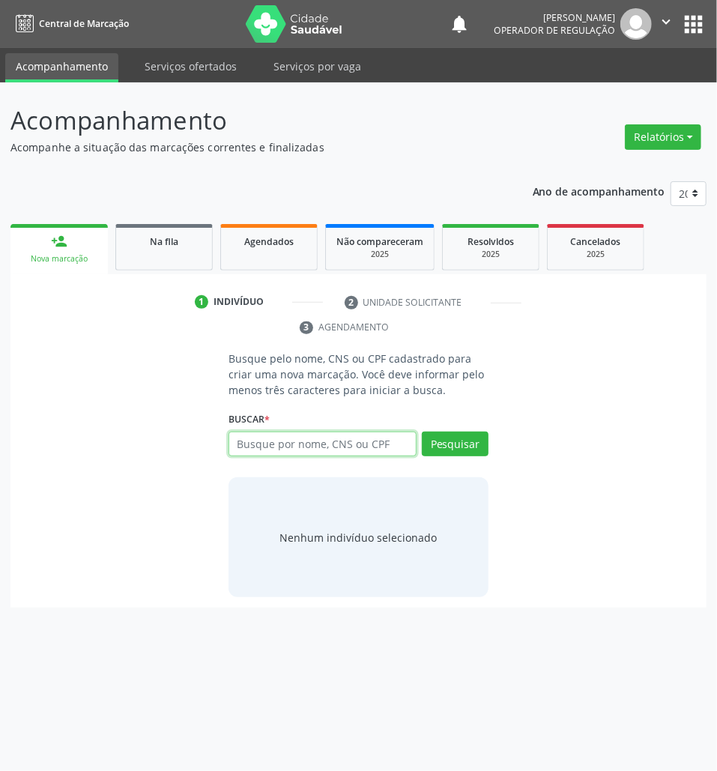
click at [238, 445] on input "text" at bounding box center [323, 444] width 188 height 25
paste input "700608492961065"
type input "700608492961065"
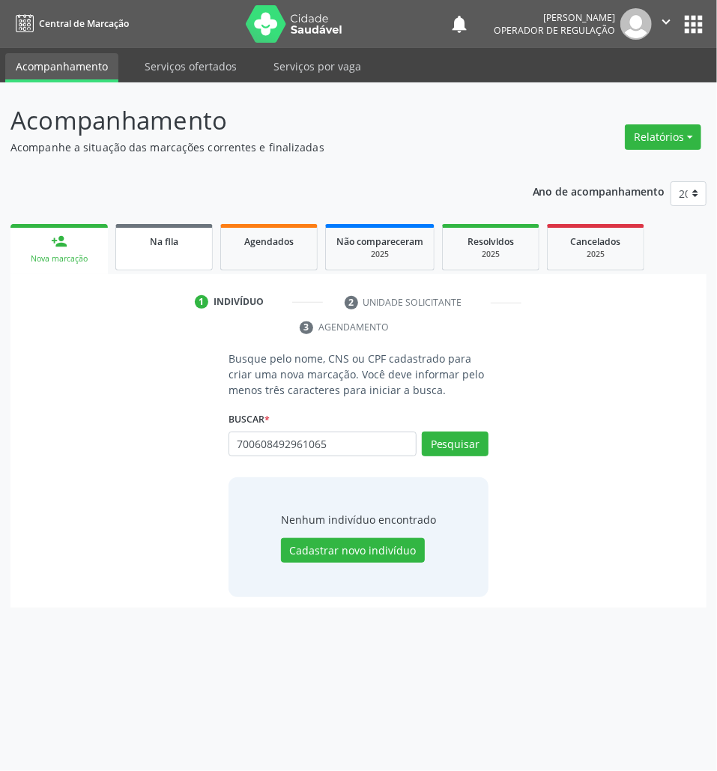
click at [181, 229] on link "Na fila" at bounding box center [163, 247] width 97 height 46
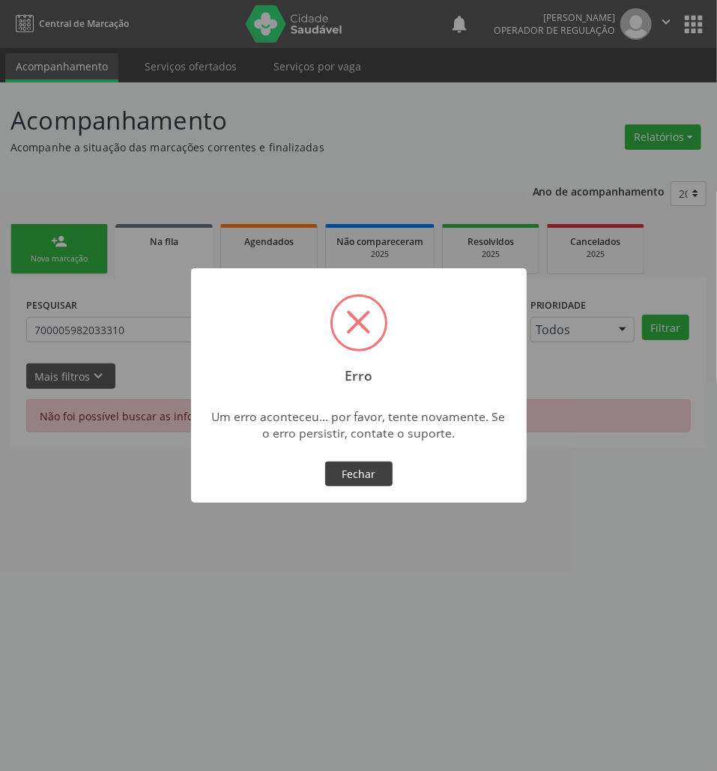
click at [352, 466] on button "Fechar" at bounding box center [358, 474] width 67 height 25
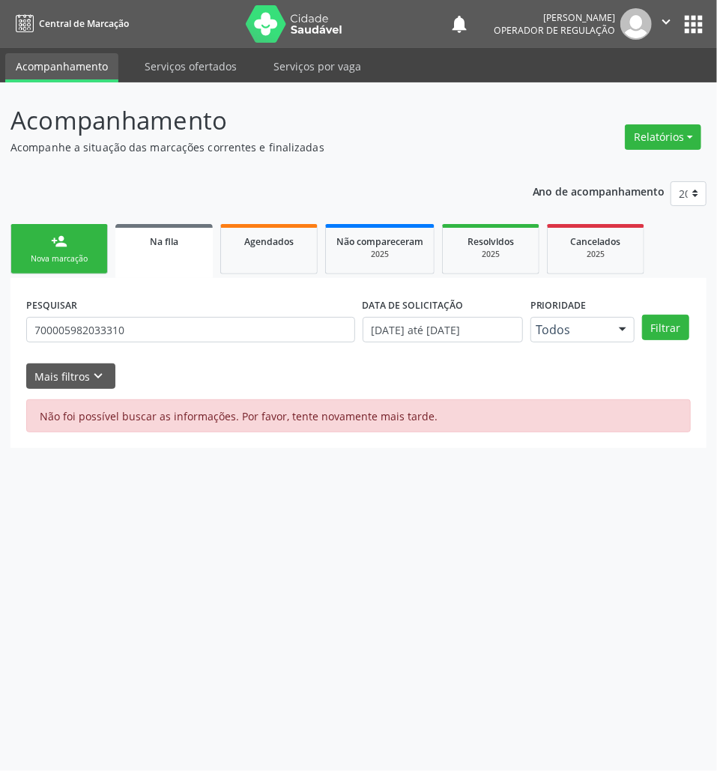
click at [103, 316] on div "PESQUISAR 700005982033310" at bounding box center [190, 323] width 337 height 58
click at [112, 337] on input "700005982033310" at bounding box center [190, 329] width 329 height 25
type input "703409287158415"
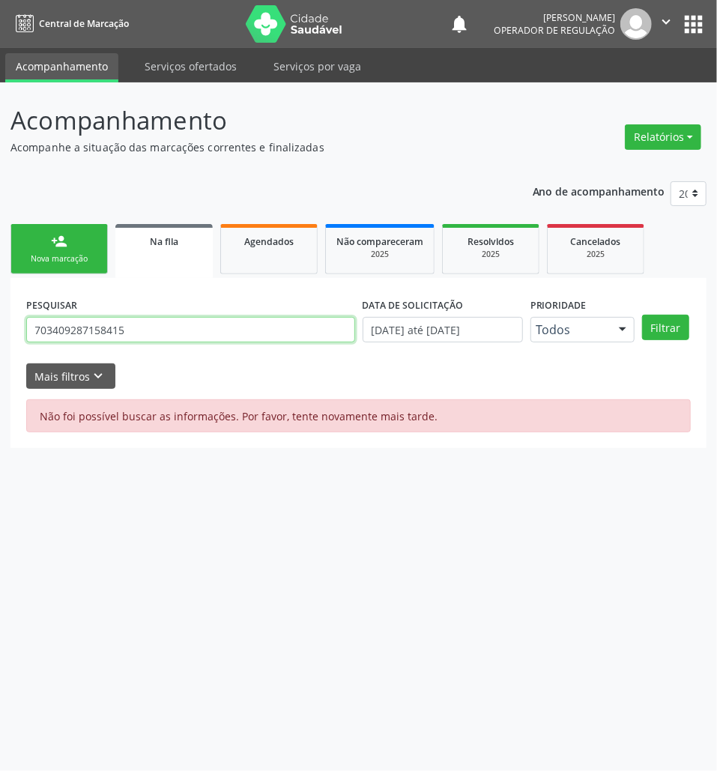
click at [642, 315] on button "Filtrar" at bounding box center [665, 327] width 47 height 25
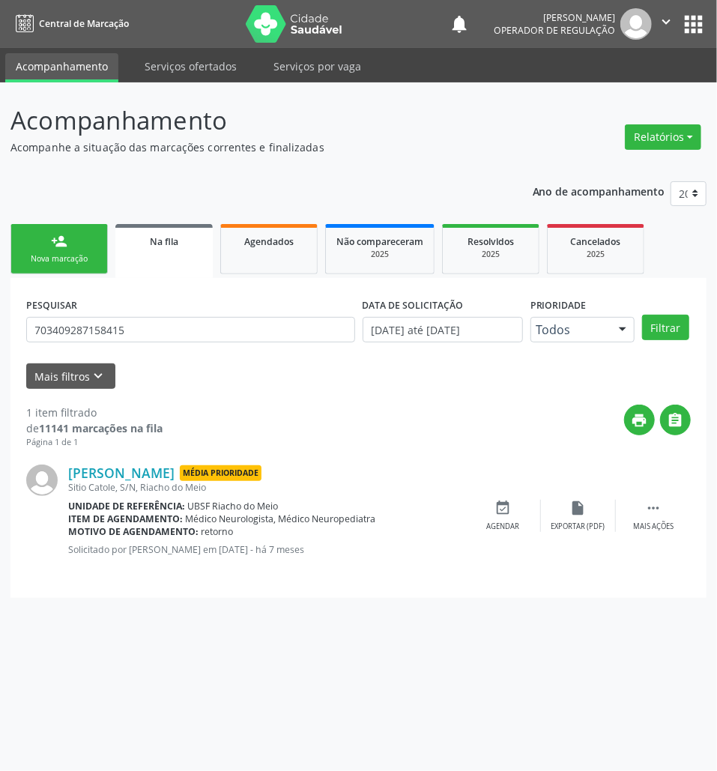
click at [97, 313] on div "PESQUISAR 703409287158415" at bounding box center [190, 323] width 337 height 58
click at [103, 333] on input "703409287158415" at bounding box center [190, 329] width 329 height 25
click at [490, 264] on link "Resolvidos 2025" at bounding box center [490, 249] width 97 height 50
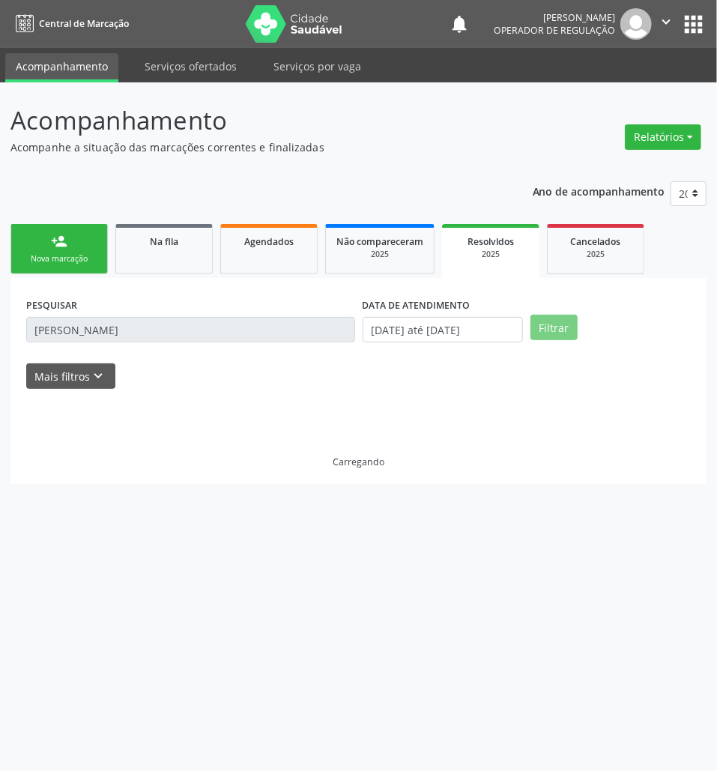
click at [264, 339] on input "[PERSON_NAME]" at bounding box center [190, 329] width 329 height 25
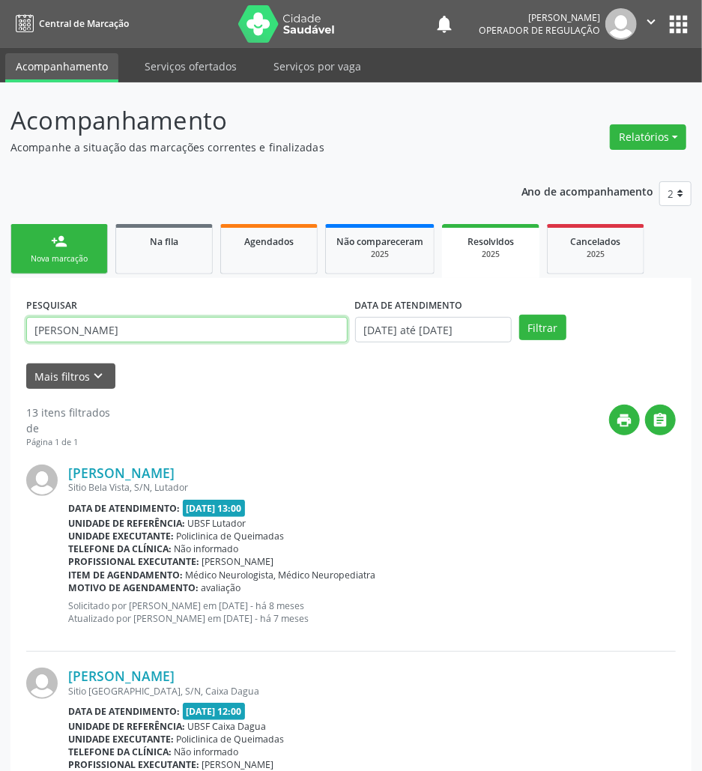
click at [255, 333] on input "[PERSON_NAME]" at bounding box center [187, 329] width 322 height 25
paste input "703409287158415"
type input "703409287158415"
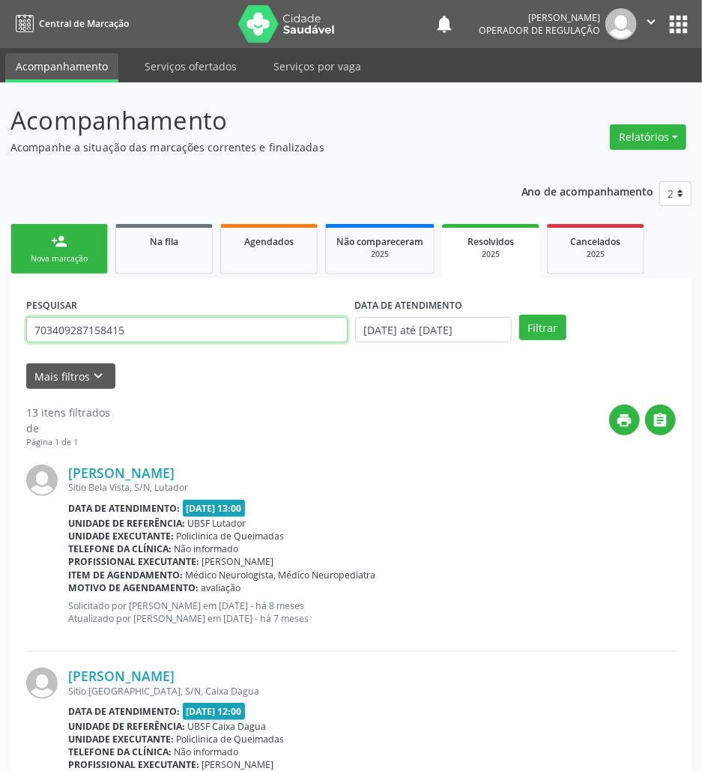
click at [519, 315] on button "Filtrar" at bounding box center [542, 327] width 47 height 25
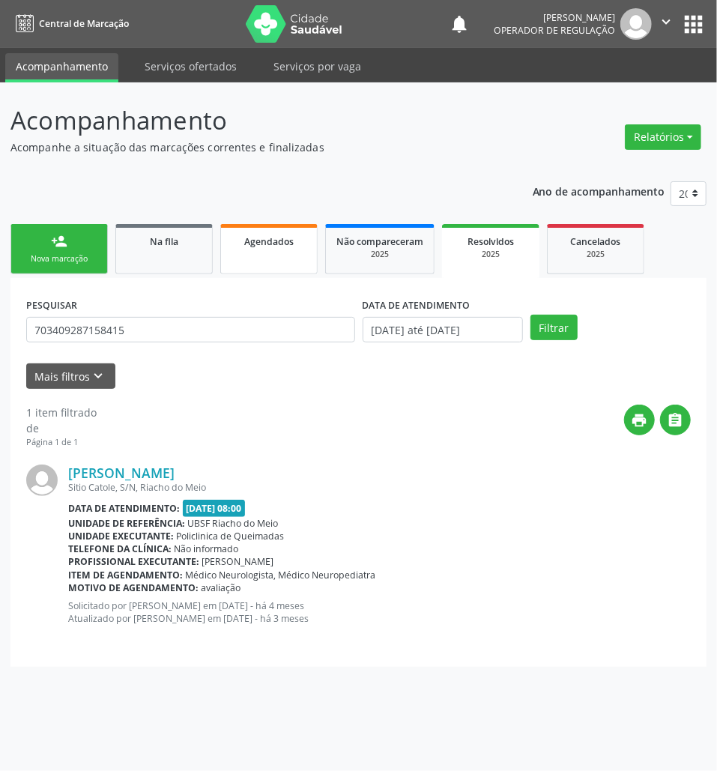
click at [259, 259] on link "Agendados" at bounding box center [268, 249] width 97 height 50
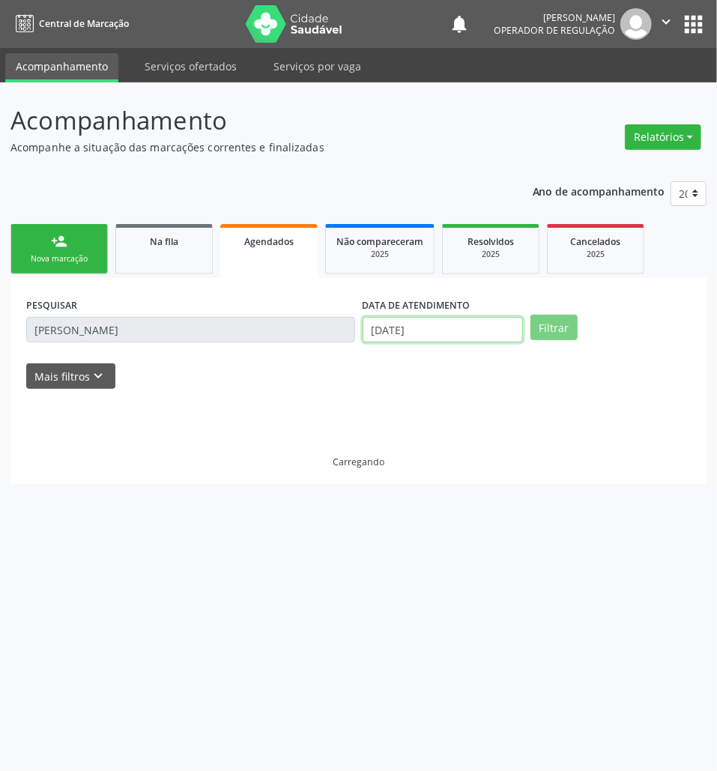
click at [417, 331] on input "[DATE]" at bounding box center [443, 329] width 160 height 25
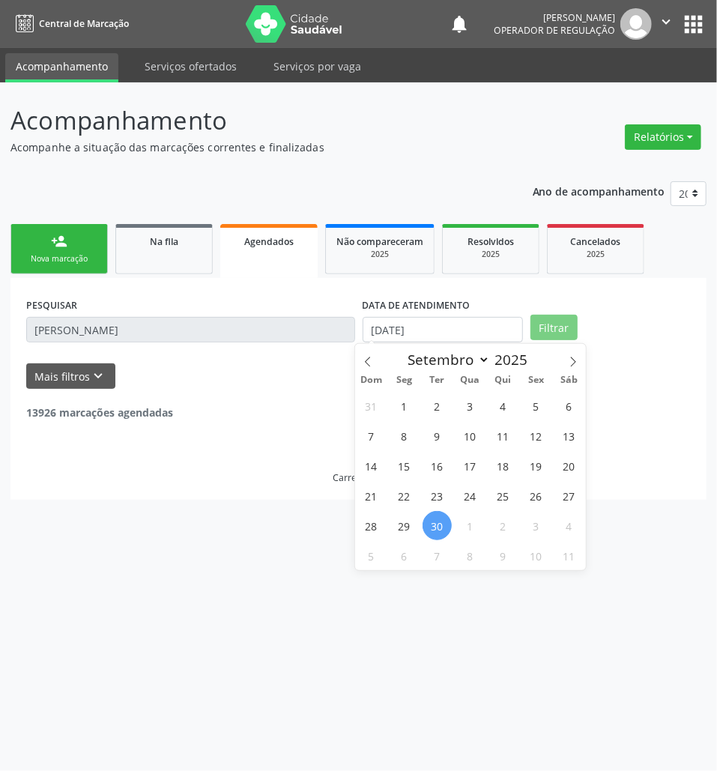
click at [418, 450] on div "31 1 2 3 4 5 6 7 8 9 10 11 12 13 14 15 16 17 18 19 20 21 22 23 24 25 26 27 28 2…" at bounding box center [470, 480] width 231 height 180
click at [406, 441] on span "8" at bounding box center [404, 435] width 29 height 29
type input "08/09/2025"
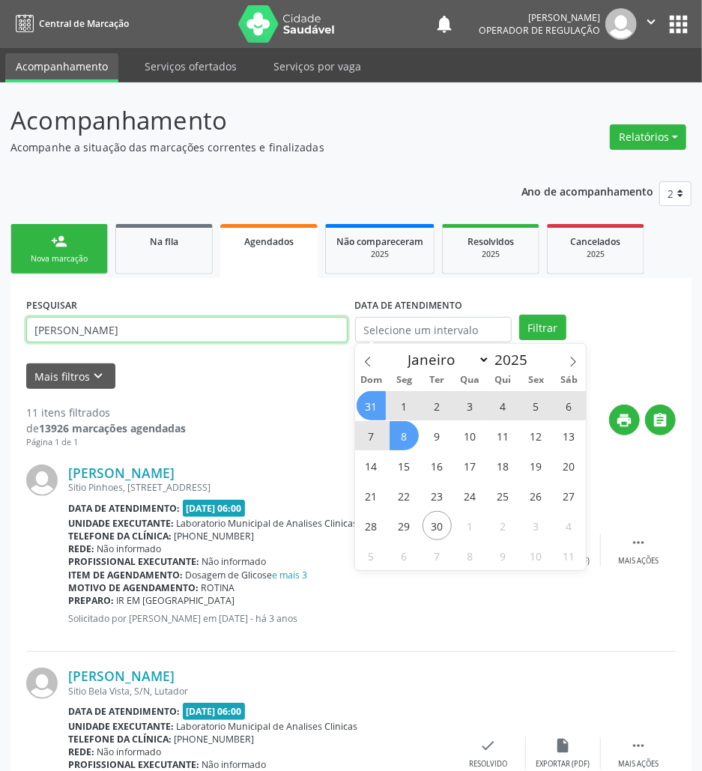
click at [102, 328] on input "[PERSON_NAME]" at bounding box center [187, 329] width 322 height 25
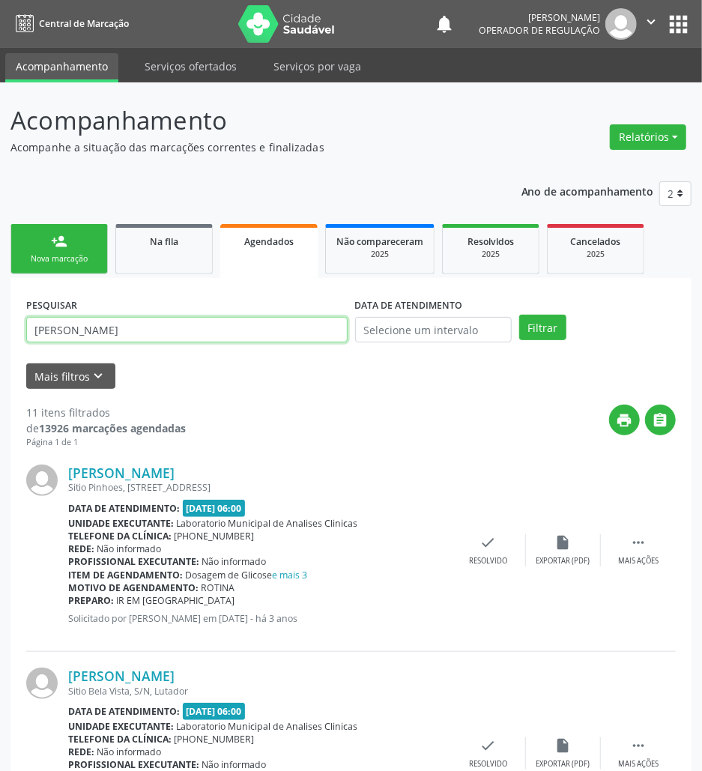
click at [102, 328] on input "[PERSON_NAME]" at bounding box center [187, 329] width 322 height 25
paste input "703409287158415"
type input "703409287158415"
click at [519, 315] on button "Filtrar" at bounding box center [542, 327] width 47 height 25
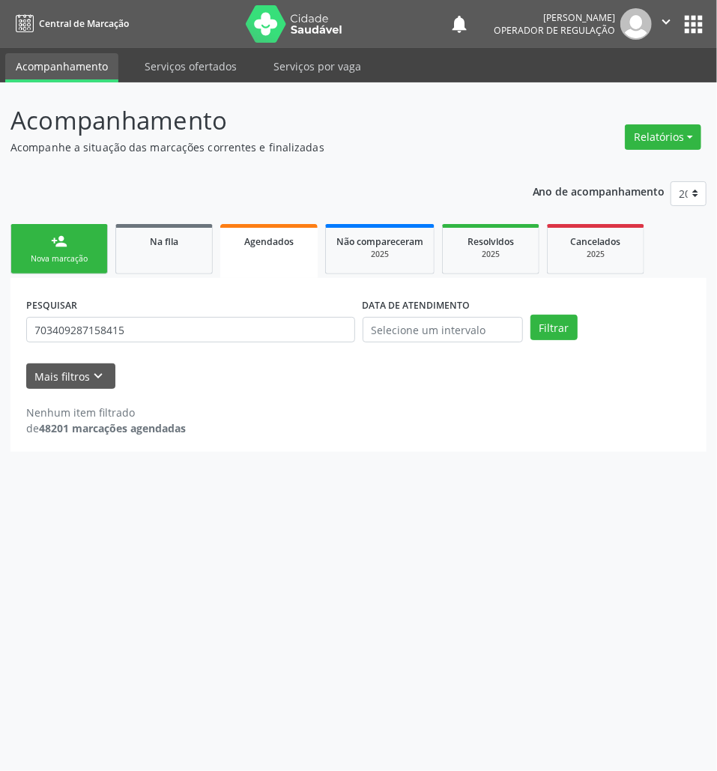
click at [139, 345] on div "PESQUISAR 703409287158415" at bounding box center [190, 323] width 337 height 58
click at [142, 328] on input "703409287158415" at bounding box center [190, 329] width 329 height 25
click at [531, 315] on button "Filtrar" at bounding box center [554, 327] width 47 height 25
click at [366, 256] on div "2025" at bounding box center [380, 254] width 87 height 11
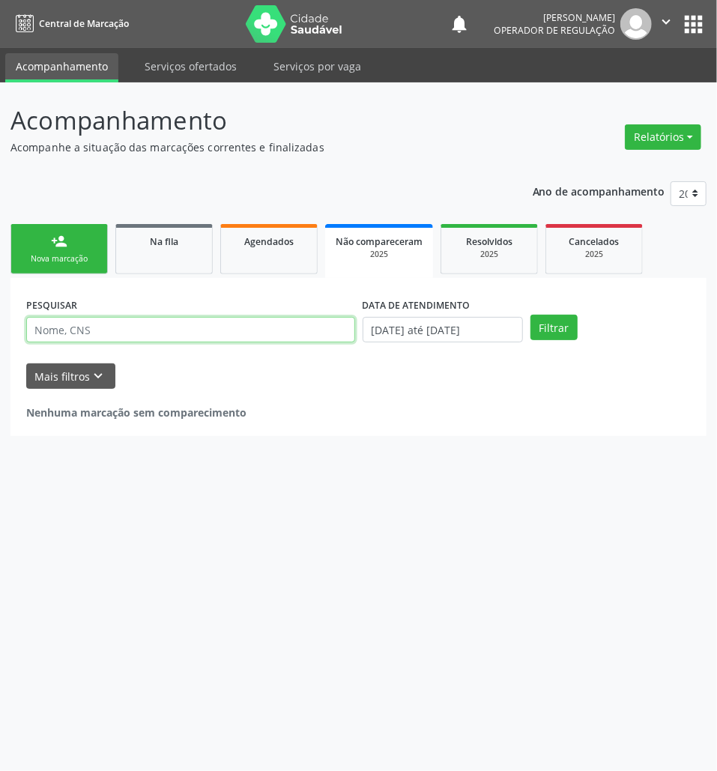
click at [150, 325] on input "text" at bounding box center [190, 329] width 329 height 25
paste input "703409287158415"
type input "703409287158415"
click at [531, 315] on button "Filtrar" at bounding box center [554, 327] width 47 height 25
click at [291, 243] on span "Agendados" at bounding box center [268, 241] width 49 height 13
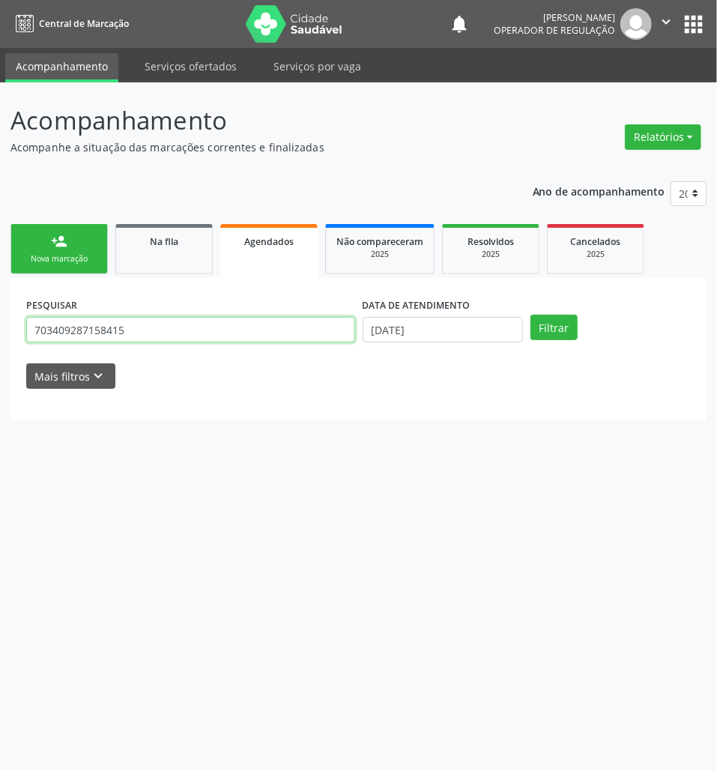
click at [187, 334] on input "703409287158415" at bounding box center [190, 329] width 329 height 25
click at [432, 322] on input "[DATE]" at bounding box center [443, 329] width 160 height 25
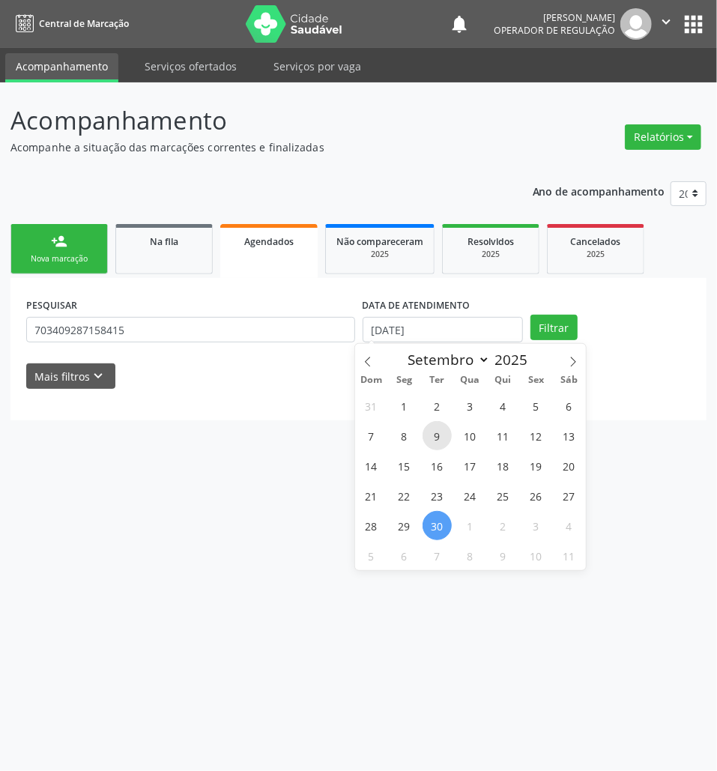
click at [426, 426] on span "9" at bounding box center [437, 435] width 29 height 29
type input "09/09/2025"
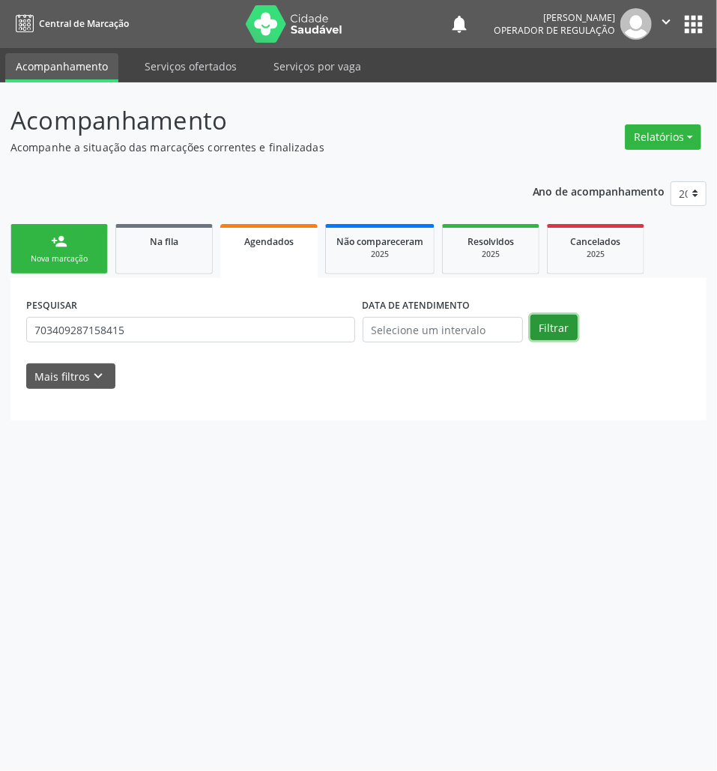
click at [552, 330] on button "Filtrar" at bounding box center [554, 327] width 47 height 25
click at [487, 238] on span "Resolvidos" at bounding box center [491, 241] width 46 height 13
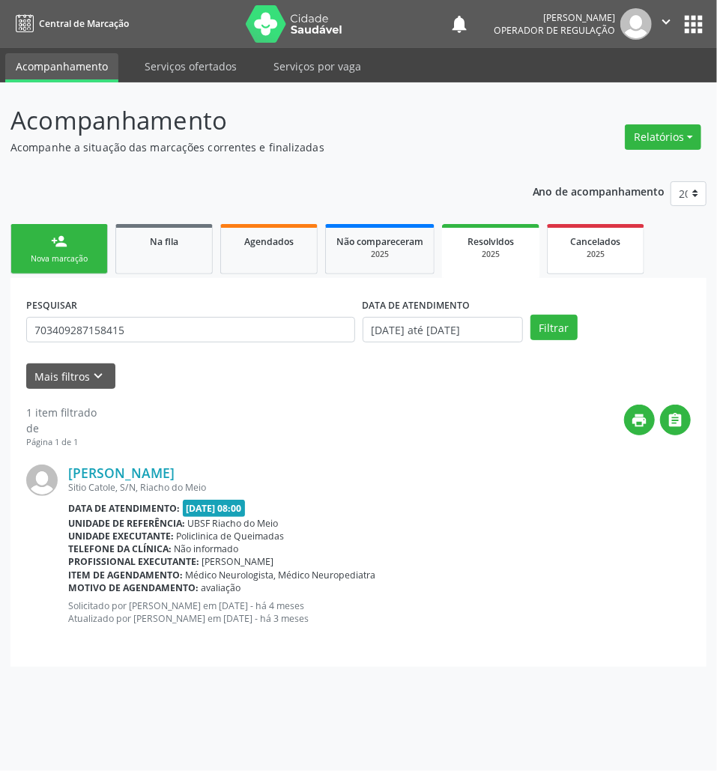
click at [586, 252] on div "2025" at bounding box center [595, 254] width 75 height 11
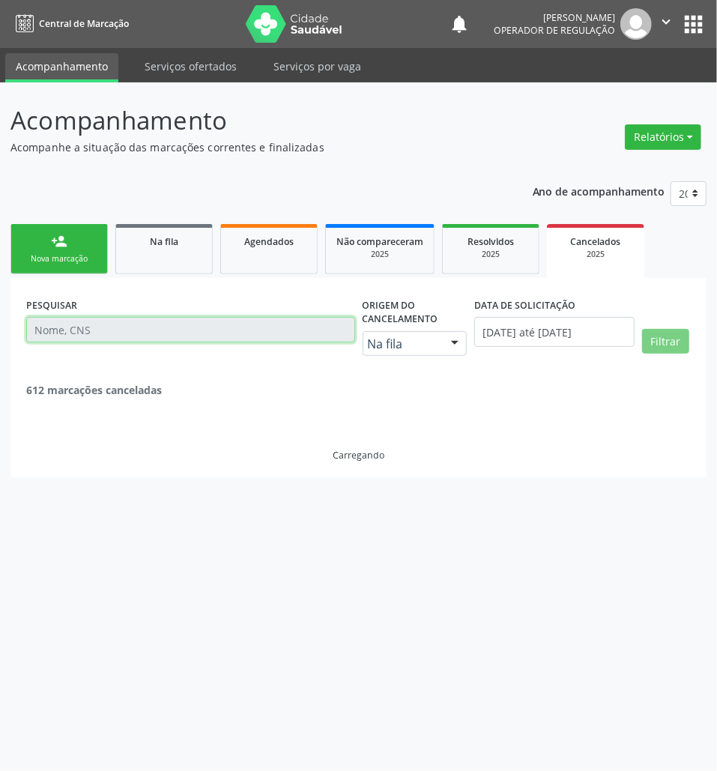
click at [169, 334] on input "text" at bounding box center [190, 329] width 329 height 25
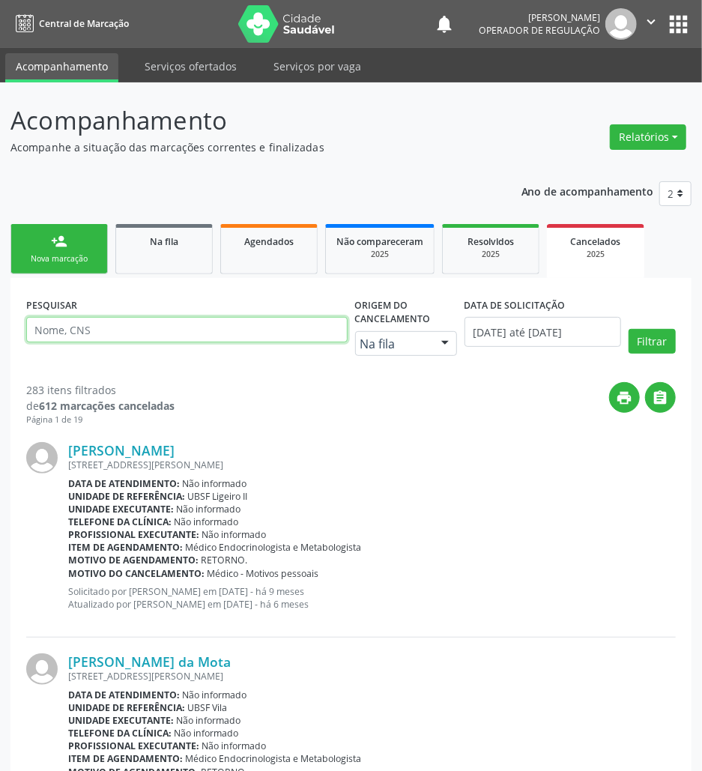
click at [169, 334] on input "text" at bounding box center [187, 329] width 322 height 25
paste input "703409287158415"
type input "703409287158415"
click at [629, 329] on button "Filtrar" at bounding box center [652, 341] width 47 height 25
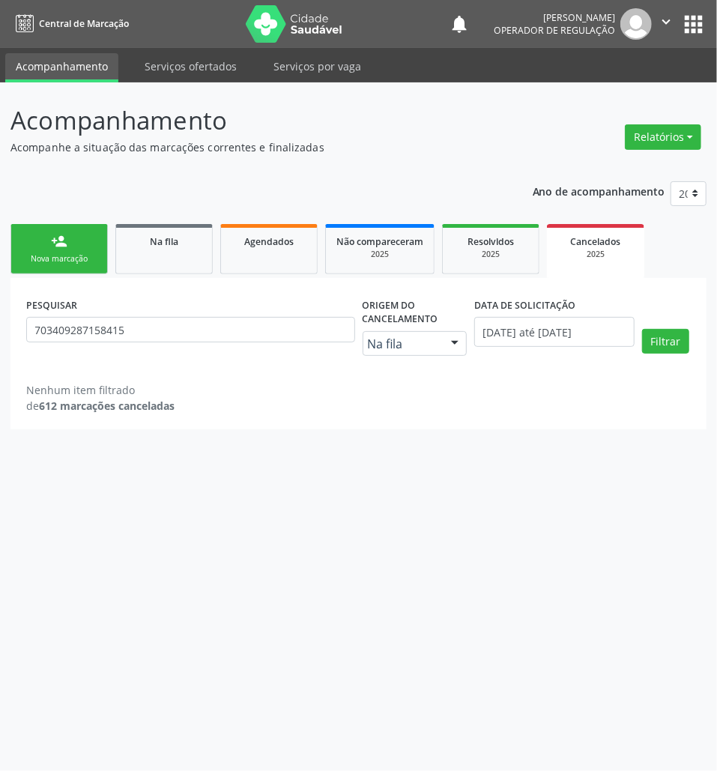
drag, startPoint x: 450, startPoint y: 322, endPoint x: 441, endPoint y: 340, distance: 20.5
click at [448, 325] on label "Origem do cancelamento" at bounding box center [415, 312] width 104 height 37
drag, startPoint x: 441, startPoint y: 340, endPoint x: 421, endPoint y: 390, distance: 53.4
click at [441, 342] on div "Na fila Na fila Agendados Nenhum resultado encontrado para: " " Não há nenhuma …" at bounding box center [415, 343] width 104 height 25
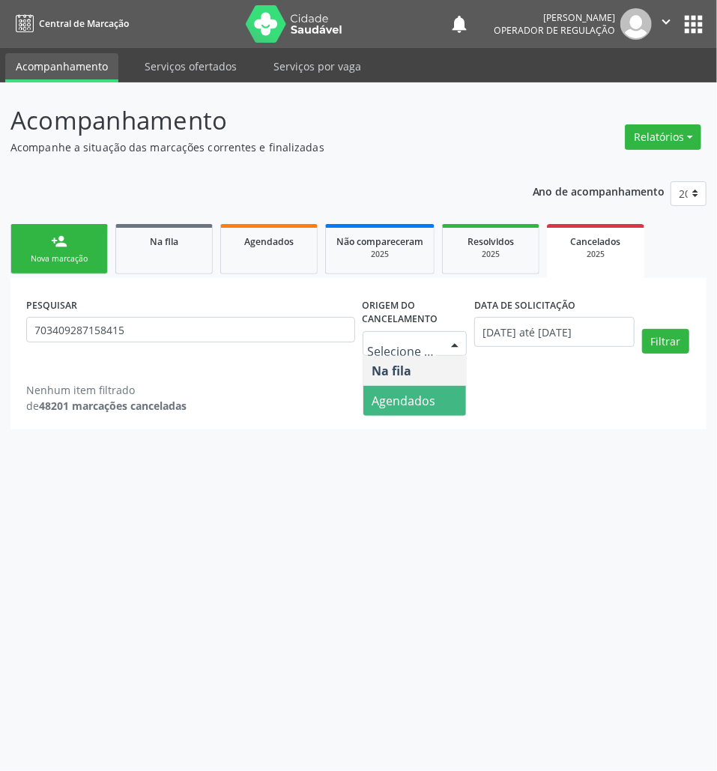
click at [421, 396] on span "Agendados" at bounding box center [404, 401] width 64 height 16
drag, startPoint x: 229, startPoint y: 298, endPoint x: 232, endPoint y: 310, distance: 12.9
click at [229, 298] on div "PESQUISAR 703409287158415" at bounding box center [190, 330] width 337 height 73
click at [234, 316] on div "PESQUISAR 703409287158415" at bounding box center [190, 330] width 337 height 73
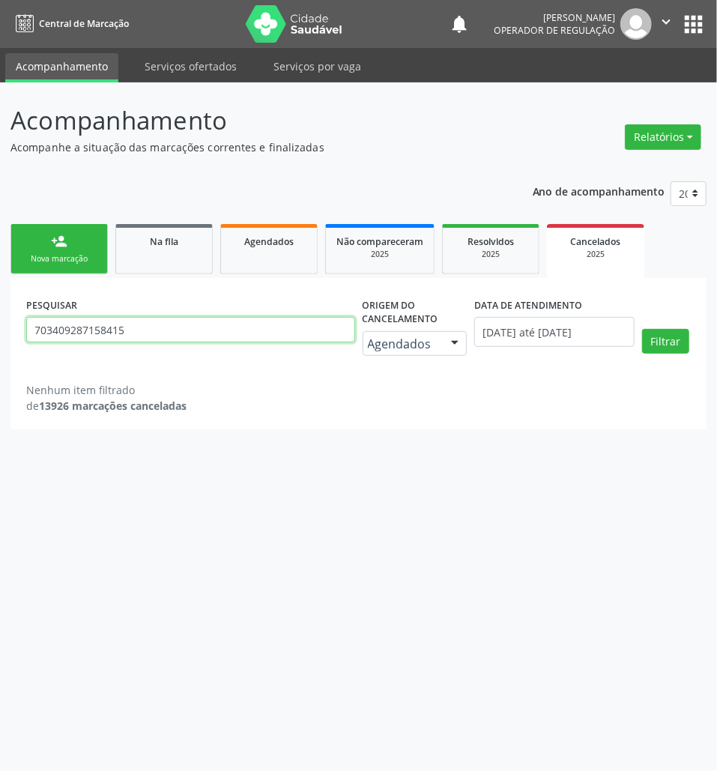
click at [241, 331] on input "703409287158415" at bounding box center [190, 329] width 329 height 25
click at [642, 329] on button "Filtrar" at bounding box center [665, 341] width 47 height 25
click at [205, 231] on link "Na fila" at bounding box center [163, 249] width 97 height 50
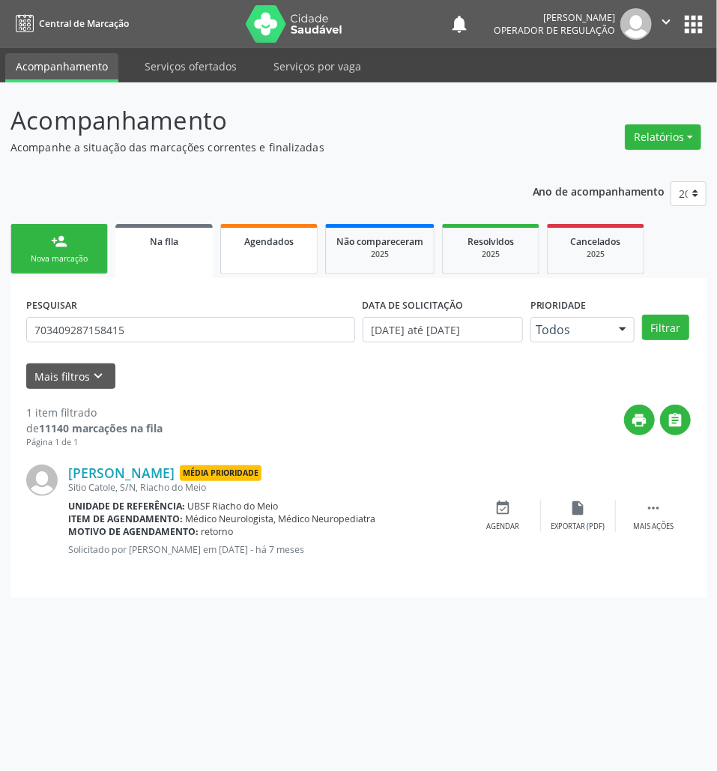
click at [247, 262] on link "Agendados" at bounding box center [268, 249] width 97 height 50
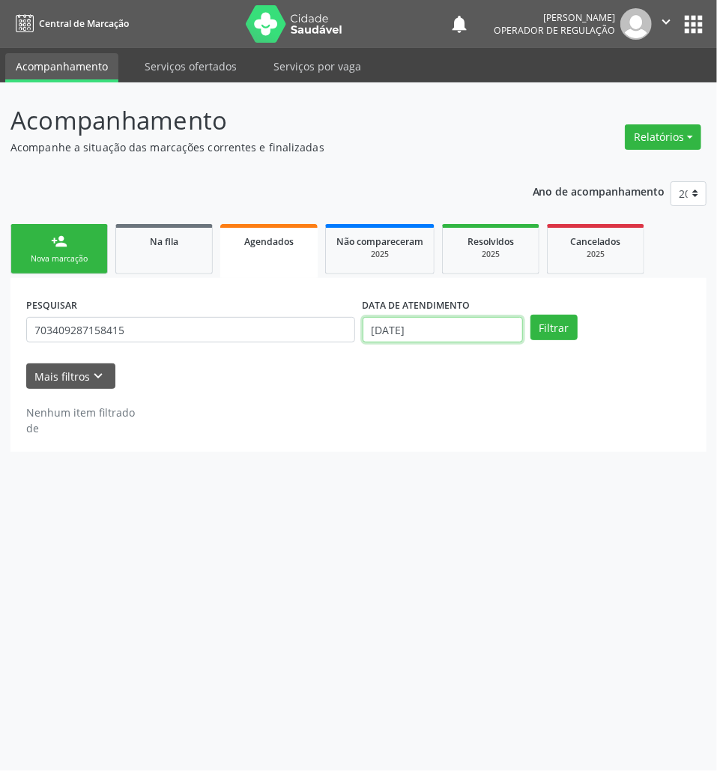
click at [501, 333] on input "[DATE]" at bounding box center [443, 329] width 160 height 25
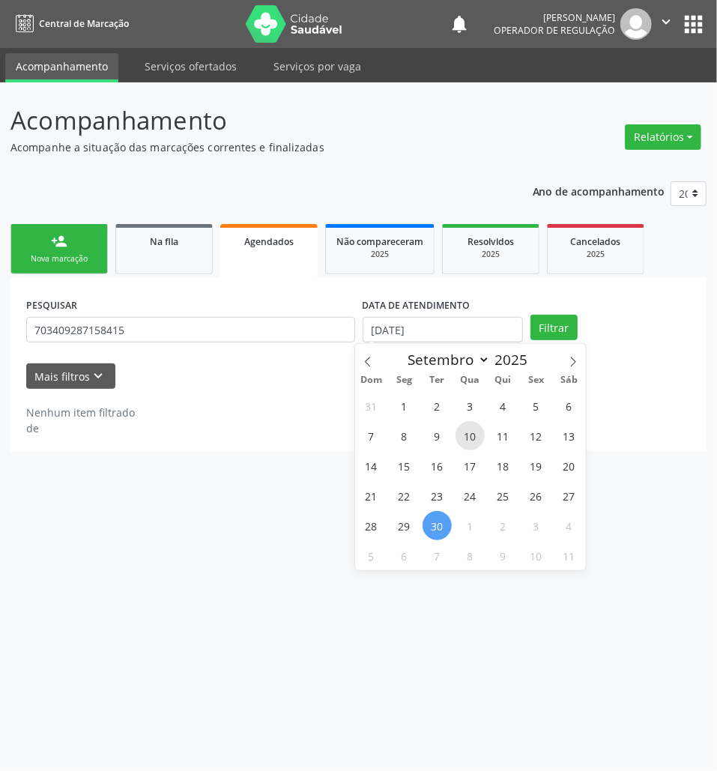
click at [483, 436] on span "10" at bounding box center [470, 435] width 29 height 29
type input "10/09/2025"
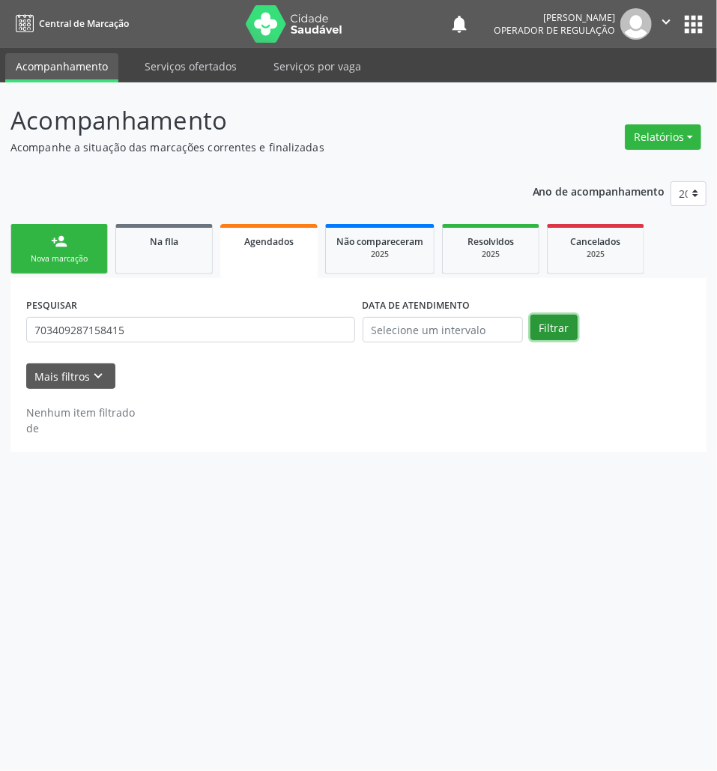
click at [552, 328] on button "Filtrar" at bounding box center [554, 327] width 47 height 25
click at [178, 271] on link "Na fila" at bounding box center [163, 249] width 97 height 50
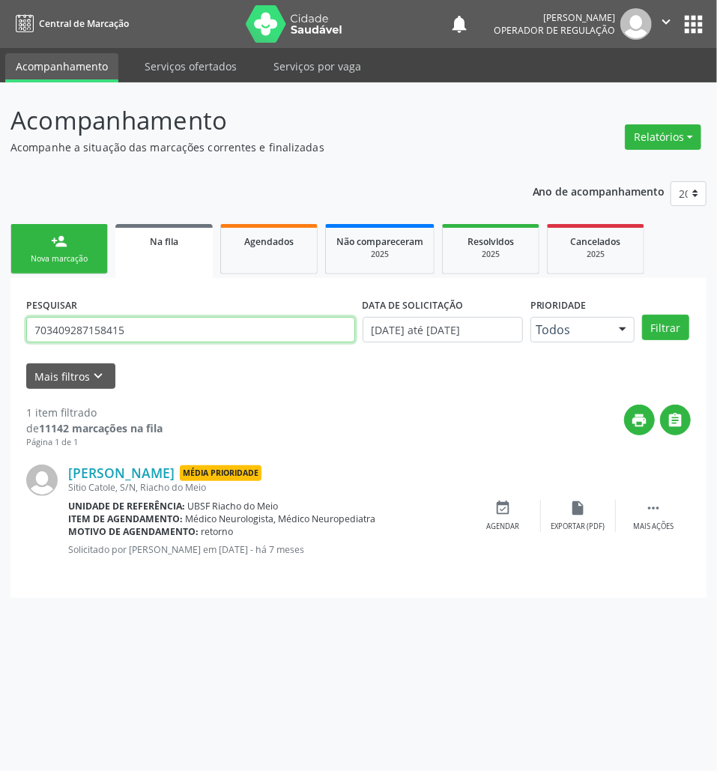
click at [60, 322] on input "703409287158415" at bounding box center [190, 329] width 329 height 25
click at [313, 250] on link "Agendados" at bounding box center [268, 249] width 97 height 50
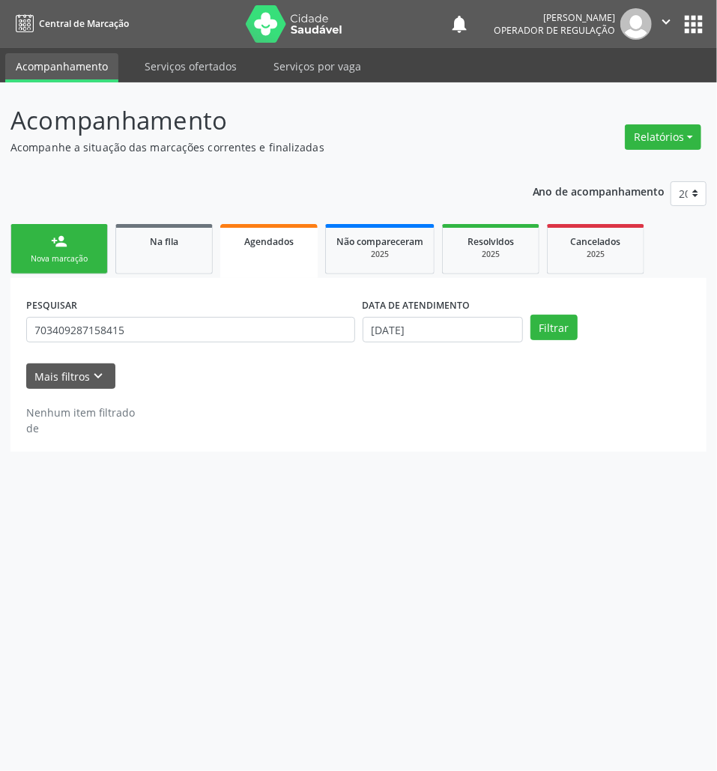
click at [190, 312] on div "PESQUISAR 703409287158415" at bounding box center [190, 323] width 337 height 58
drag, startPoint x: 190, startPoint y: 312, endPoint x: 177, endPoint y: 330, distance: 22.0
click at [184, 322] on div "PESQUISAR 703409287158415" at bounding box center [190, 323] width 337 height 58
click at [177, 331] on input "703409287158415" at bounding box center [190, 329] width 329 height 25
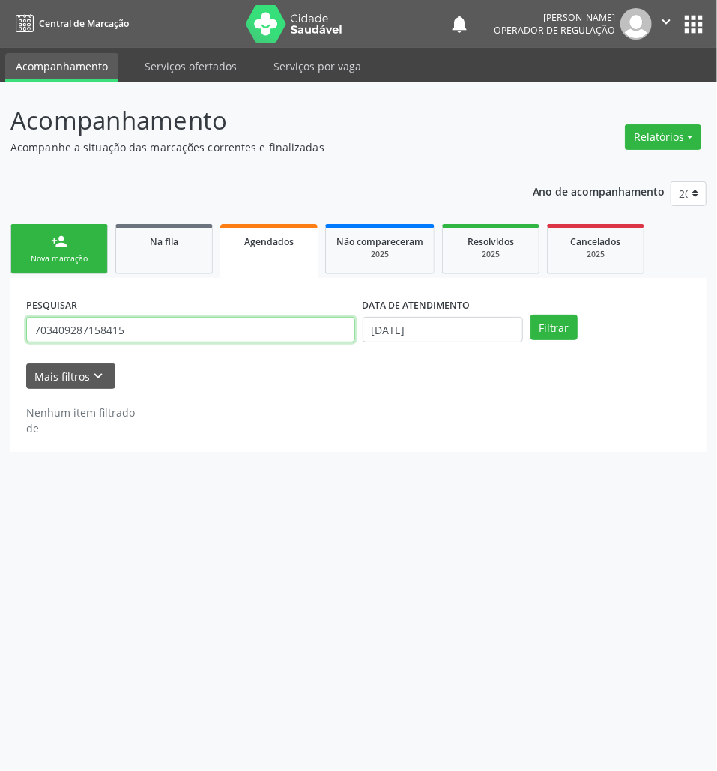
paste input "0806953323490"
type input "700806953323490"
click at [531, 315] on button "Filtrar" at bounding box center [554, 327] width 47 height 25
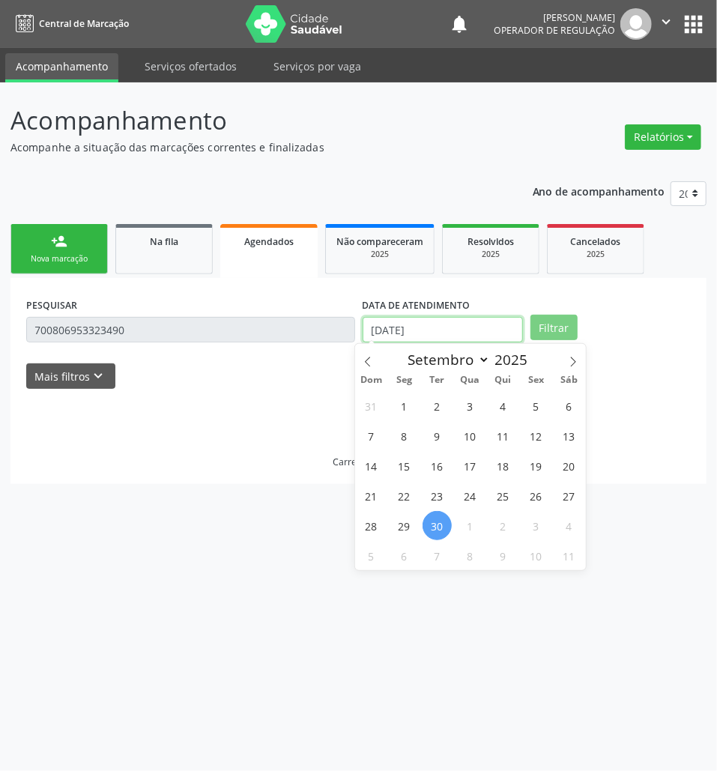
click at [486, 334] on input "[DATE]" at bounding box center [443, 329] width 160 height 25
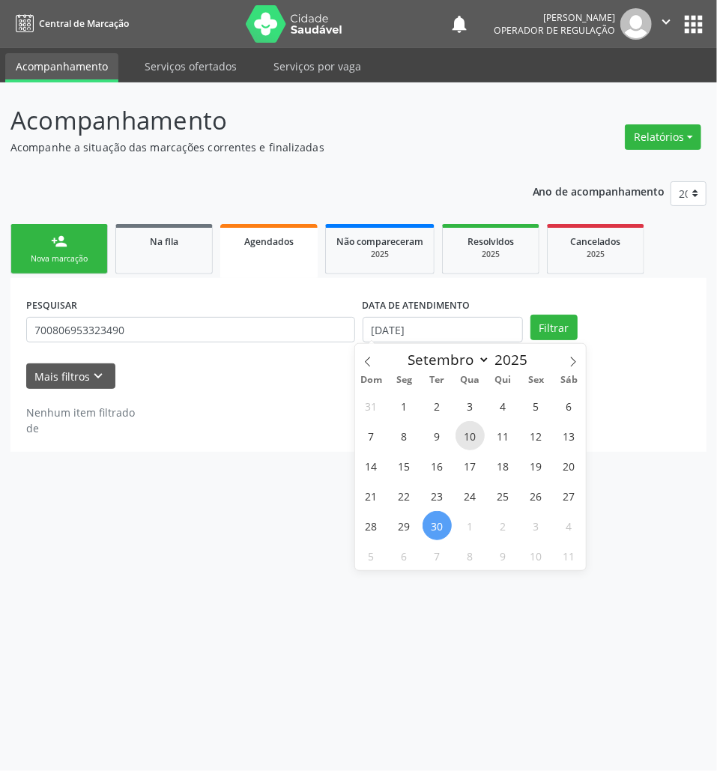
drag, startPoint x: 475, startPoint y: 429, endPoint x: 538, endPoint y: 372, distance: 84.9
click at [477, 429] on span "10" at bounding box center [470, 435] width 29 height 29
type input "10/09/2025"
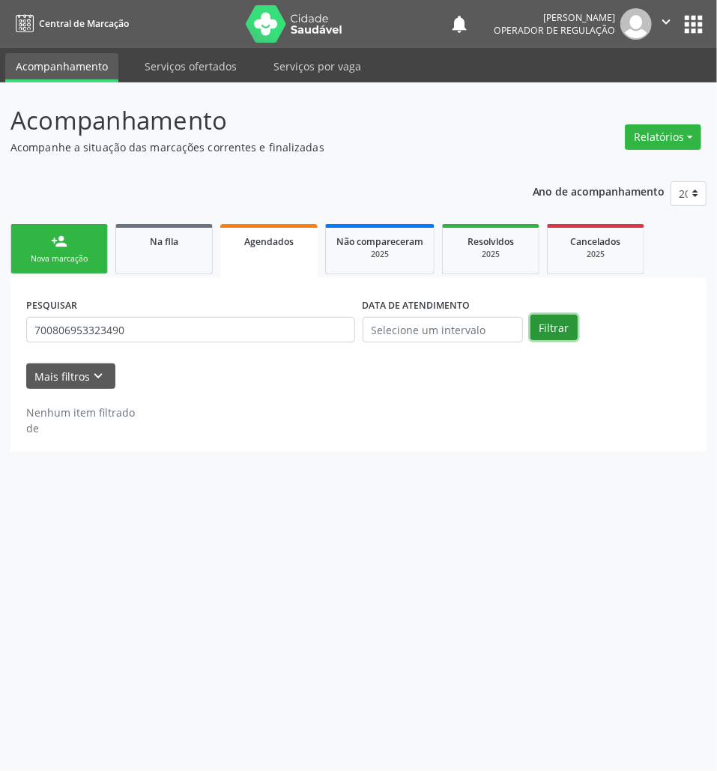
click at [555, 334] on button "Filtrar" at bounding box center [554, 327] width 47 height 25
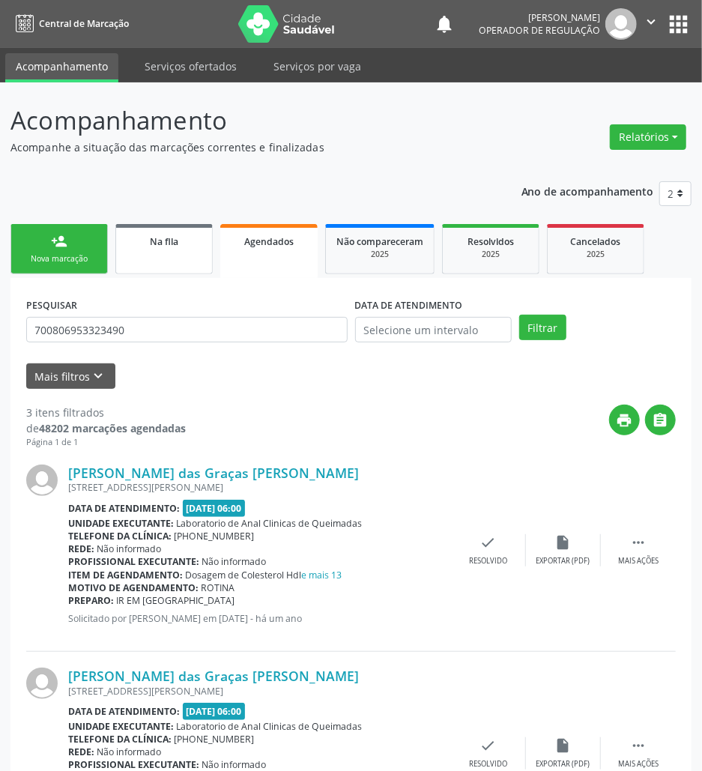
click at [178, 243] on span "Na fila" at bounding box center [164, 241] width 28 height 13
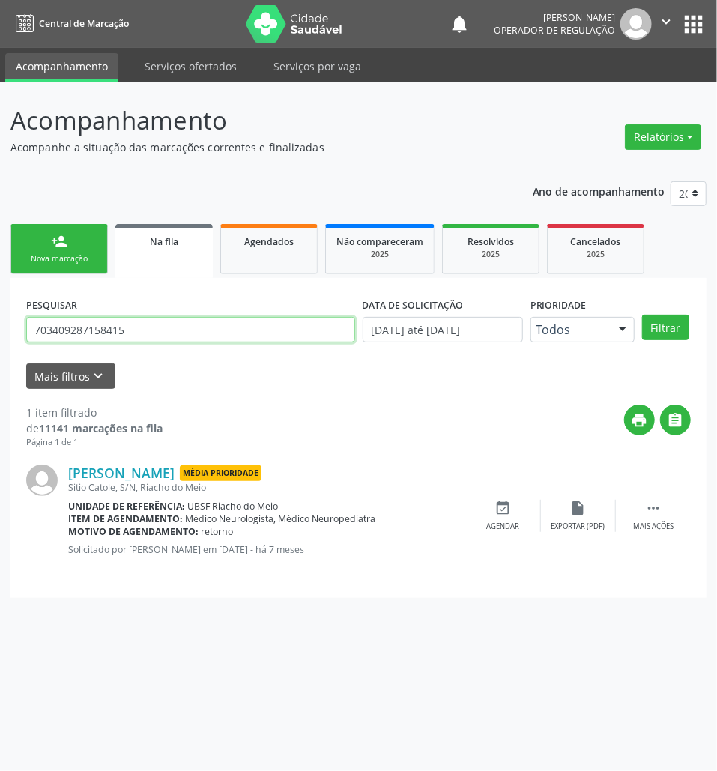
click at [150, 334] on input "703409287158415" at bounding box center [190, 329] width 329 height 25
type input "706409167504388"
click at [642, 315] on button "Filtrar" at bounding box center [665, 327] width 47 height 25
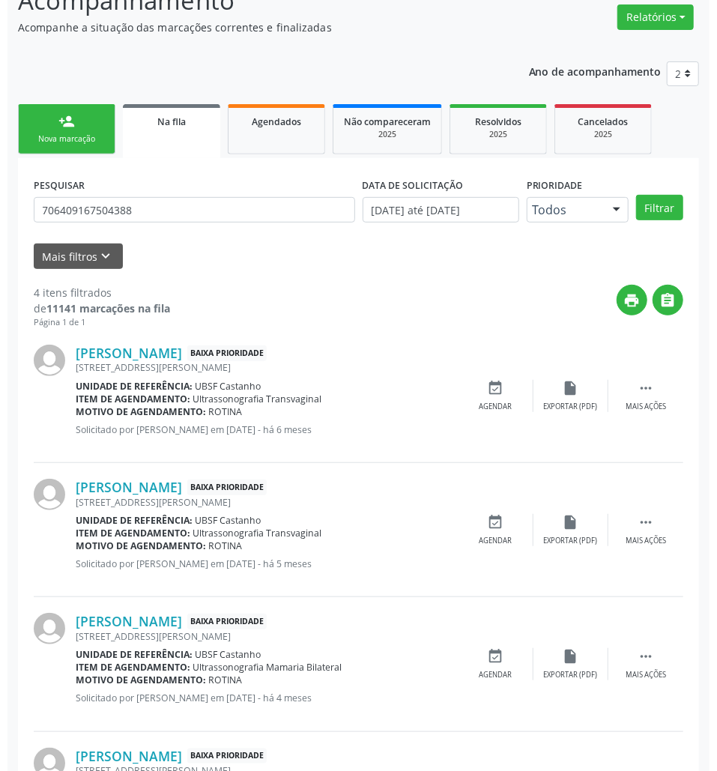
scroll to position [241, 0]
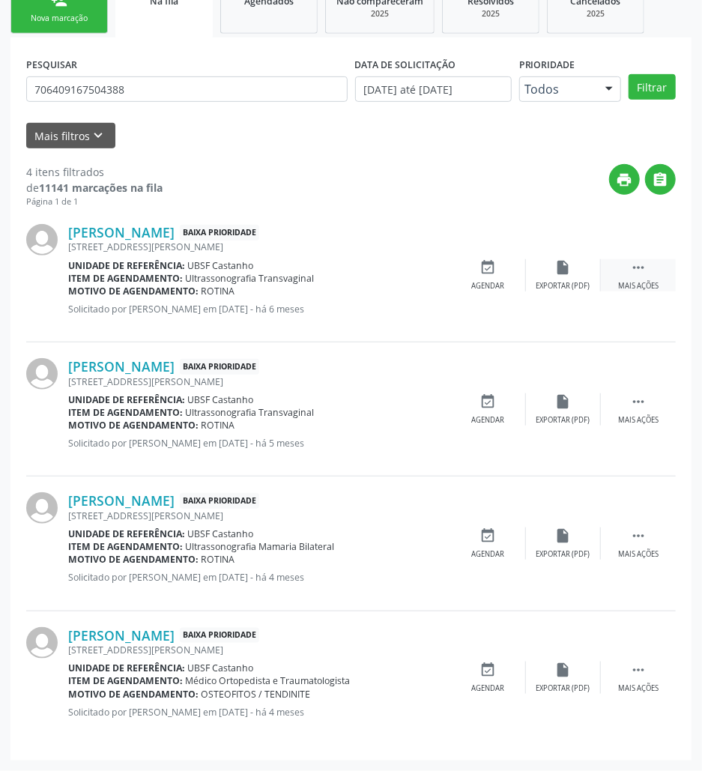
drag, startPoint x: 639, startPoint y: 280, endPoint x: 630, endPoint y: 285, distance: 10.1
click at [637, 282] on div "Mais ações" at bounding box center [638, 286] width 40 height 10
click at [486, 268] on icon "cancel" at bounding box center [488, 267] width 16 height 16
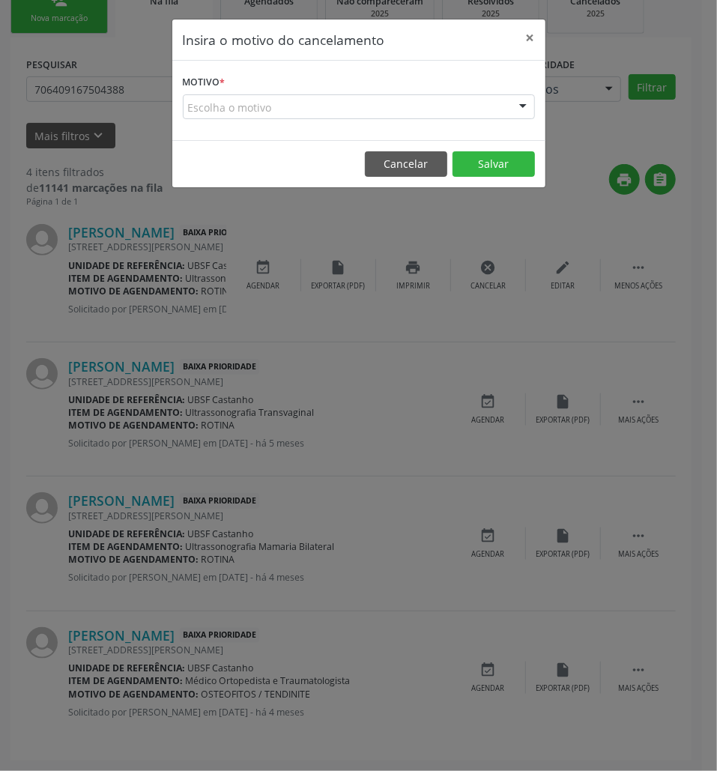
drag, startPoint x: 429, startPoint y: 105, endPoint x: 426, endPoint y: 121, distance: 16.9
click at [430, 105] on div "Escolha o motivo" at bounding box center [359, 106] width 352 height 25
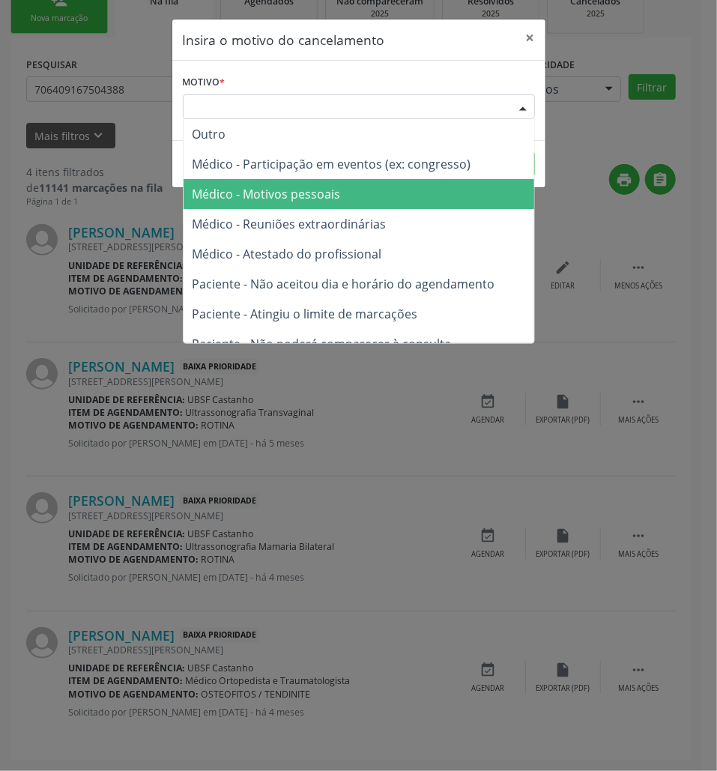
click at [402, 193] on span "Médico - Motivos pessoais" at bounding box center [359, 194] width 351 height 30
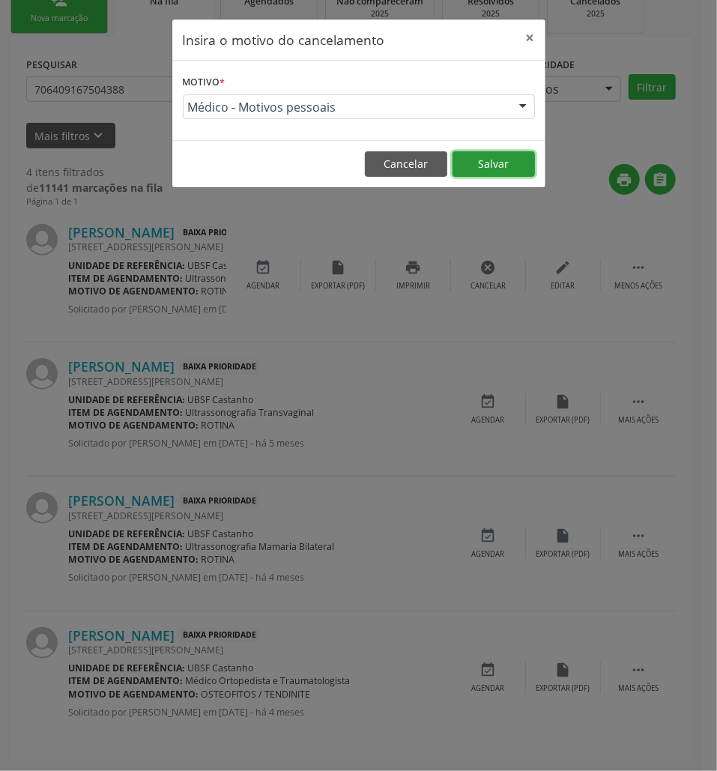
click at [501, 159] on button "Salvar" at bounding box center [494, 163] width 82 height 25
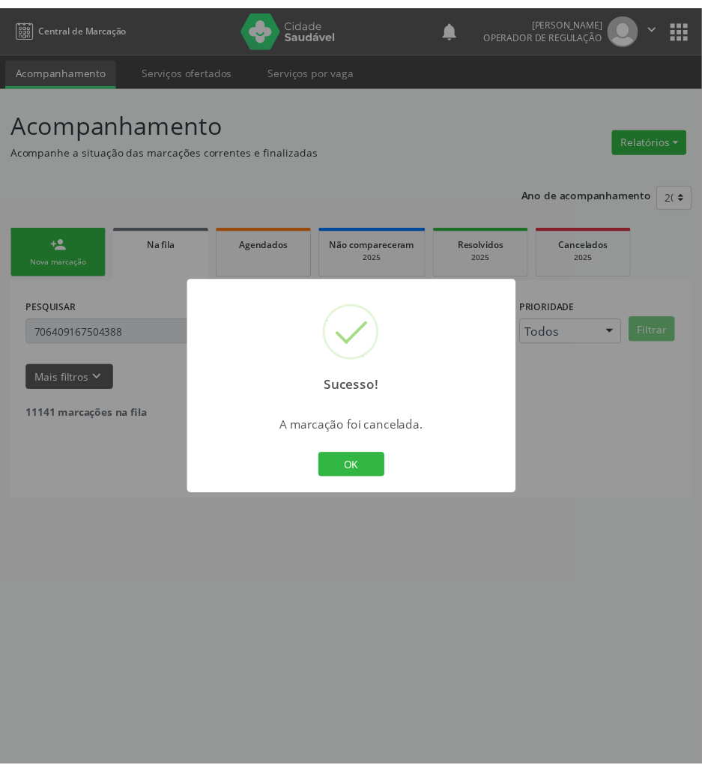
scroll to position [0, 0]
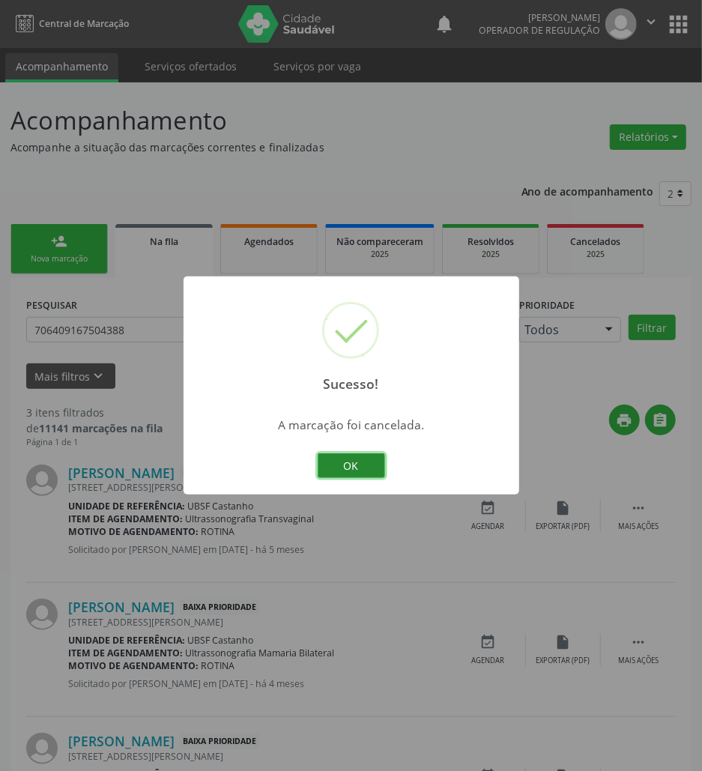
click at [355, 460] on button "OK" at bounding box center [351, 465] width 67 height 25
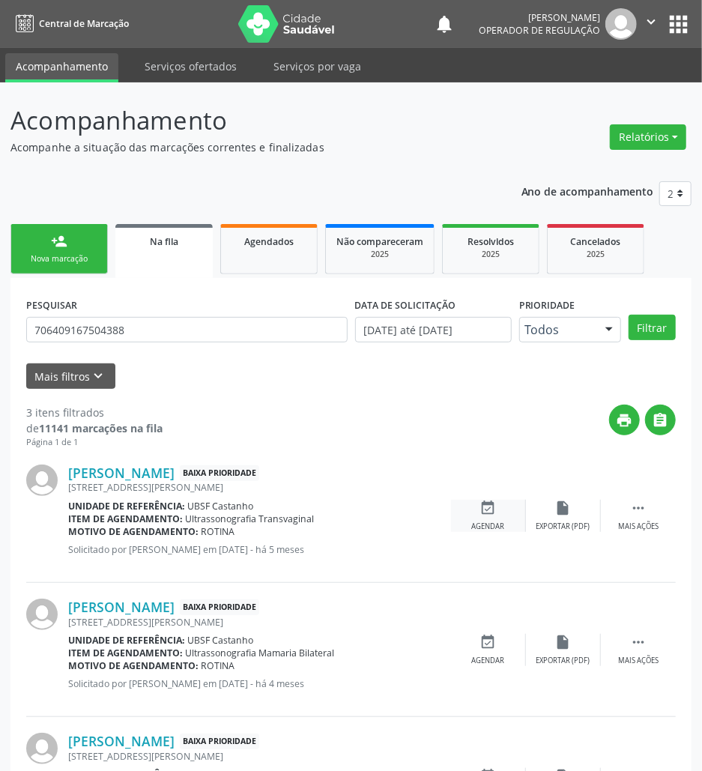
click at [475, 516] on div "event_available Agendar" at bounding box center [488, 516] width 75 height 32
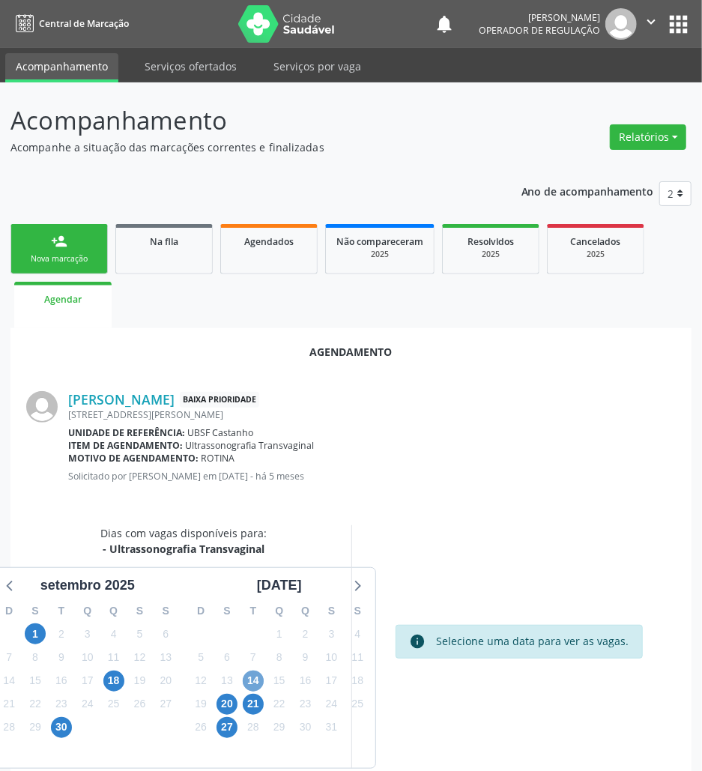
click at [256, 679] on span "14" at bounding box center [253, 681] width 21 height 21
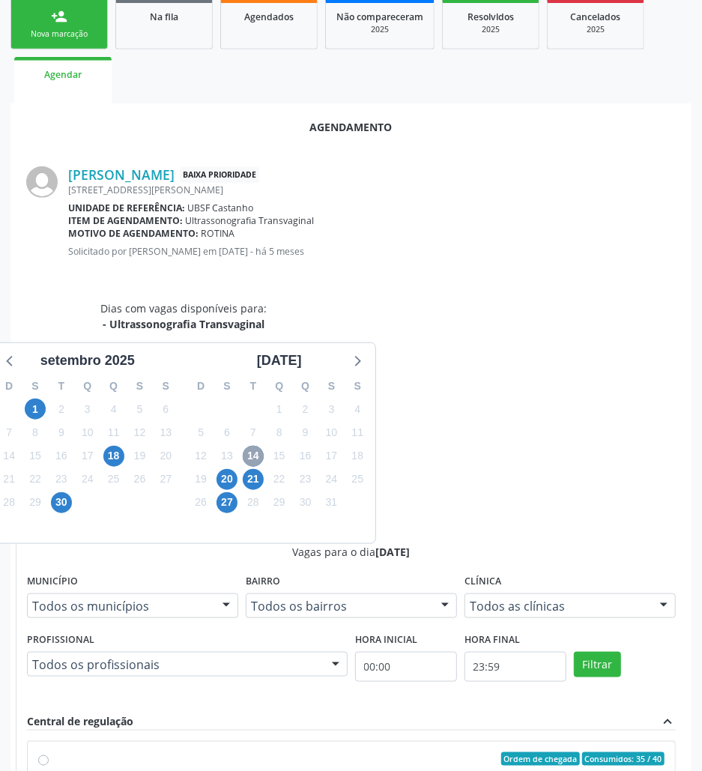
scroll to position [286, 0]
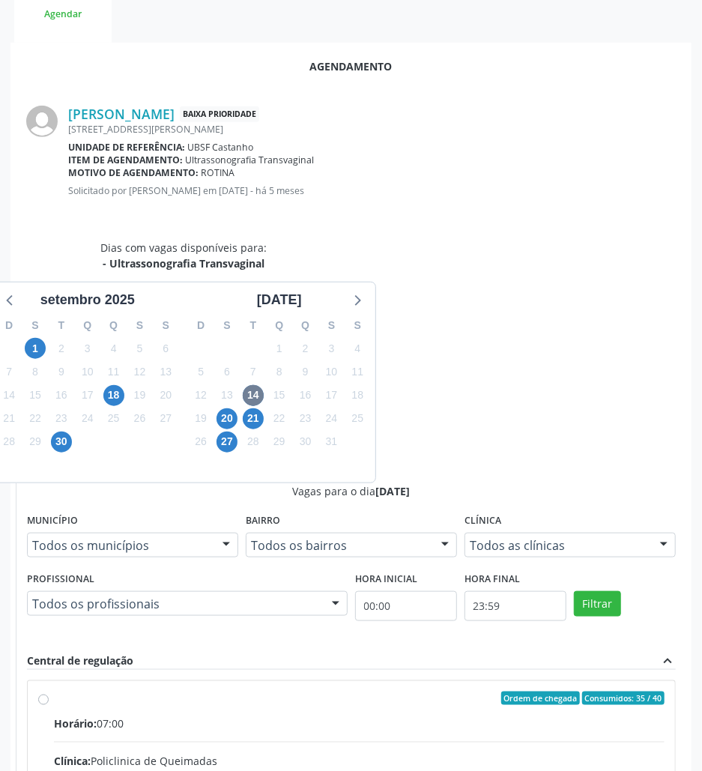
click at [49, 692] on input "Ordem de chegada Consumidos: 35 / 40 Horário: 07:00 Clínica: Policlinica de Que…" at bounding box center [43, 698] width 10 height 13
radio input "true"
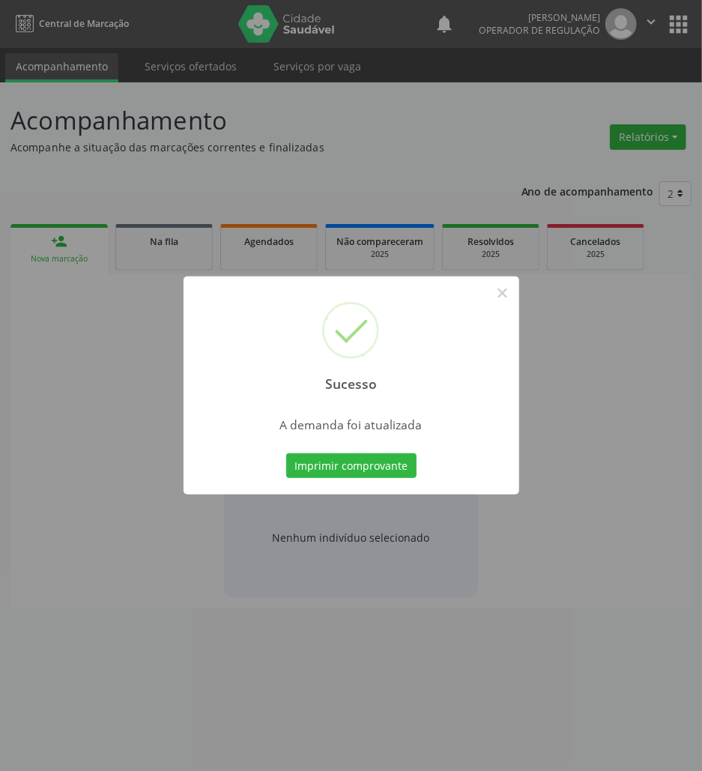
scroll to position [0, 0]
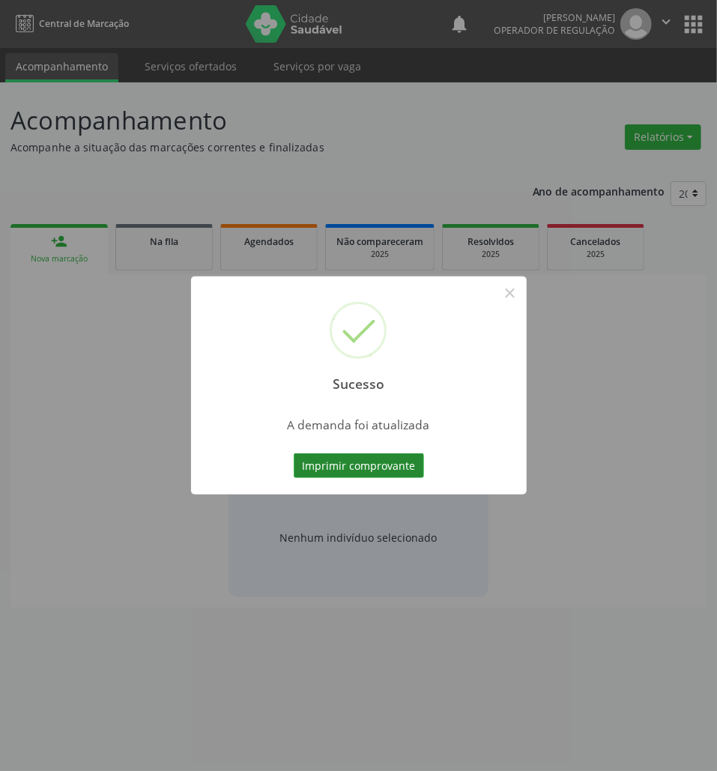
click at [406, 469] on button "Imprimir comprovante" at bounding box center [359, 465] width 130 height 25
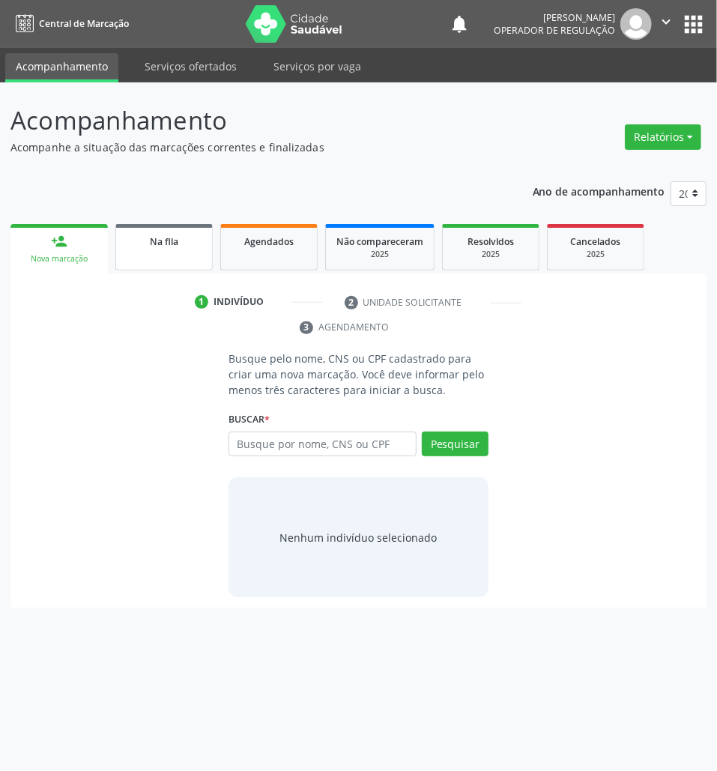
click at [169, 259] on link "Na fila" at bounding box center [163, 247] width 97 height 46
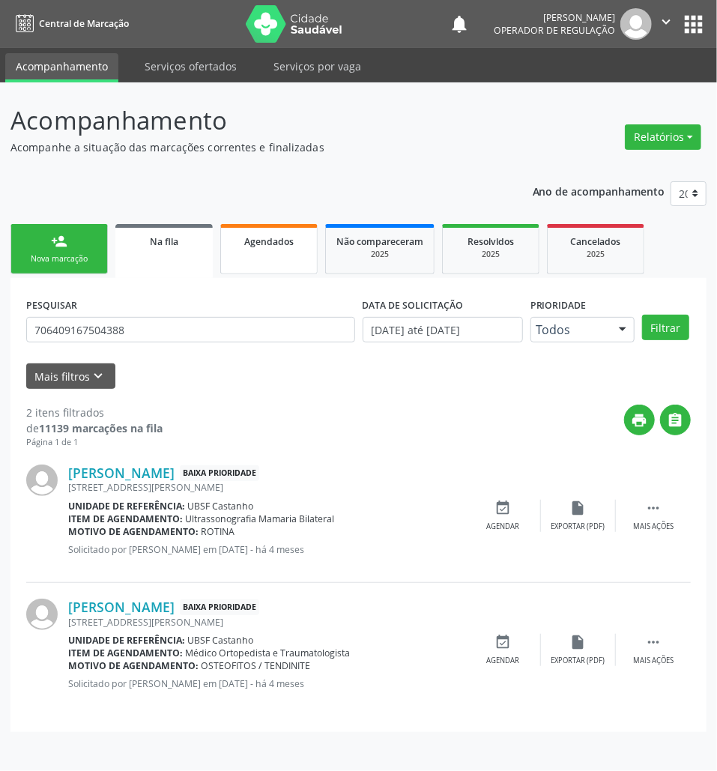
click at [277, 250] on link "Agendados" at bounding box center [268, 249] width 97 height 50
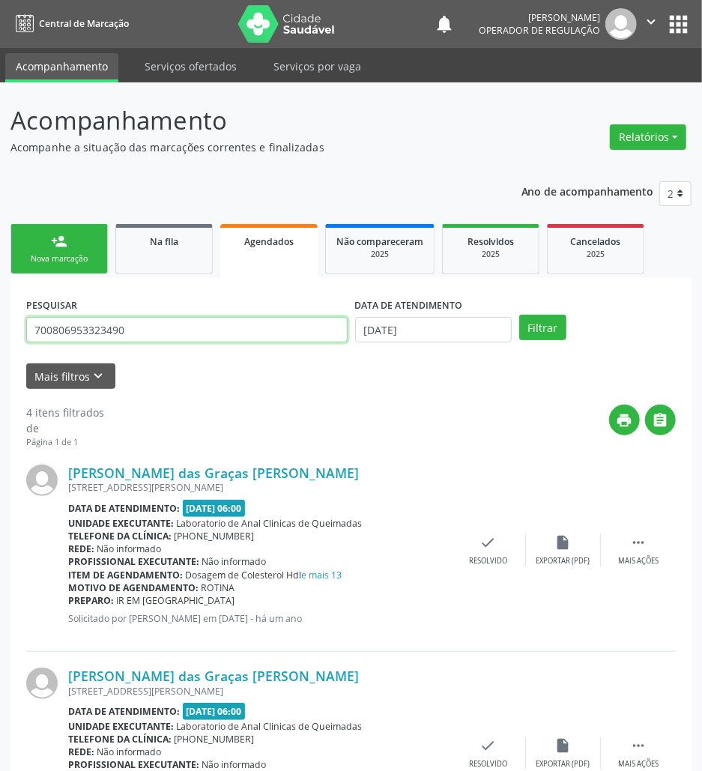
click at [123, 334] on input "700806953323490" at bounding box center [187, 329] width 322 height 25
type input "706909105128337"
click at [519, 315] on button "Filtrar" at bounding box center [542, 327] width 47 height 25
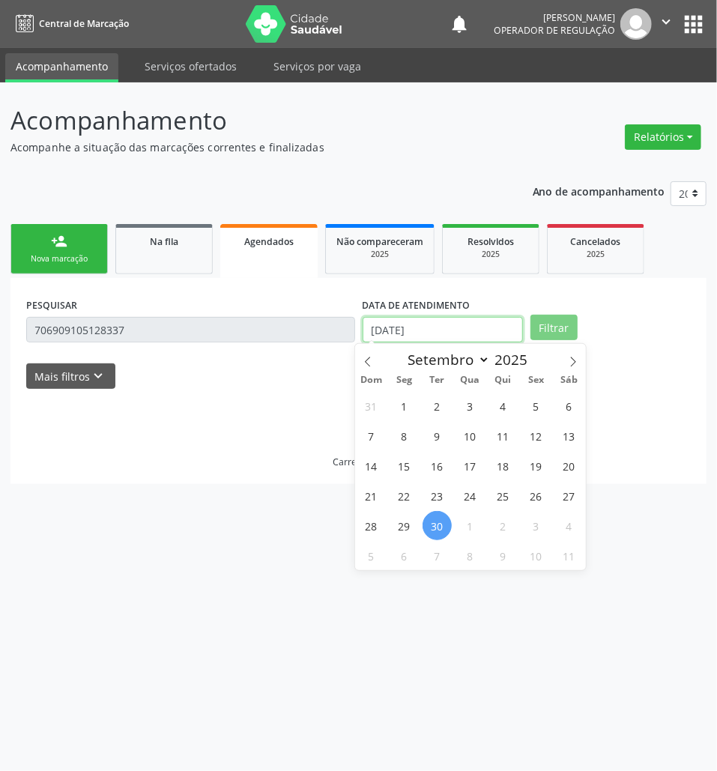
click at [394, 322] on input "[DATE]" at bounding box center [443, 329] width 160 height 25
click at [400, 442] on span "8" at bounding box center [404, 435] width 29 height 29
type input "08/09/2025"
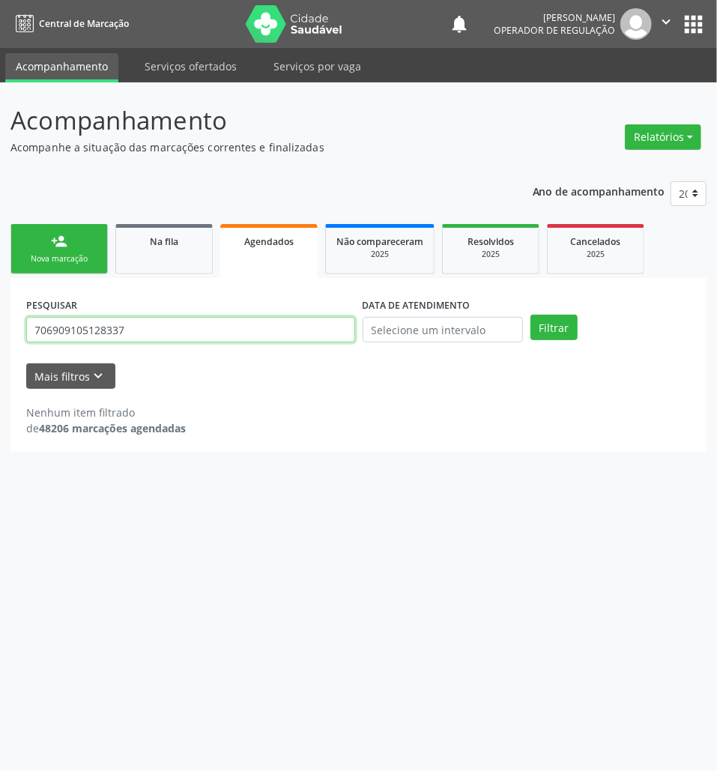
click at [229, 328] on input "706909105128337" at bounding box center [190, 329] width 329 height 25
click at [531, 315] on button "Filtrar" at bounding box center [554, 327] width 47 height 25
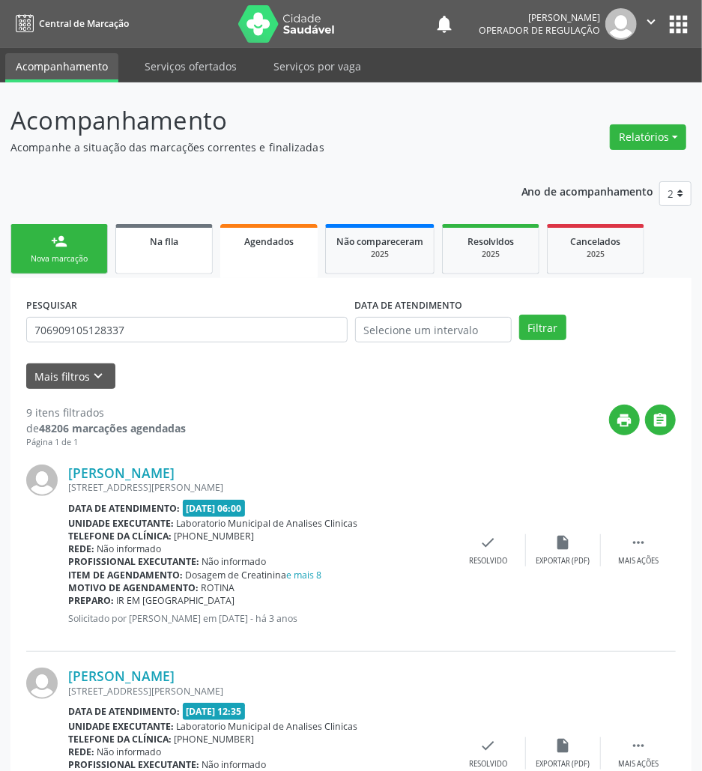
click at [187, 268] on link "Na fila" at bounding box center [163, 249] width 97 height 50
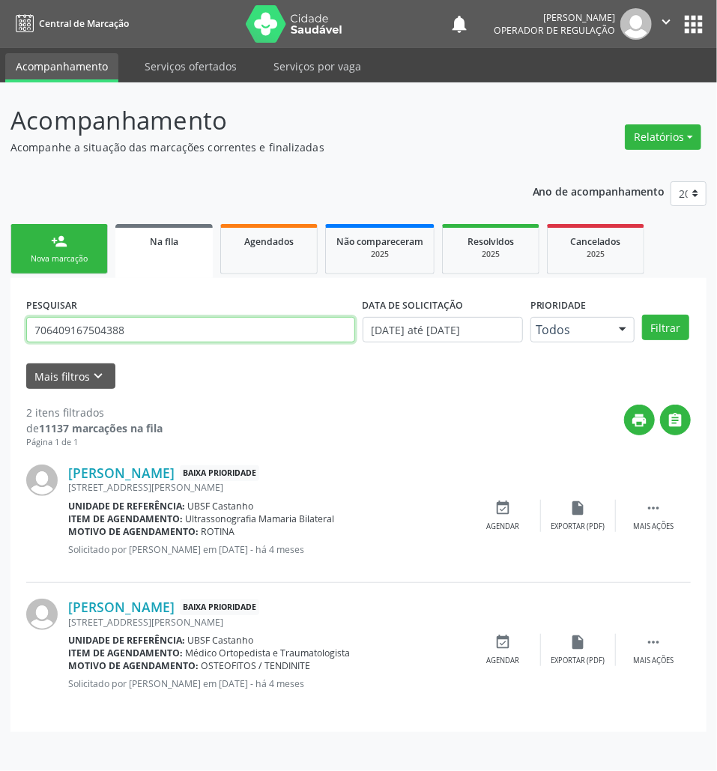
click at [79, 340] on input "706409167504388" at bounding box center [190, 329] width 329 height 25
click at [79, 339] on input "706409167504388" at bounding box center [190, 329] width 329 height 25
click at [642, 315] on button "Filtrar" at bounding box center [665, 327] width 47 height 25
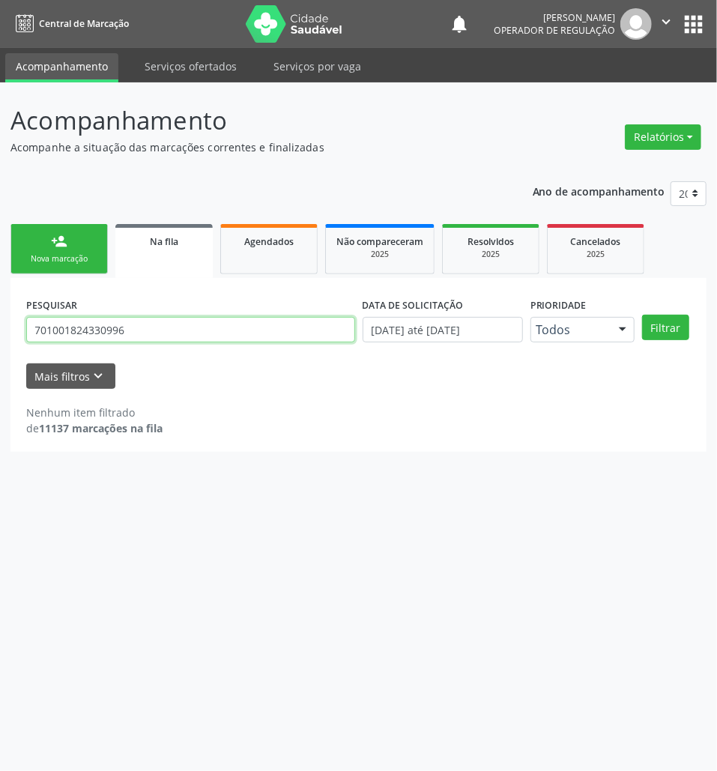
click at [78, 337] on input "701001824330996" at bounding box center [190, 329] width 329 height 25
click at [102, 340] on input "701001824330996" at bounding box center [190, 329] width 329 height 25
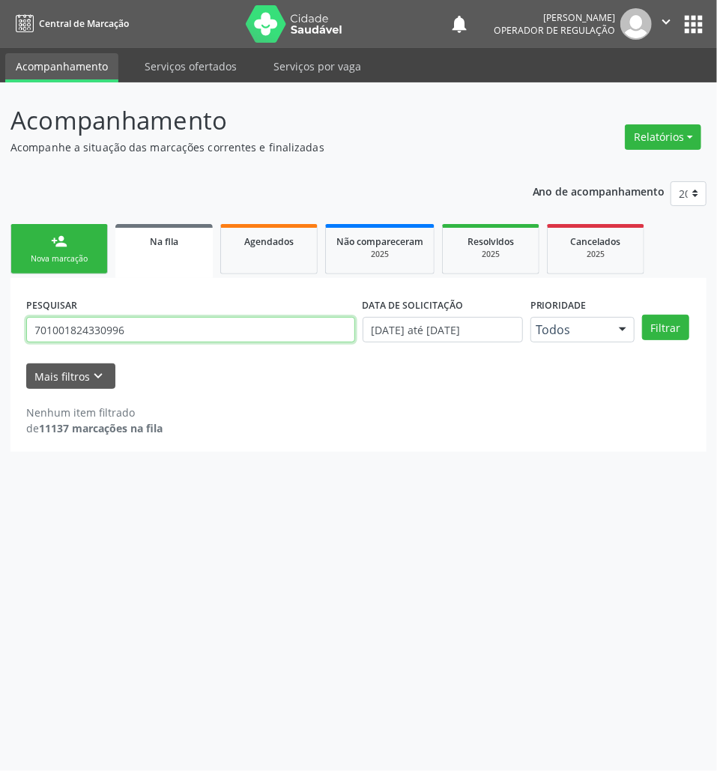
paste input "6"
type input "701001824330696"
click at [642, 315] on button "Filtrar" at bounding box center [665, 327] width 47 height 25
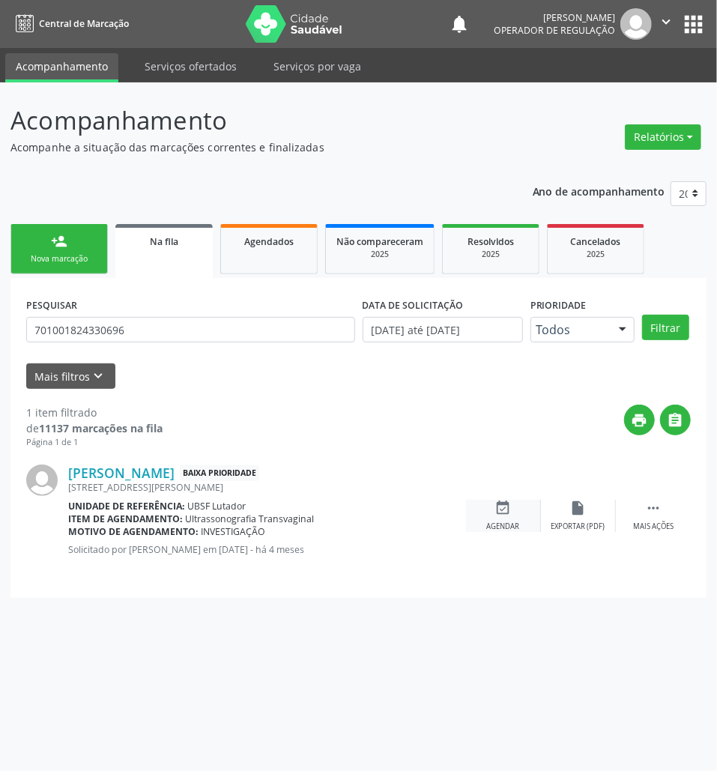
click at [504, 510] on icon "event_available" at bounding box center [503, 508] width 16 height 16
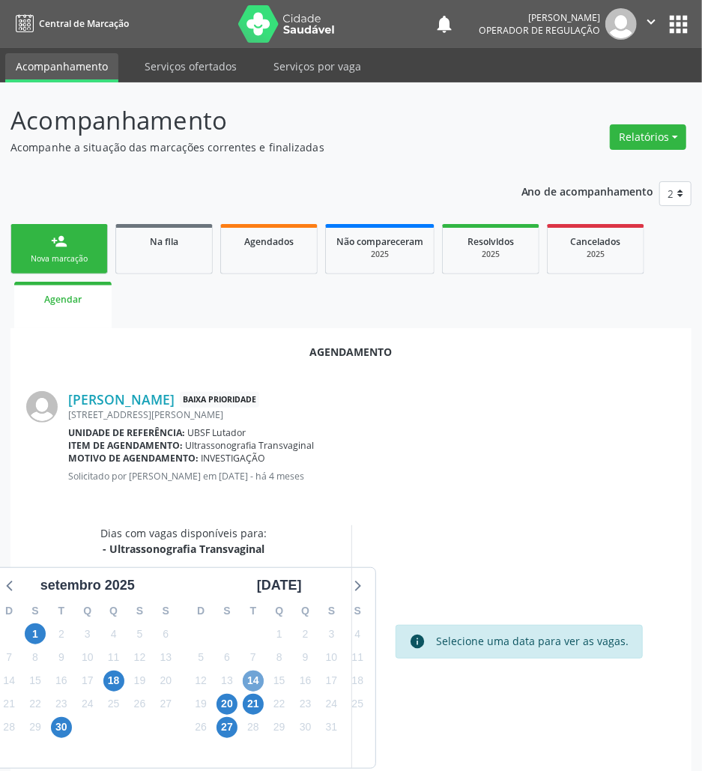
click at [258, 681] on span "14" at bounding box center [253, 681] width 21 height 21
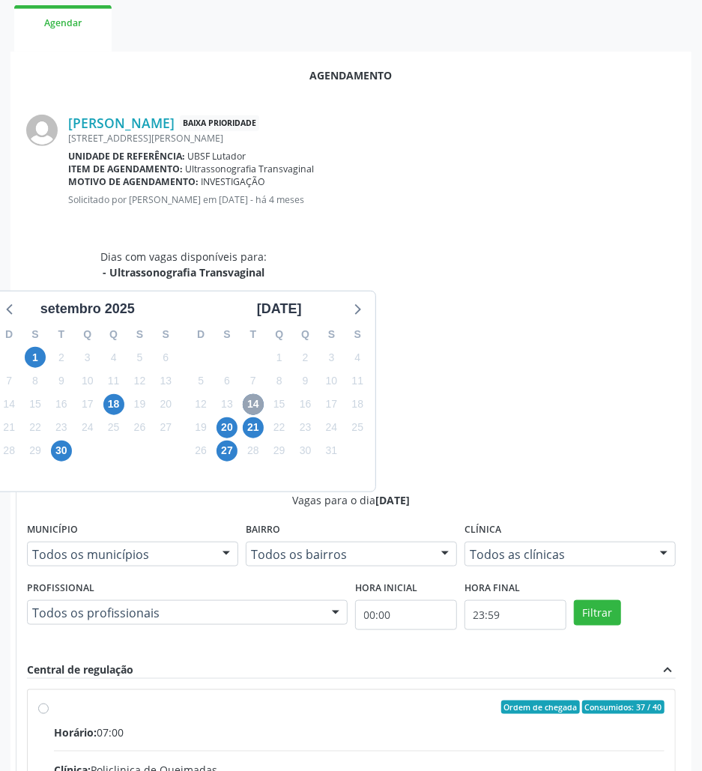
scroll to position [286, 0]
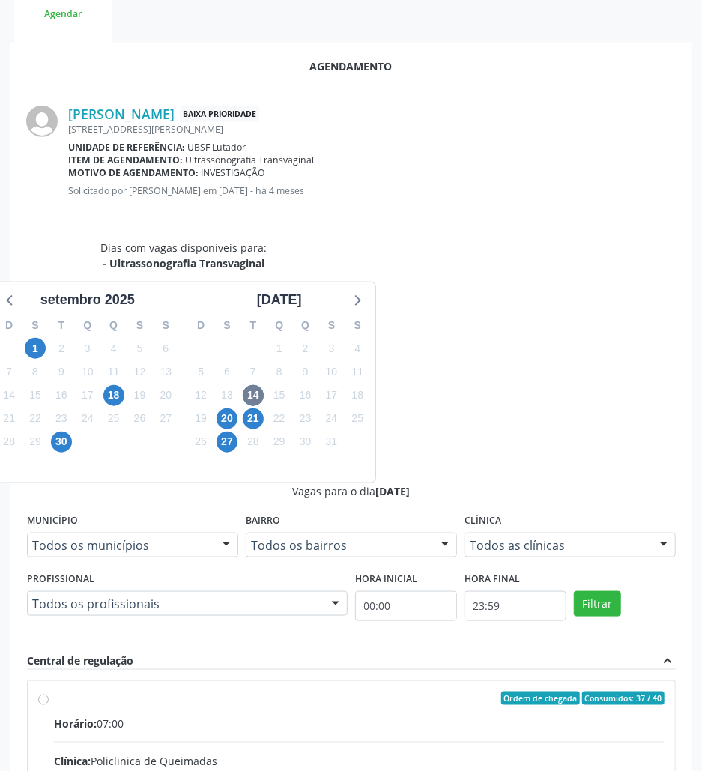
click at [49, 692] on input "Ordem de chegada Consumidos: 37 / 40 Horário: 07:00 Clínica: Policlinica de Que…" at bounding box center [43, 698] width 10 height 13
radio input "true"
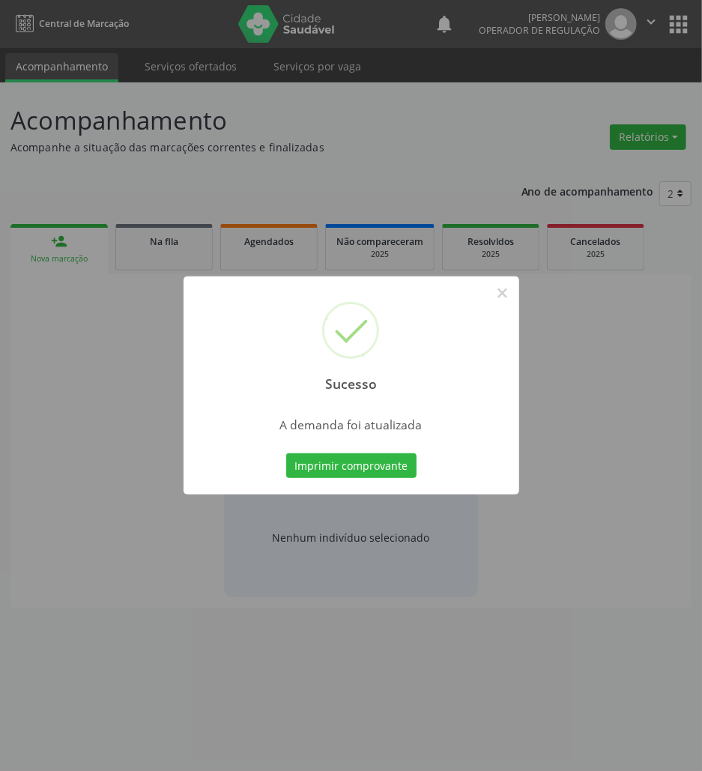
scroll to position [0, 0]
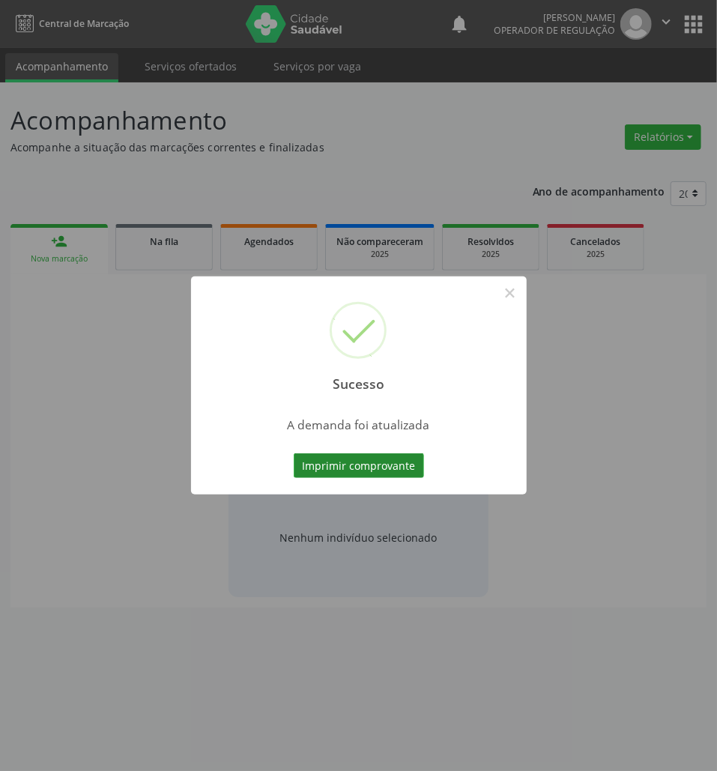
click at [349, 465] on button "Imprimir comprovante" at bounding box center [359, 465] width 130 height 25
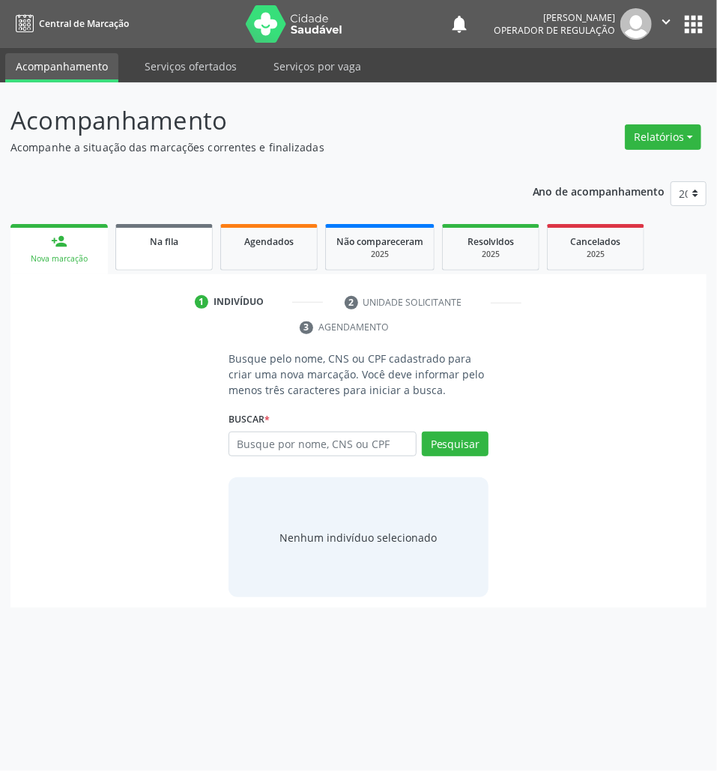
click at [160, 253] on link "Na fila" at bounding box center [163, 247] width 97 height 46
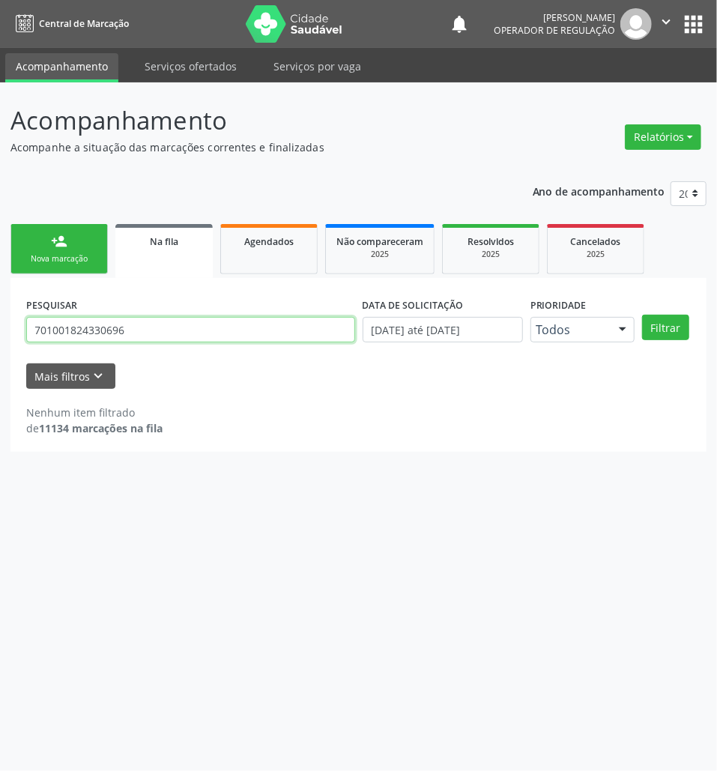
click at [138, 340] on input "701001824330696" at bounding box center [190, 329] width 329 height 25
type input "702108784749598"
click at [642, 315] on button "Filtrar" at bounding box center [665, 327] width 47 height 25
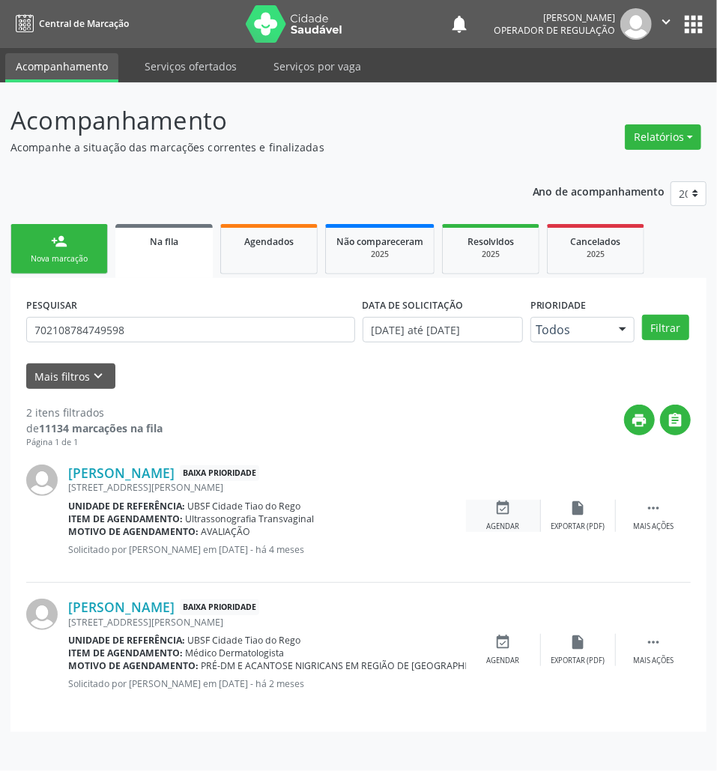
click at [498, 519] on div "event_available Agendar" at bounding box center [503, 516] width 75 height 32
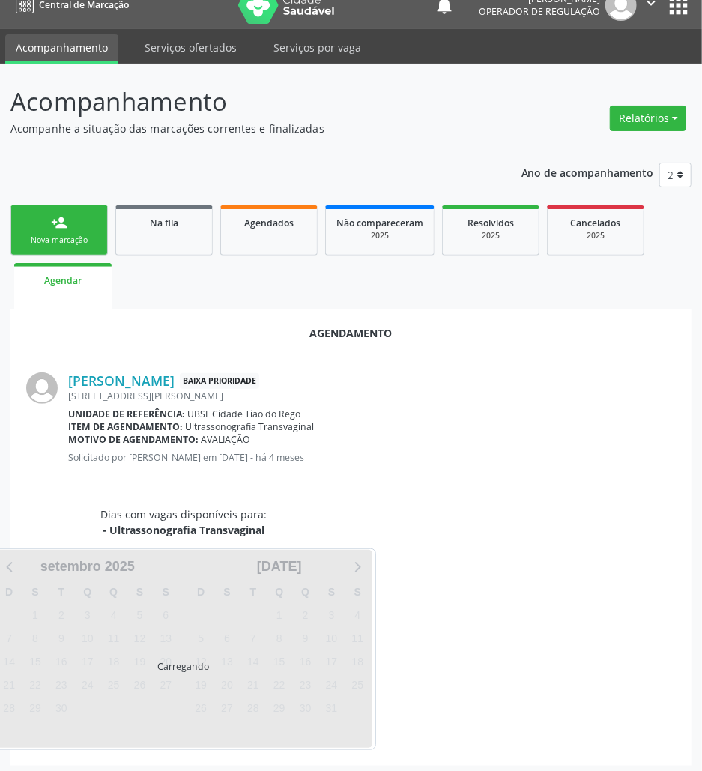
scroll to position [24, 0]
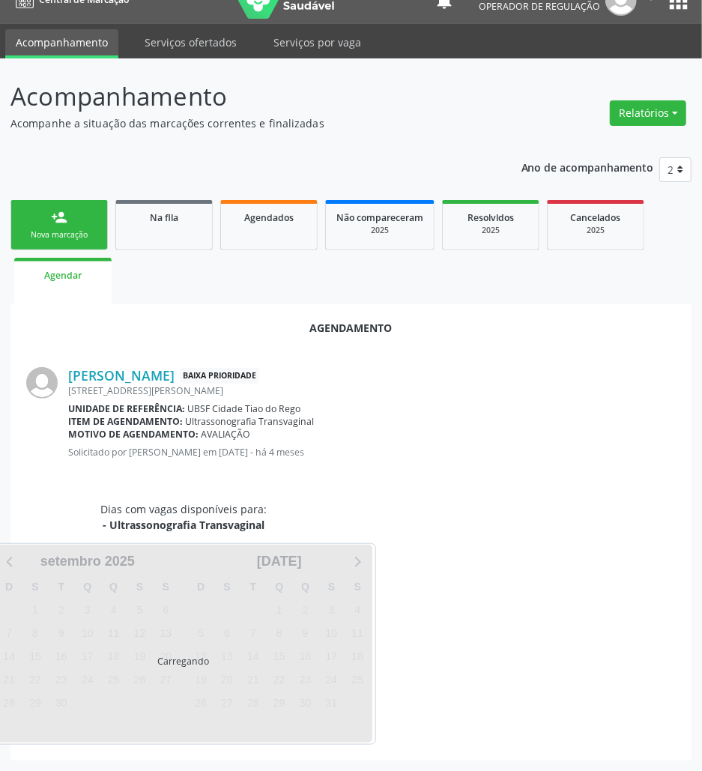
click at [483, 675] on div "Dias com vagas disponíveis para: - Ultrassonografia Transvaginal Carregando set…" at bounding box center [351, 623] width 671 height 244
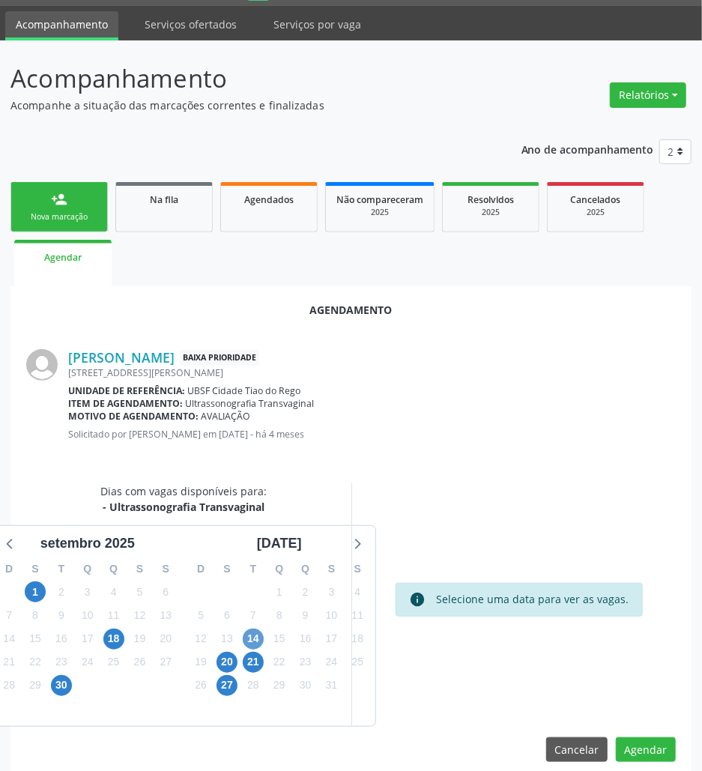
scroll to position [60, 0]
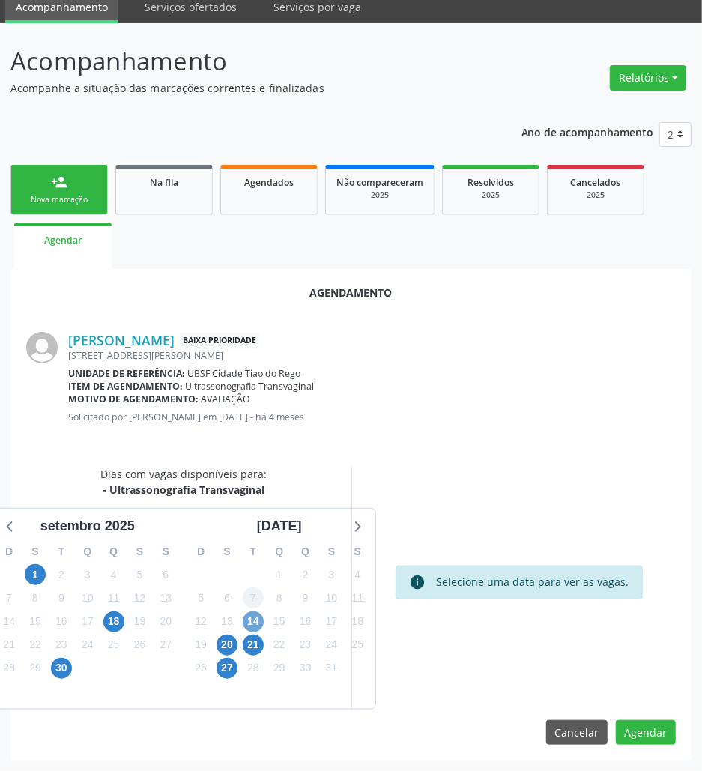
drag, startPoint x: 249, startPoint y: 618, endPoint x: 244, endPoint y: 594, distance: 24.5
click at [247, 618] on span "14" at bounding box center [253, 622] width 21 height 21
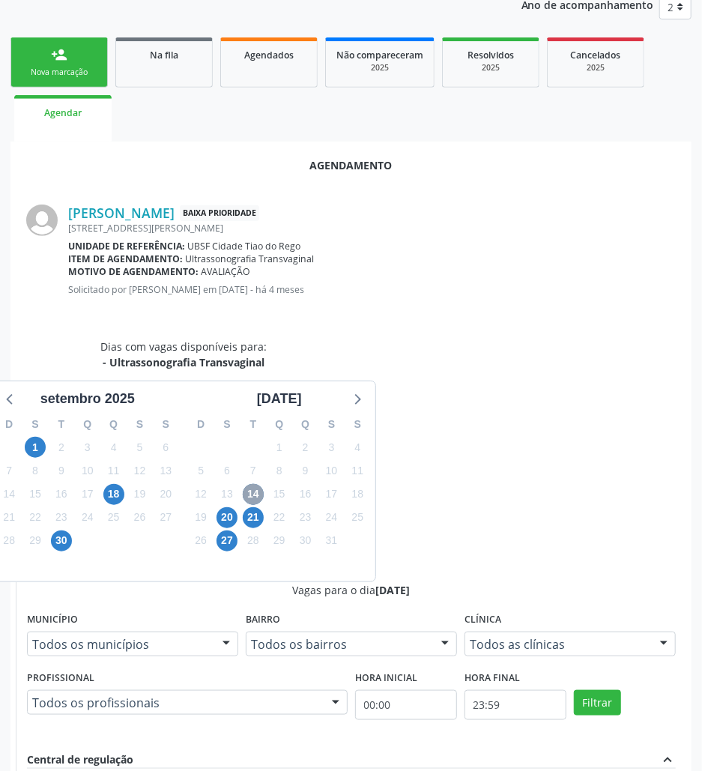
scroll to position [286, 0]
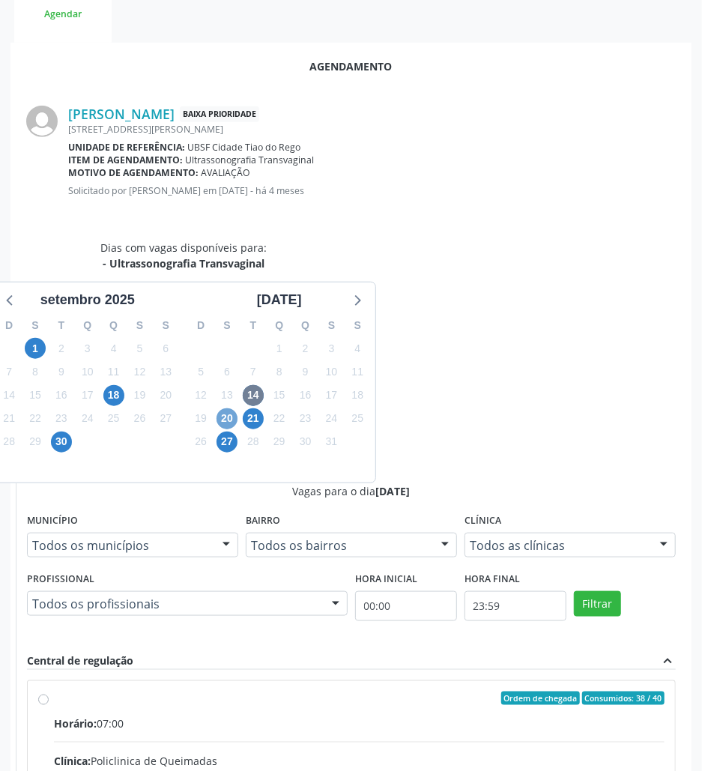
click at [225, 414] on span "20" at bounding box center [227, 418] width 21 height 21
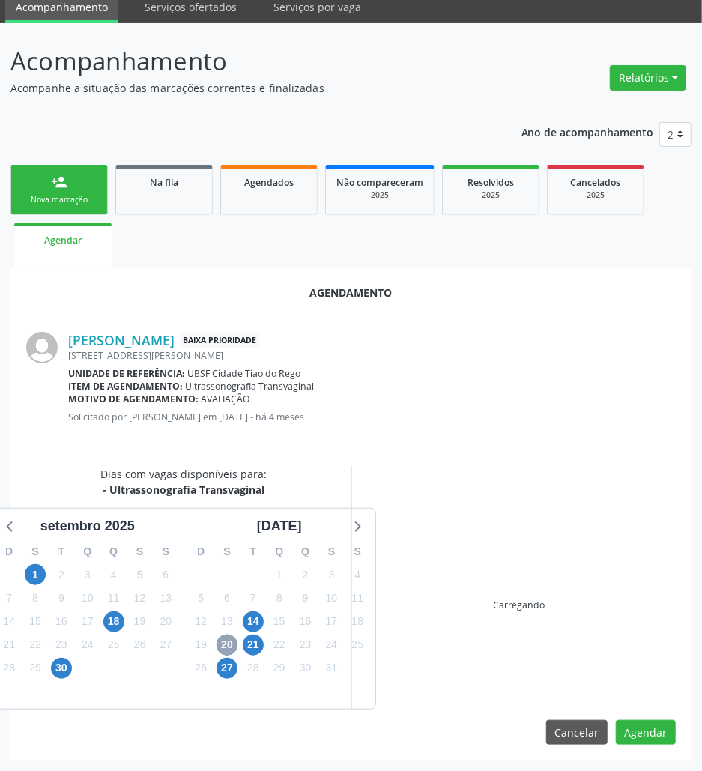
scroll to position [60, 0]
click at [256, 621] on span "14" at bounding box center [253, 622] width 21 height 21
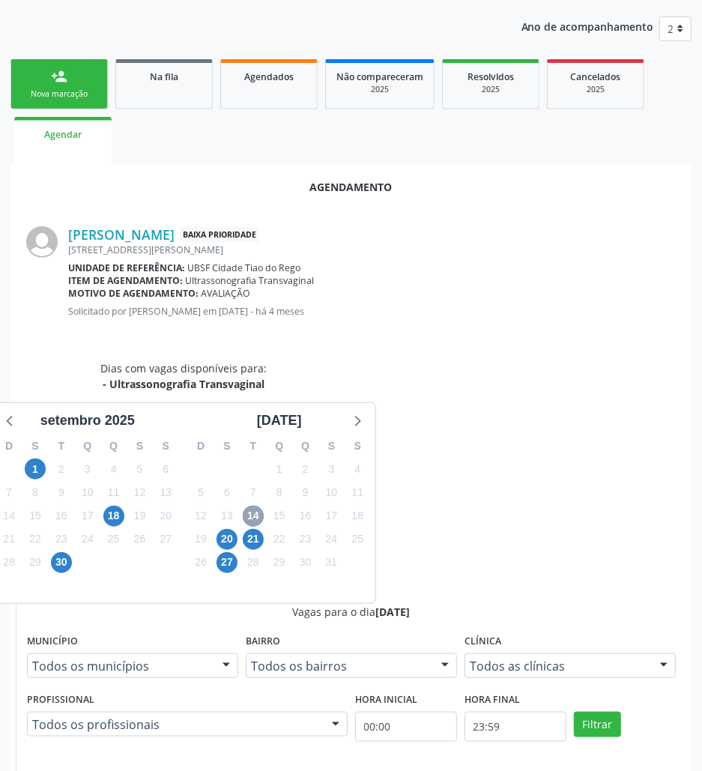
scroll to position [286, 0]
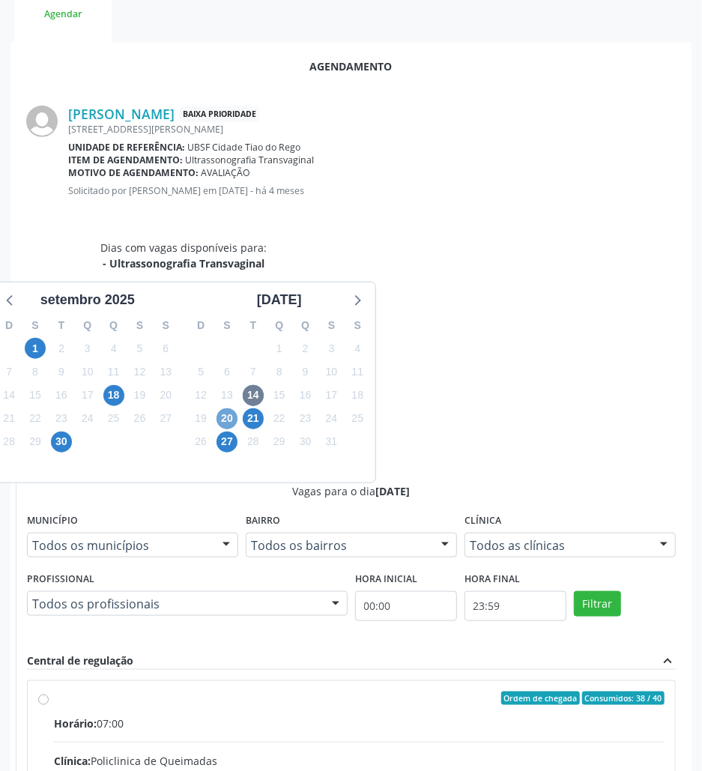
click at [232, 421] on span "20" at bounding box center [227, 418] width 21 height 21
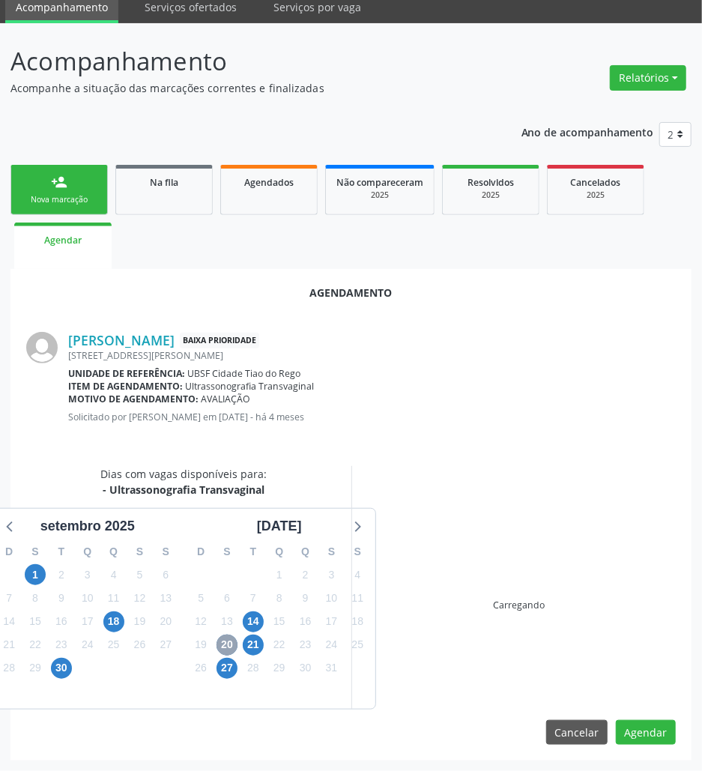
scroll to position [60, 0]
click at [256, 616] on span "14" at bounding box center [253, 622] width 21 height 21
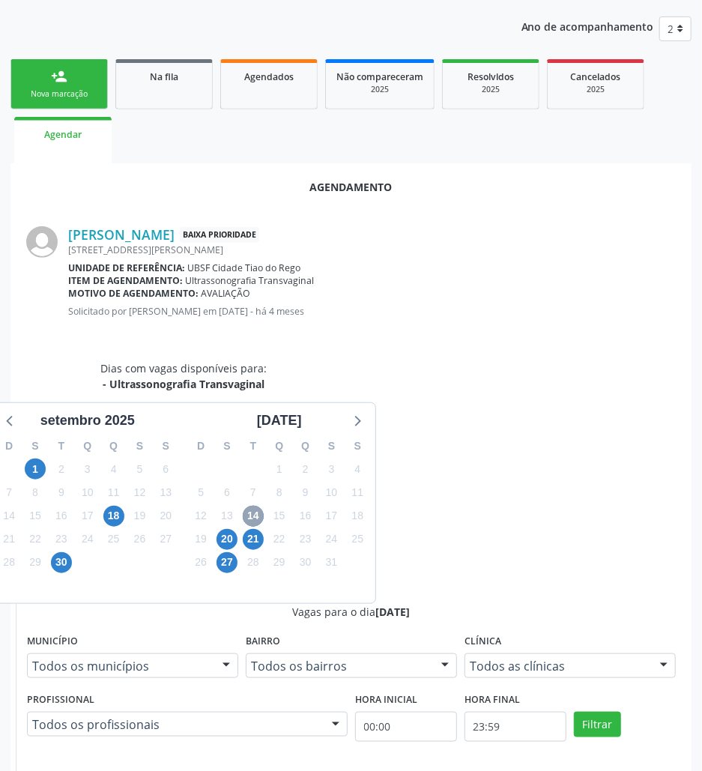
scroll to position [286, 0]
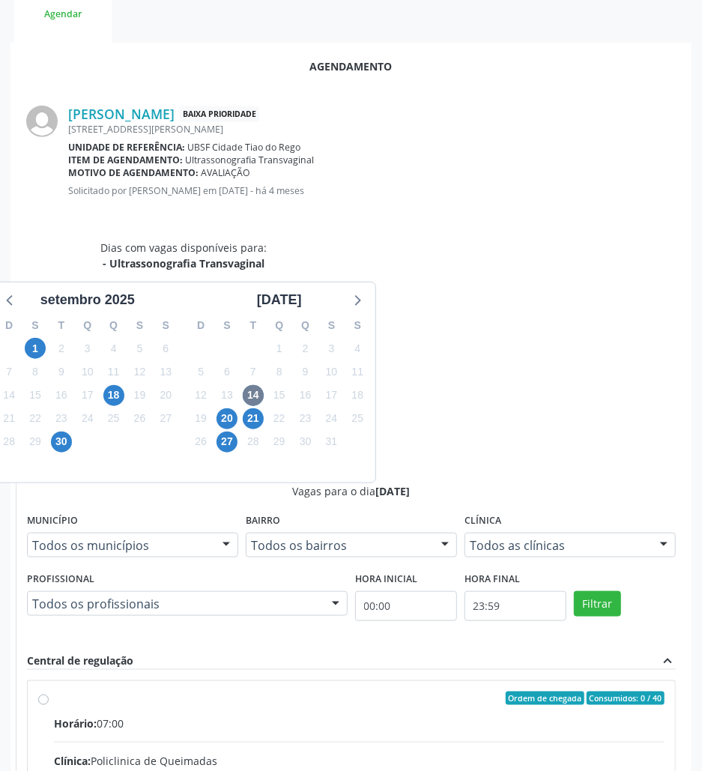
click at [49, 692] on input "Ordem de chegada Consumidos: 0 / 40 Horário: 07:00 Clínica: Policlinica de Quei…" at bounding box center [43, 698] width 10 height 13
radio input "true"
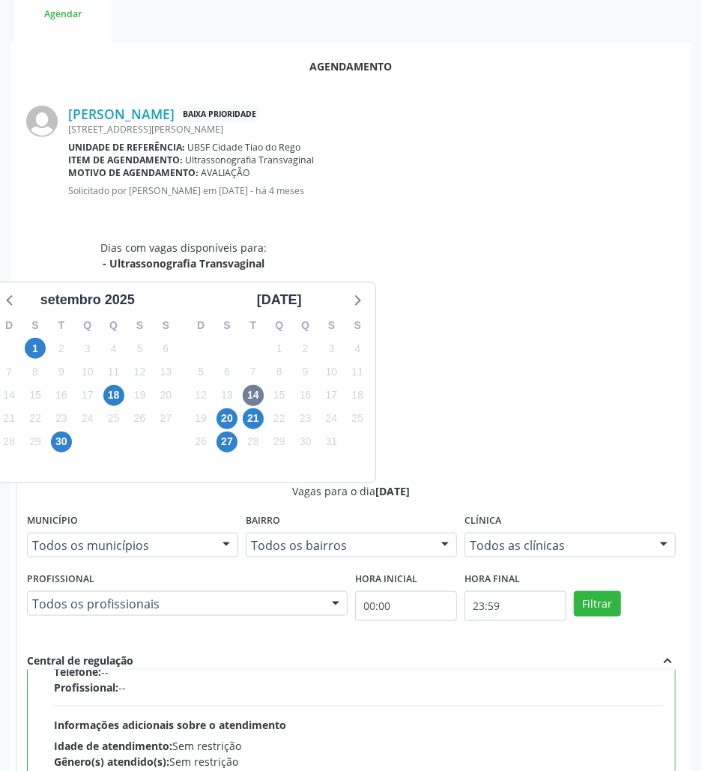
scroll to position [340, 0]
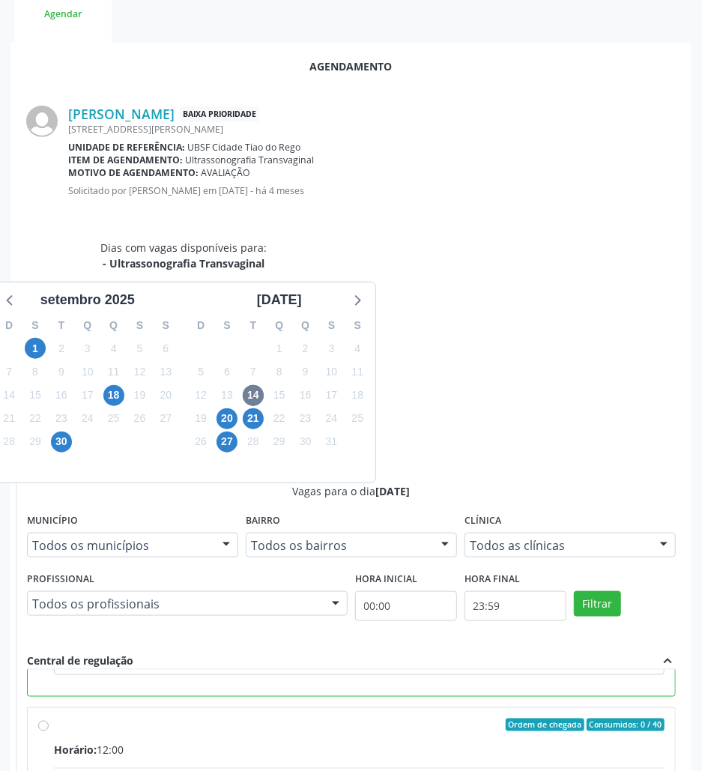
click at [246, 407] on div "21" at bounding box center [253, 418] width 21 height 23
click at [226, 417] on span "20" at bounding box center [227, 418] width 21 height 21
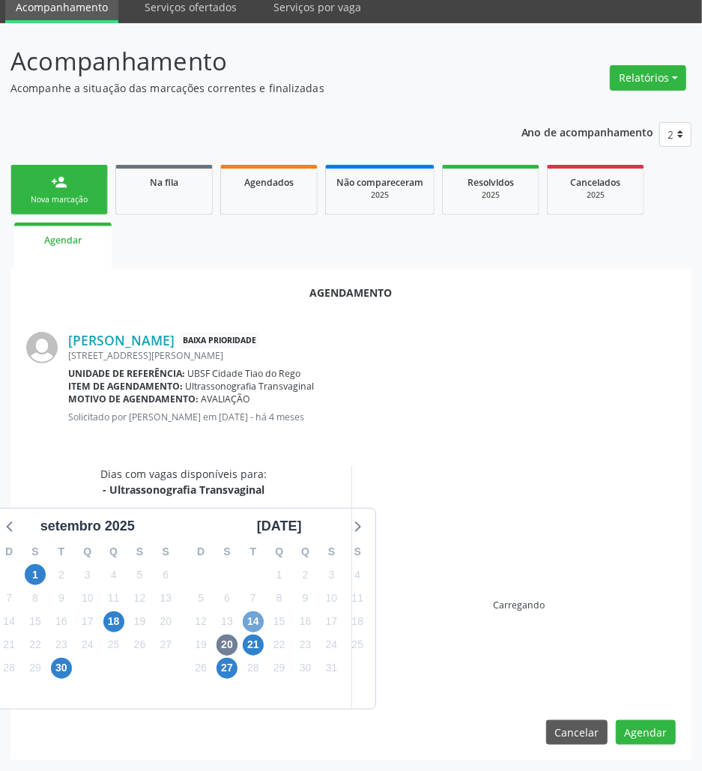
click at [253, 625] on span "14" at bounding box center [253, 622] width 21 height 21
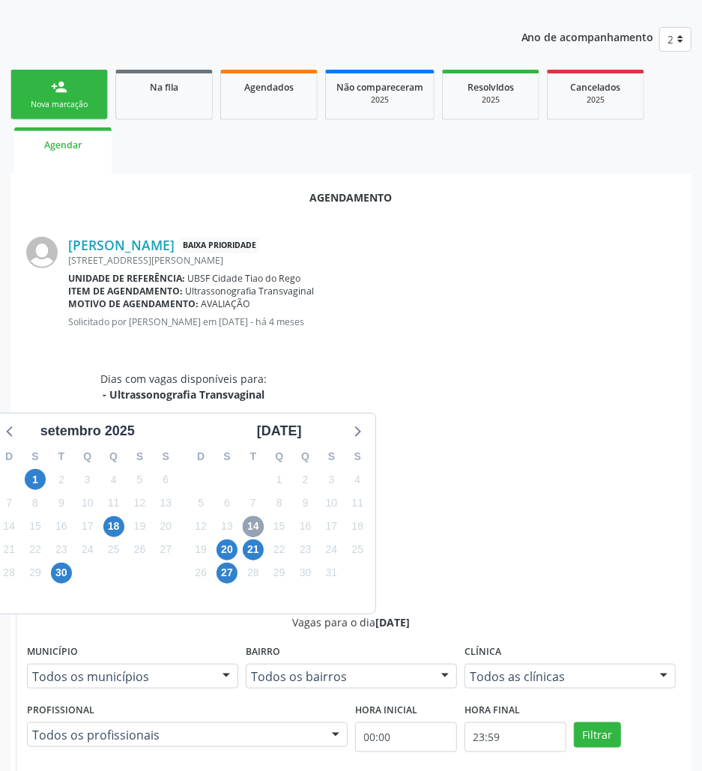
scroll to position [286, 0]
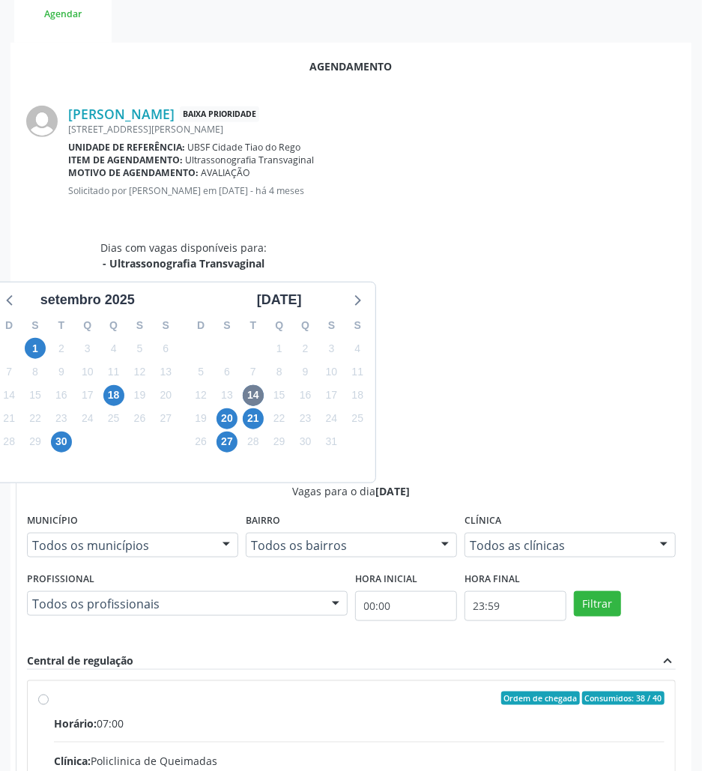
click at [507, 769] on div "Rede: --" at bounding box center [359, 777] width 611 height 16
click at [49, 692] on input "Ordem de chegada Consumidos: 38 / 40 Horário: 07:00 Clínica: Policlinica de Que…" at bounding box center [43, 698] width 10 height 13
radio input "true"
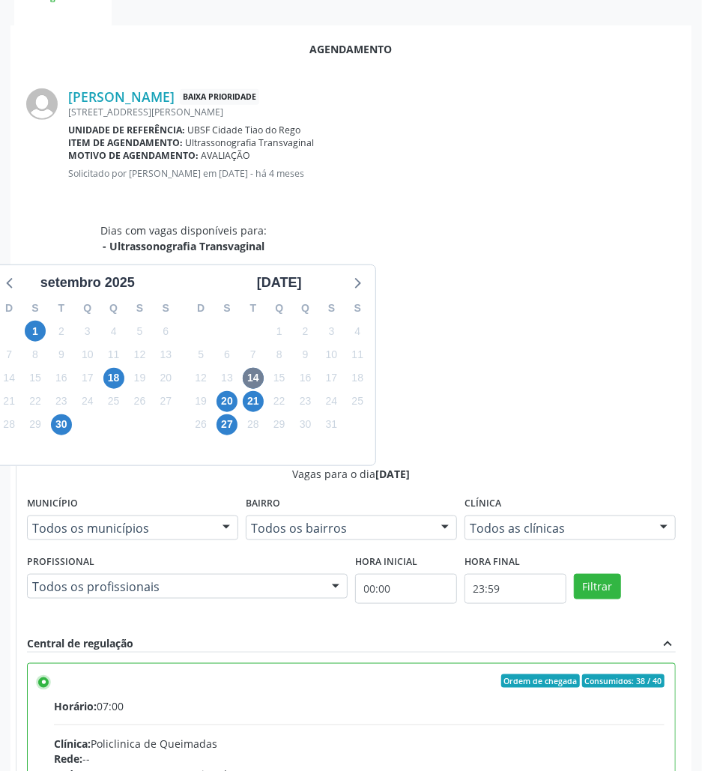
scroll to position [310, 0]
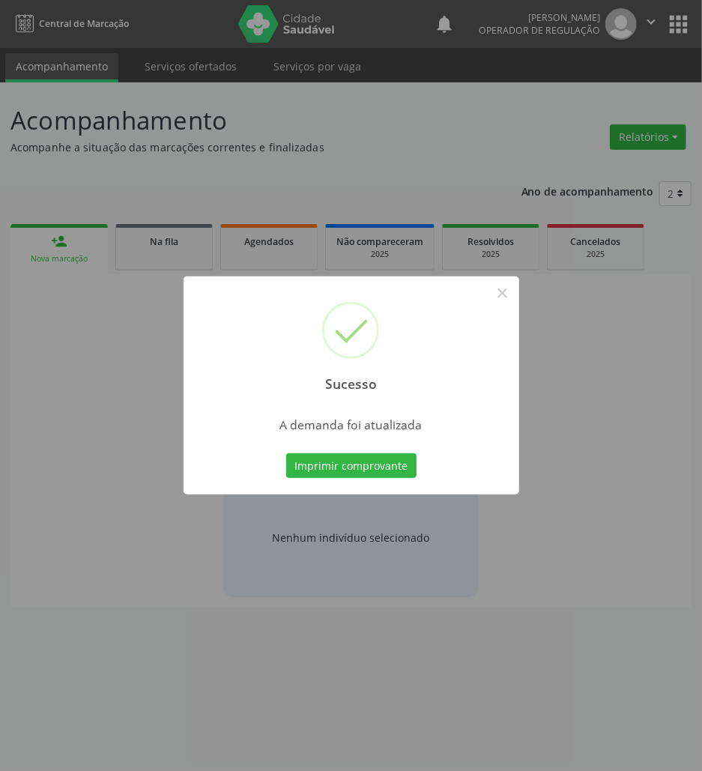
scroll to position [0, 0]
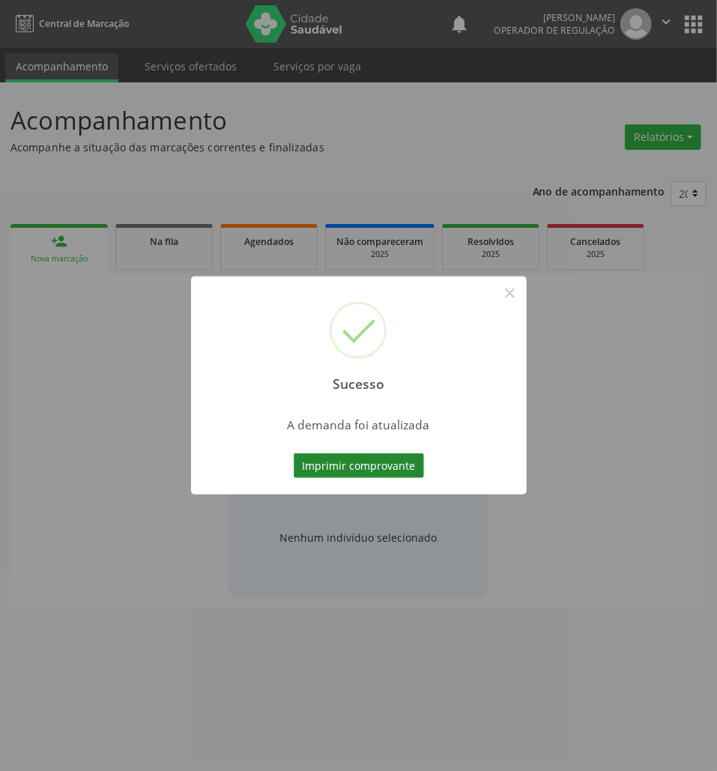
click at [372, 466] on button "Imprimir comprovante" at bounding box center [359, 465] width 130 height 25
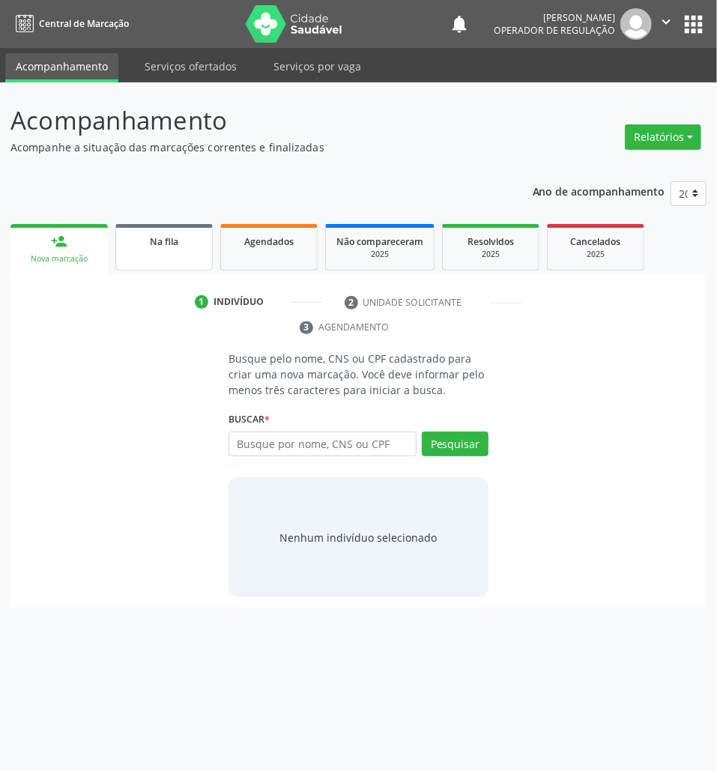
click at [153, 247] on div "Na fila" at bounding box center [164, 241] width 75 height 16
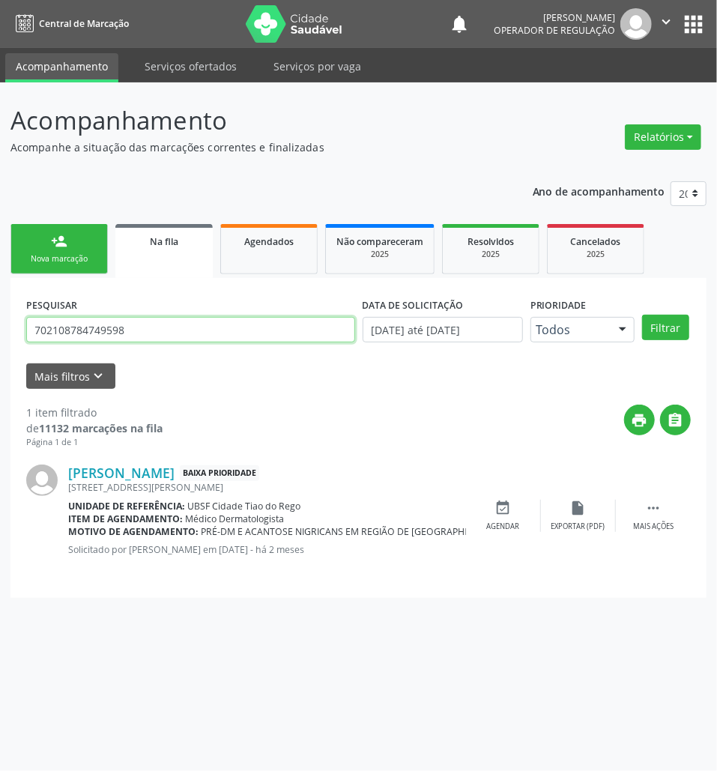
click at [157, 334] on input "702108784749598" at bounding box center [190, 329] width 329 height 25
click at [642, 315] on button "Filtrar" at bounding box center [665, 327] width 47 height 25
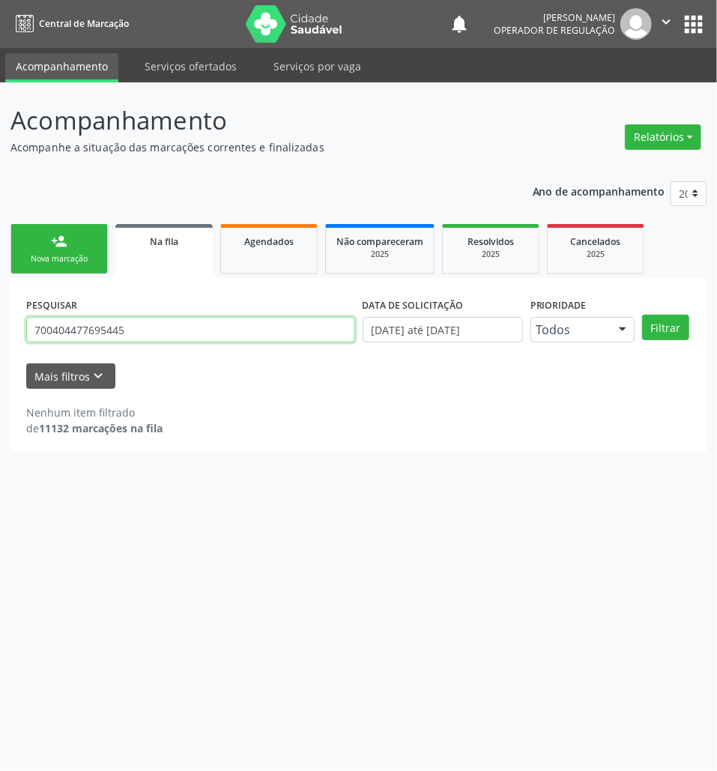
click at [135, 327] on input "700404477695445" at bounding box center [190, 329] width 329 height 25
click at [138, 330] on input "700404477695445" at bounding box center [190, 329] width 329 height 25
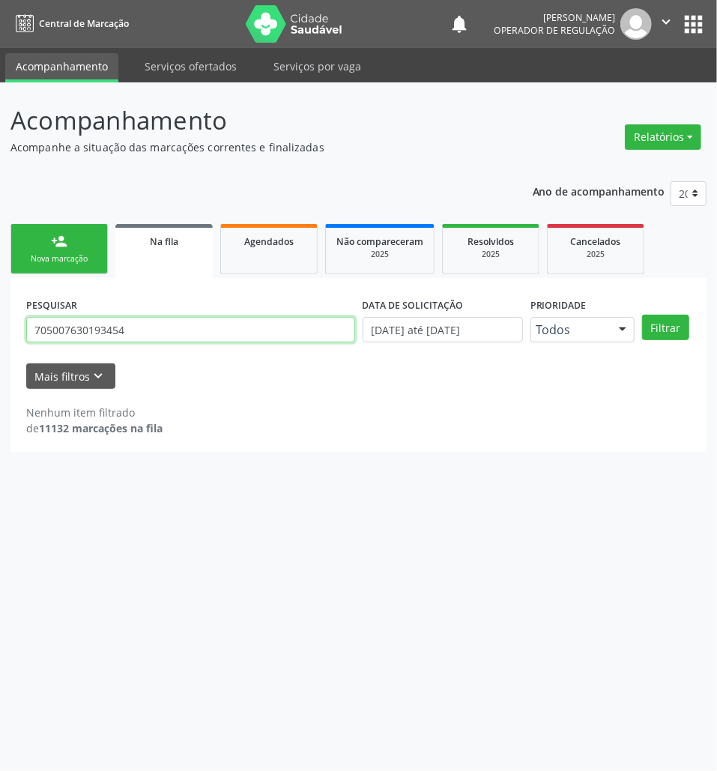
type input "705007630193454"
click at [642, 315] on button "Filtrar" at bounding box center [665, 327] width 47 height 25
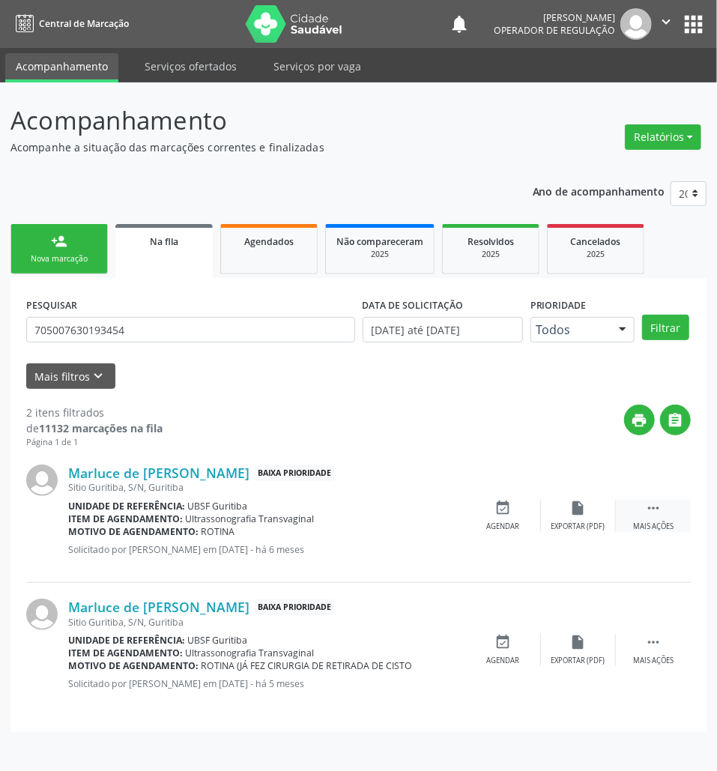
click at [666, 508] on div " Mais ações" at bounding box center [653, 516] width 75 height 32
click at [504, 520] on div "cancel Cancelar" at bounding box center [503, 516] width 75 height 32
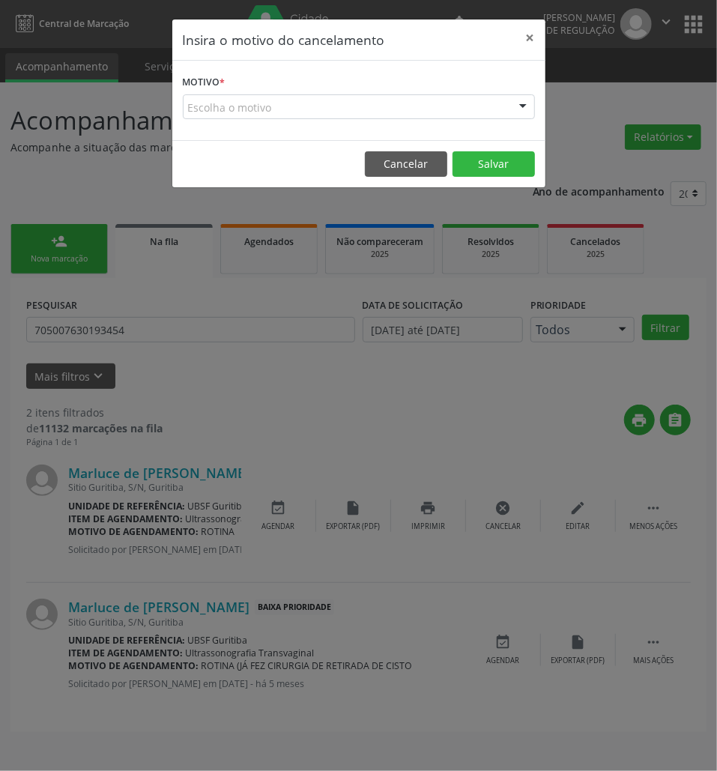
click at [471, 106] on div "Escolha o motivo" at bounding box center [359, 106] width 352 height 25
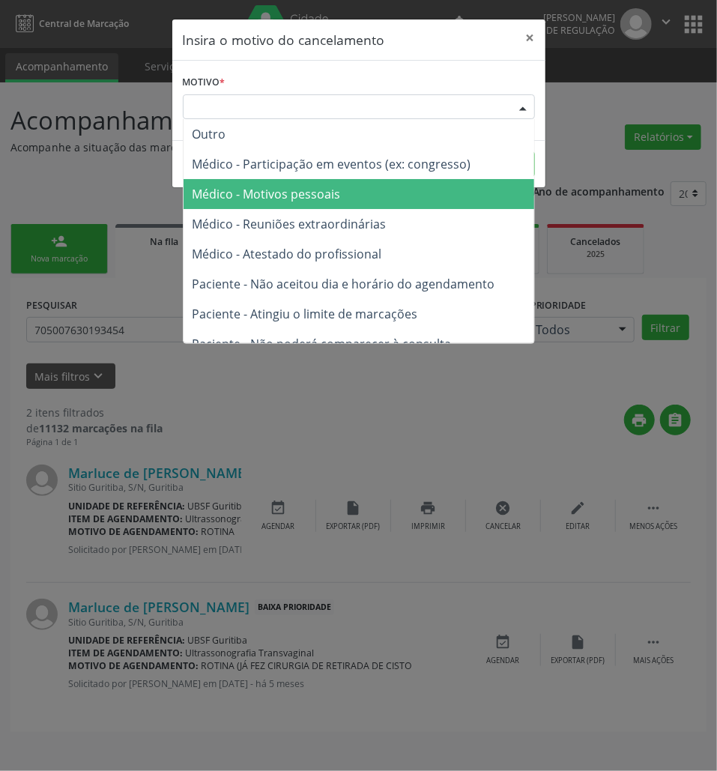
click at [450, 193] on span "Médico - Motivos pessoais" at bounding box center [359, 194] width 351 height 30
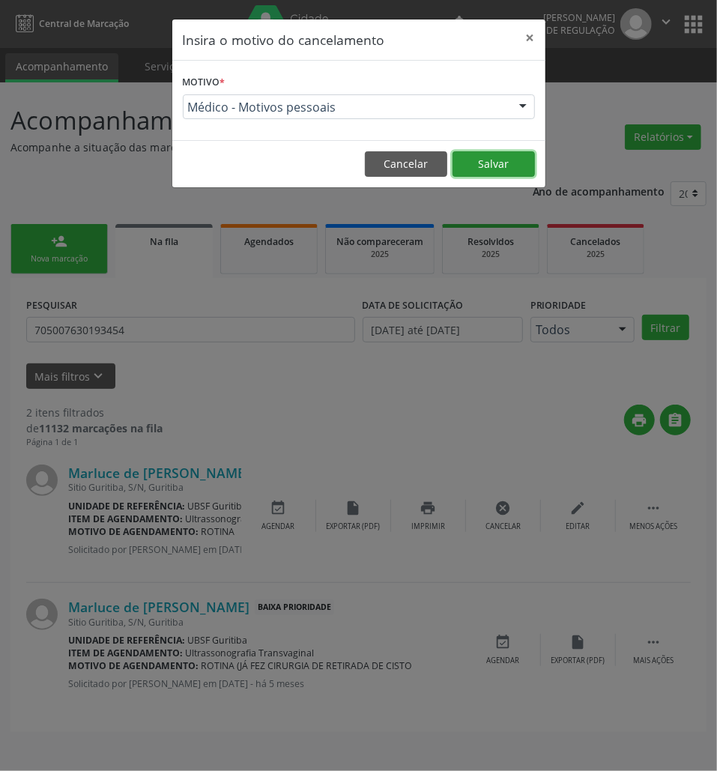
click at [478, 171] on button "Salvar" at bounding box center [494, 163] width 82 height 25
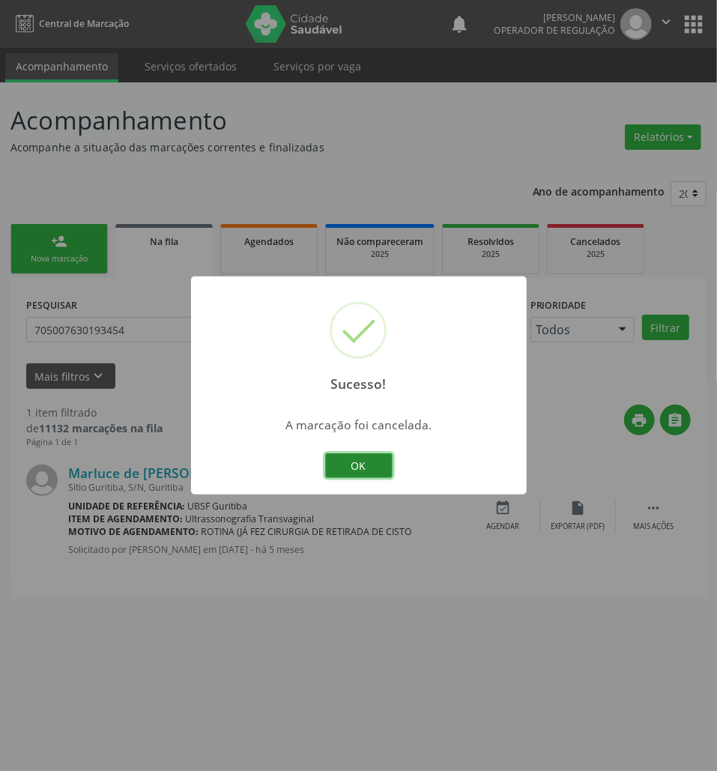
click at [358, 459] on button "OK" at bounding box center [358, 465] width 67 height 25
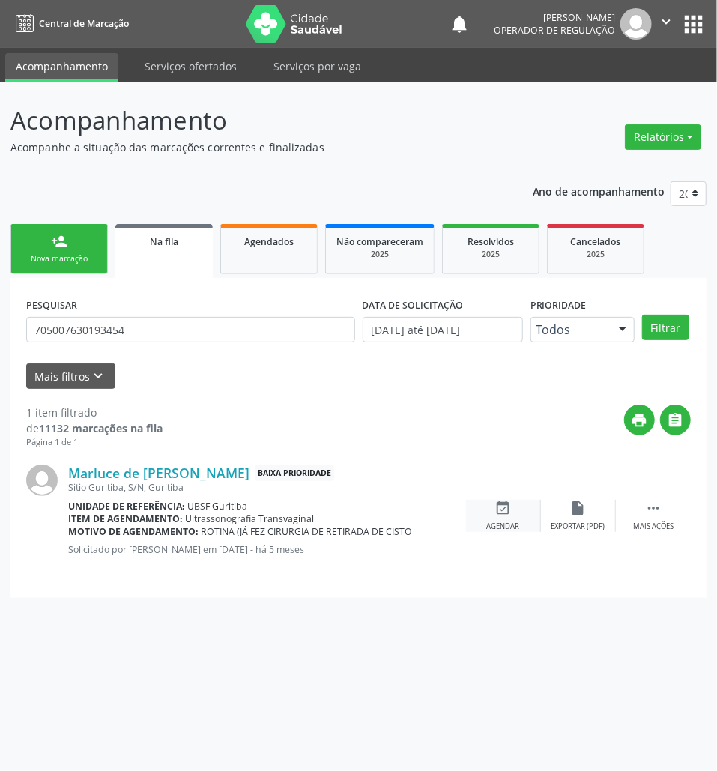
click at [508, 516] on div "event_available Agendar" at bounding box center [503, 516] width 75 height 32
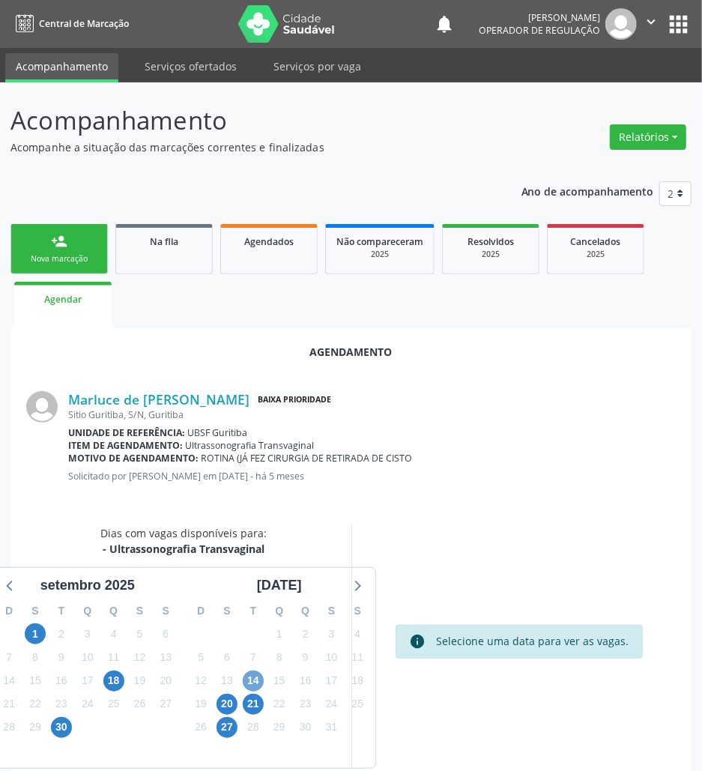
click at [256, 675] on span "14" at bounding box center [253, 681] width 21 height 21
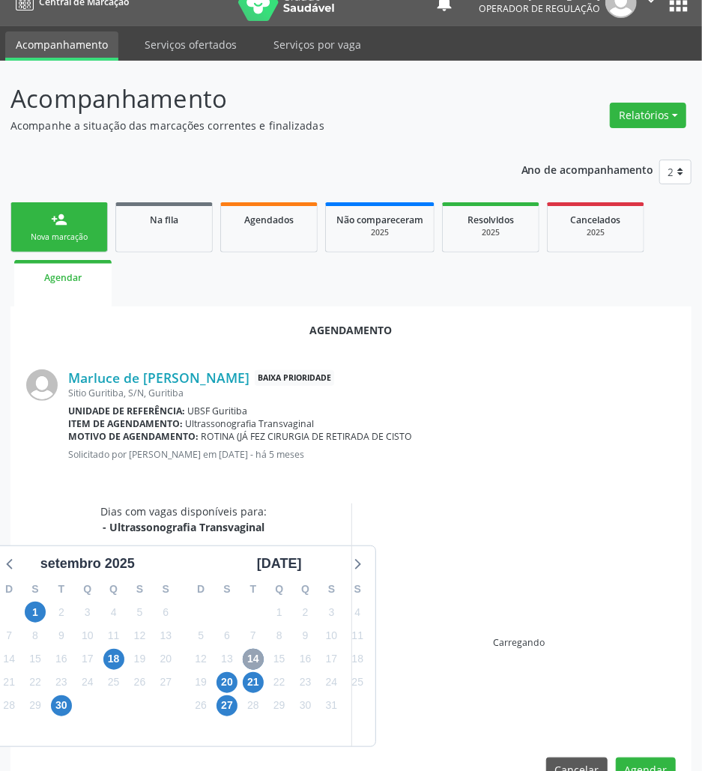
scroll to position [60, 0]
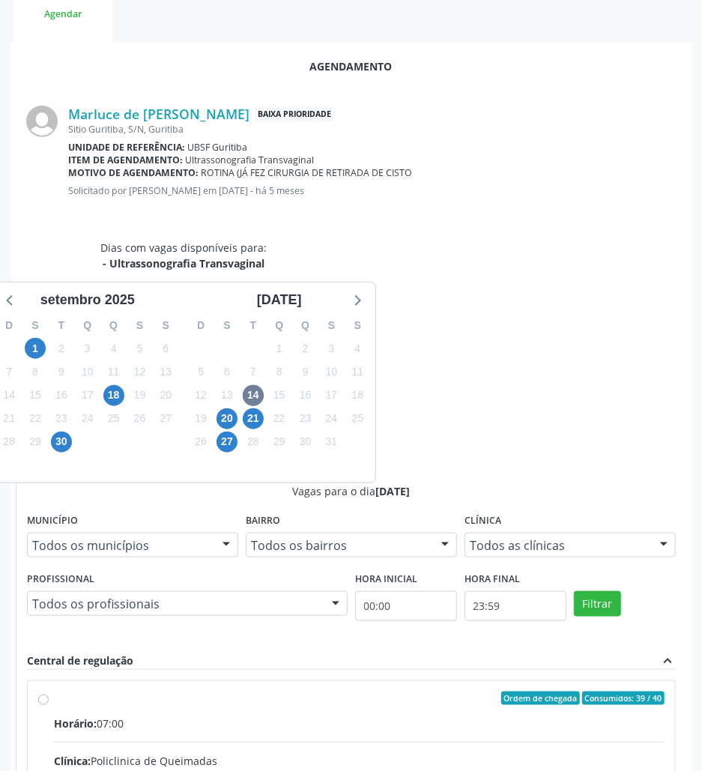
drag, startPoint x: 478, startPoint y: 510, endPoint x: 177, endPoint y: 510, distance: 301.3
radio input "true"
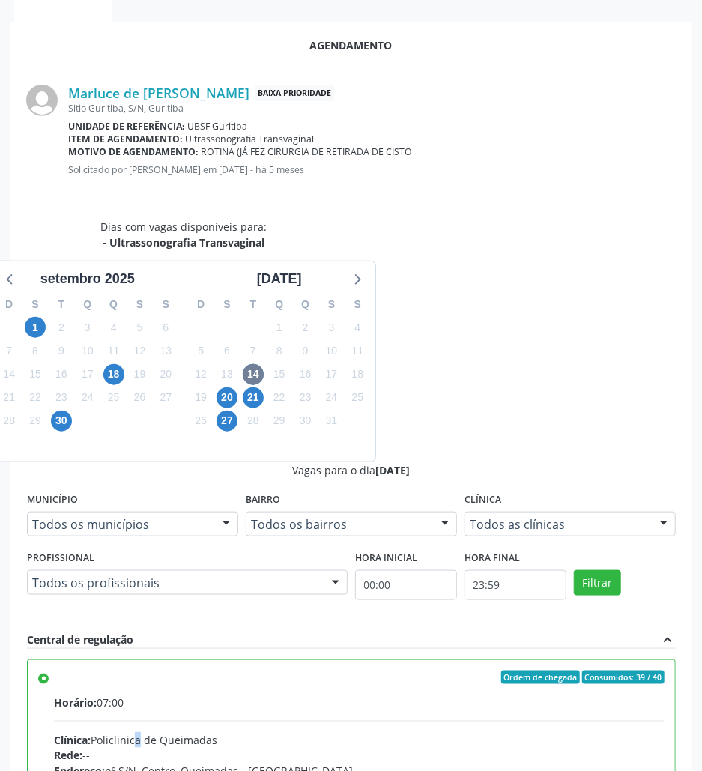
scroll to position [310, 0]
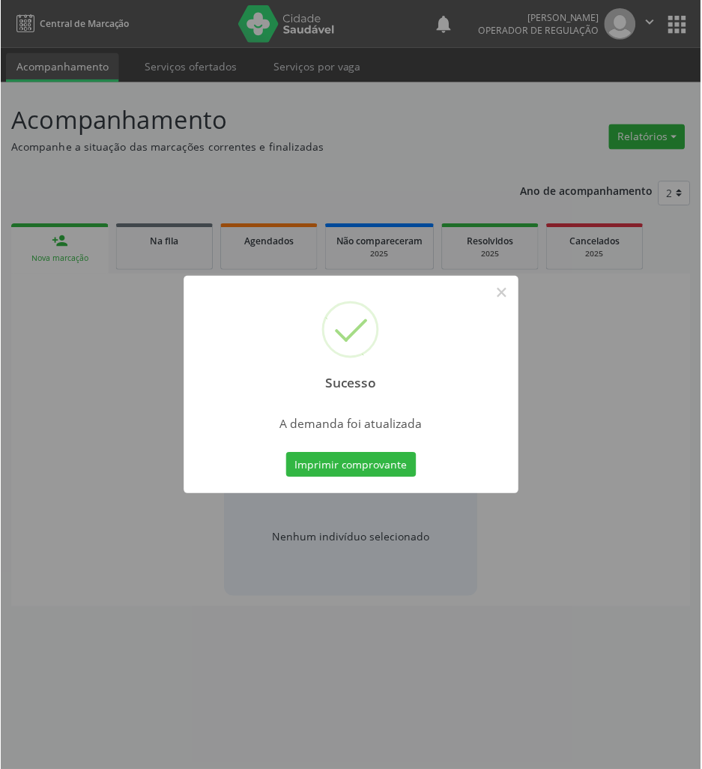
scroll to position [0, 0]
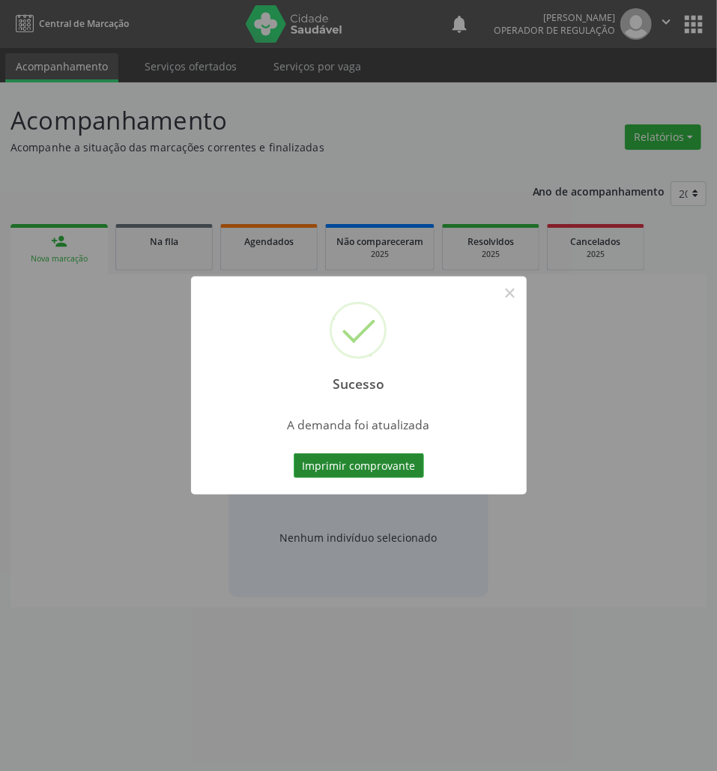
click at [325, 475] on button "Imprimir comprovante" at bounding box center [359, 465] width 130 height 25
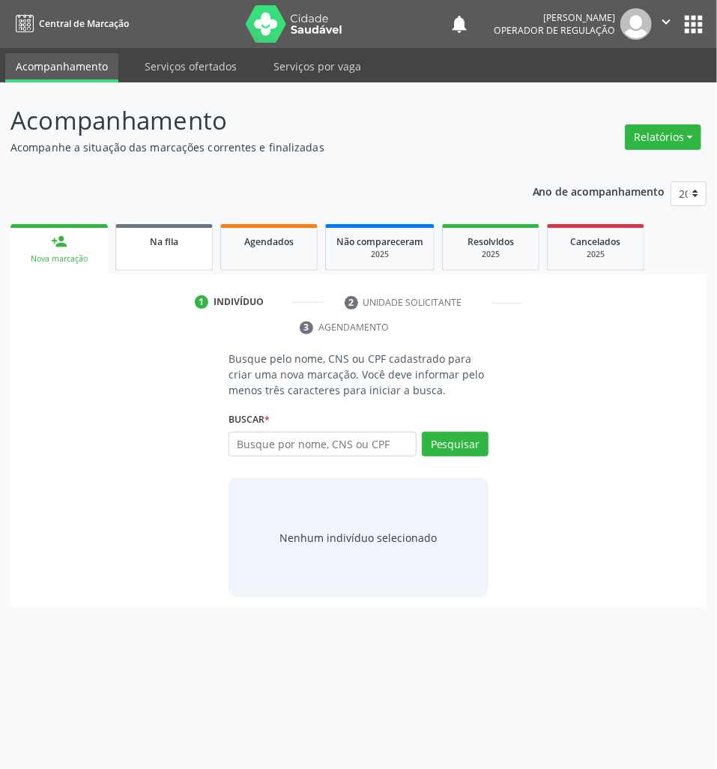
click at [142, 250] on link "Na fila" at bounding box center [163, 247] width 97 height 46
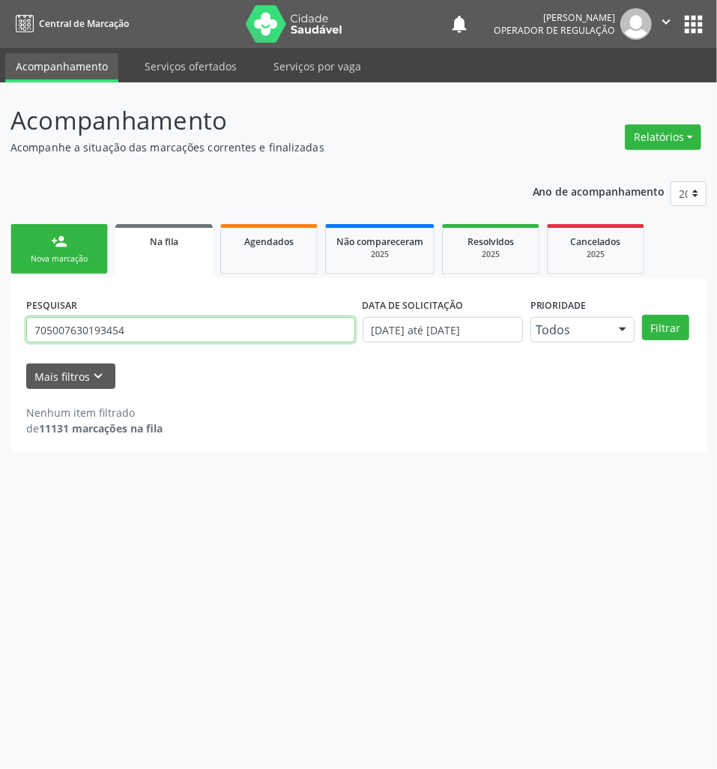
click at [229, 334] on input "705007630193454" at bounding box center [190, 329] width 329 height 25
type input "7"
type input "702600296956541"
click at [642, 315] on button "Filtrar" at bounding box center [665, 327] width 47 height 25
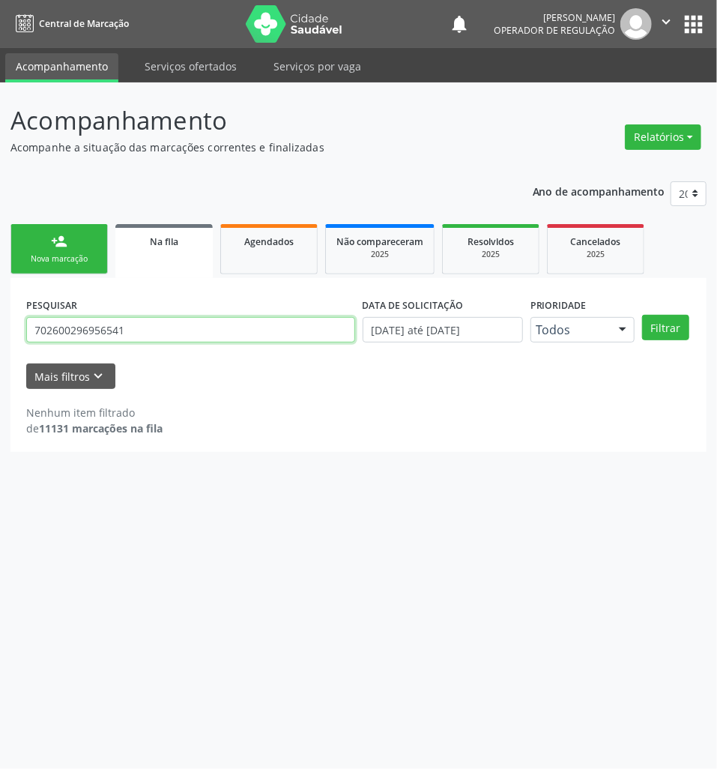
click at [225, 333] on input "702600296956541" at bounding box center [190, 329] width 329 height 25
click at [144, 331] on input "702600296956541" at bounding box center [190, 329] width 329 height 25
click at [133, 328] on input "702600296956541" at bounding box center [190, 329] width 329 height 25
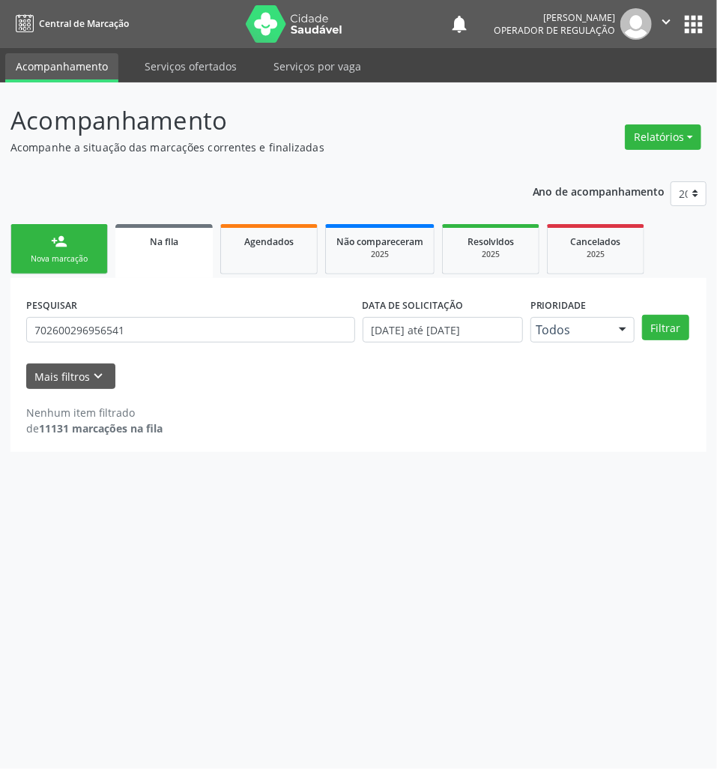
click at [84, 256] on div "Nova marcação" at bounding box center [59, 258] width 75 height 11
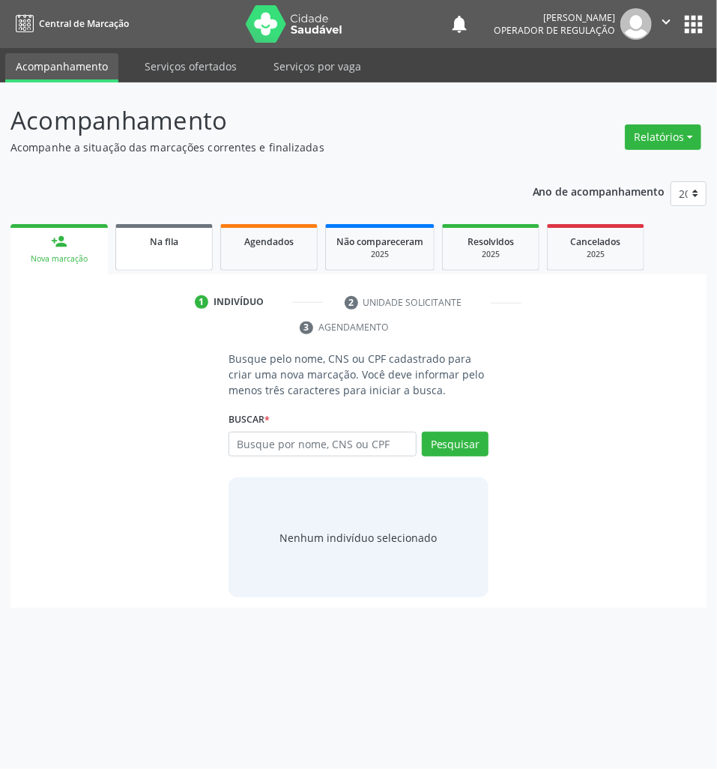
click at [151, 256] on link "Na fila" at bounding box center [163, 247] width 97 height 46
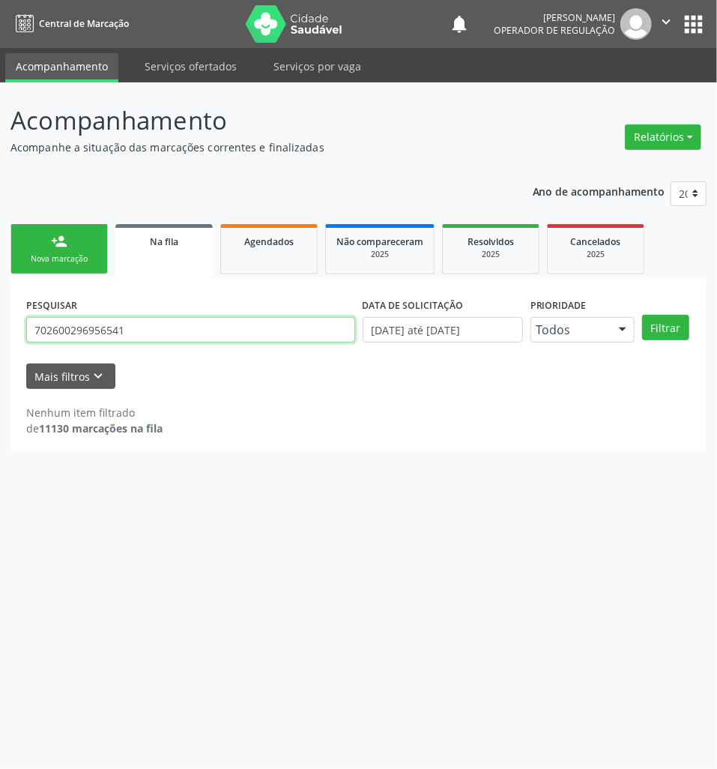
click at [79, 334] on input "702600296956541" at bounding box center [190, 329] width 329 height 25
type input "700606478834661"
click at [642, 315] on button "Filtrar" at bounding box center [665, 327] width 47 height 25
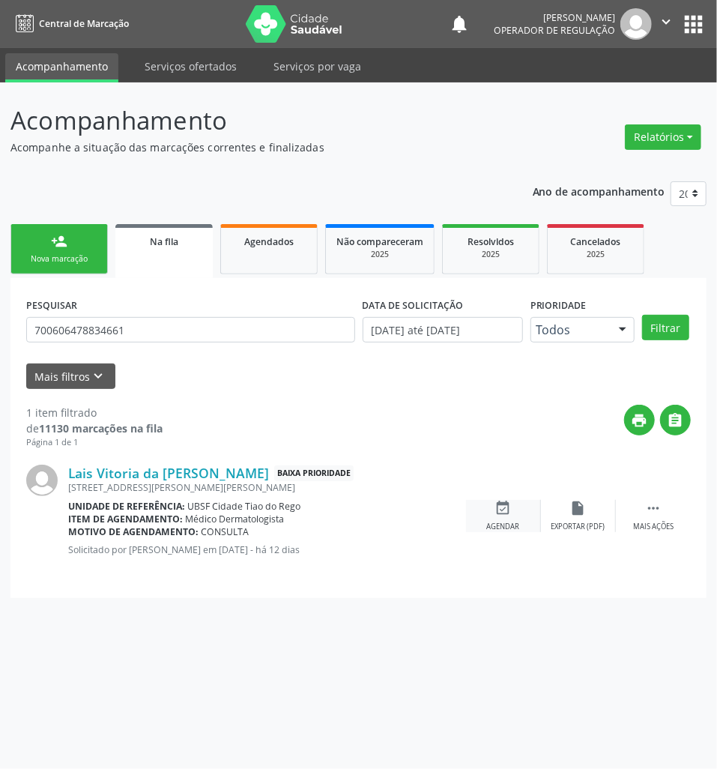
click at [519, 516] on div "event_available Agendar" at bounding box center [503, 516] width 75 height 32
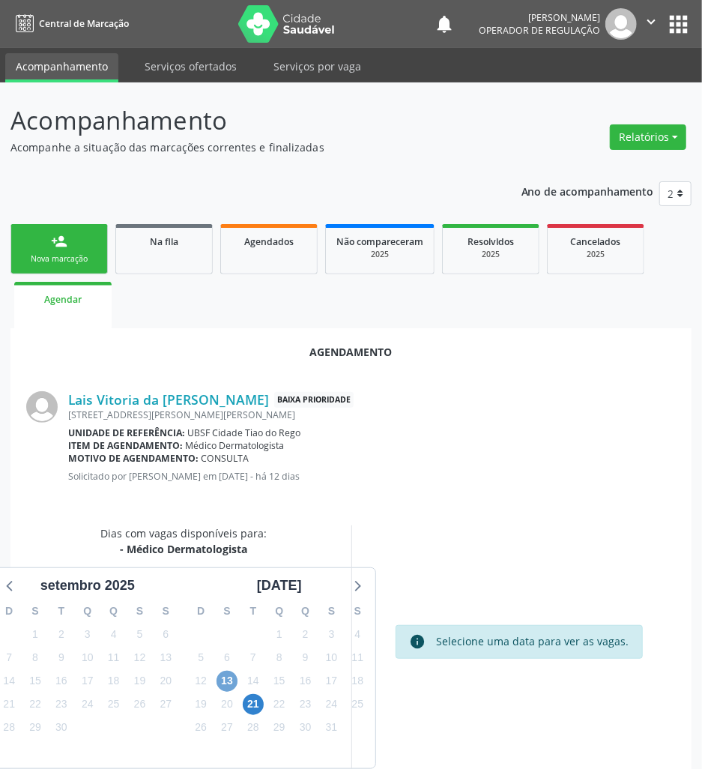
click at [232, 678] on span "13" at bounding box center [227, 681] width 21 height 21
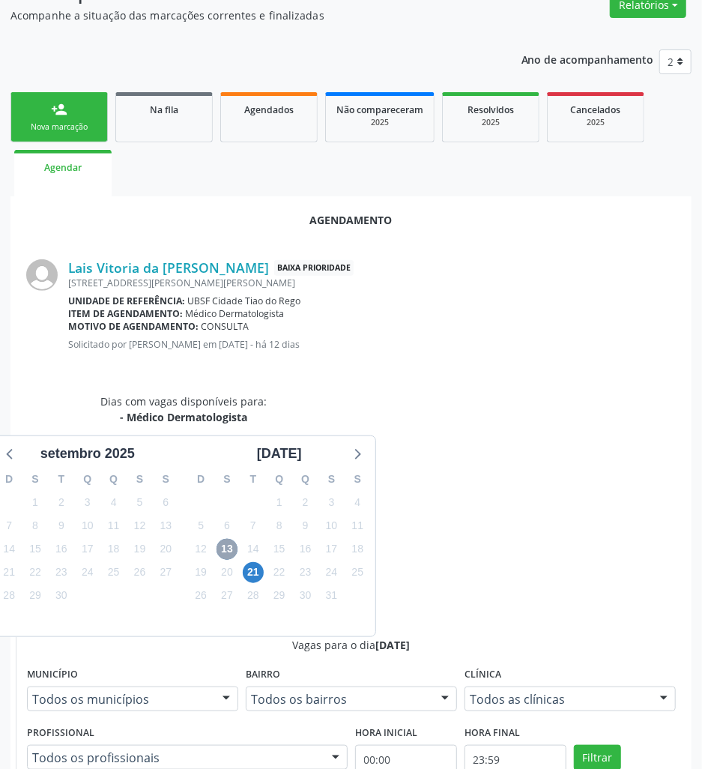
scroll to position [288, 0]
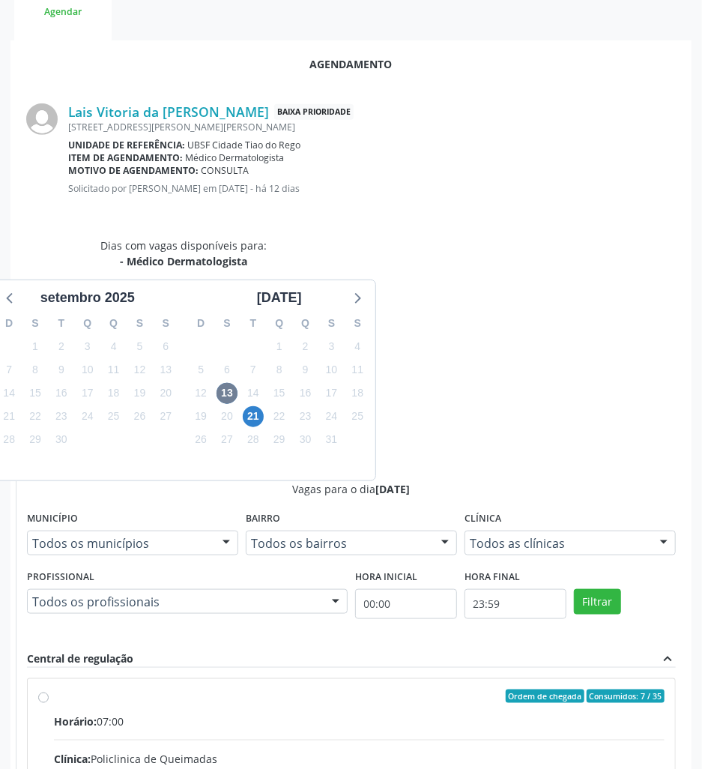
drag, startPoint x: 618, startPoint y: 618, endPoint x: 639, endPoint y: 678, distance: 64.0
click at [49, 689] on input "Ordem de chegada Consumidos: 7 / 35 Horário: 07:00 Clínica: Policlinica de Quei…" at bounding box center [43, 695] width 10 height 13
radio input "true"
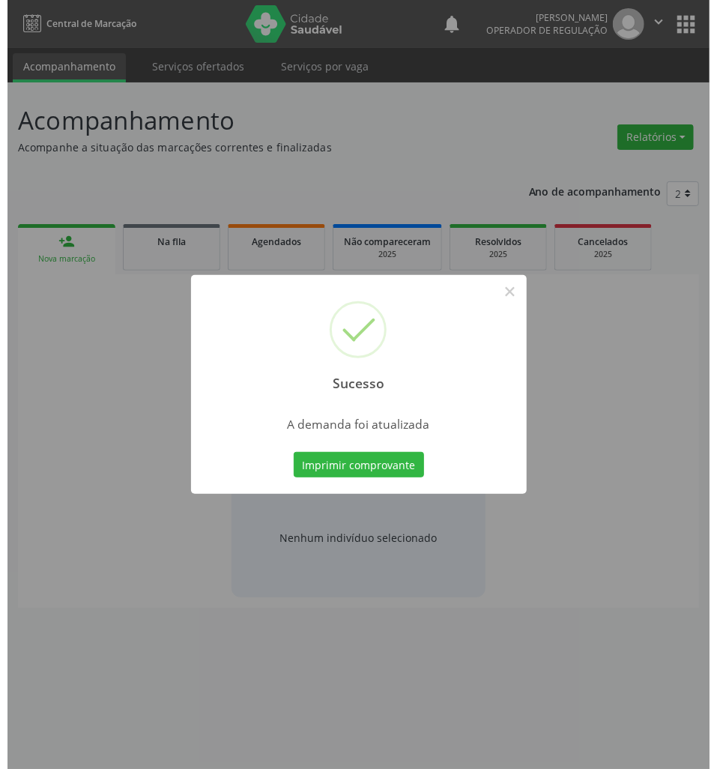
scroll to position [0, 0]
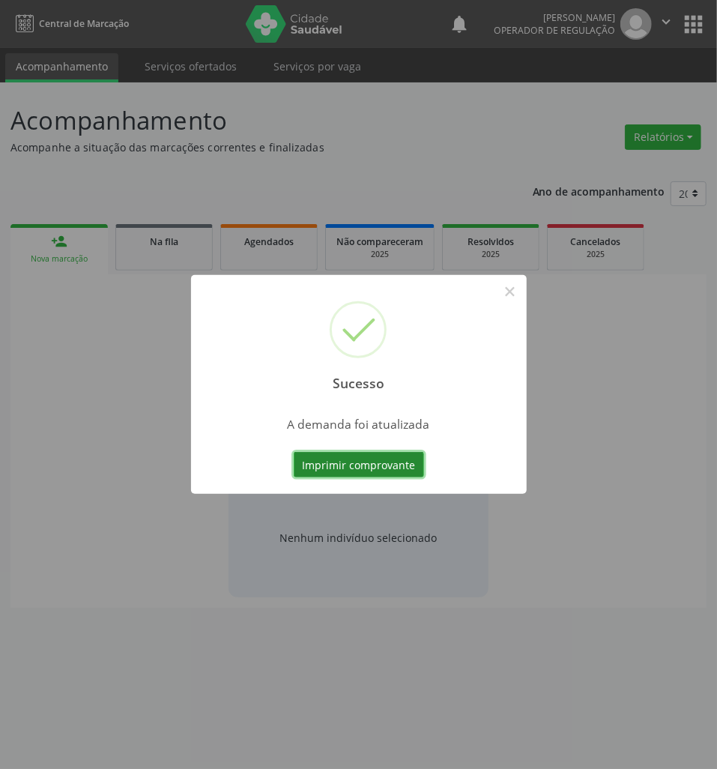
click at [331, 457] on button "Imprimir comprovante" at bounding box center [359, 464] width 130 height 25
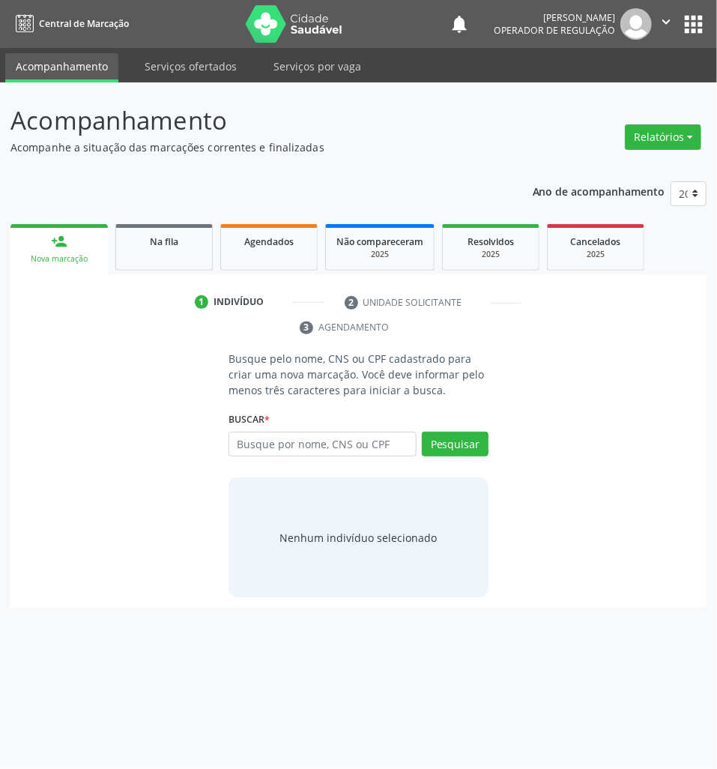
click at [184, 262] on div "Sucesso × A demanda foi atualizada Imprimir comprovante Cancel" at bounding box center [358, 384] width 717 height 769
click at [171, 271] on ul "person_add Nova marcação Na fila Agendados Não compareceram 2025 Resolvidos 202…" at bounding box center [358, 247] width 696 height 54
click at [109, 241] on ul "person_add Nova marcação Na fila Agendados Não compareceram 2025 Resolvidos 202…" at bounding box center [358, 247] width 696 height 54
click at [136, 244] on div "Na fila" at bounding box center [164, 241] width 75 height 16
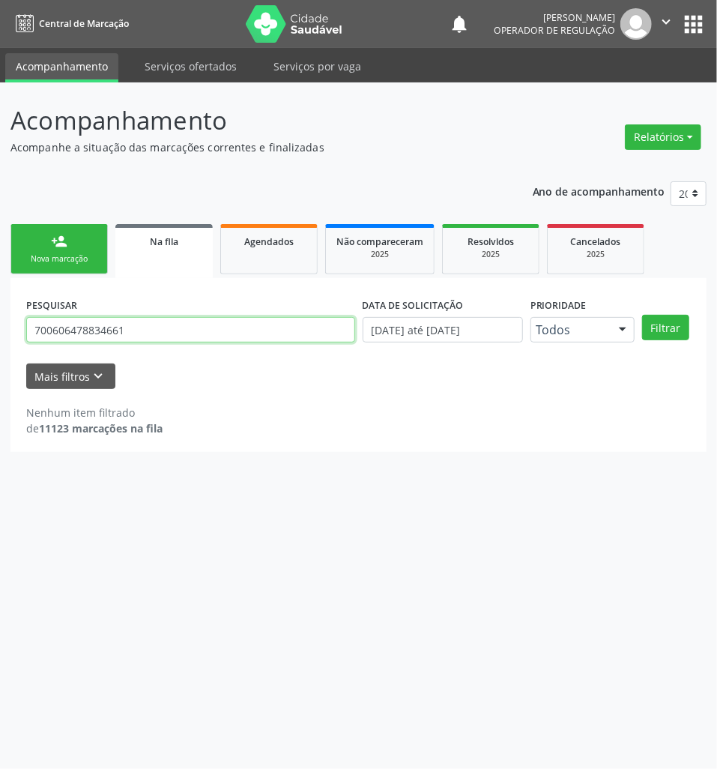
click at [169, 331] on input "700606478834661" at bounding box center [190, 329] width 329 height 25
click at [642, 315] on button "Filtrar" at bounding box center [665, 327] width 47 height 25
click at [57, 333] on input "JOSÉ FELIPE ARAÚJO" at bounding box center [190, 329] width 329 height 25
drag, startPoint x: 63, startPoint y: 333, endPoint x: 13, endPoint y: 337, distance: 50.4
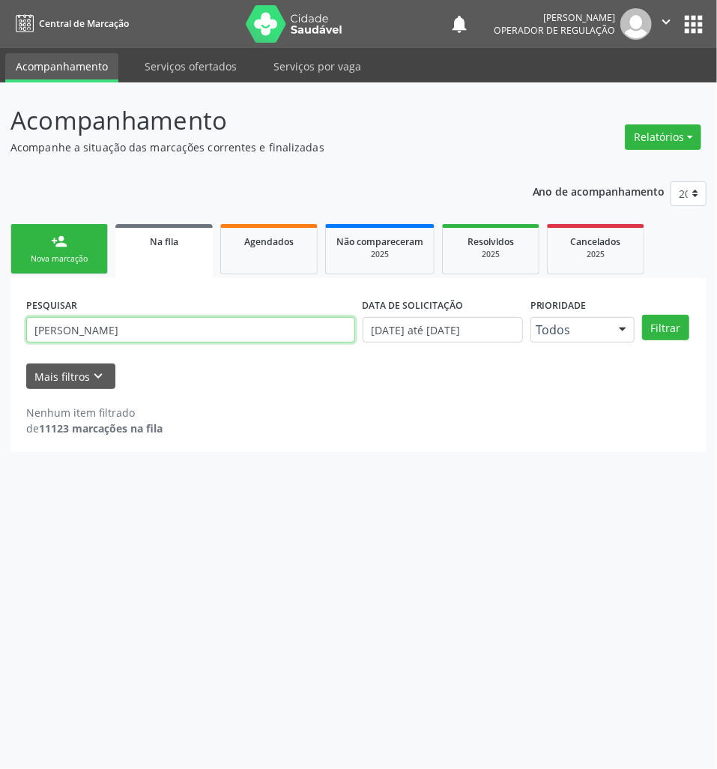
click at [13, 337] on div "PESQUISAR JOSÉ FELIPE ARAÚJO DATA DE SOLICITAÇÃO 01/01/2021 até 30/09/2025 Prio…" at bounding box center [358, 365] width 696 height 174
type input "FELIPE ARAÚJO"
click at [642, 315] on button "Filtrar" at bounding box center [665, 327] width 47 height 25
click at [217, 334] on input "FELIPE ARAÚJO" at bounding box center [190, 329] width 329 height 25
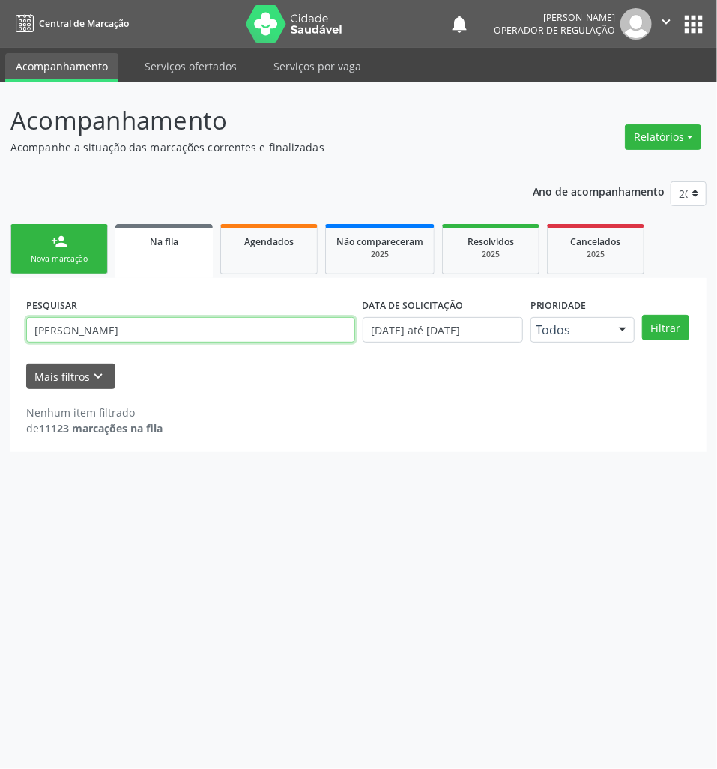
click at [217, 334] on input "FELIPE ARAÚJO" at bounding box center [190, 329] width 329 height 25
click at [249, 270] on link "Agendados" at bounding box center [268, 249] width 97 height 50
select select "8"
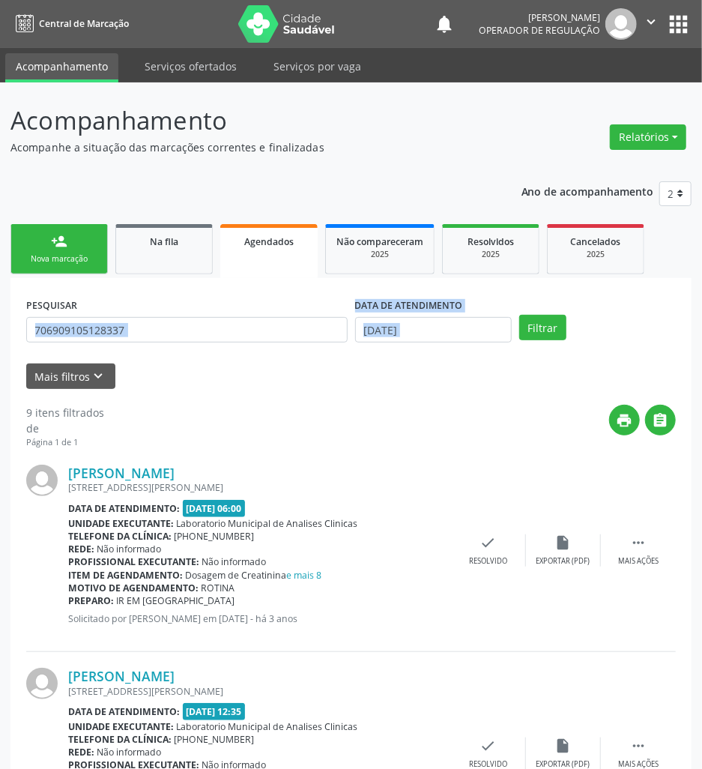
drag, startPoint x: 220, startPoint y: 354, endPoint x: 217, endPoint y: 337, distance: 16.8
click at [220, 352] on form "PESQUISAR 706909105128337 DATA DE ATENDIMENTO 30/09/2025 Filtrar UNIDADE DE REF…" at bounding box center [351, 341] width 650 height 95
click at [214, 333] on input "706909105128337" at bounding box center [187, 329] width 322 height 25
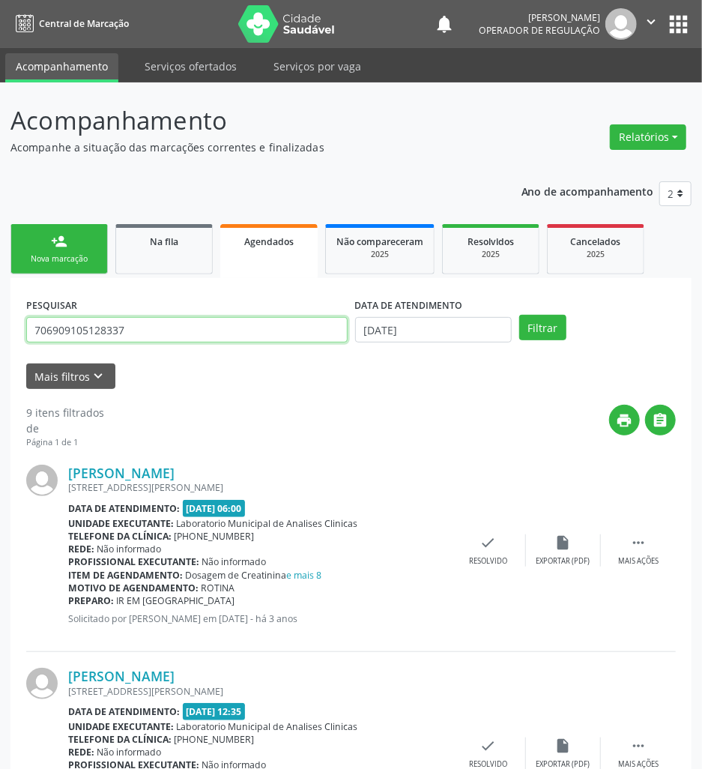
click at [214, 333] on input "706909105128337" at bounding box center [187, 329] width 322 height 25
paste input "FELIPE ARAÚJO"
type input "FELIPE ARAÚJO"
click at [519, 315] on button "Filtrar" at bounding box center [542, 327] width 47 height 25
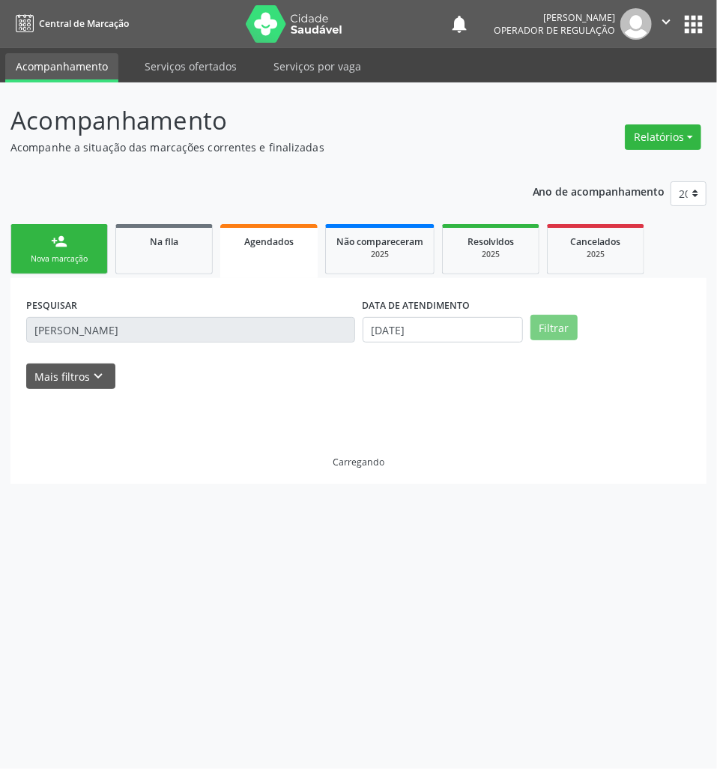
drag, startPoint x: 387, startPoint y: 316, endPoint x: 396, endPoint y: 340, distance: 24.9
click at [387, 318] on div "DATA DE ATENDIMENTO 30/09/2025" at bounding box center [443, 318] width 160 height 48
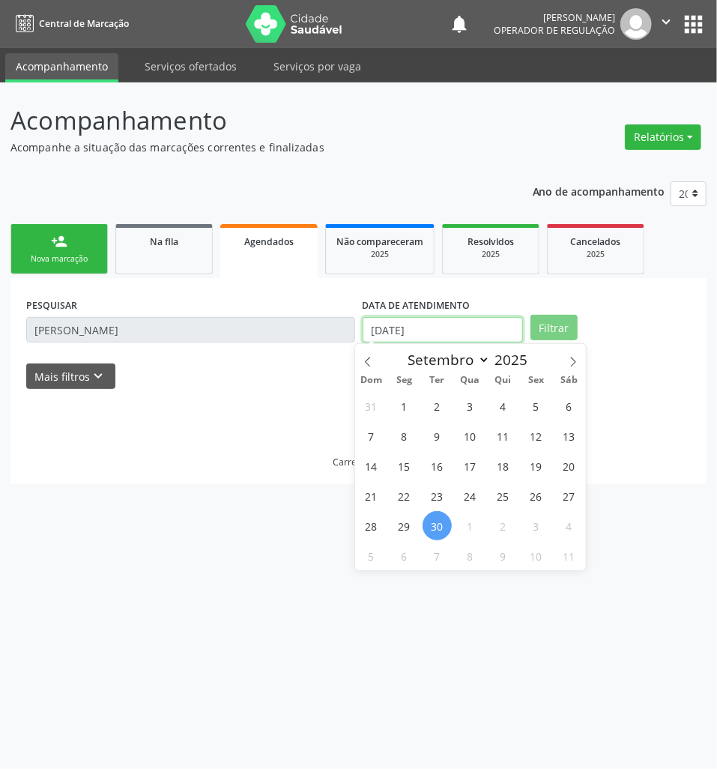
click at [396, 340] on body "Central de Marcação notifications Jayane Ellen Pereira Farias Operador de regul…" at bounding box center [358, 384] width 717 height 769
drag, startPoint x: 423, startPoint y: 457, endPoint x: 513, endPoint y: 396, distance: 109.1
click at [423, 454] on div "31 1 2 3 4 5 6 7 8 9 10 11 12 13 14 15 16 17 18 19 20 21 22 23 24 25 26 27 28 2…" at bounding box center [470, 480] width 231 height 180
click at [520, 385] on div "Dom Seg Ter Qua Qui Sex Sáb" at bounding box center [470, 379] width 231 height 21
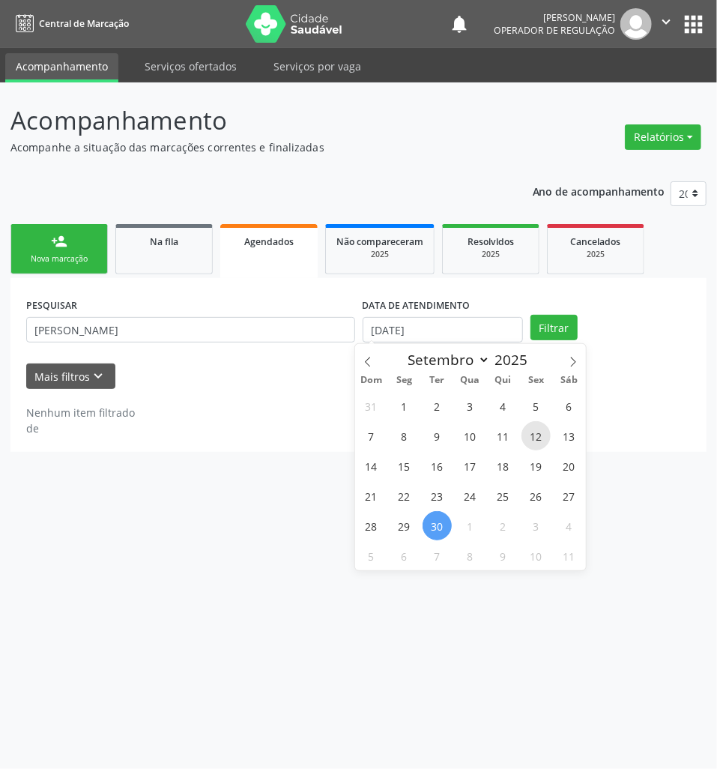
drag, startPoint x: 532, startPoint y: 435, endPoint x: 553, endPoint y: 378, distance: 60.0
click at [532, 429] on span "12" at bounding box center [536, 435] width 29 height 29
type input "12/09/2025"
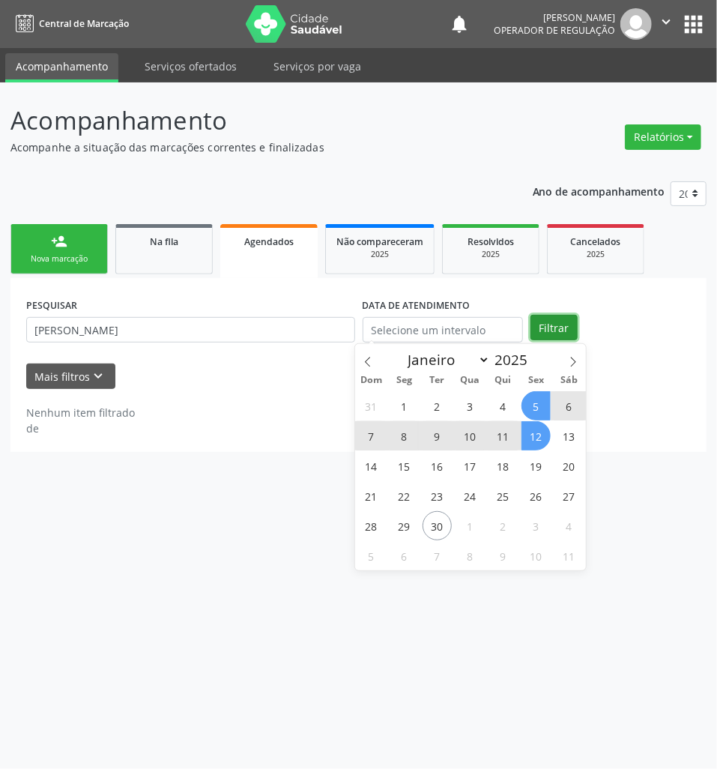
click at [564, 336] on button "Filtrar" at bounding box center [554, 327] width 47 height 25
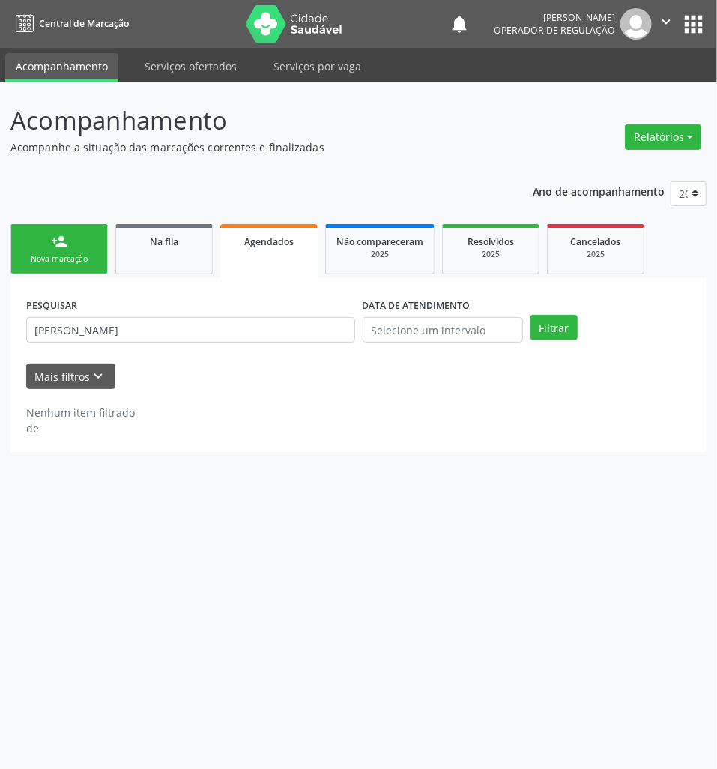
click at [682, 30] on button "apps" at bounding box center [694, 24] width 26 height 26
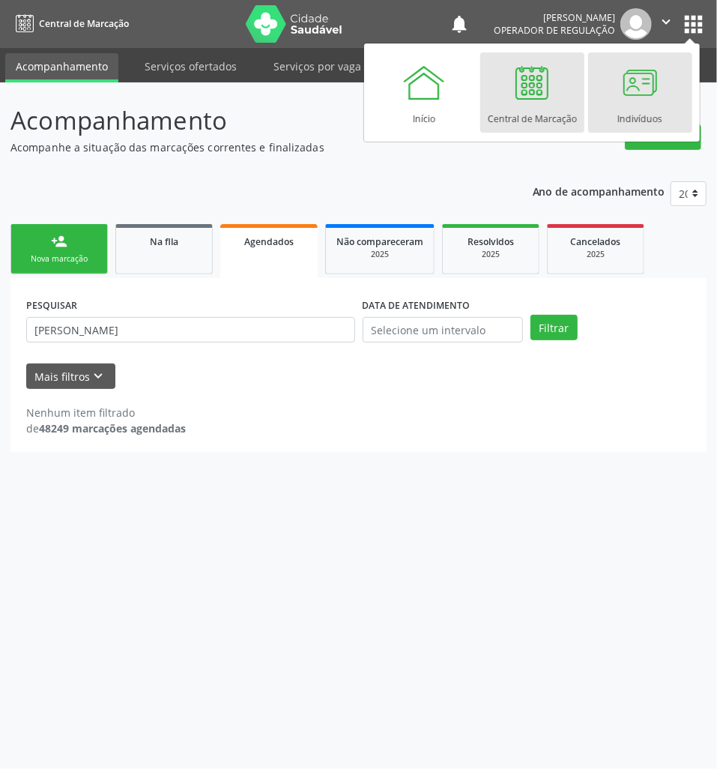
click at [655, 73] on div at bounding box center [640, 82] width 45 height 45
